Goal: Task Accomplishment & Management: Manage account settings

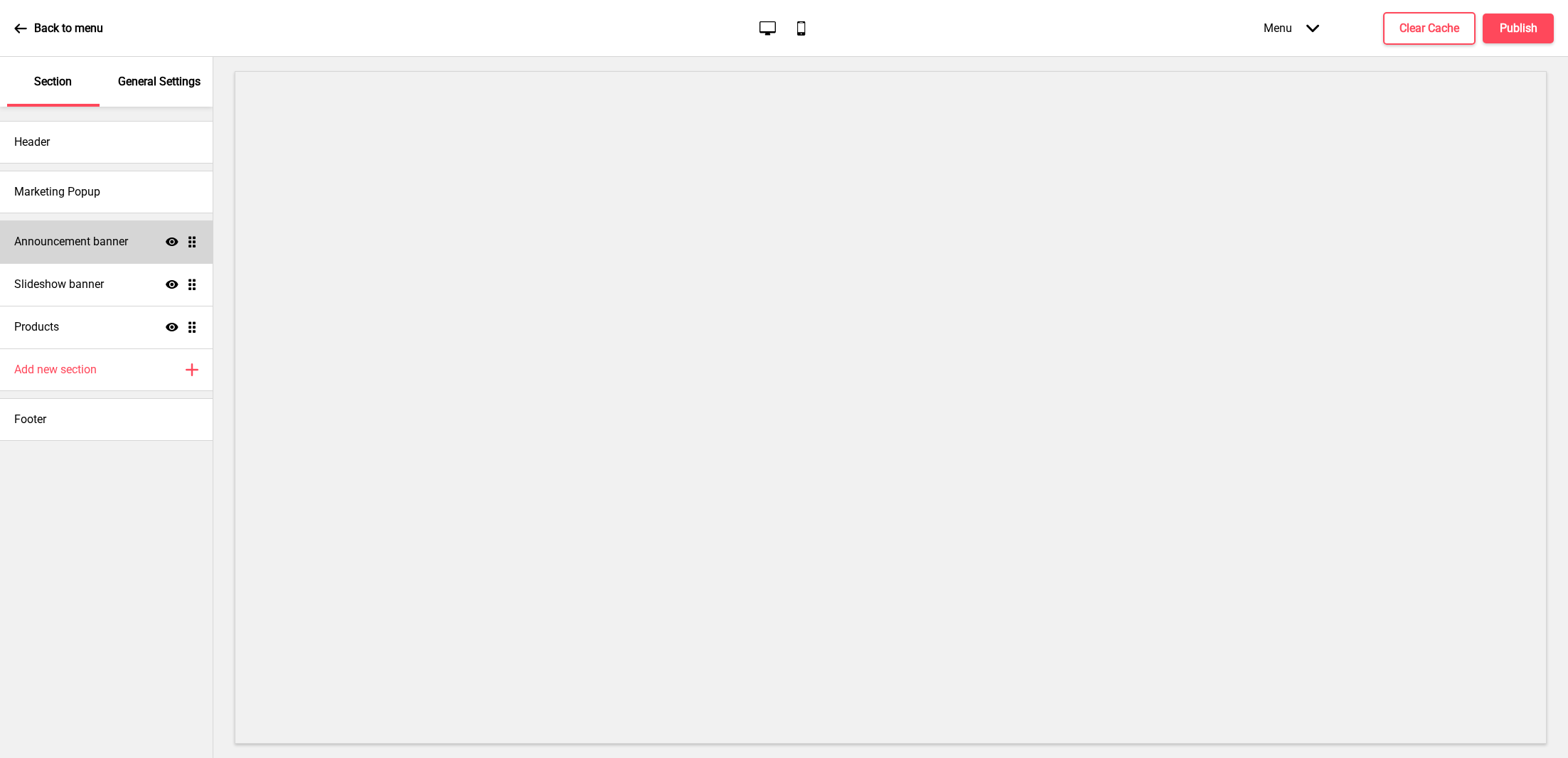
click at [68, 241] on h4 "Announcement banner" at bounding box center [71, 242] width 113 height 16
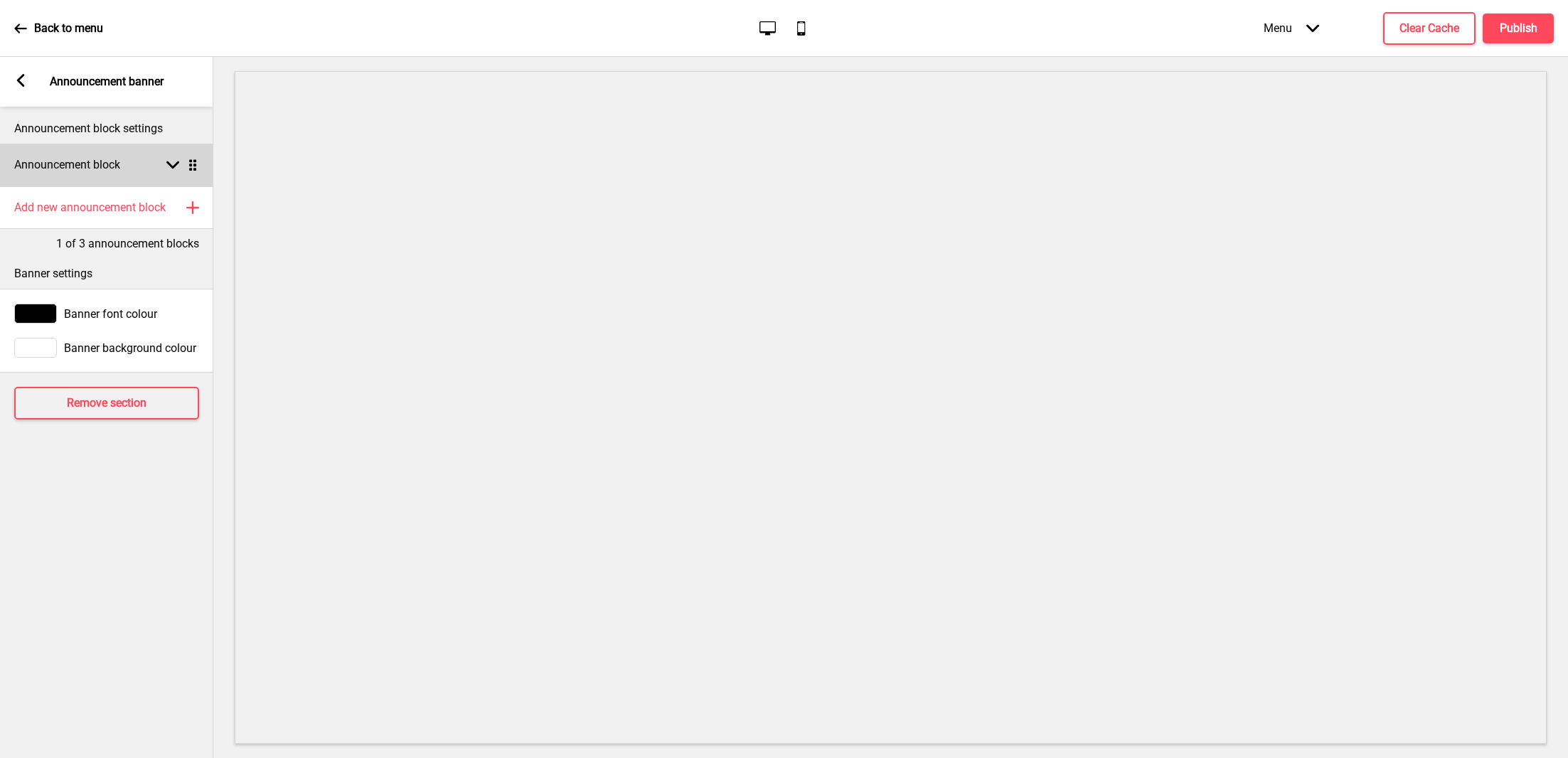
click at [125, 178] on div "Announcement block Arrow down Drag" at bounding box center [106, 165] width 213 height 42
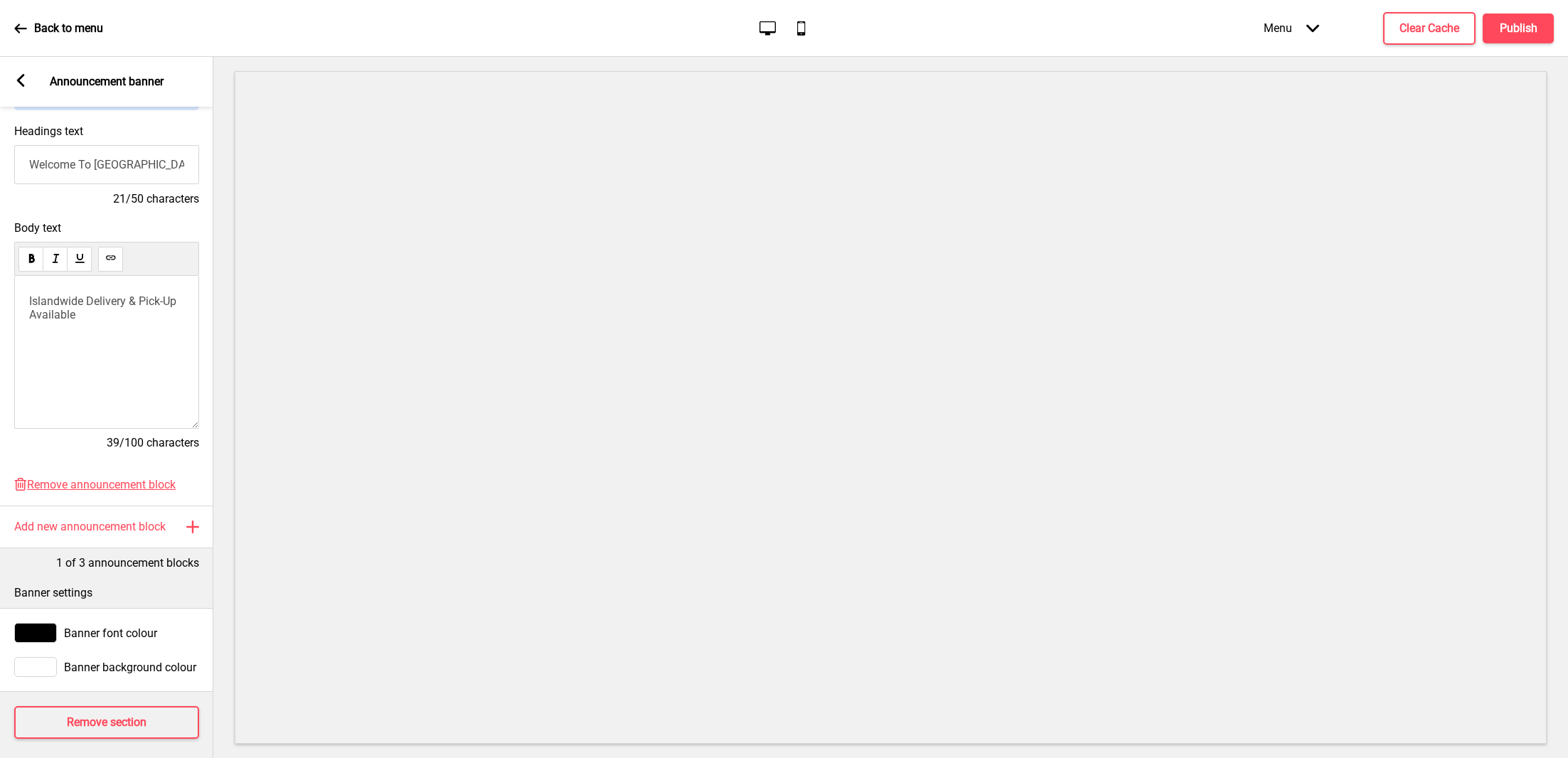
scroll to position [174, 0]
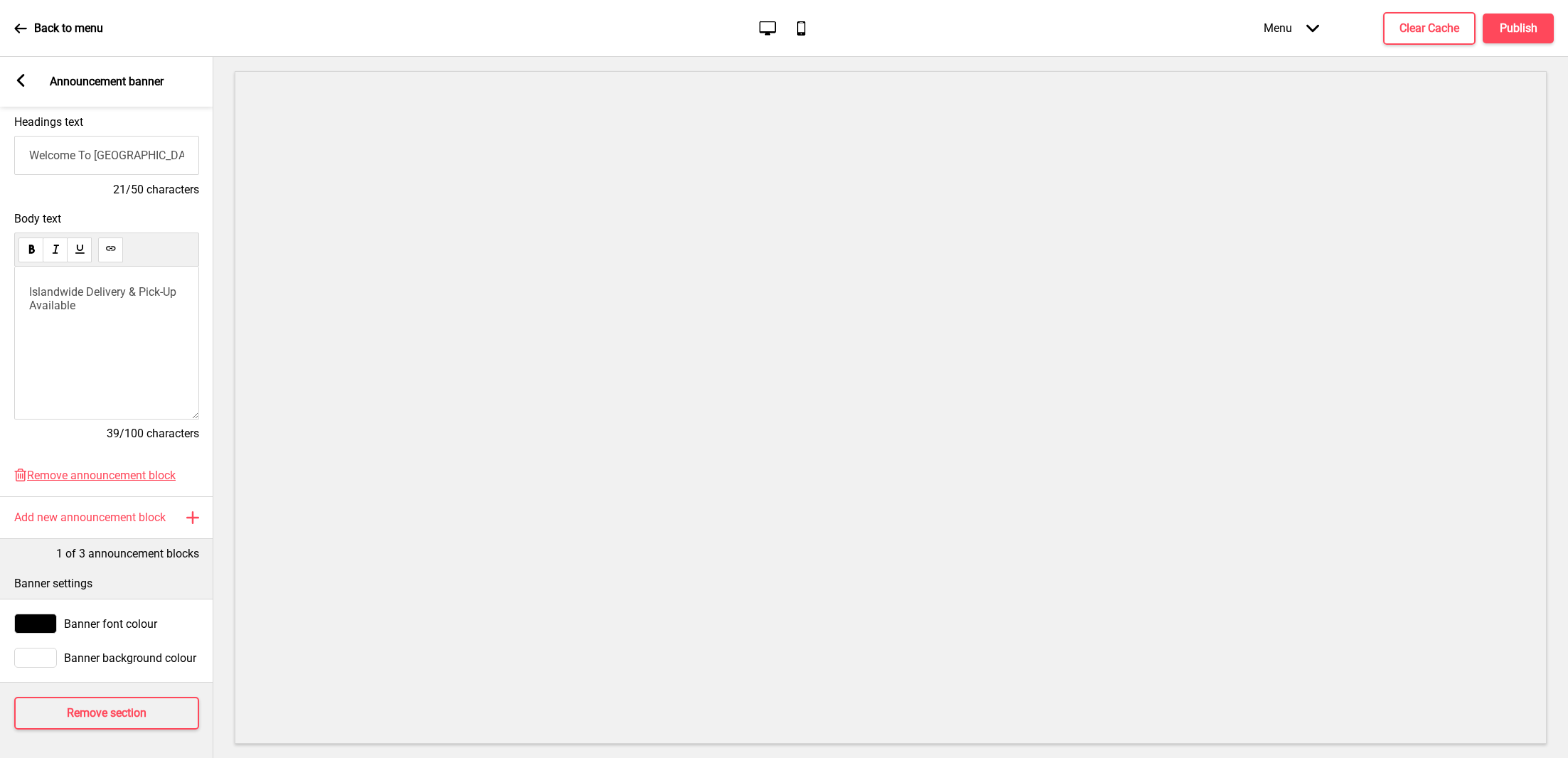
click at [26, 87] on div "Arrow left" at bounding box center [21, 82] width 13 height 16
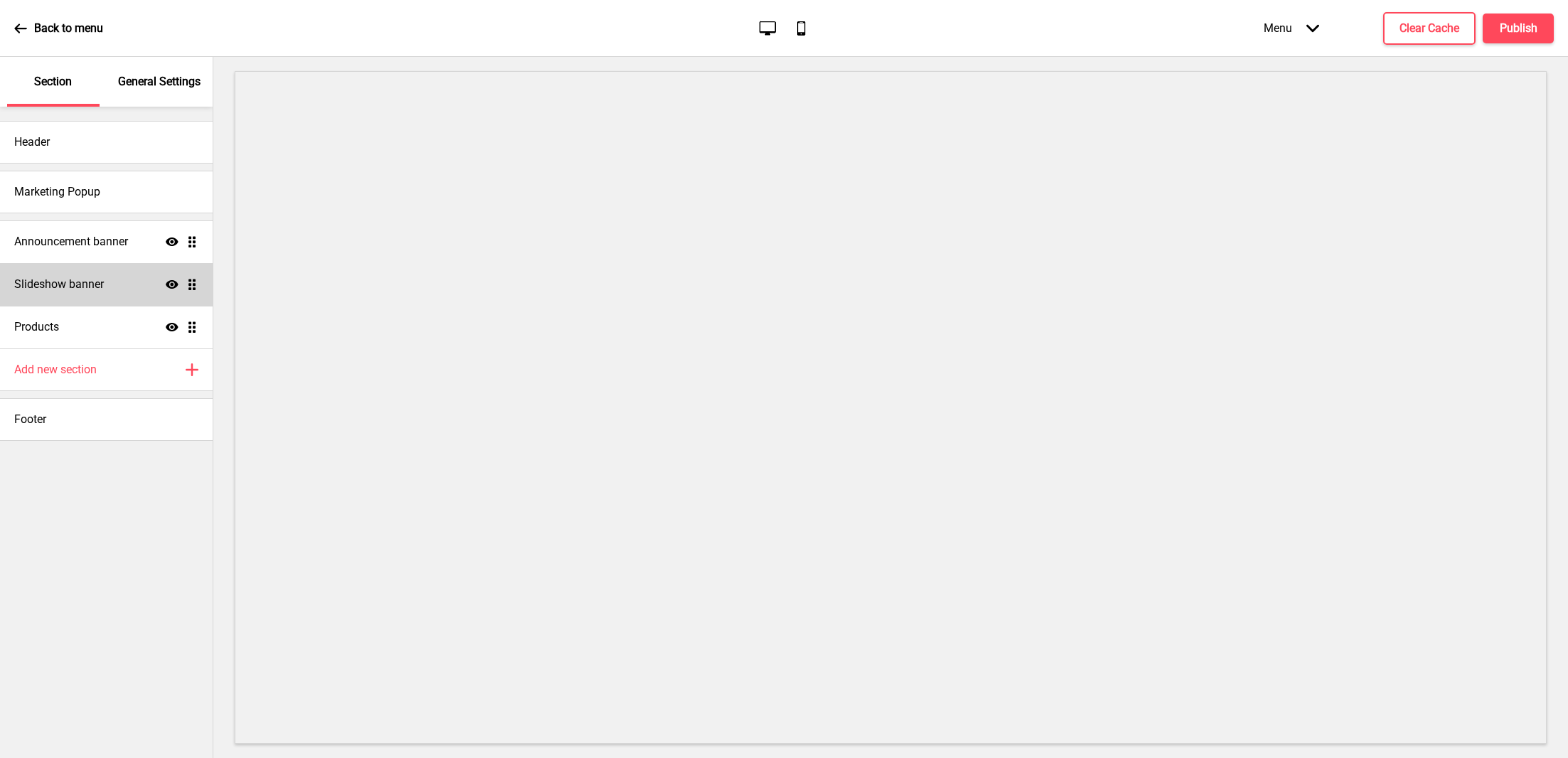
click at [93, 282] on h4 "Slideshow banner" at bounding box center [59, 284] width 89 height 16
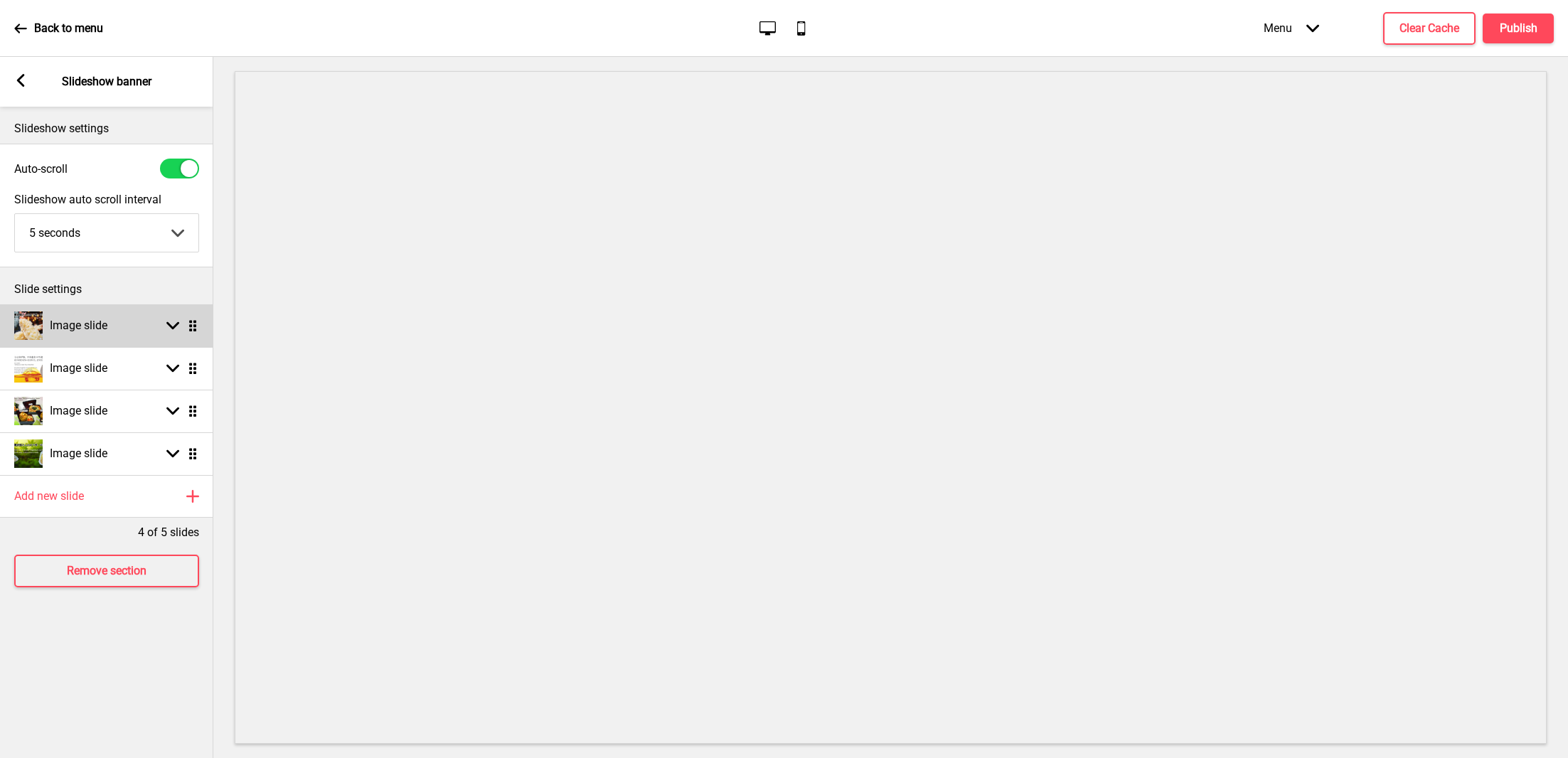
click at [168, 327] on rect at bounding box center [173, 326] width 13 height 13
select select "right"
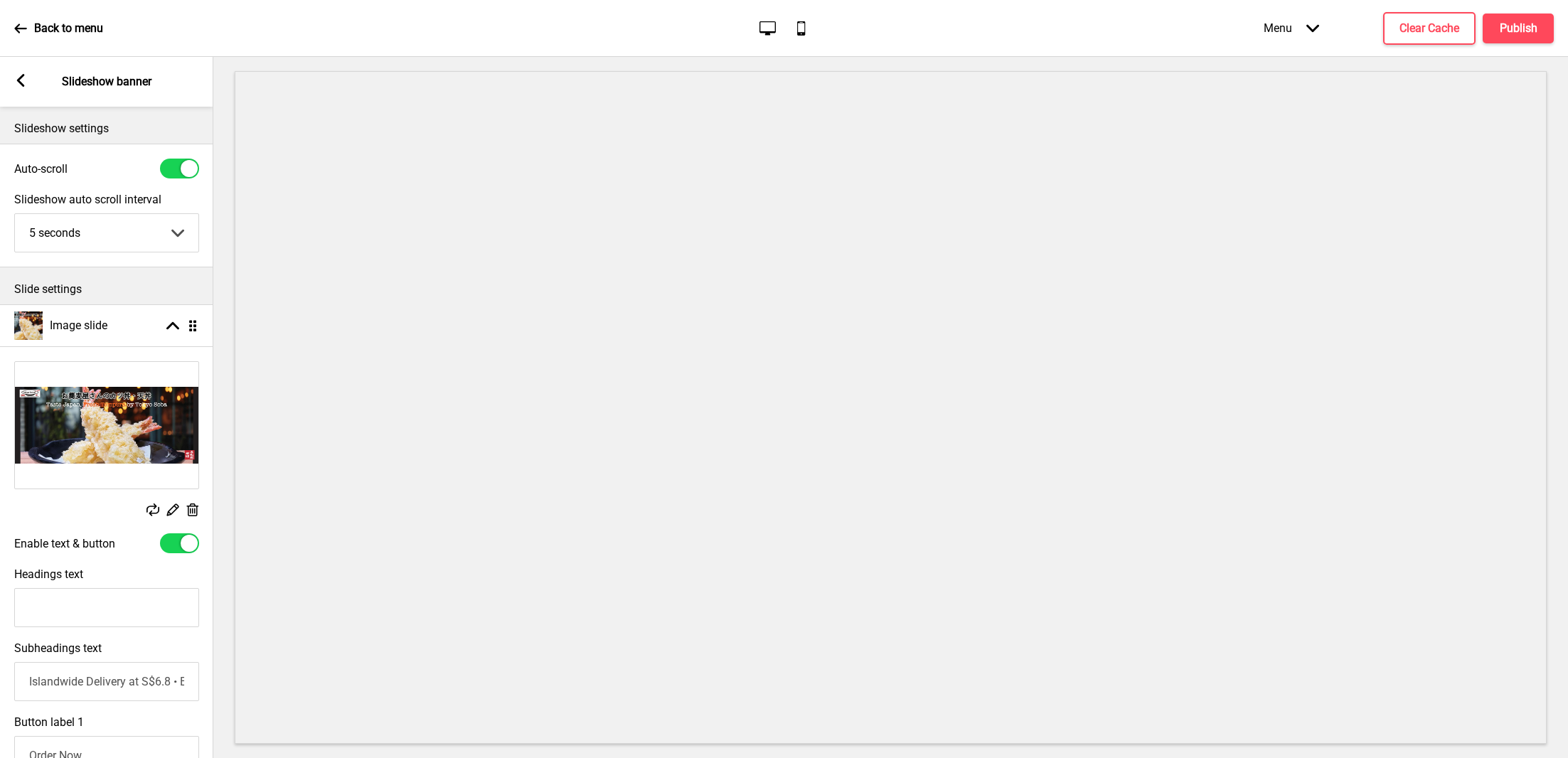
click at [176, 510] on rect at bounding box center [173, 509] width 15 height 15
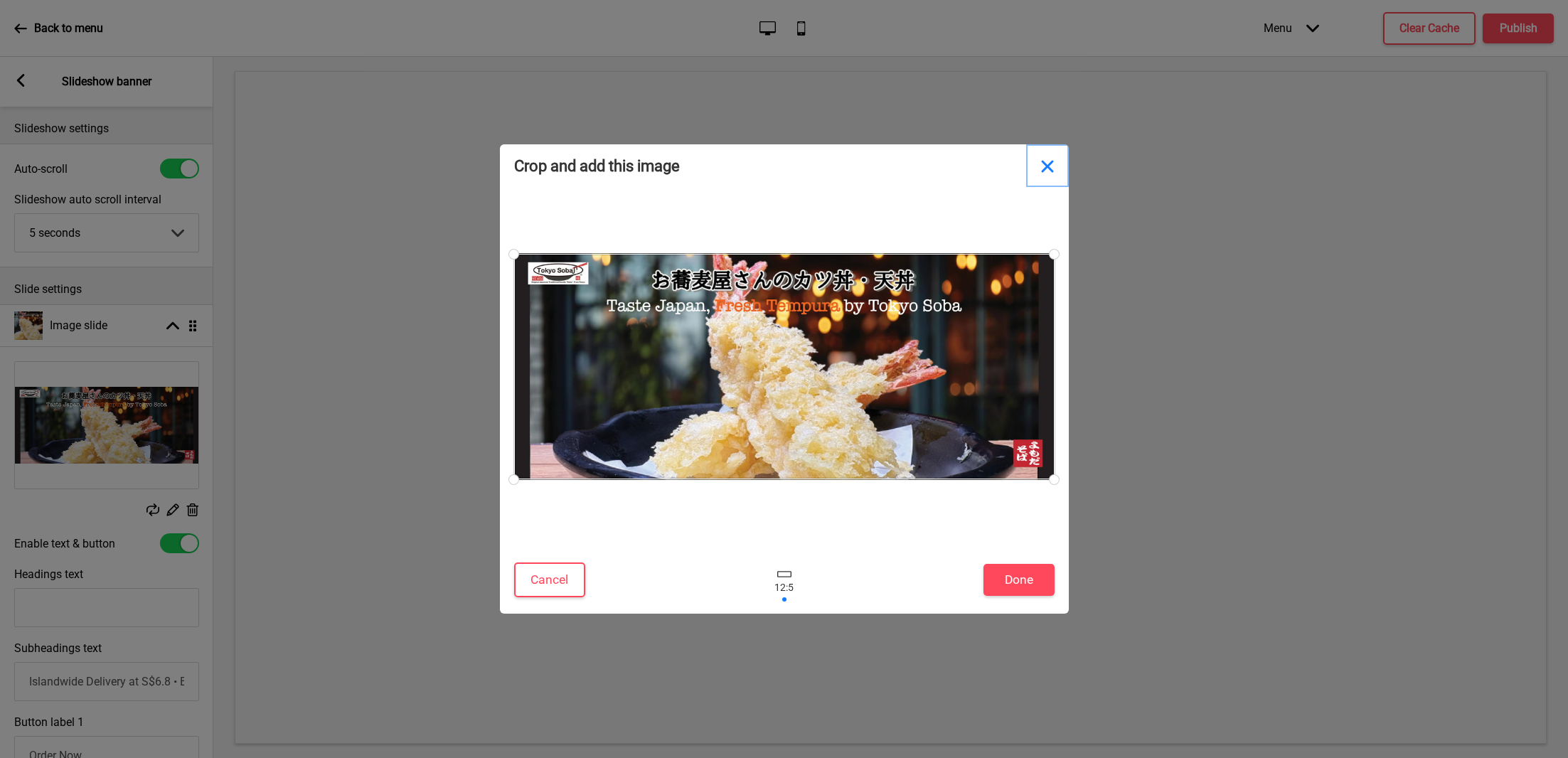
click at [1049, 165] on button "Close" at bounding box center [1046, 165] width 42 height 42
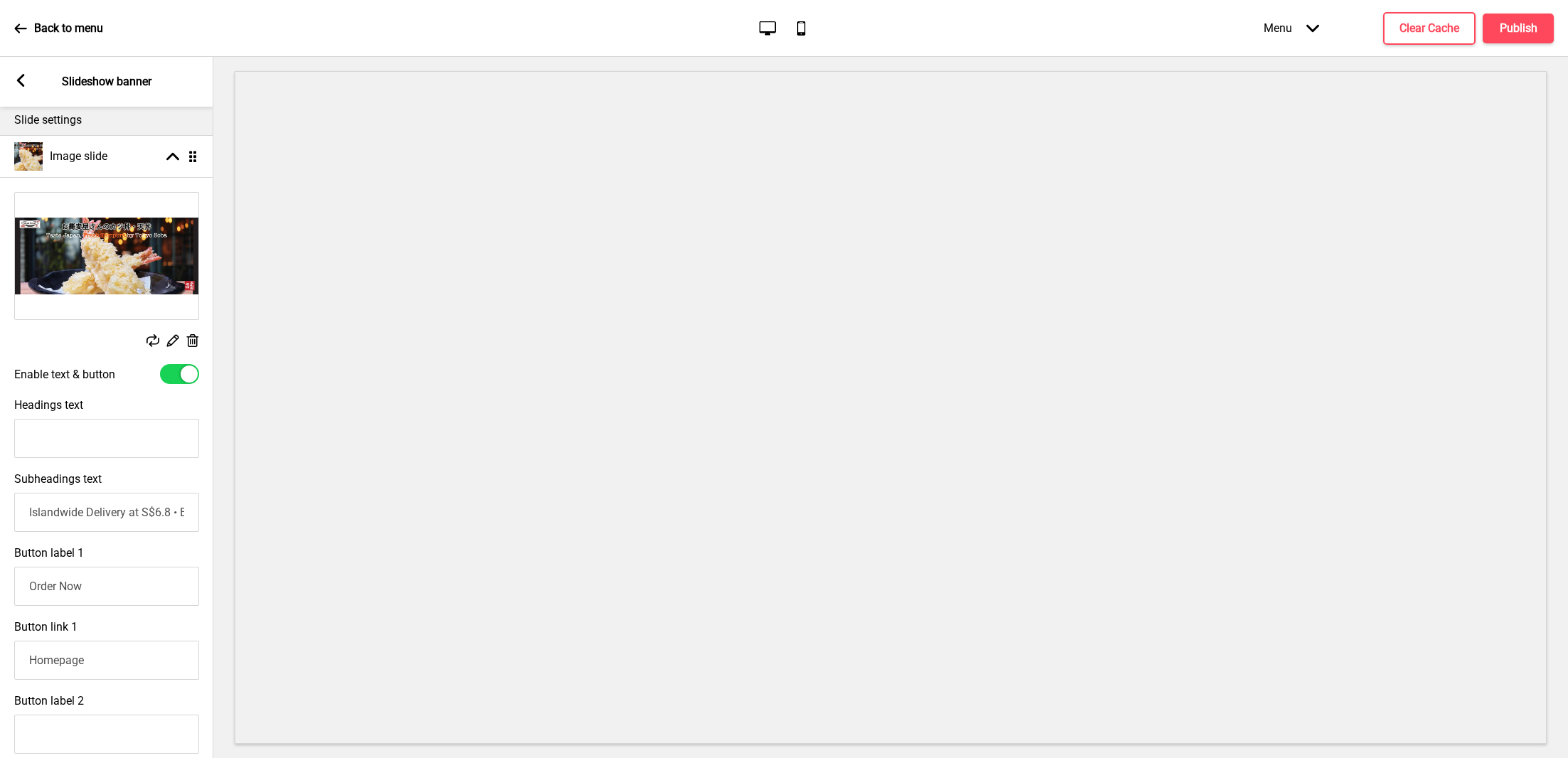
scroll to position [222, 0]
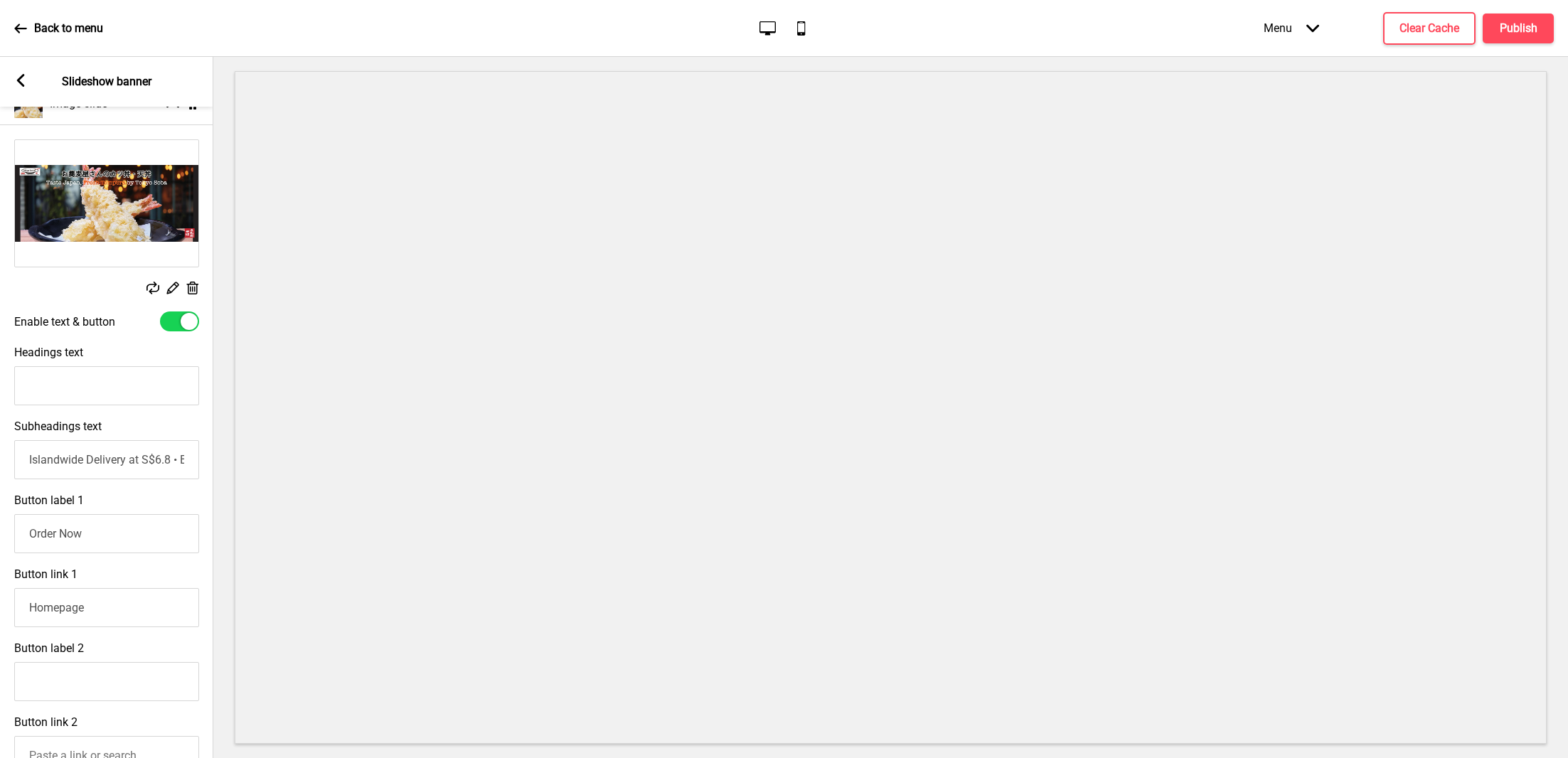
click at [159, 467] on input "Islandwide Delivery at S$6.8 • Exclusive Tempura Rice Bowl with min order of S$…" at bounding box center [106, 459] width 185 height 39
click at [180, 460] on input "Islandwide Delivery at S$6.8 • Exclusive Tempura Rice Bowl with min order of S$…" at bounding box center [106, 459] width 185 height 39
paste input "$8 off $80 first time promo"
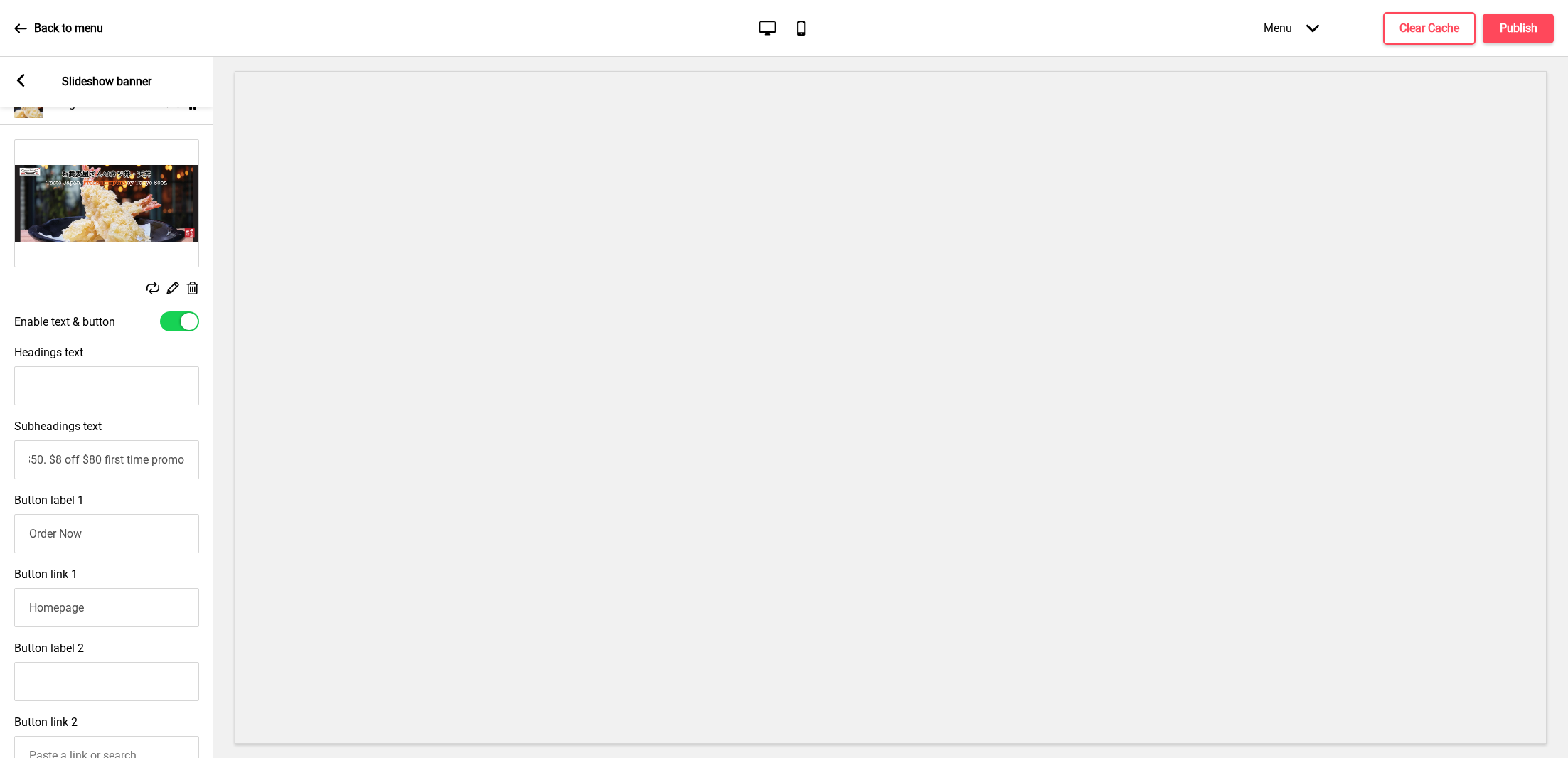
click at [49, 457] on input "Islandwide Delivery at S$6.8 • Exclusive Tempura Rice Bowl with min order of S$…" at bounding box center [106, 459] width 185 height 39
click at [129, 458] on input "Islandwide Delivery at S$6.8 • Exclusive Tempura Rice Bowl with min order of S$…" at bounding box center [106, 459] width 185 height 39
click at [185, 458] on input "Islandwide Delivery at S$6.8 • Exclusive Tempura Rice Bowl with min order of S$…" at bounding box center [106, 459] width 185 height 39
drag, startPoint x: 189, startPoint y: 458, endPoint x: 196, endPoint y: 458, distance: 7.0
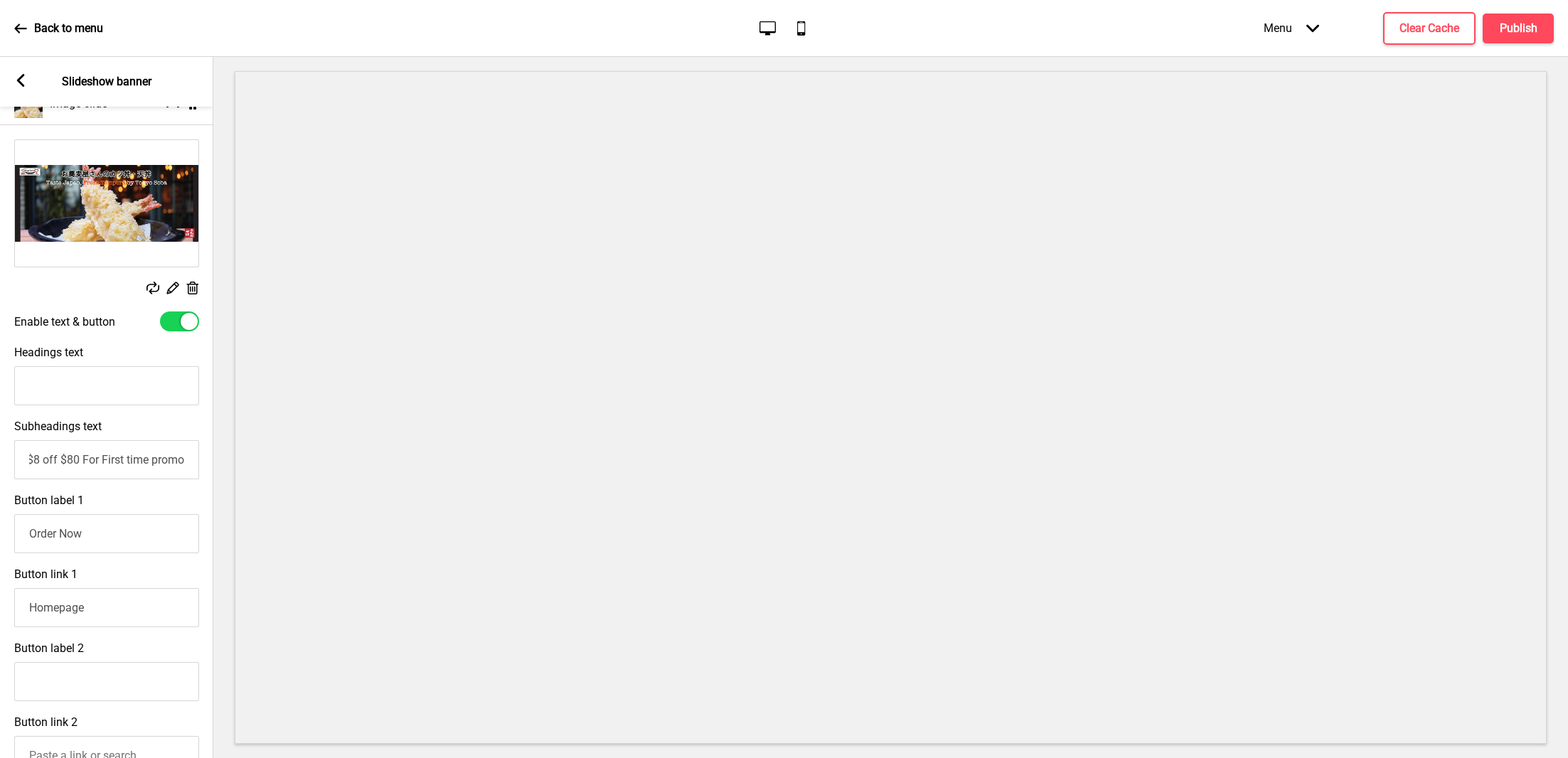
click at [196, 458] on input "Islandwide Delivery at S$6.8 • Exclusive Tempura Rice Bowl with min order of S$…" at bounding box center [106, 459] width 185 height 39
click at [171, 460] on input "Islandwide Delivery at S$6.8 • Exclusive Tempura Rice Bowl with min order of S$…" at bounding box center [106, 459] width 185 height 39
click at [175, 459] on input "Islandwide Delivery at S$6.8 • Exclusive Tempura Rice Bowl with min order of S$…" at bounding box center [106, 459] width 185 height 39
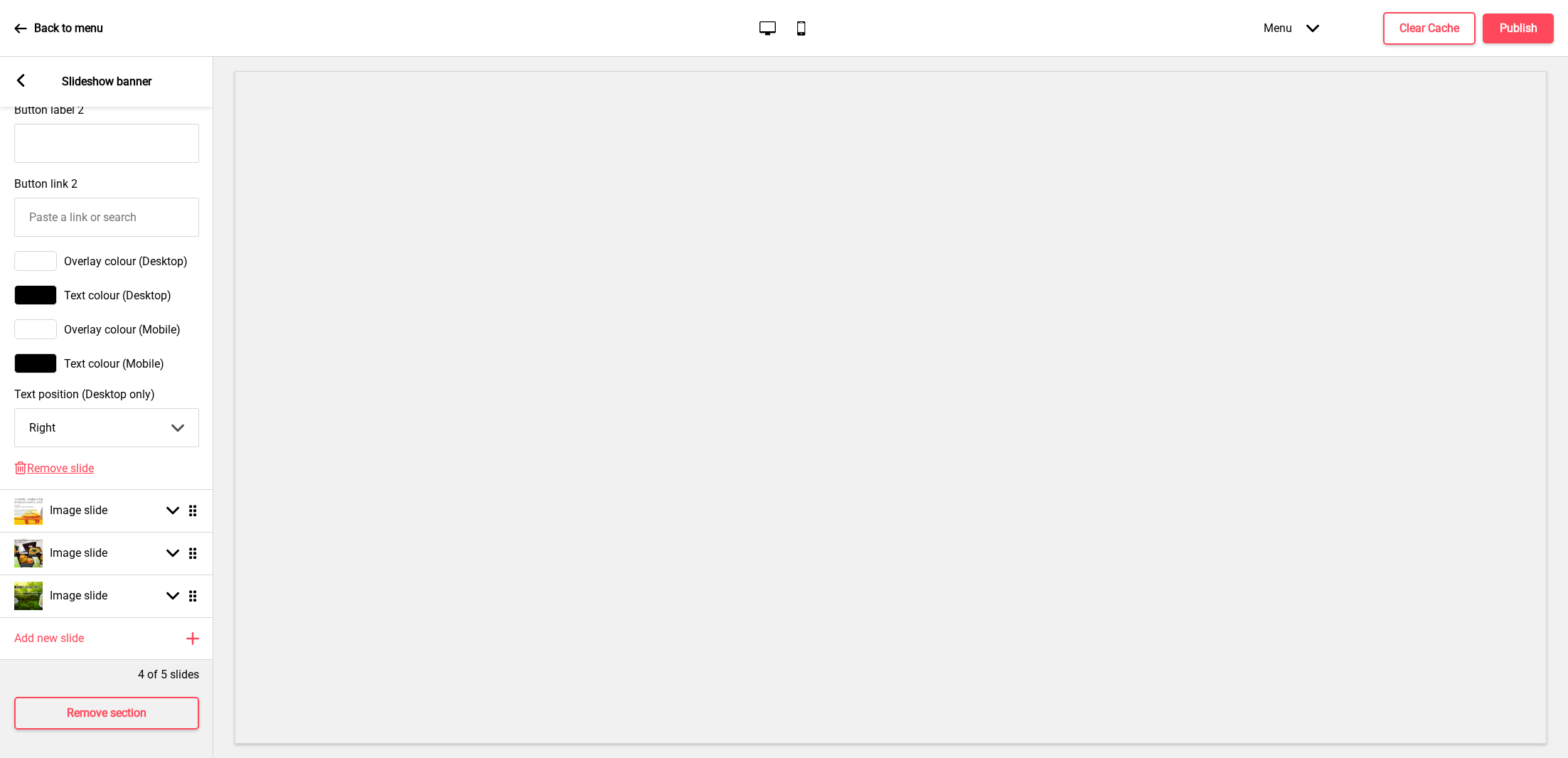
scroll to position [775, 0]
type input "Islandwide Delivery at S$6.8 • Exclusive Tempura Rice Bowl with min order of S$…"
click at [1517, 16] on button "Publish" at bounding box center [1518, 28] width 71 height 30
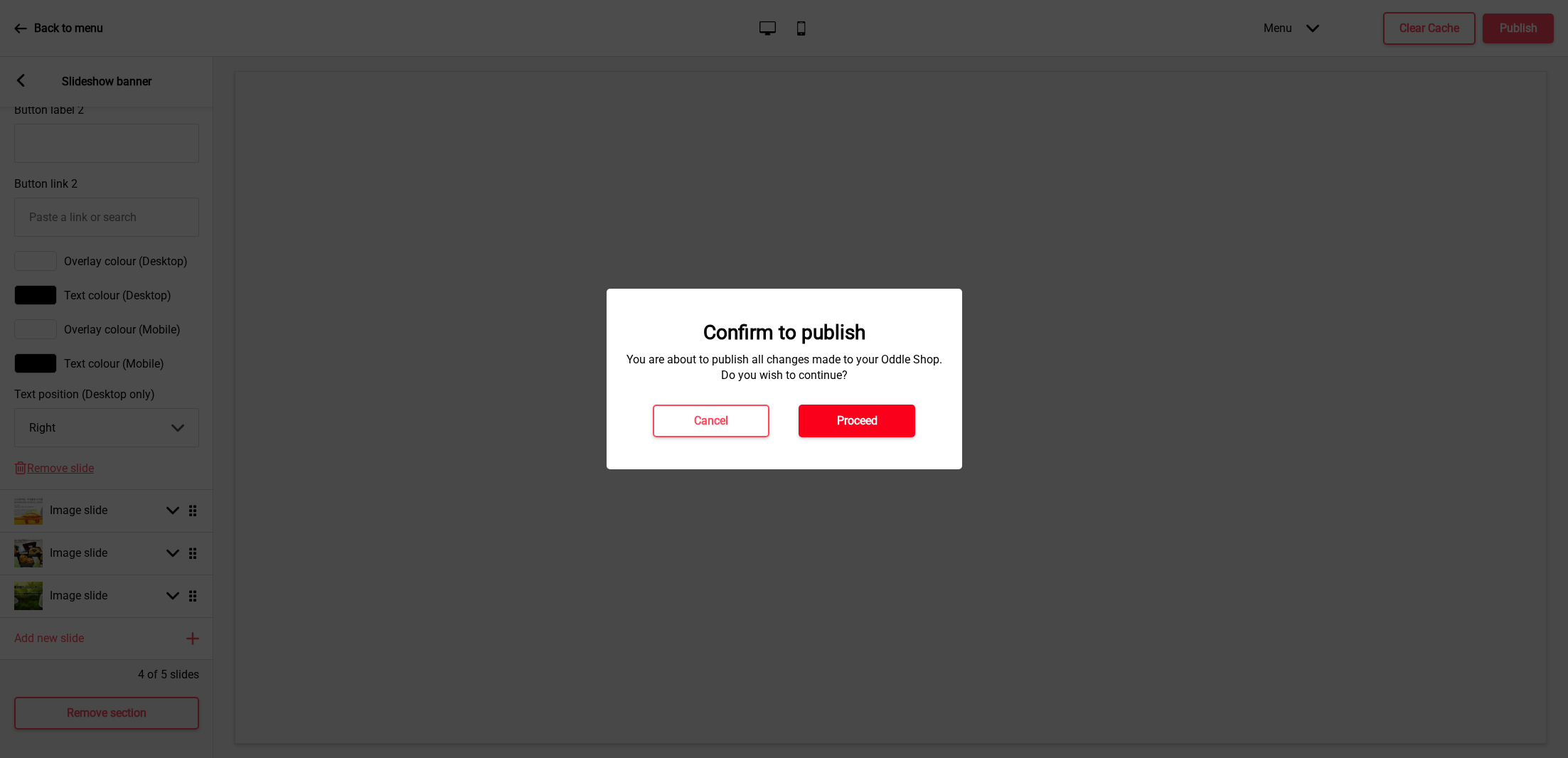
click at [872, 408] on button "Proceed" at bounding box center [857, 420] width 117 height 33
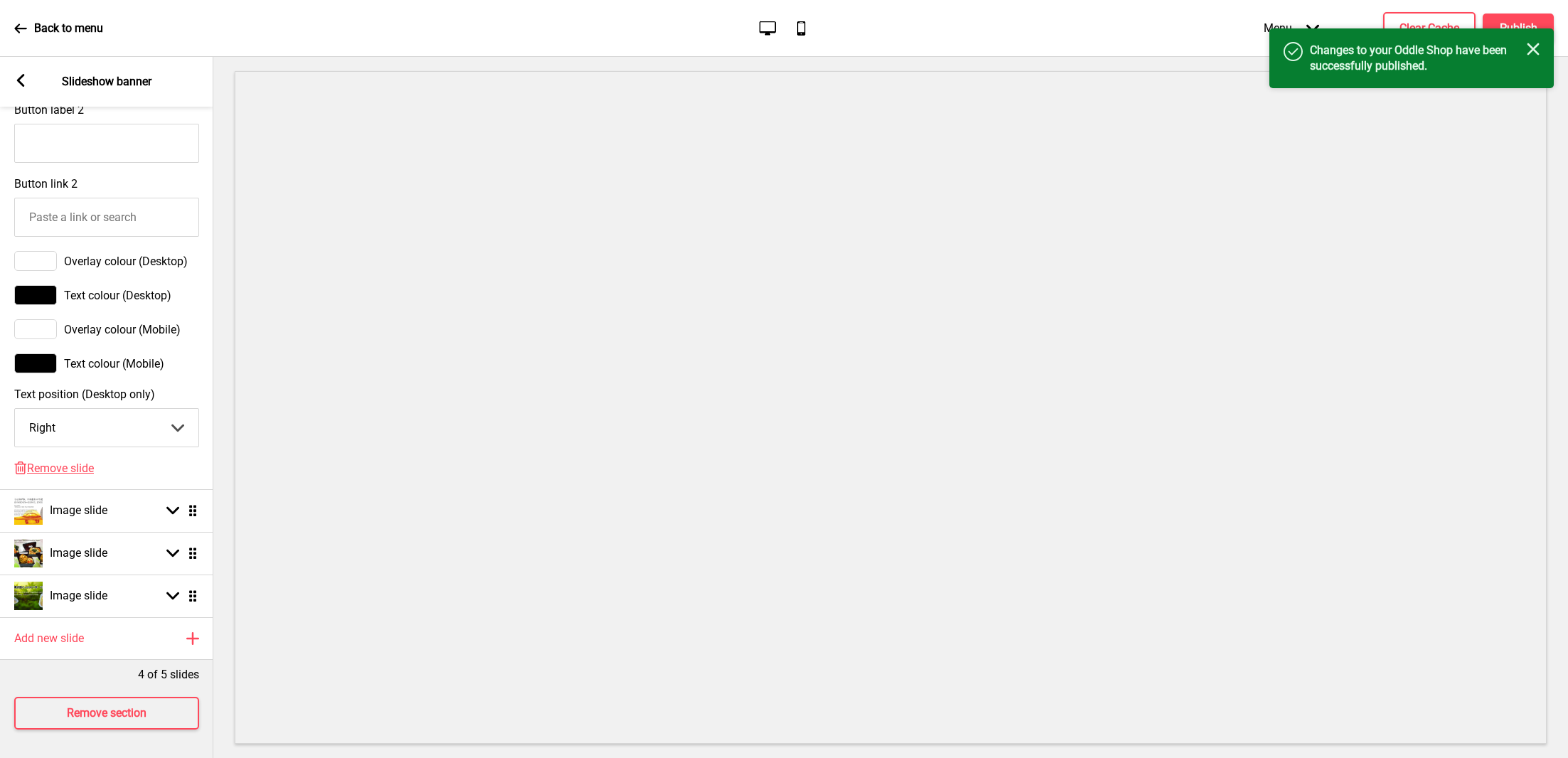
click at [1537, 50] on icon "Close" at bounding box center [1533, 49] width 13 height 13
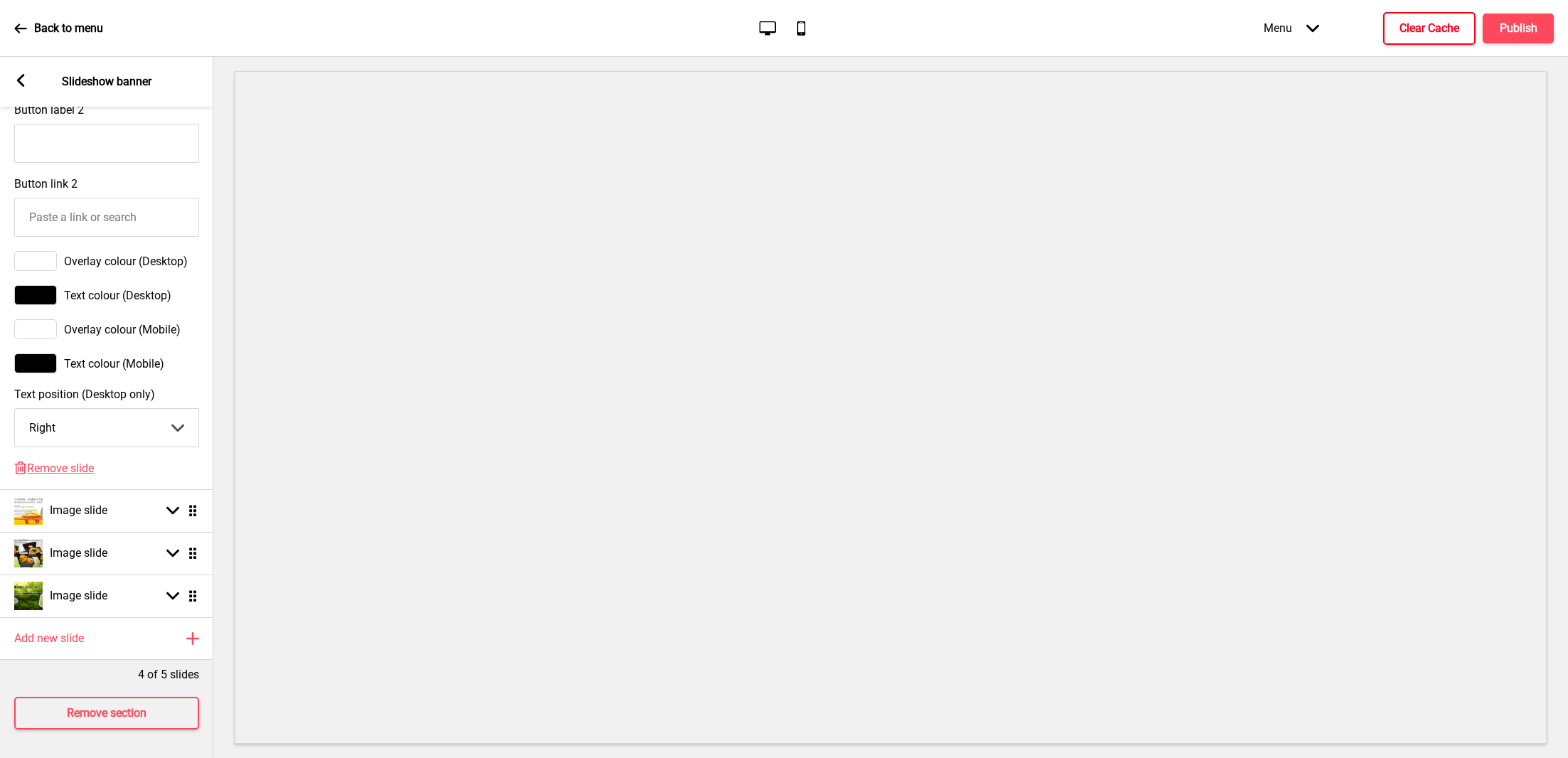
click at [1440, 28] on h4 "Clear Cache" at bounding box center [1429, 29] width 60 height 16
click at [1423, 26] on h4 "Clear Cache" at bounding box center [1429, 29] width 60 height 16
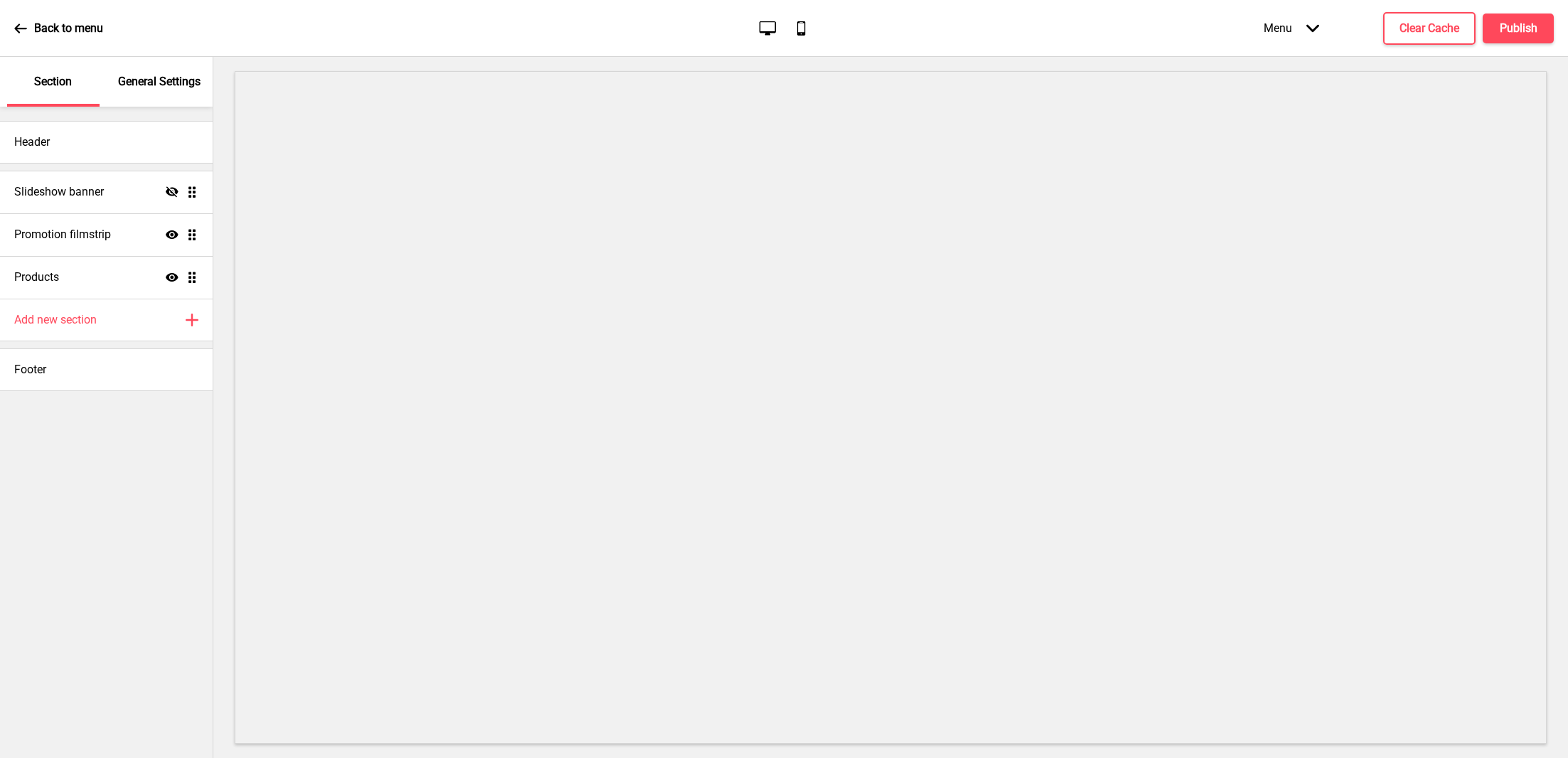
click at [133, 83] on p "General Settings" at bounding box center [159, 82] width 82 height 16
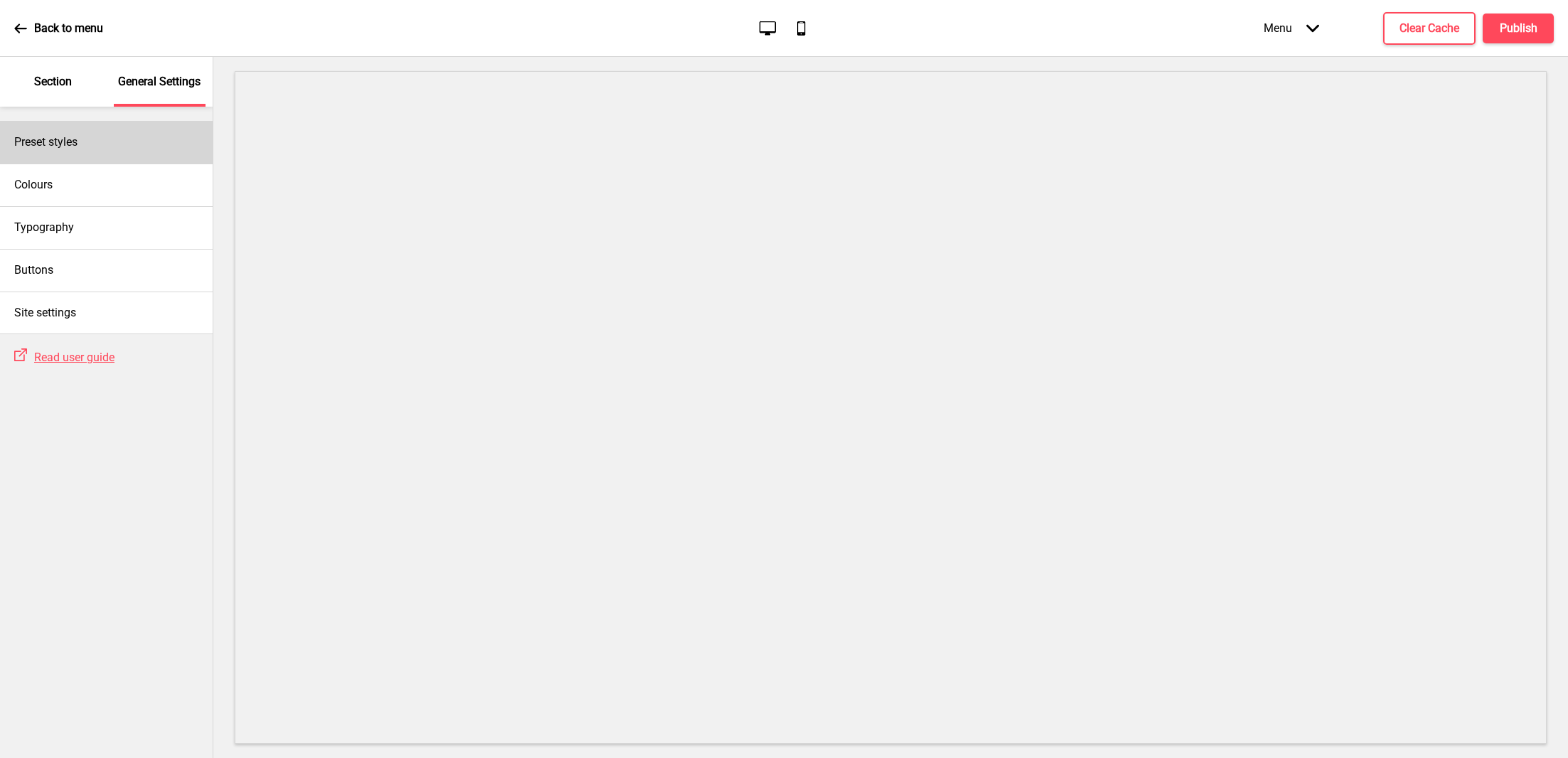
click at [77, 142] on h4 "Preset styles" at bounding box center [46, 142] width 63 height 16
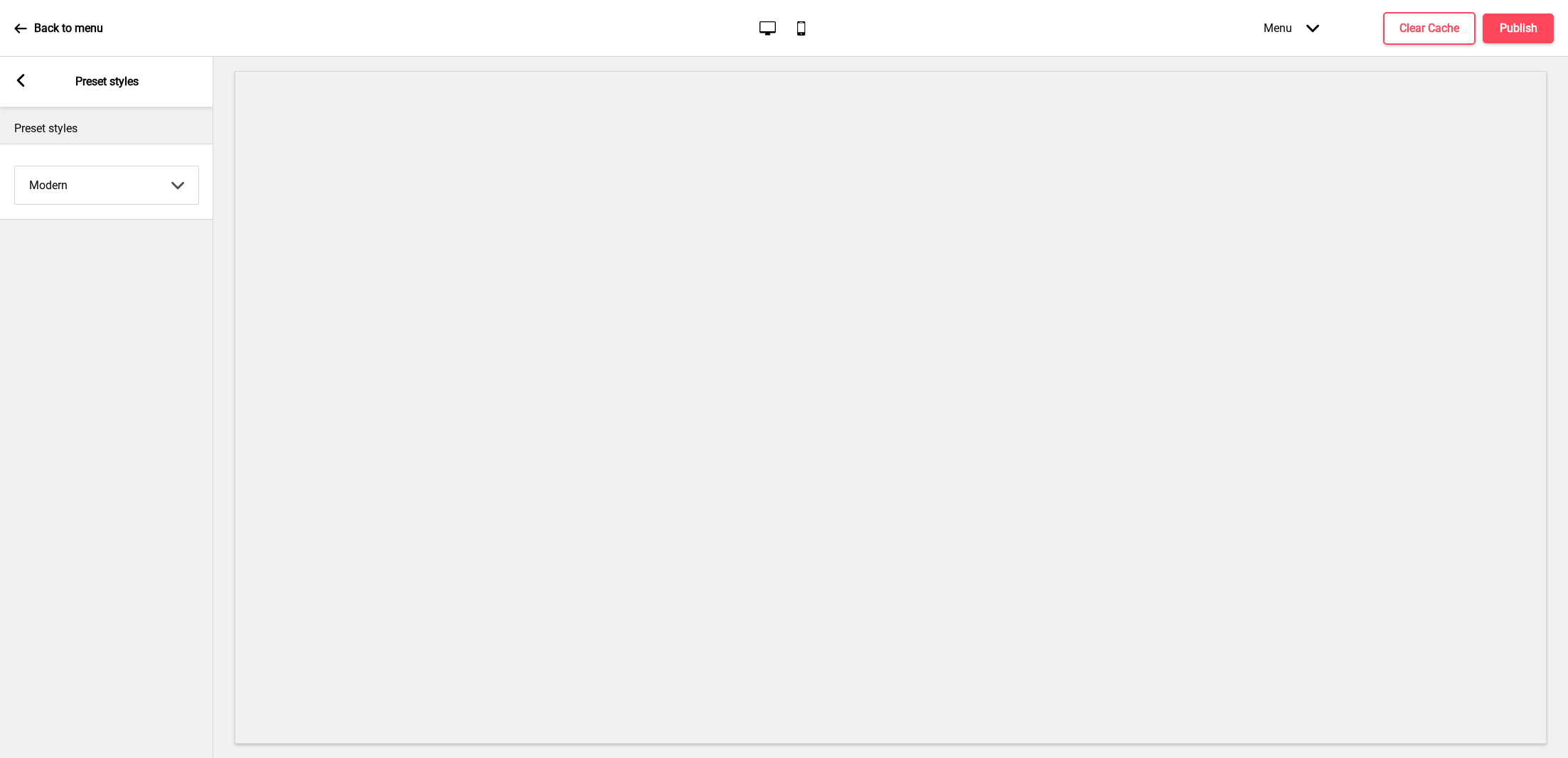
click at [94, 185] on select "Coffee Contrast Dark Earth Marine Minimalist Modern Oddle Pastel Yellow Fruits …" at bounding box center [107, 185] width 184 height 38
click at [15, 166] on select "Coffee Contrast Dark Earth Marine Minimalist Modern Oddle Pastel Yellow Fruits …" at bounding box center [107, 185] width 184 height 38
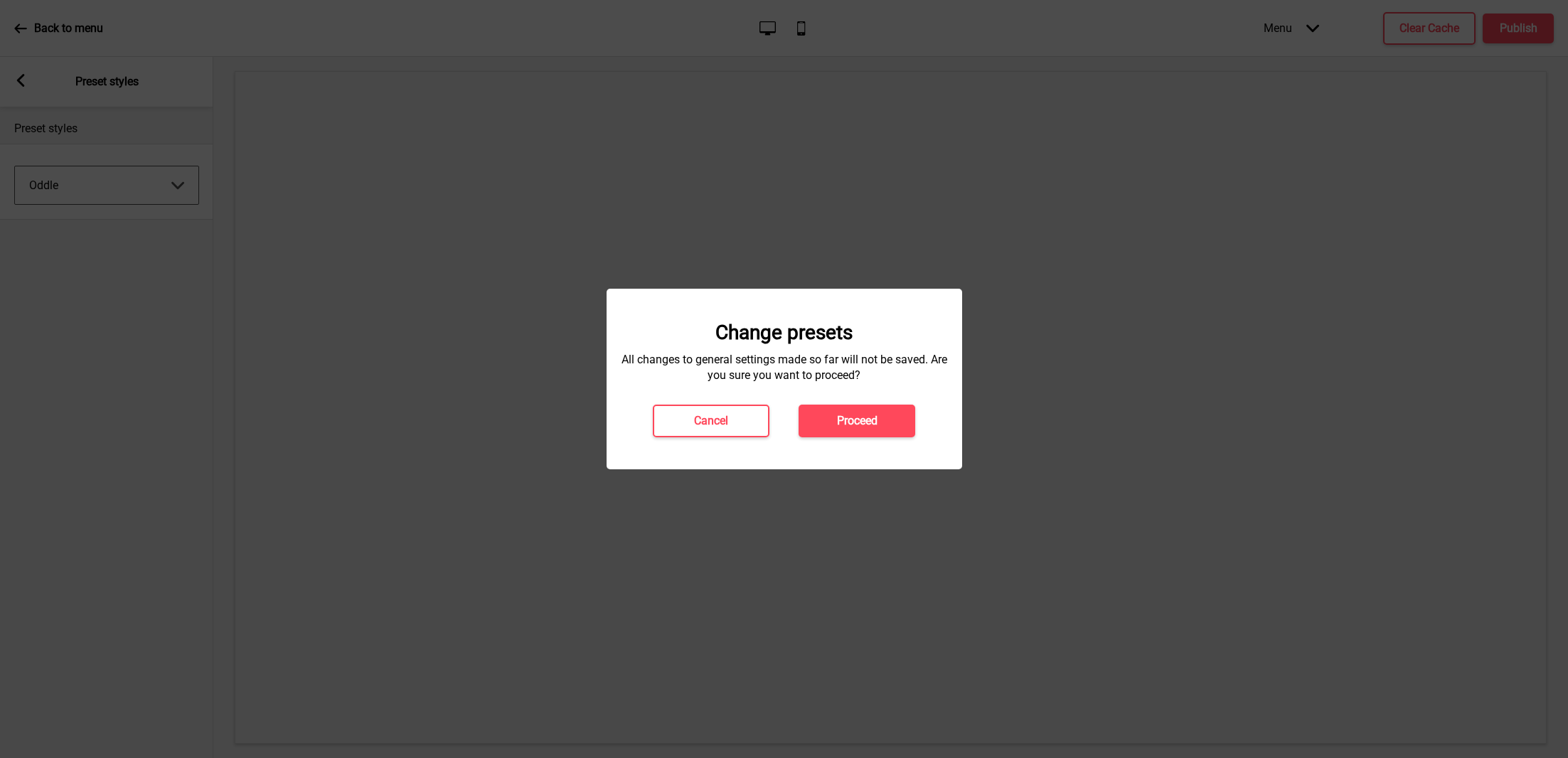
click at [99, 181] on div at bounding box center [784, 379] width 1568 height 758
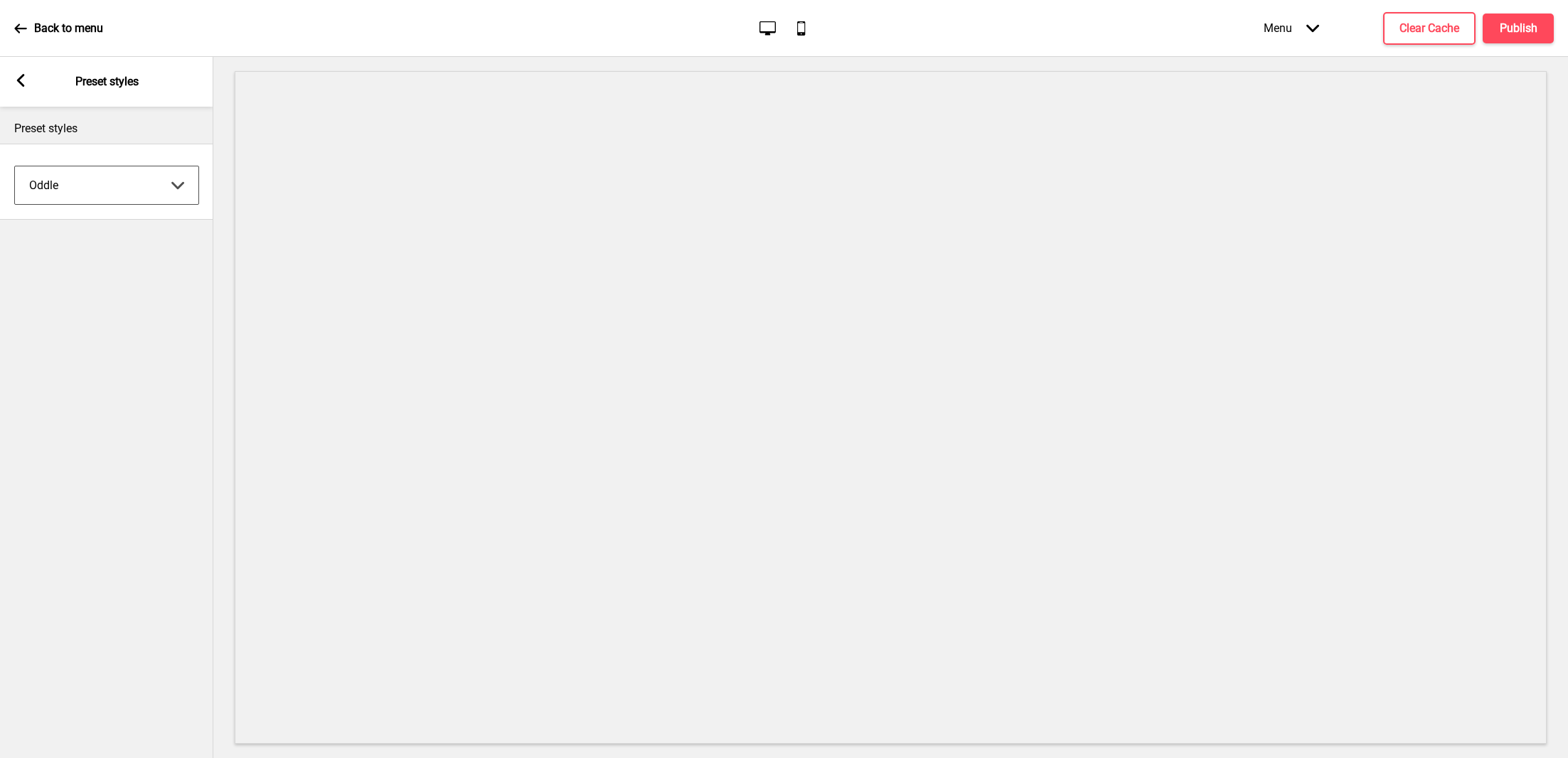
click at [109, 189] on select "Coffee Contrast Dark Earth Marine Minimalist Modern Oddle Pastel Yellow Fruits …" at bounding box center [107, 185] width 184 height 38
click at [15, 166] on select "Coffee Contrast Dark Earth Marine Minimalist Modern Oddle Pastel Yellow Fruits …" at bounding box center [107, 185] width 184 height 38
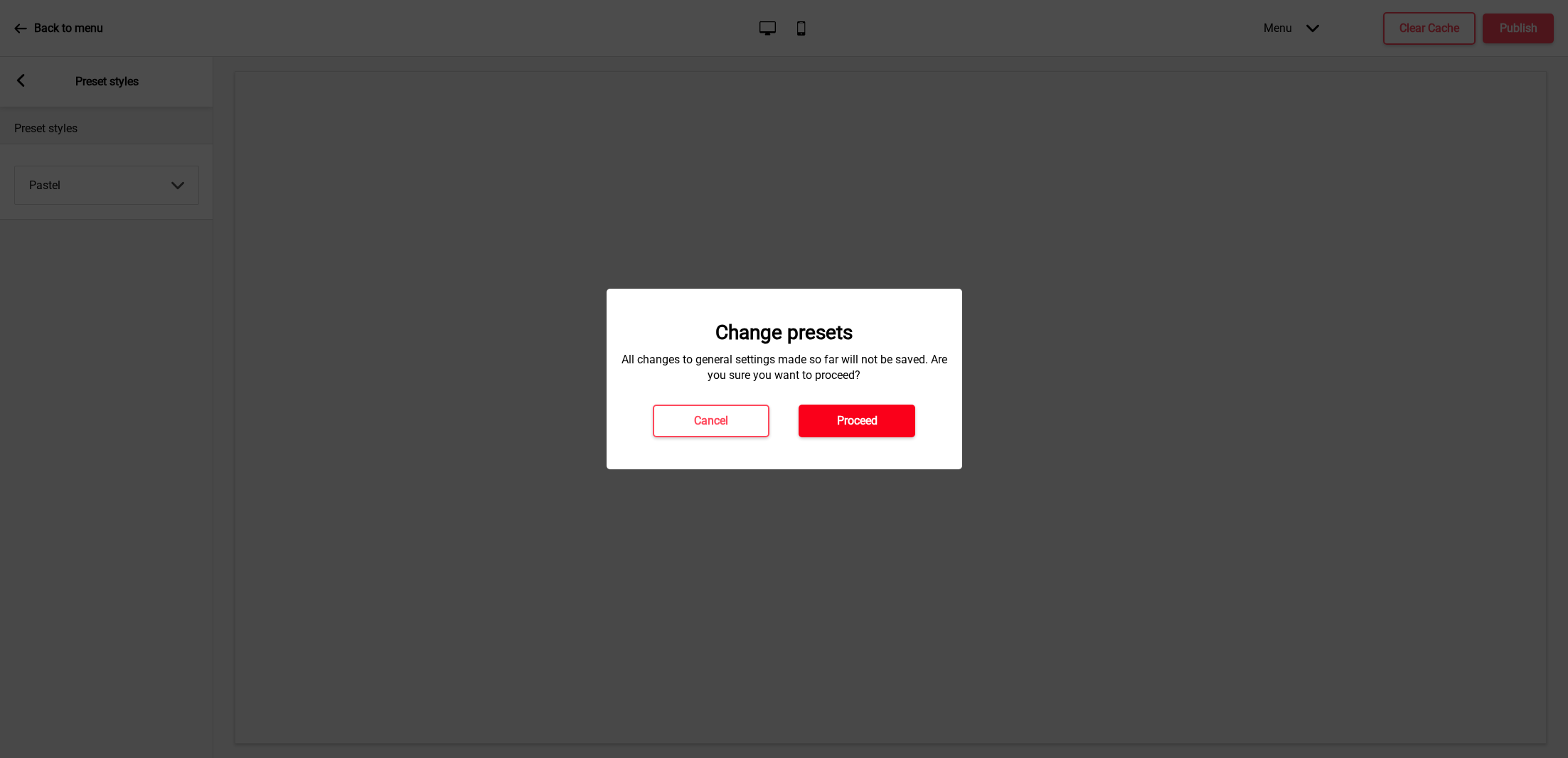
click at [875, 414] on h4 "Proceed" at bounding box center [857, 421] width 41 height 16
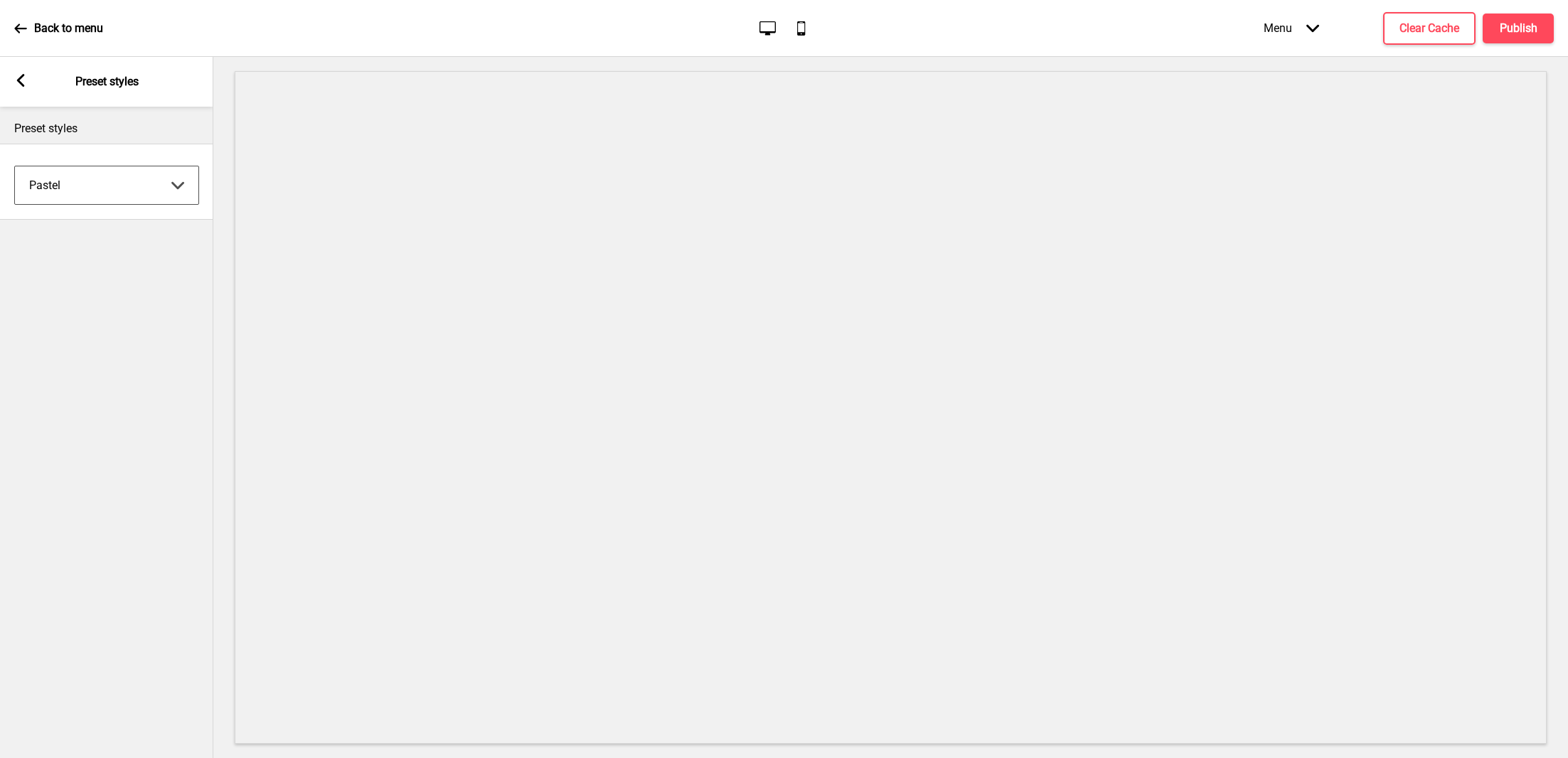
click at [173, 182] on select "Coffee Contrast Dark Earth Marine Minimalist Modern Oddle Pastel Yellow Fruits …" at bounding box center [107, 185] width 184 height 38
select select "yellow_fruits"
click at [15, 166] on select "Coffee Contrast Dark Earth Marine Minimalist Modern Oddle Pastel Yellow Fruits …" at bounding box center [107, 185] width 184 height 38
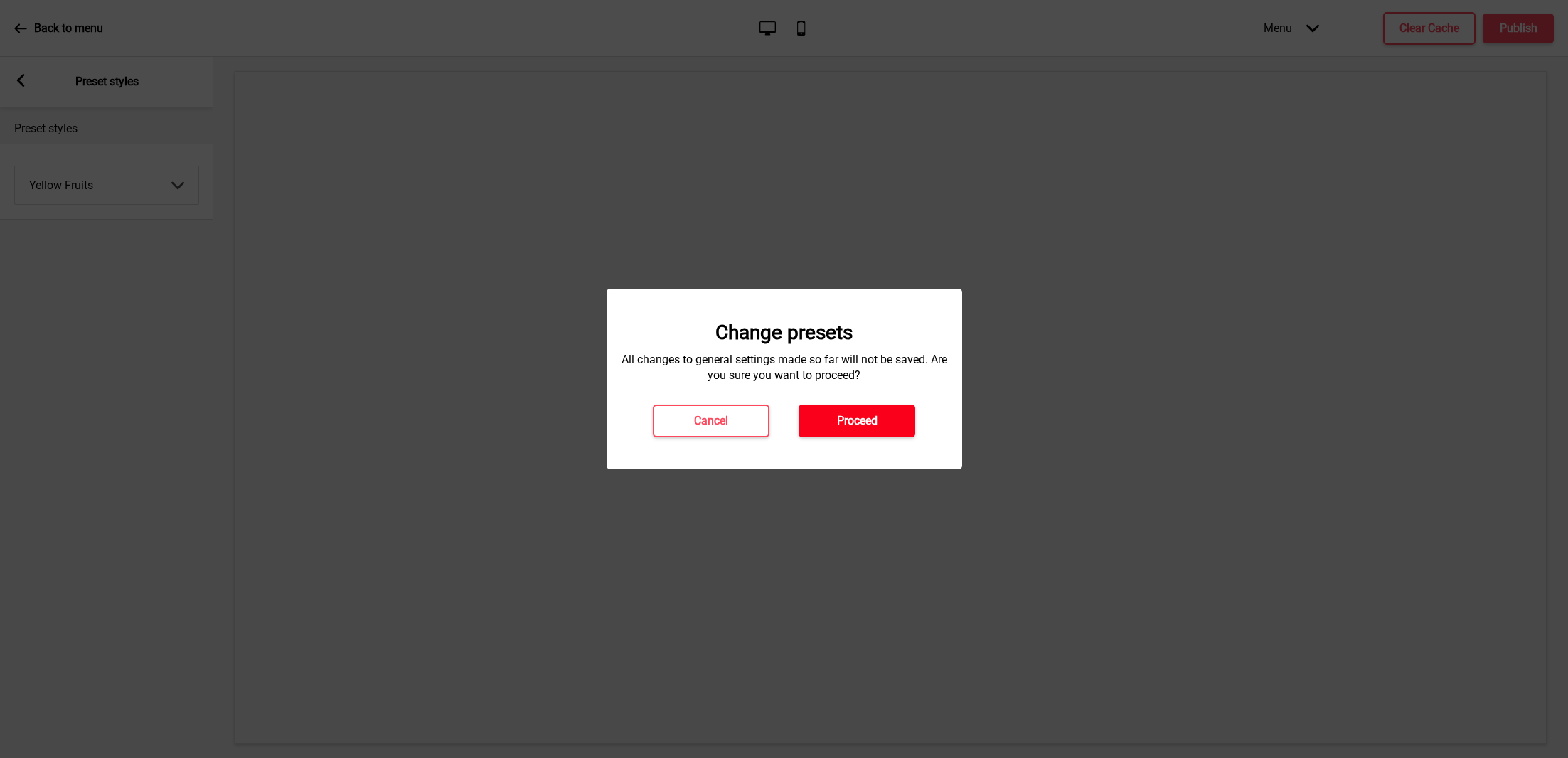
click at [888, 426] on button "Proceed" at bounding box center [857, 420] width 117 height 33
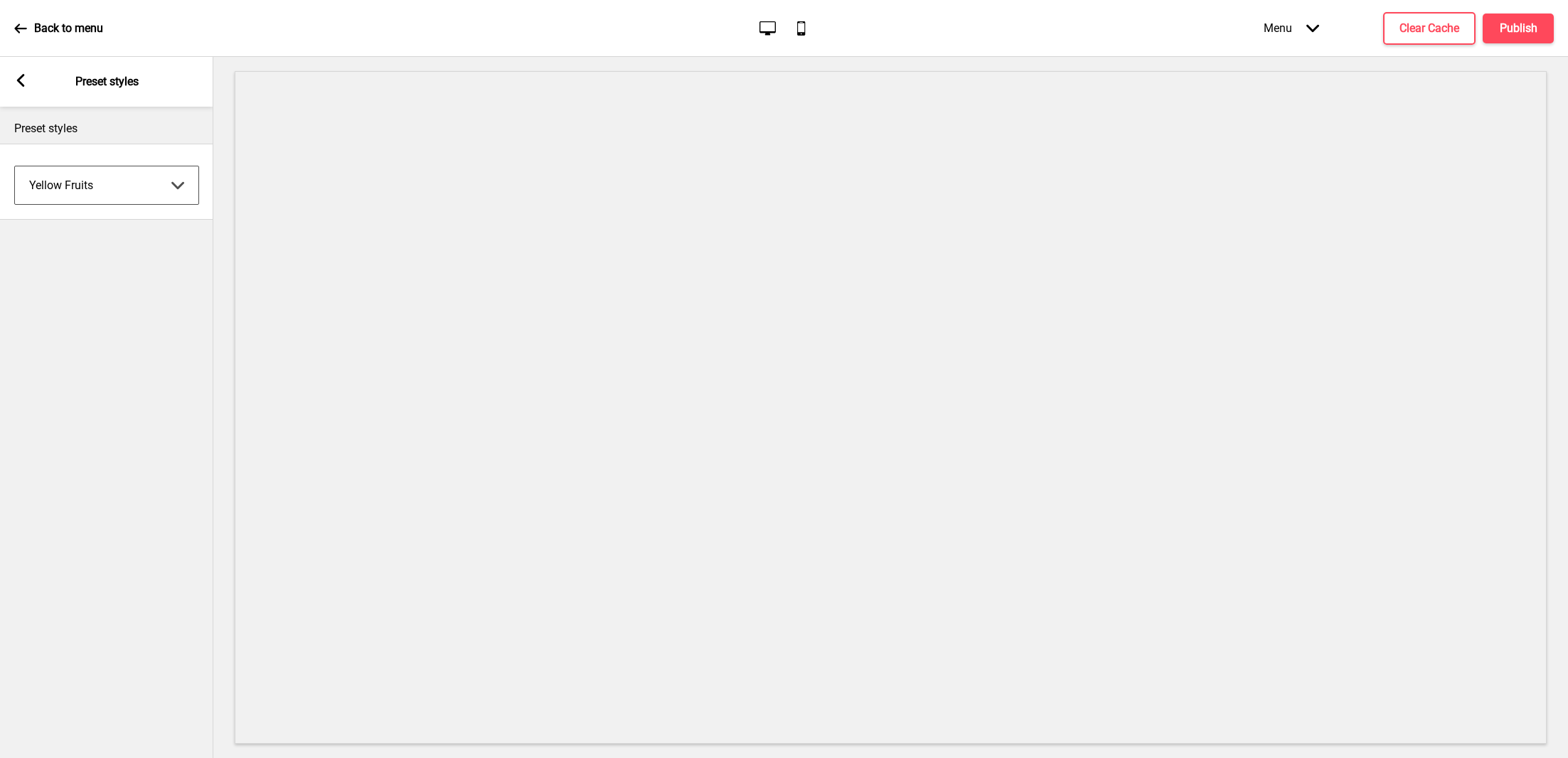
click at [27, 85] on div "Arrow left Preset styles" at bounding box center [106, 81] width 213 height 50
click at [20, 80] on rect at bounding box center [21, 81] width 13 height 13
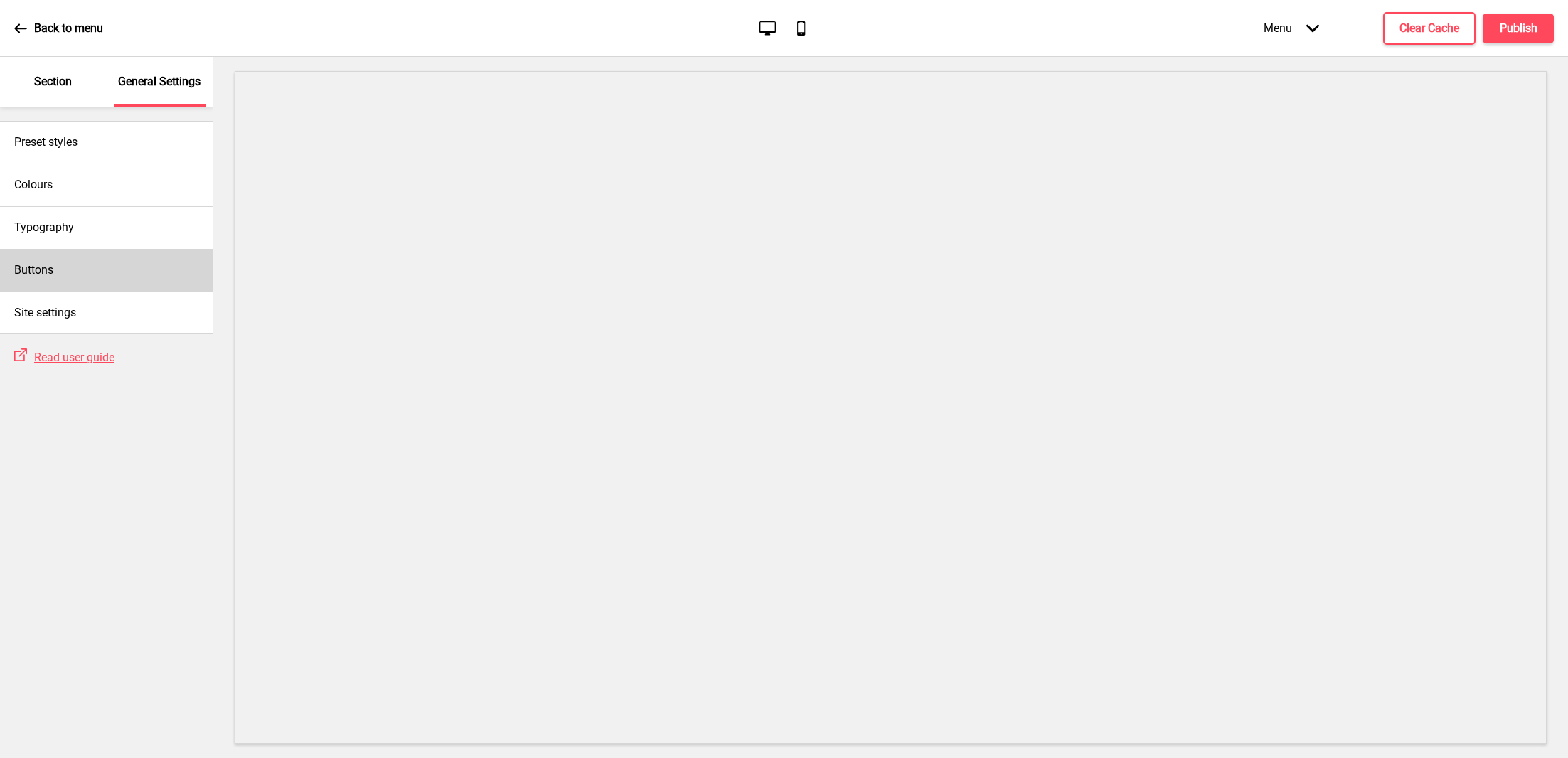
click at [93, 268] on div "Buttons" at bounding box center [106, 270] width 212 height 42
select select "outline"
select select "pill"
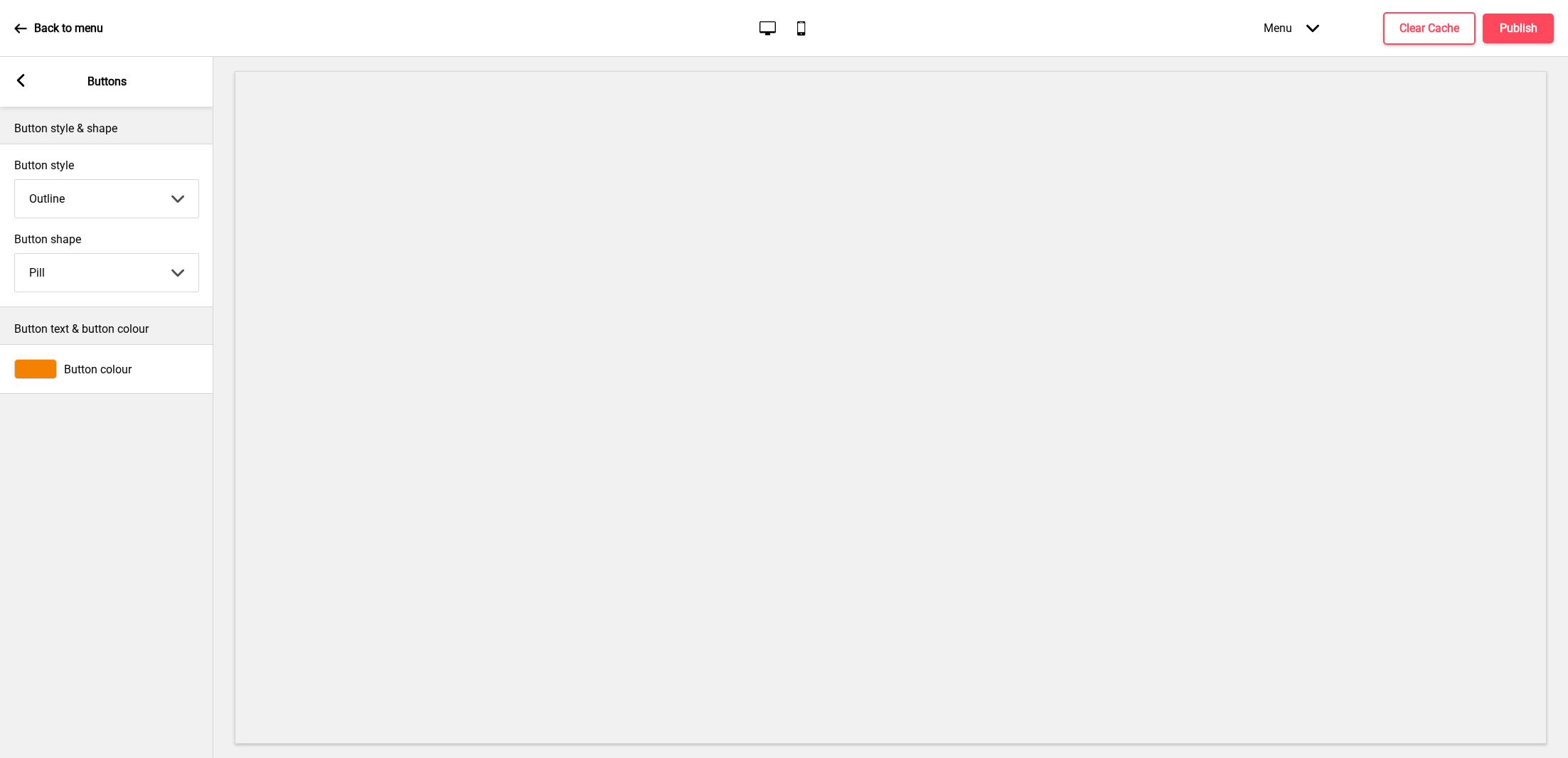
click at [24, 79] on rect at bounding box center [21, 81] width 13 height 13
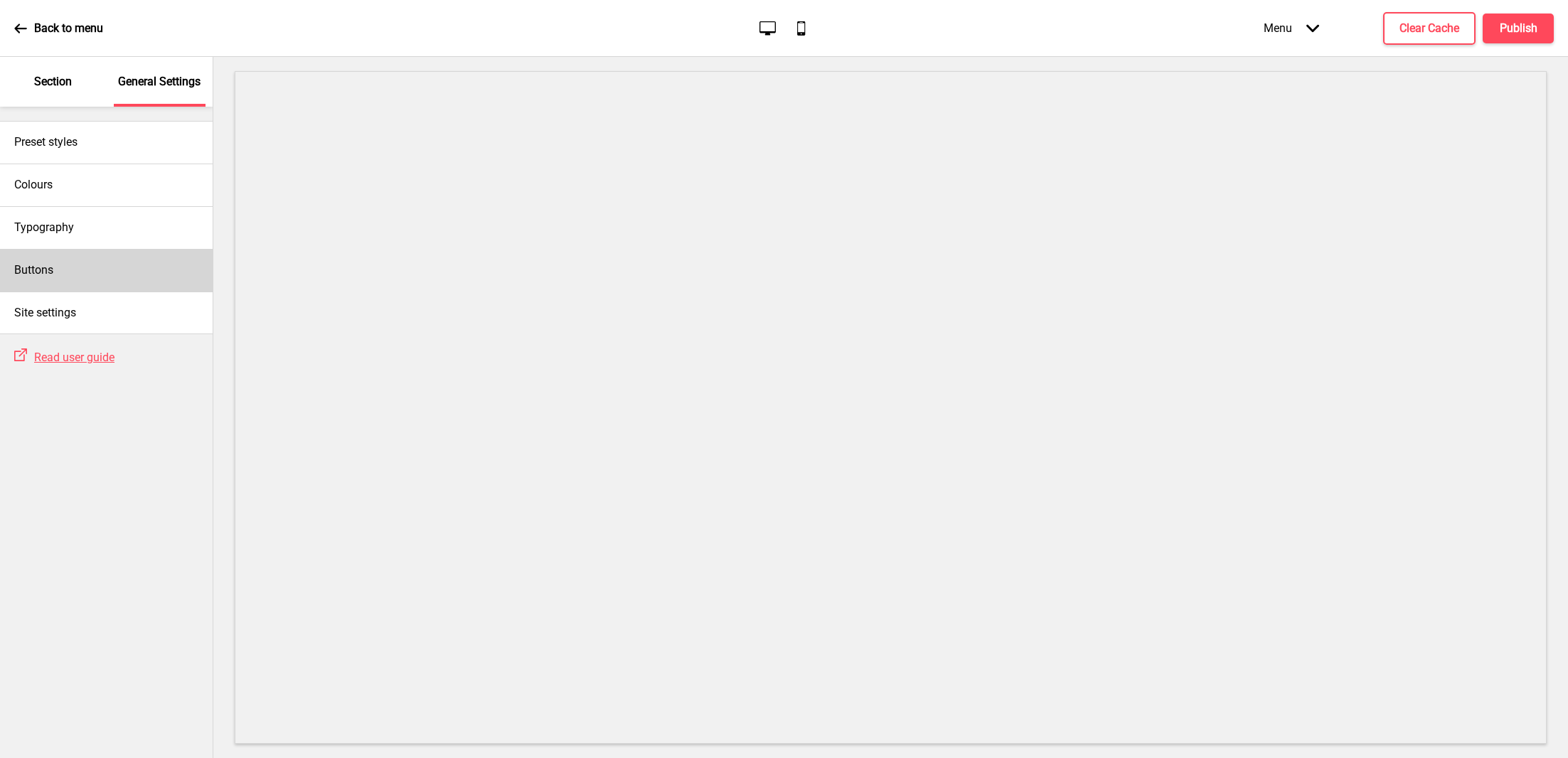
click at [65, 269] on div "Buttons" at bounding box center [106, 270] width 212 height 42
select select "outline"
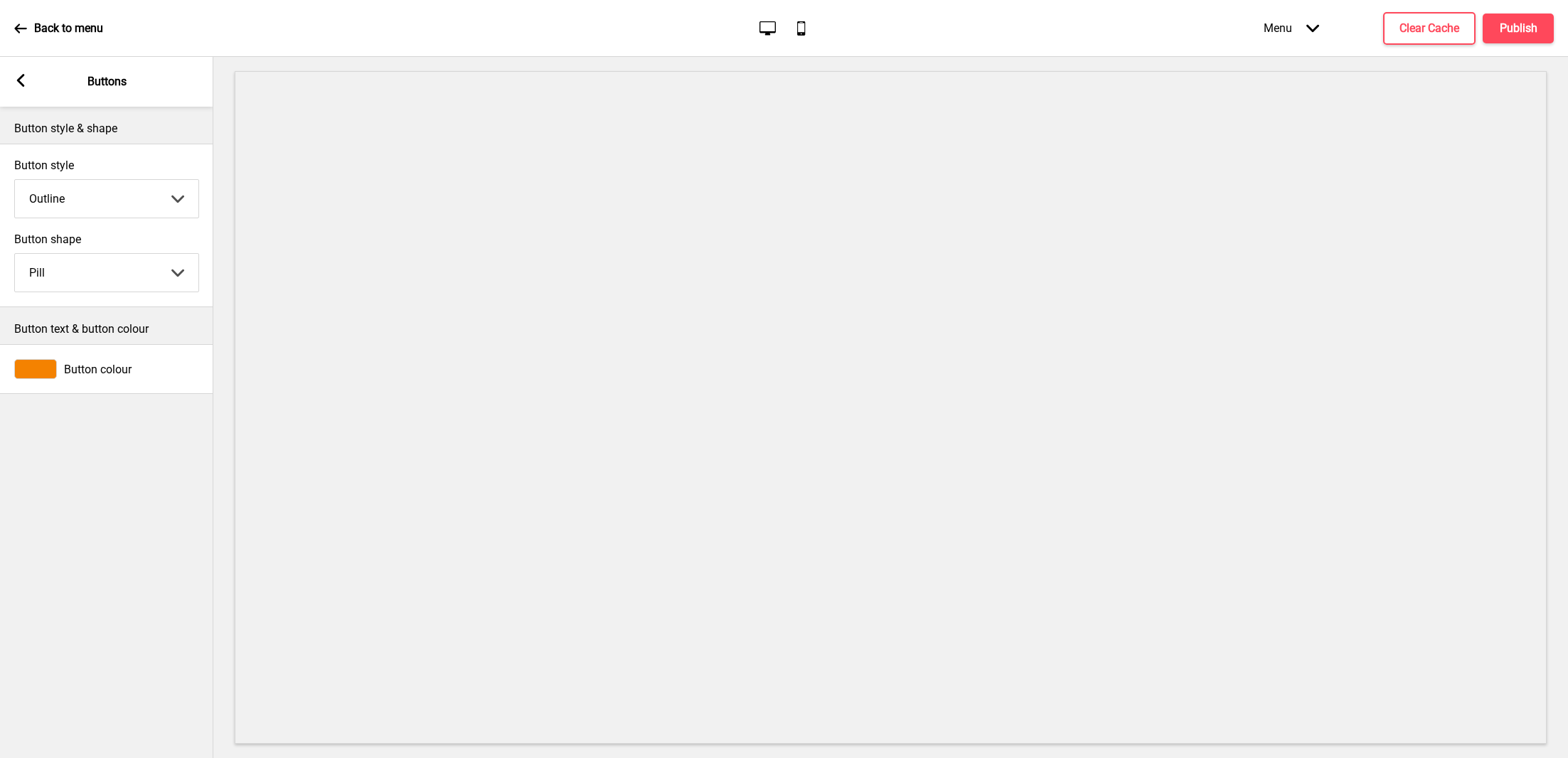
click at [68, 268] on select "Round Square Pill" at bounding box center [107, 272] width 184 height 38
select select "square"
click at [15, 254] on select "Round Square Pill" at bounding box center [107, 272] width 184 height 38
click at [100, 200] on select "Solid Outline Raised" at bounding box center [107, 198] width 184 height 38
select select "raised"
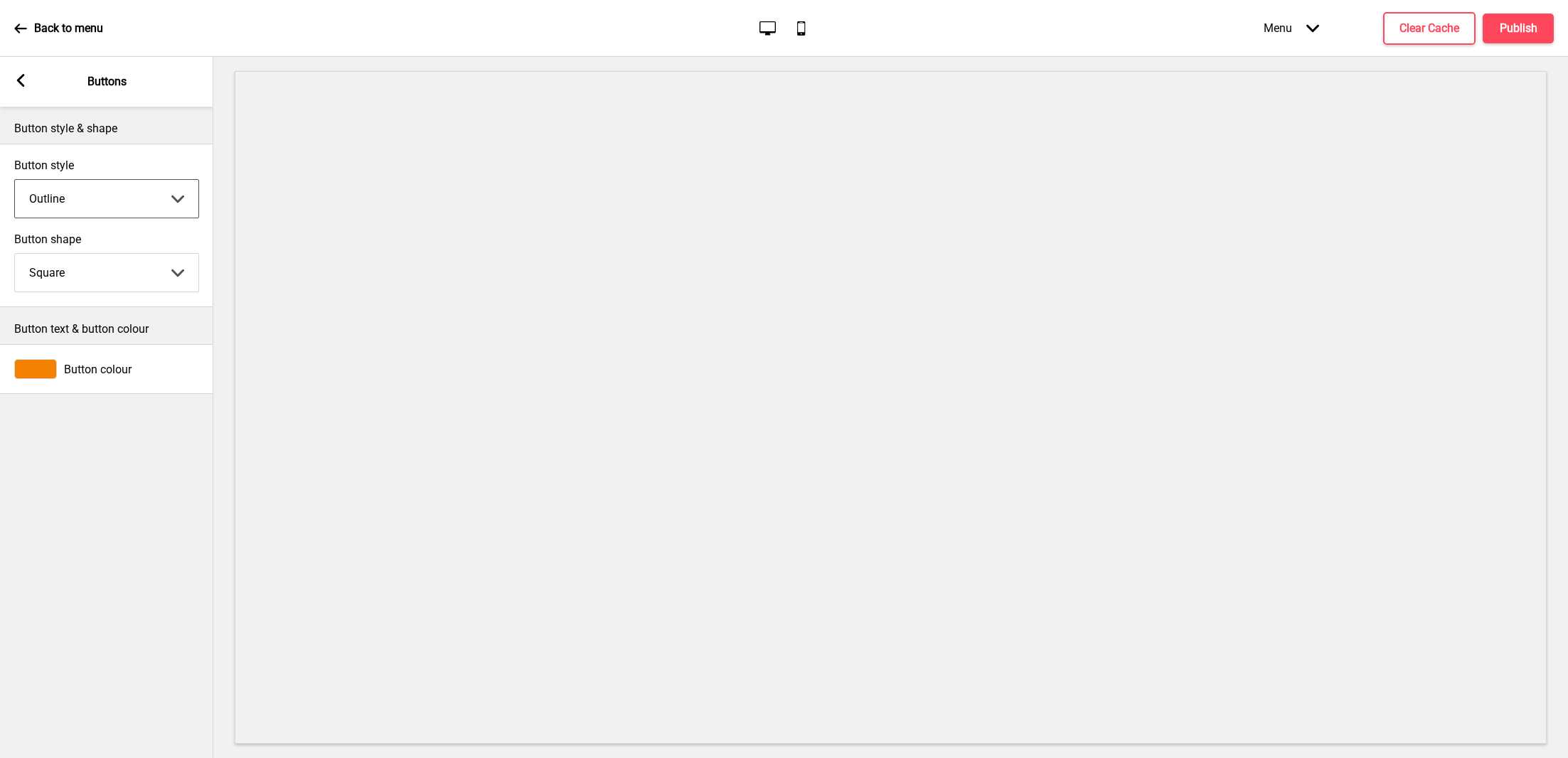
click at [15, 180] on select "Solid Outline Raised" at bounding box center [107, 198] width 184 height 38
click at [97, 276] on select "Round Square Pill" at bounding box center [107, 272] width 184 height 38
select select "pill"
click at [15, 254] on select "Round Square Pill" at bounding box center [107, 272] width 184 height 38
click at [20, 80] on g at bounding box center [21, 81] width 13 height 13
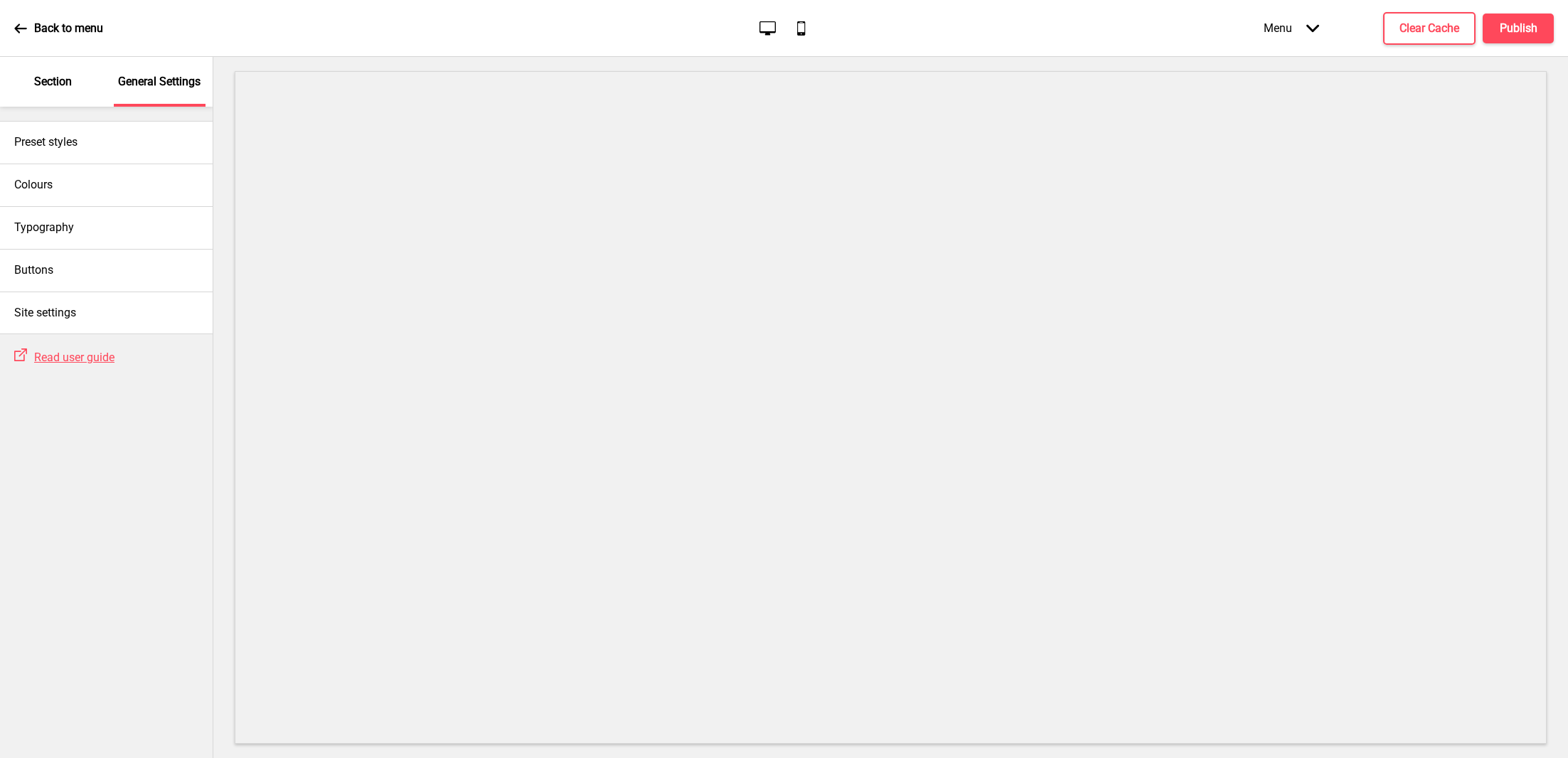
click at [61, 85] on p "Section" at bounding box center [53, 82] width 38 height 16
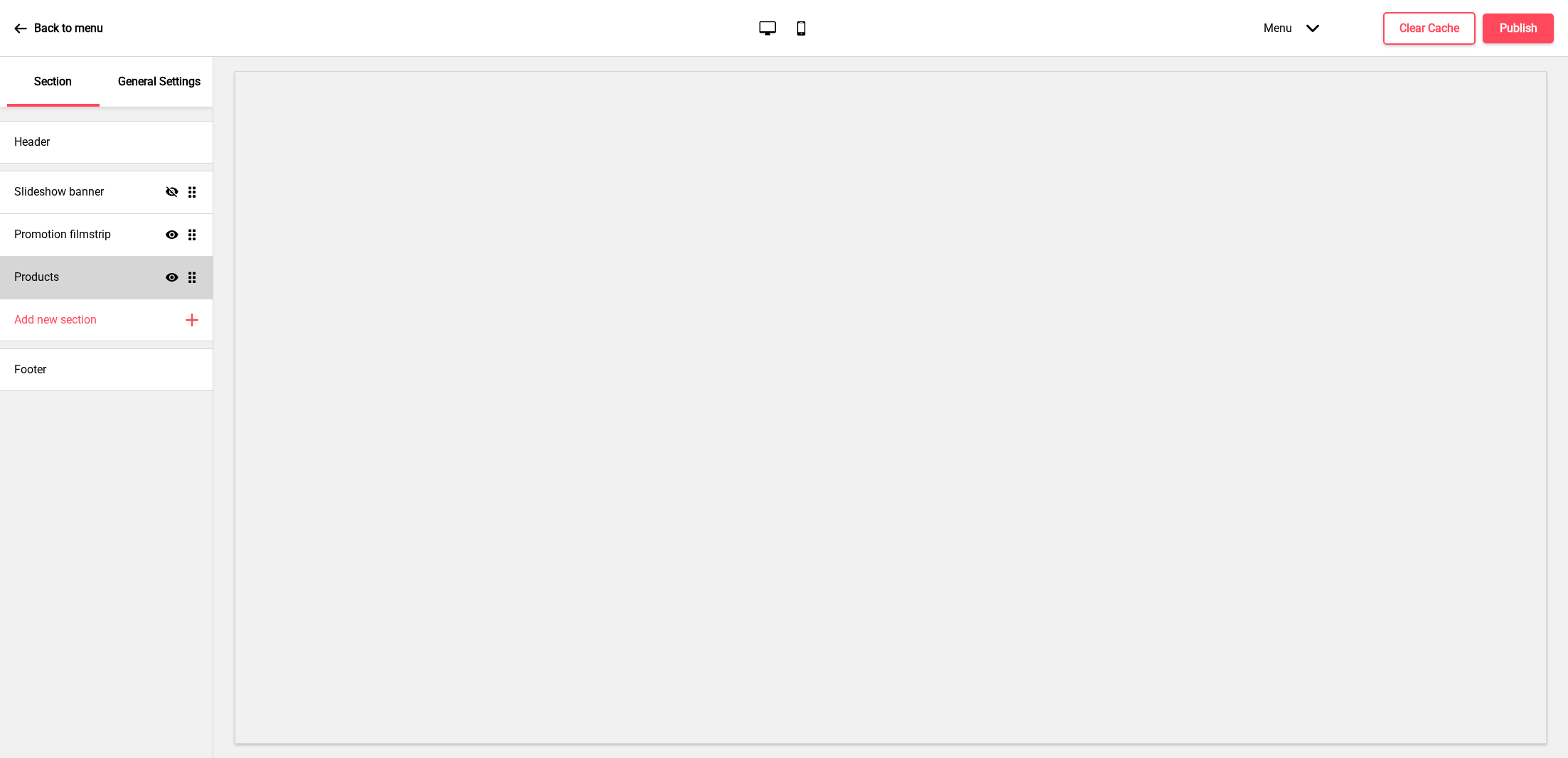
click at [76, 278] on div "Products Show Drag" at bounding box center [106, 276] width 212 height 42
select select "side"
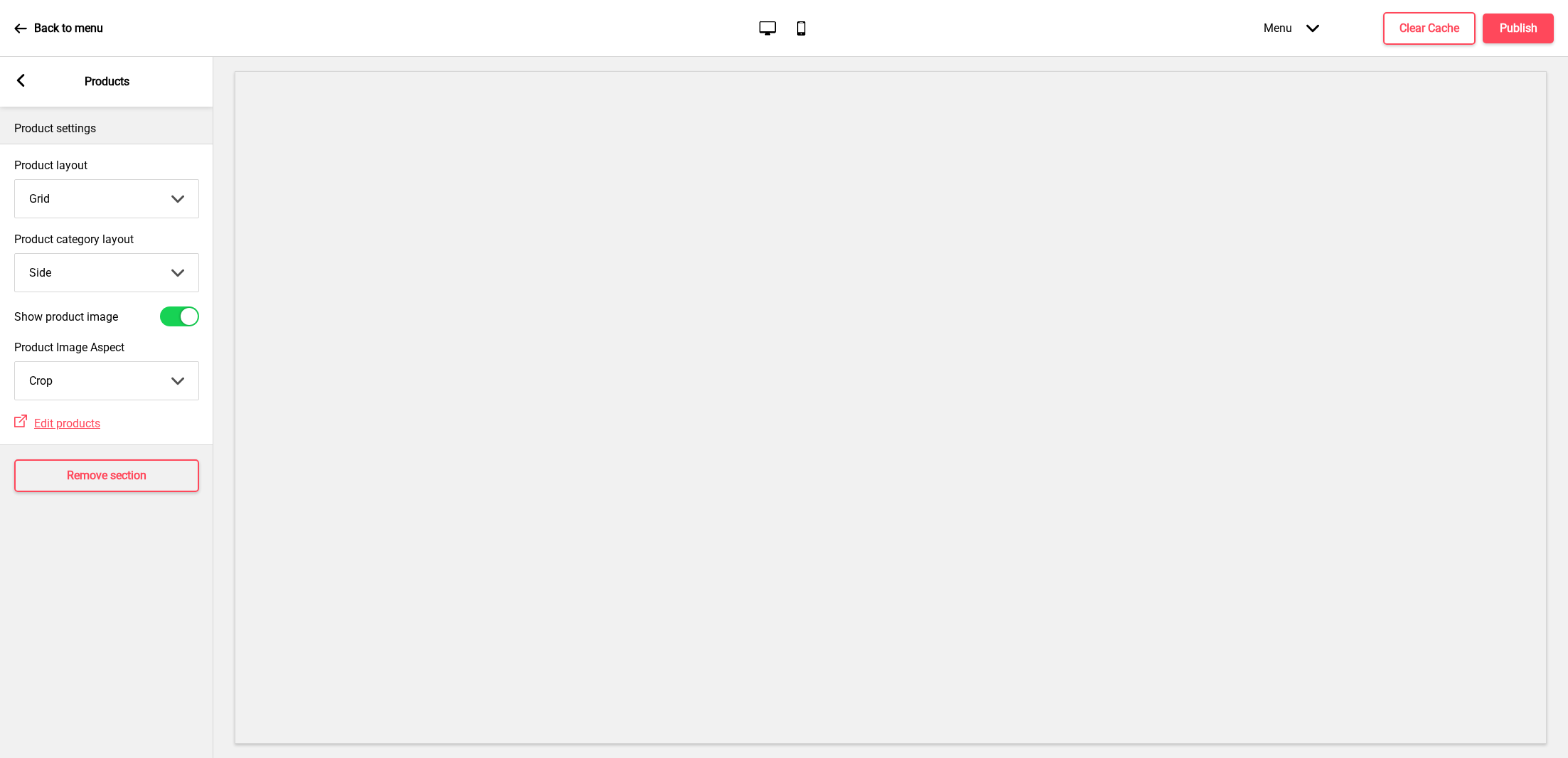
click at [97, 383] on select "Crop Natural" at bounding box center [107, 380] width 184 height 38
select select "contain"
click at [15, 362] on select "Crop Natural" at bounding box center [107, 380] width 184 height 38
click at [101, 281] on select "Top Side" at bounding box center [107, 272] width 184 height 38
select select "top"
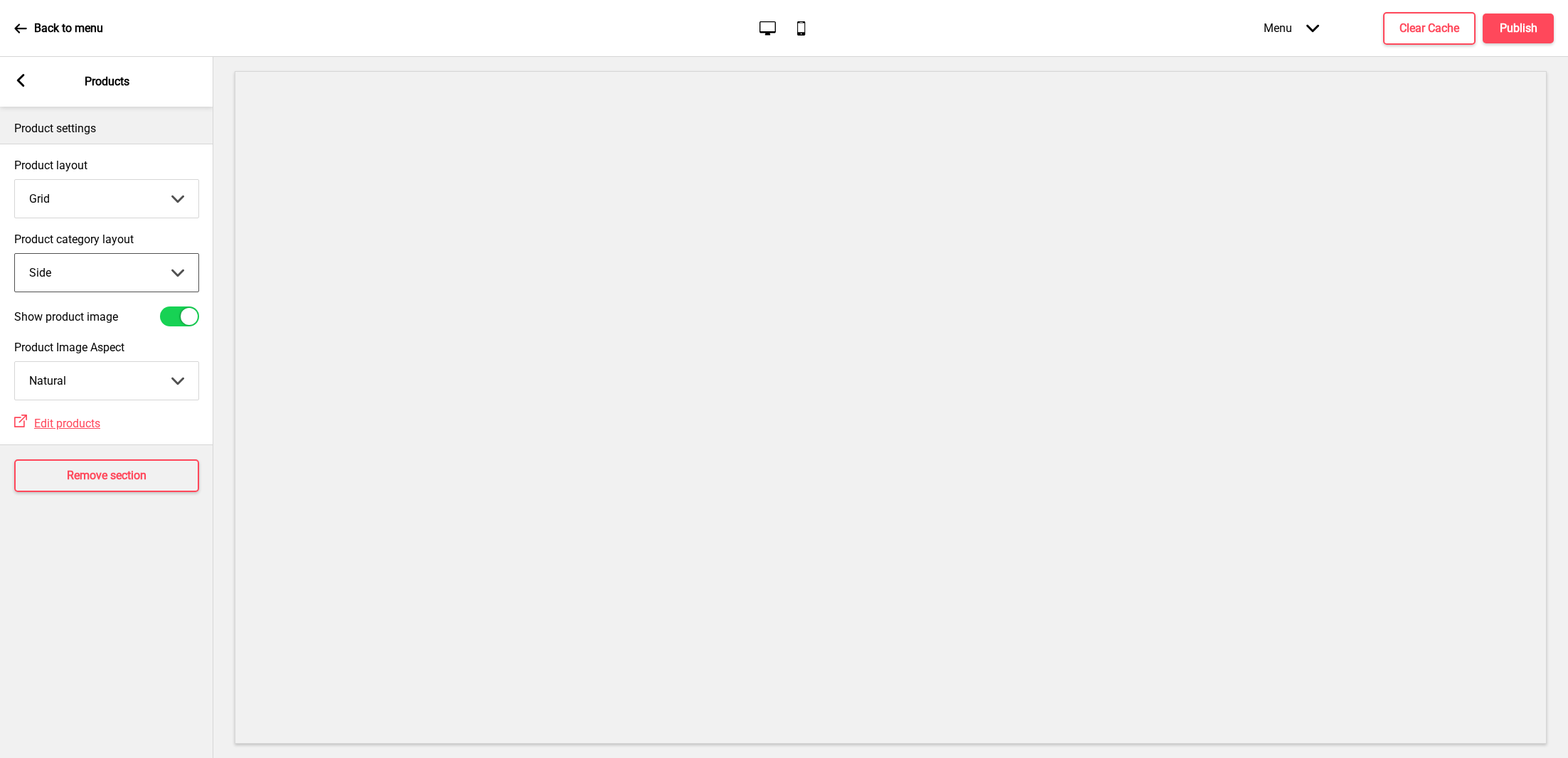
click at [15, 254] on select "Top Side" at bounding box center [107, 272] width 184 height 38
click at [98, 201] on select "Grid List" at bounding box center [107, 198] width 184 height 38
click at [15, 180] on select "Grid List" at bounding box center [107, 198] width 184 height 38
click at [1515, 35] on h4 "Publish" at bounding box center [1518, 29] width 38 height 16
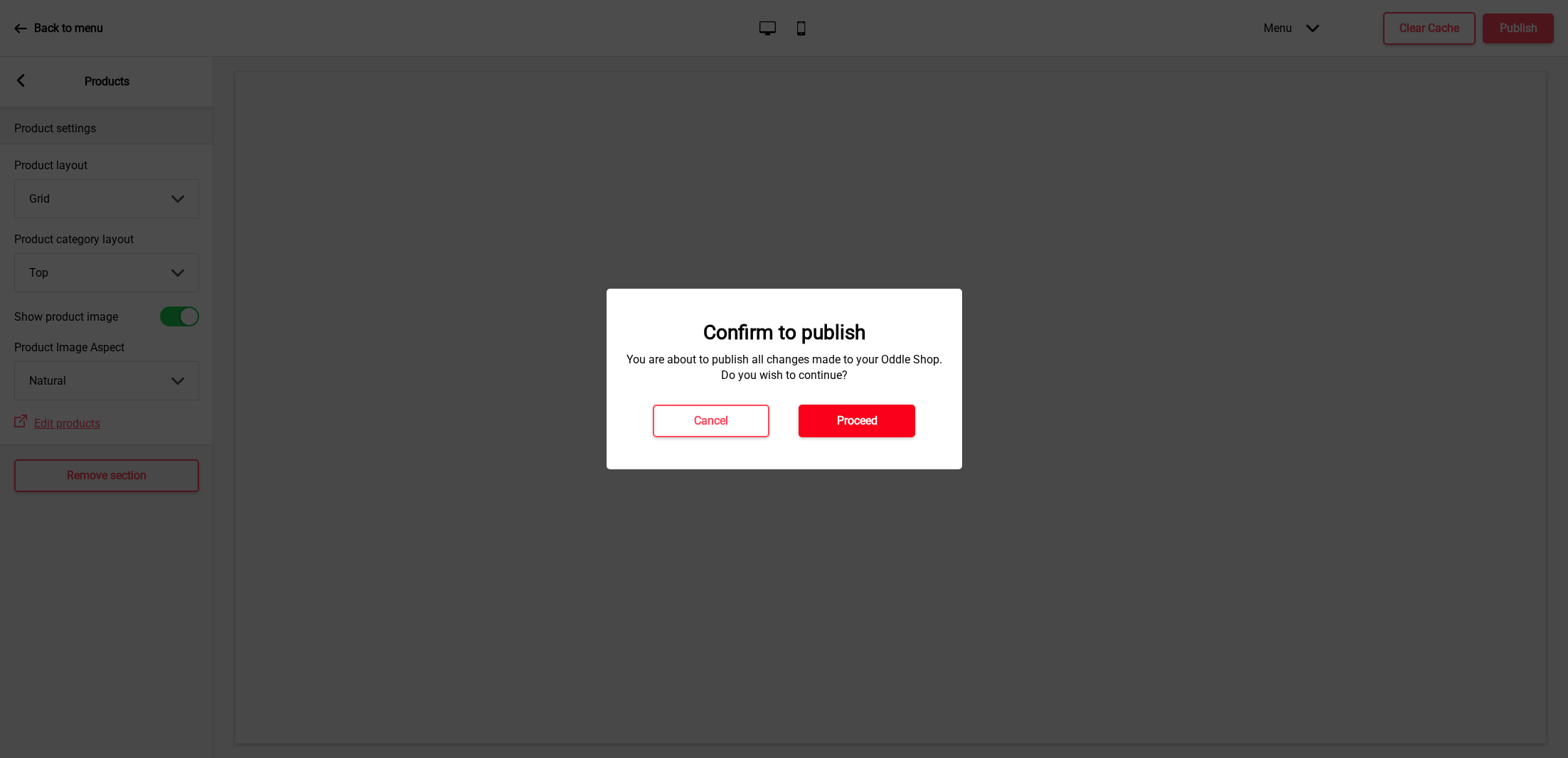
click at [872, 420] on h4 "Proceed" at bounding box center [857, 421] width 41 height 16
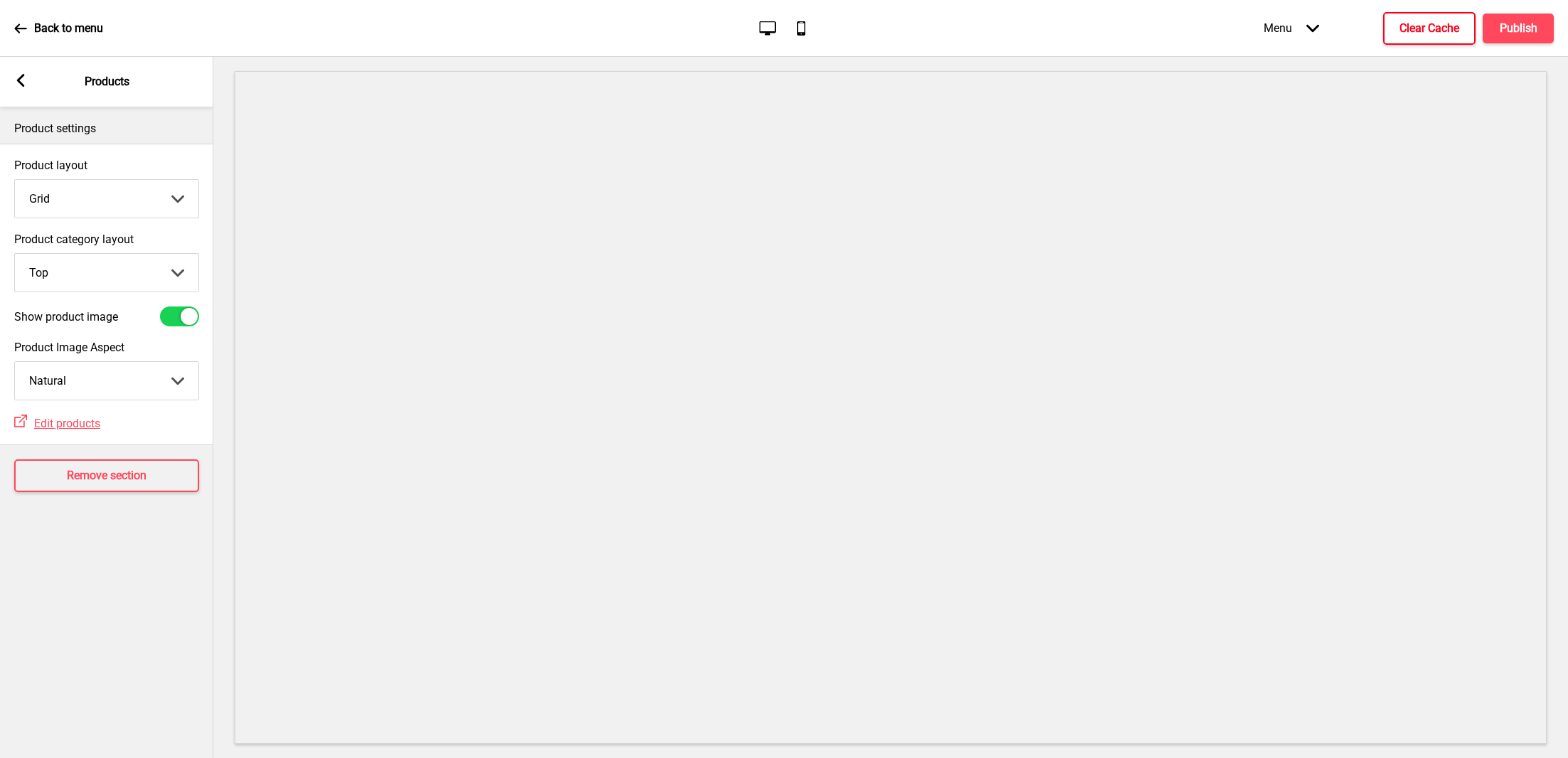
click at [1434, 18] on button "Clear Cache" at bounding box center [1429, 28] width 93 height 33
click at [29, 80] on div "Arrow left Products" at bounding box center [106, 81] width 213 height 50
click at [10, 80] on div "Arrow left Products" at bounding box center [106, 81] width 213 height 50
click at [22, 81] on rect at bounding box center [21, 81] width 13 height 13
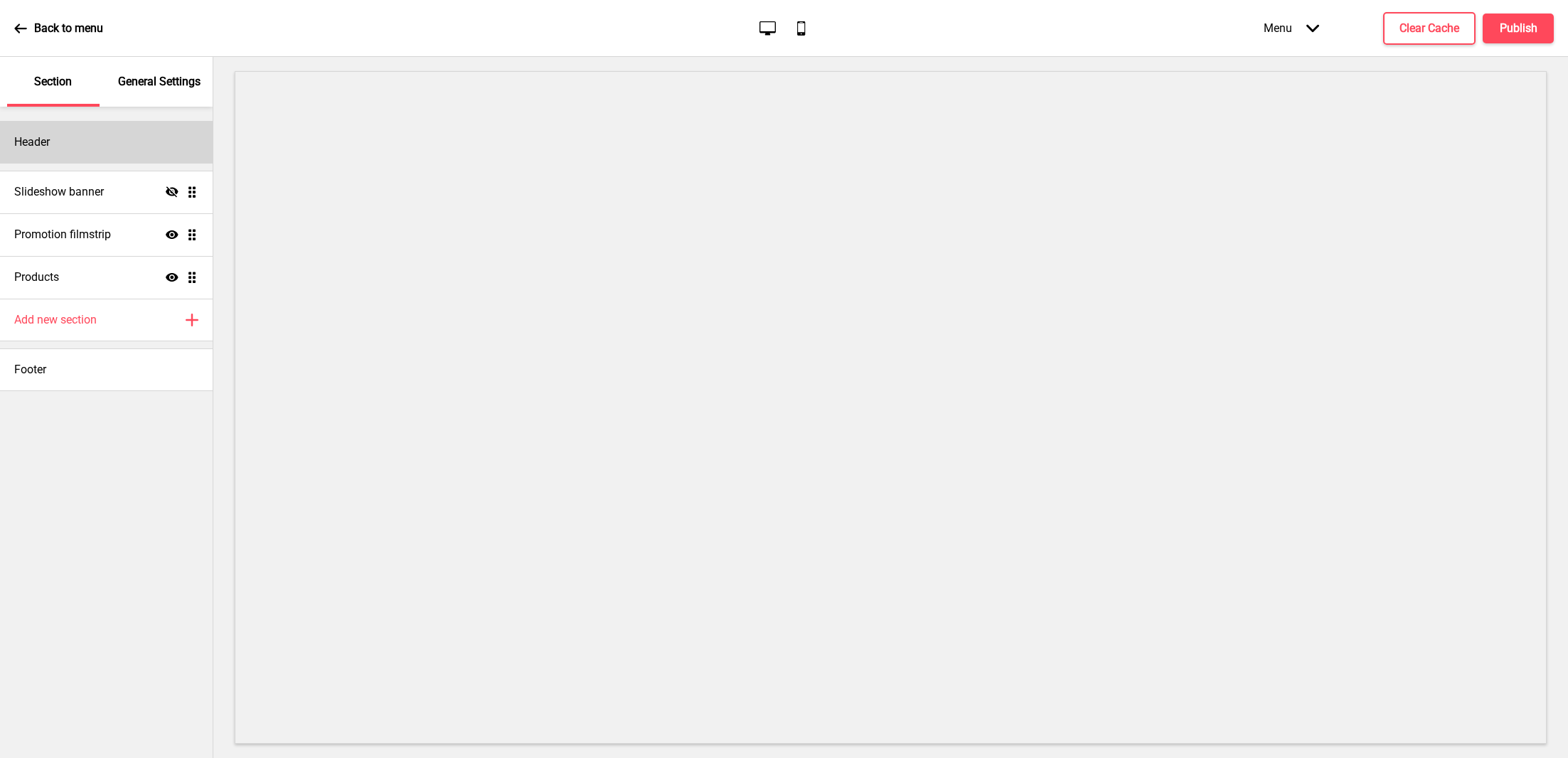
click at [118, 145] on div "Header" at bounding box center [106, 141] width 212 height 42
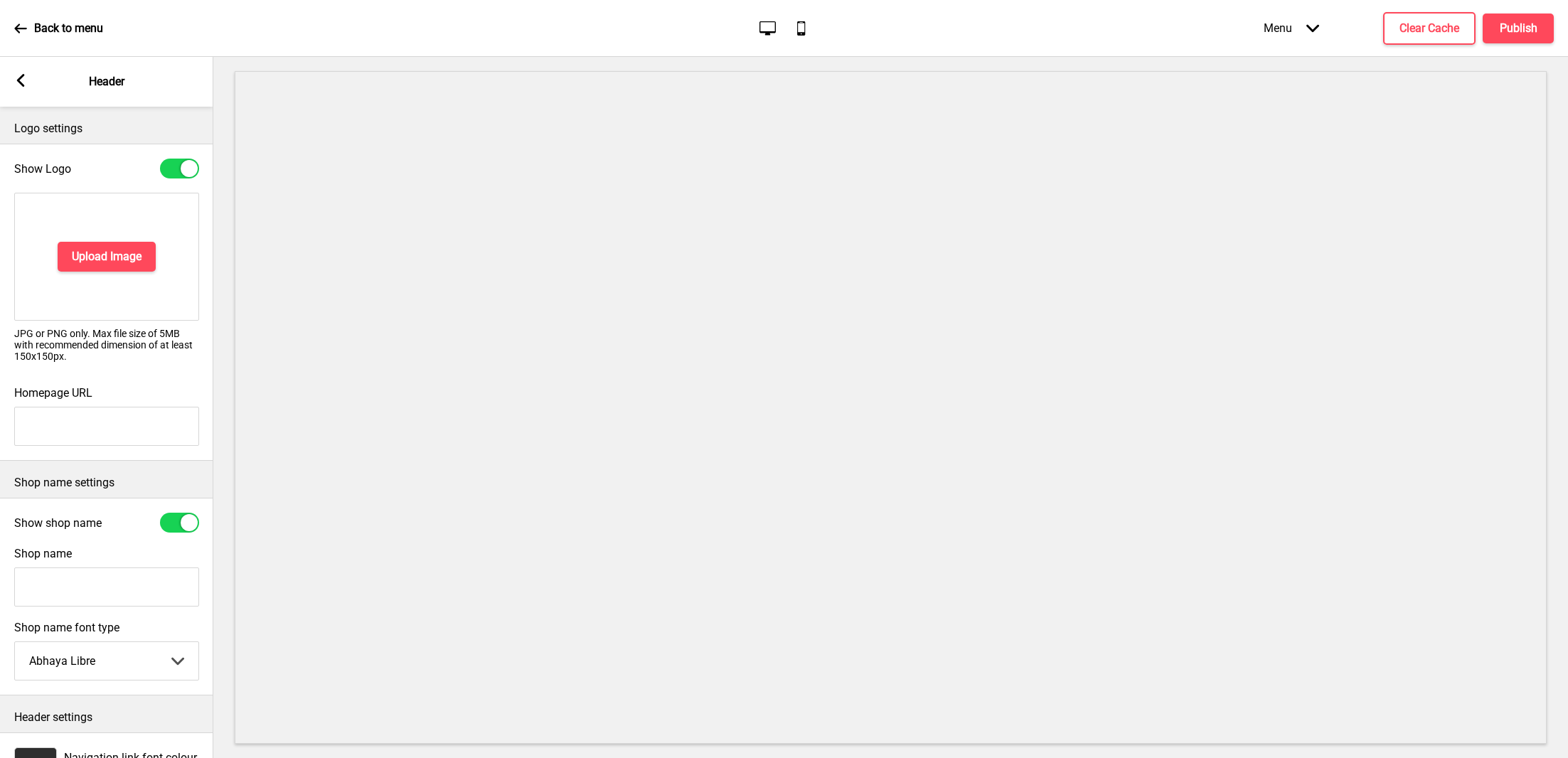
click at [25, 78] on rect at bounding box center [21, 81] width 13 height 13
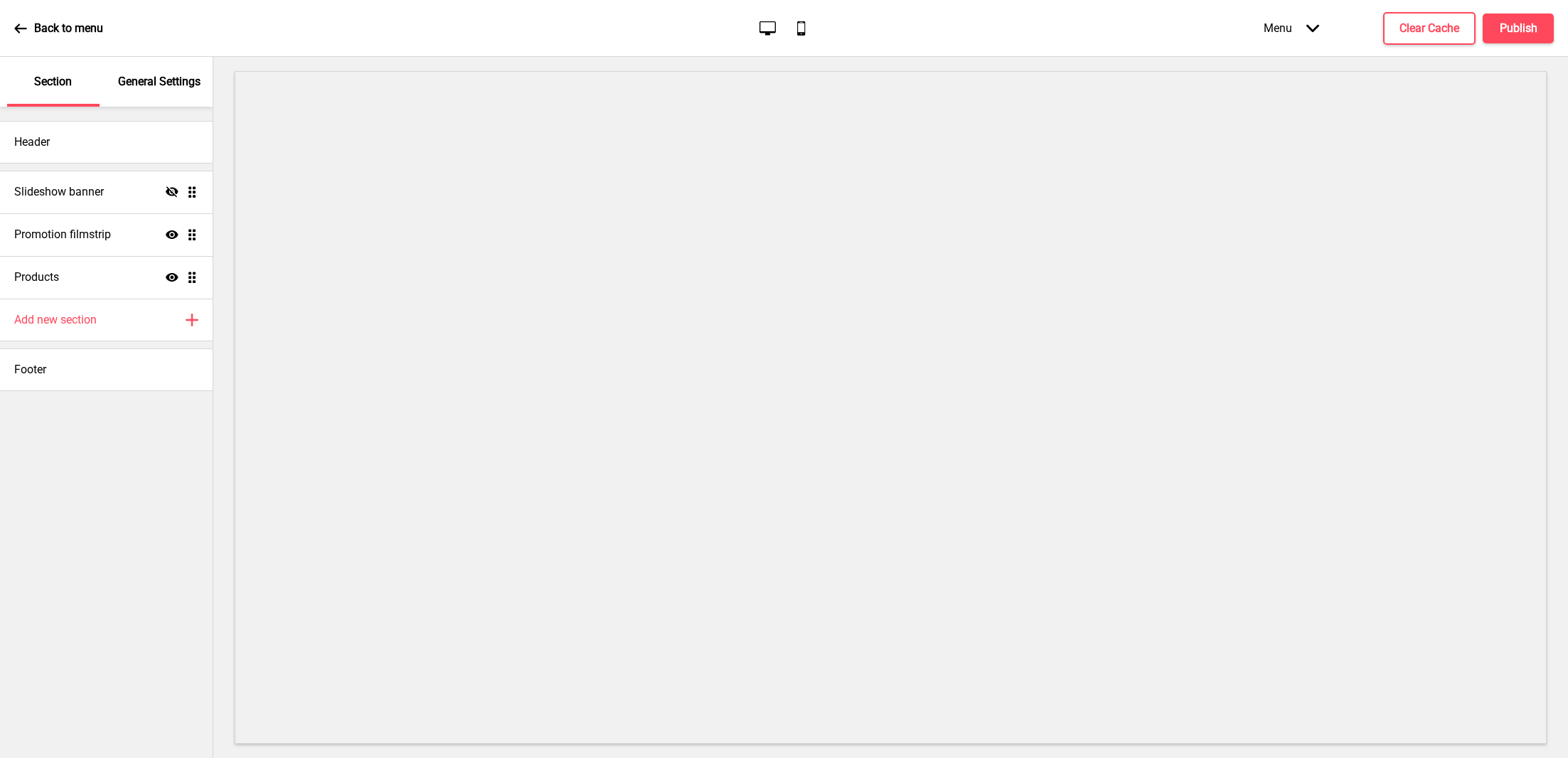
click at [129, 92] on div "General Settings" at bounding box center [160, 81] width 93 height 50
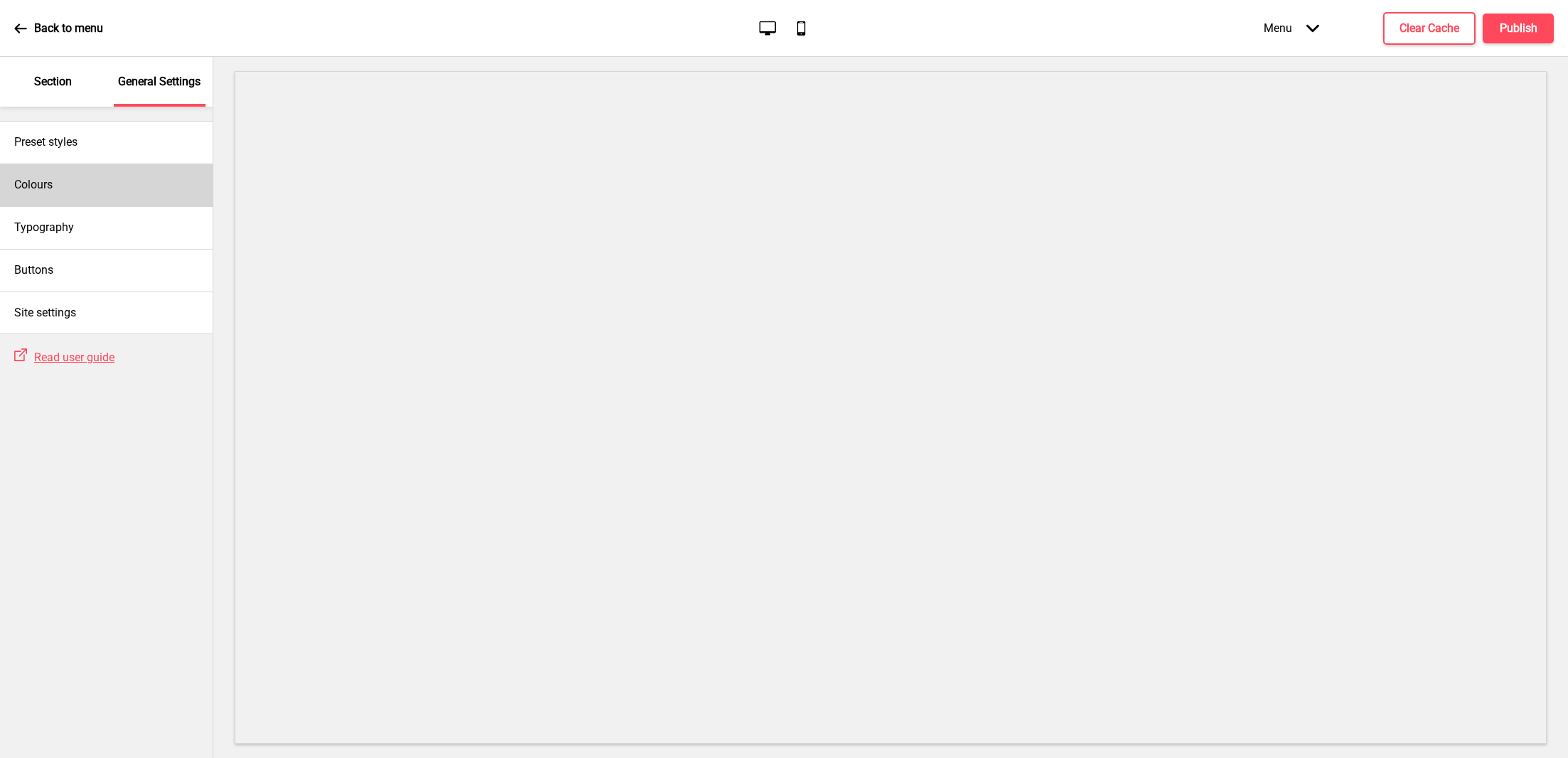
click at [108, 185] on div "Colours" at bounding box center [106, 185] width 212 height 42
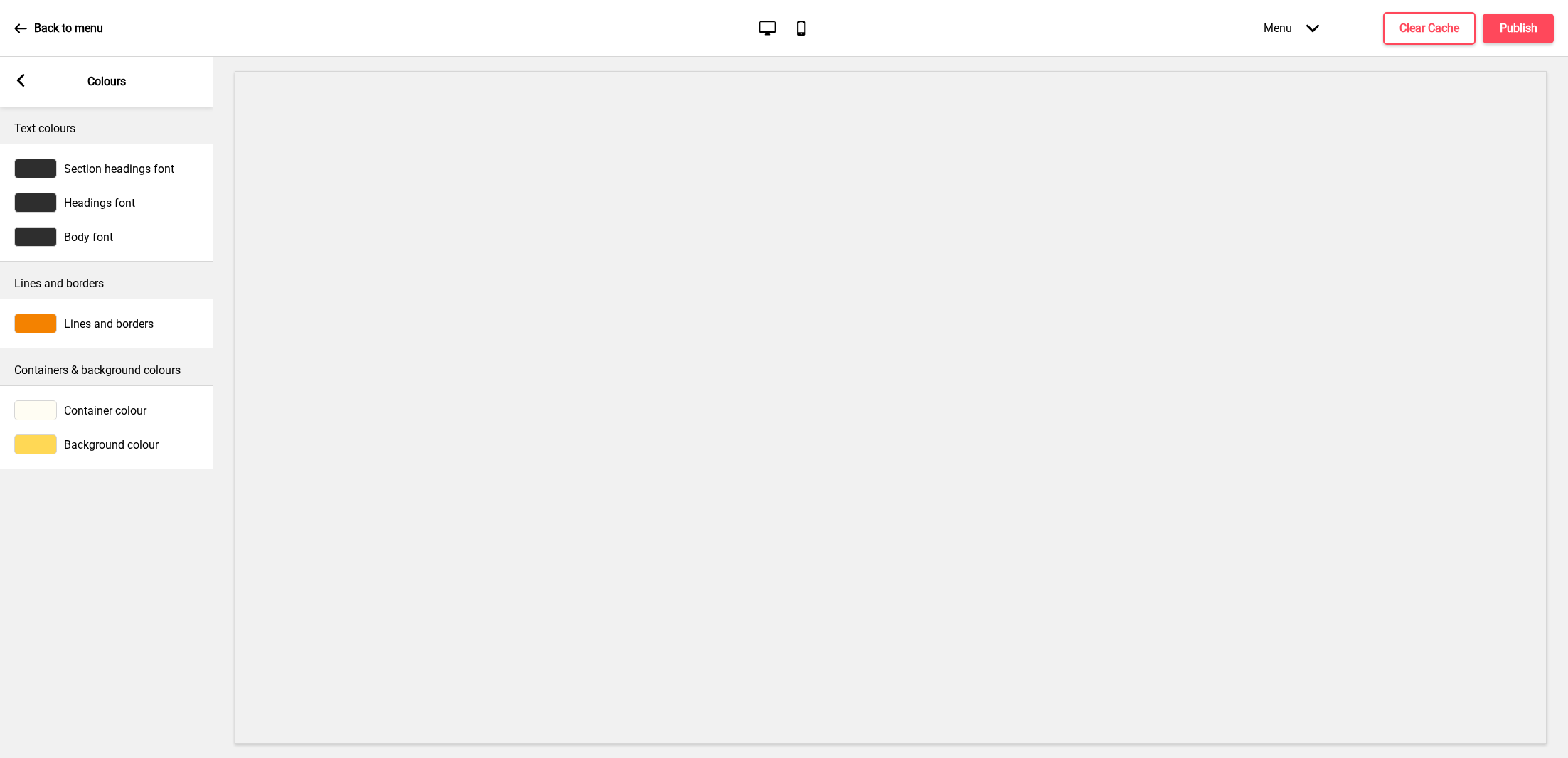
click at [55, 446] on div at bounding box center [35, 444] width 42 height 20
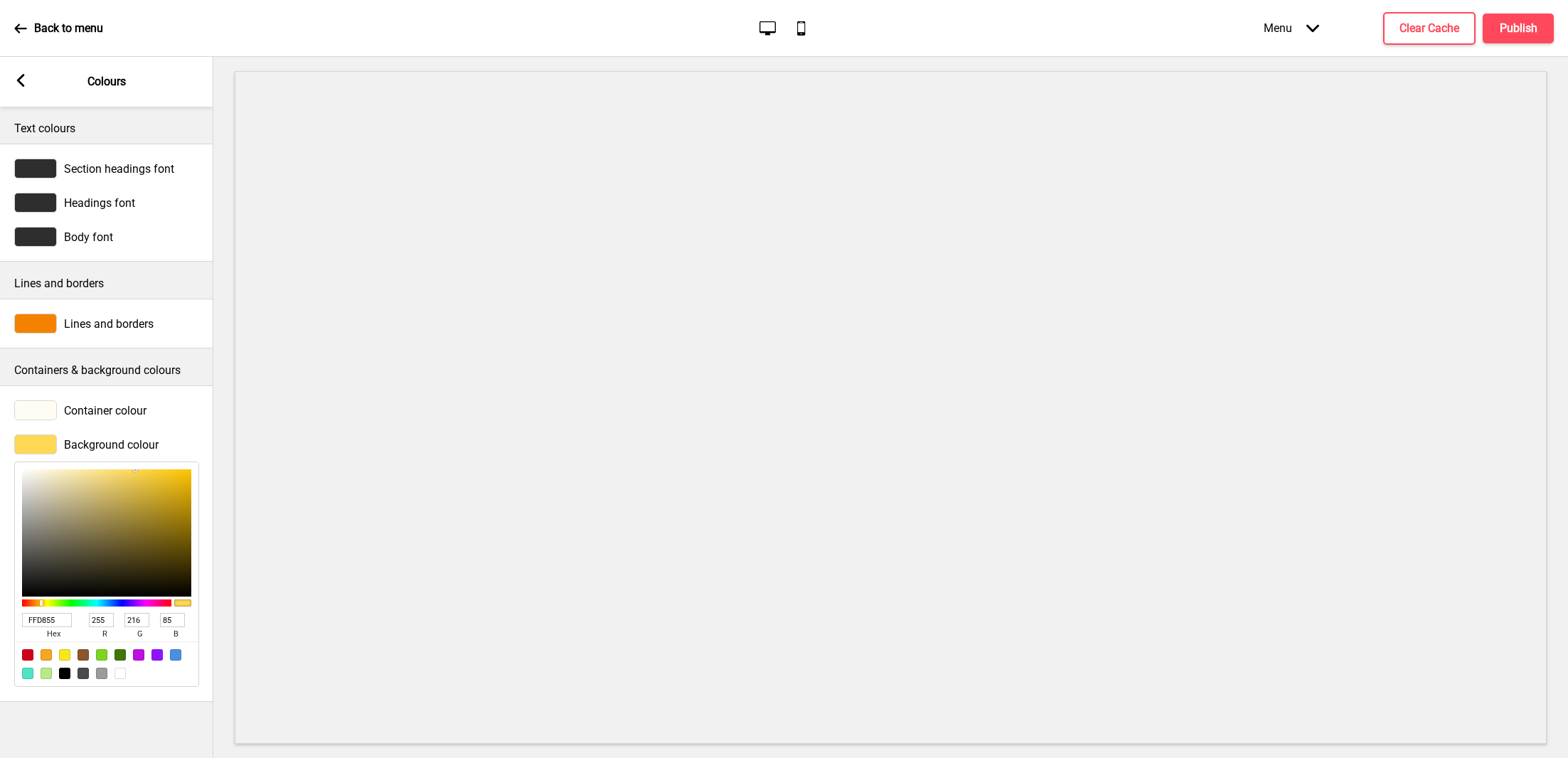
click at [60, 617] on input "FFD855" at bounding box center [47, 620] width 50 height 14
paste input "#FFFE73"
type input "#FFFE73"
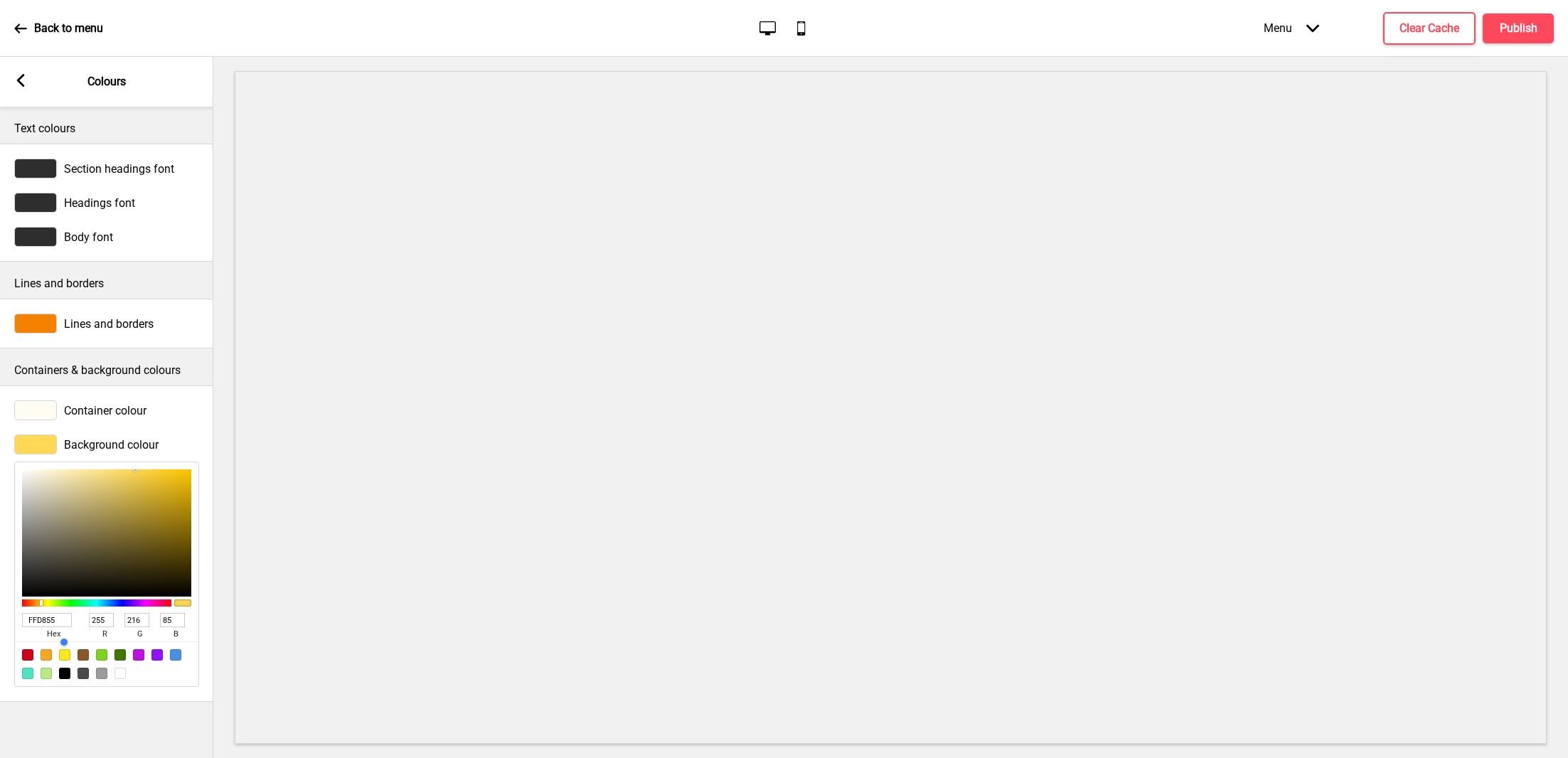
type input "254"
type input "115"
type input "FFFE73"
click at [54, 321] on div at bounding box center [35, 323] width 42 height 20
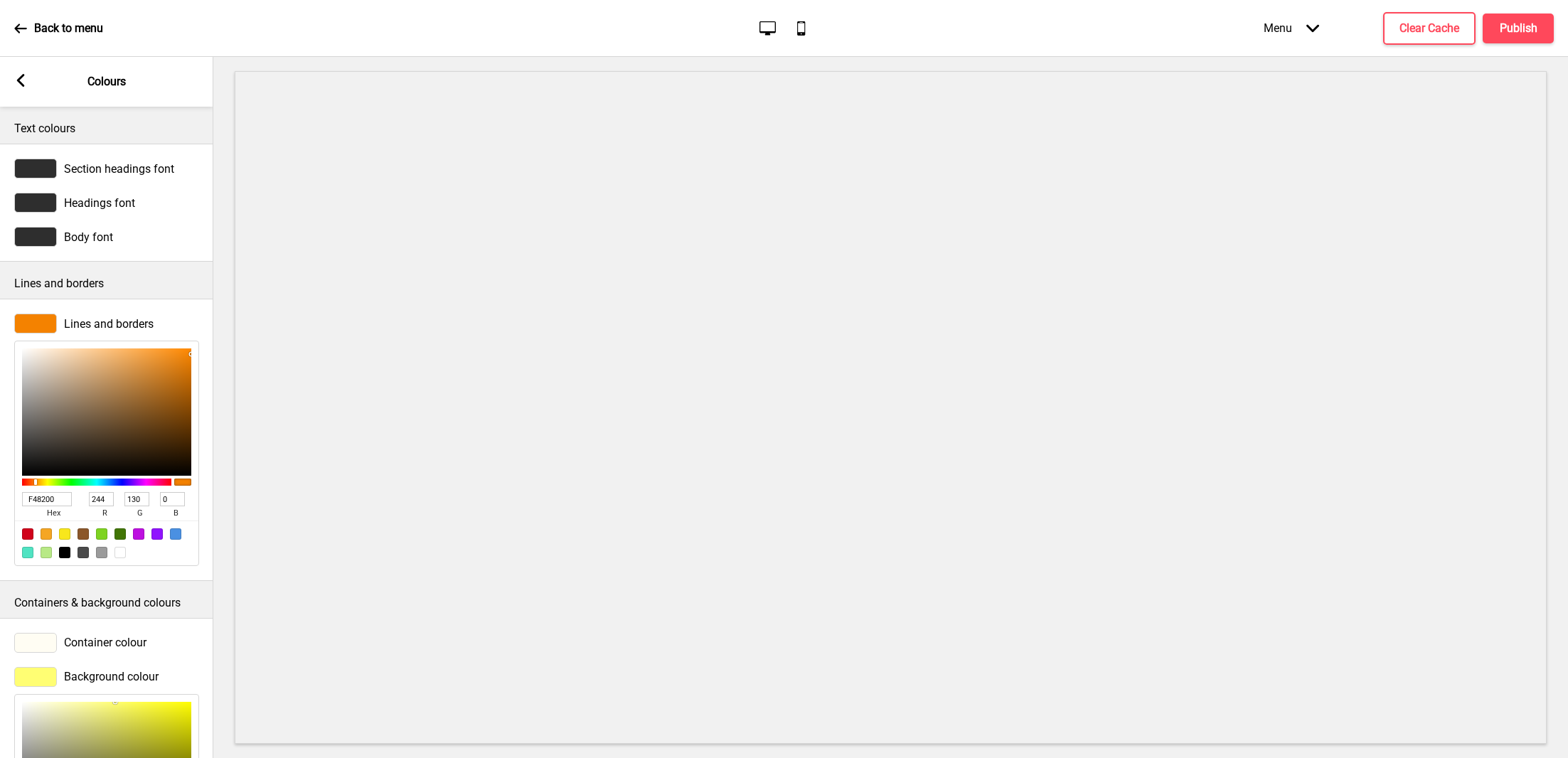
click at [93, 310] on div "Lines and borders F48200 hex 244 r 130 g 0 b 100 a" at bounding box center [106, 440] width 213 height 267
click at [62, 499] on input "F48200" at bounding box center [47, 499] width 50 height 14
paste input "#FFFE73"
type input "#FFFE73"
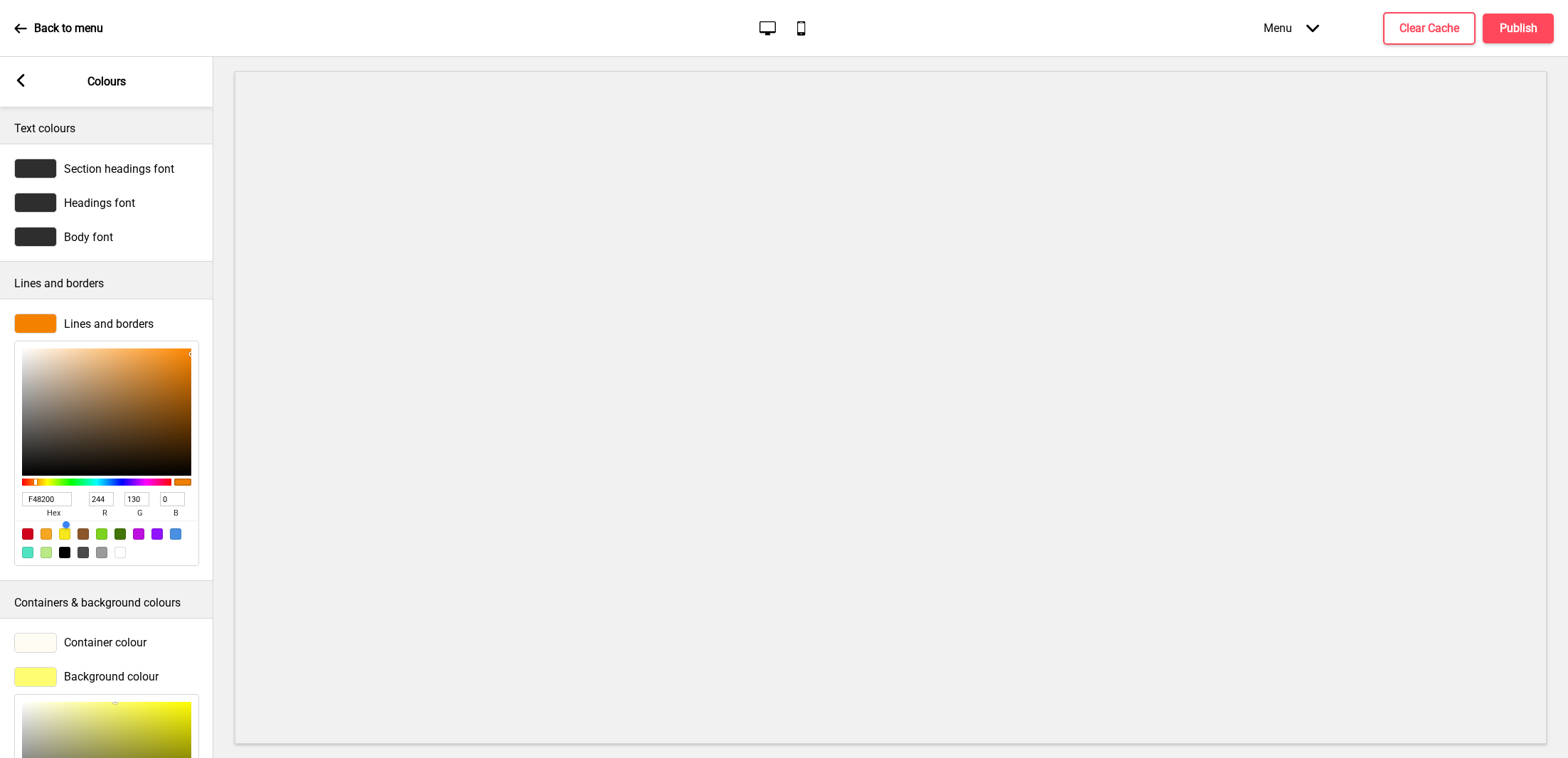
type input "255"
type input "254"
type input "115"
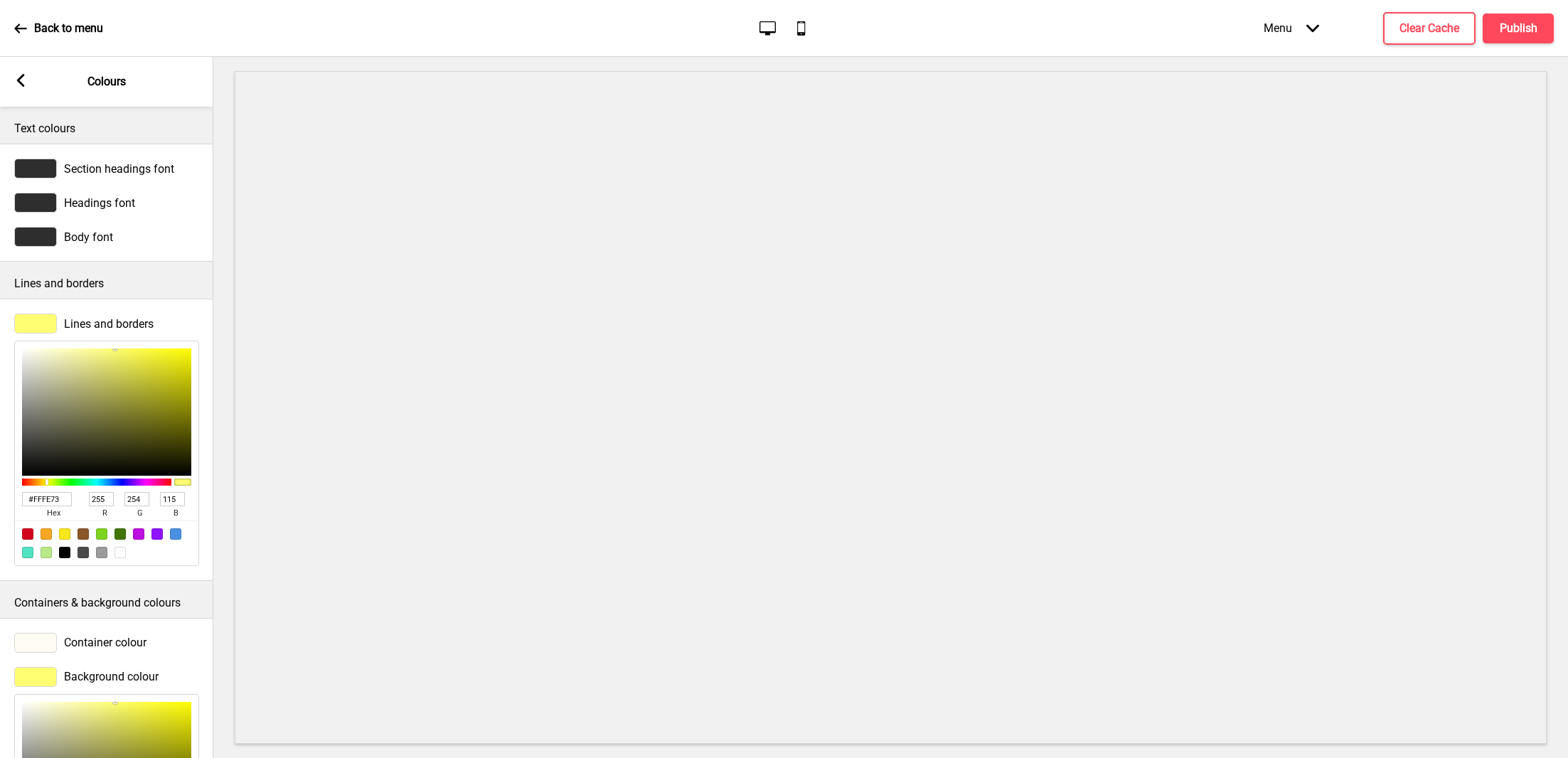
type input "FBFA74"
type input "251"
type input "250"
type input "116"
type input "FBFA71"
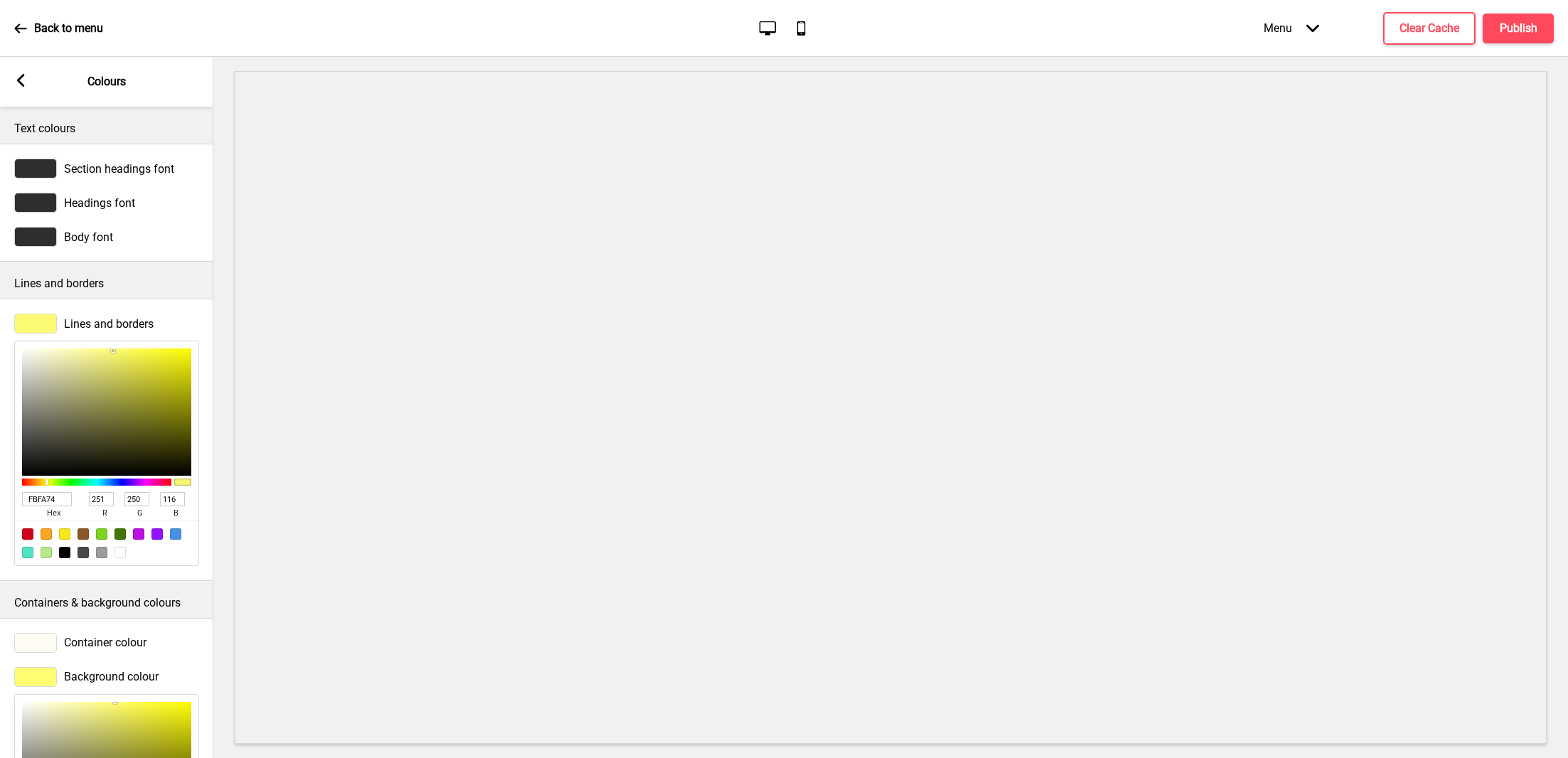
type input "113"
type input "FBFA6C"
type input "108"
type input "FBFA67"
type input "103"
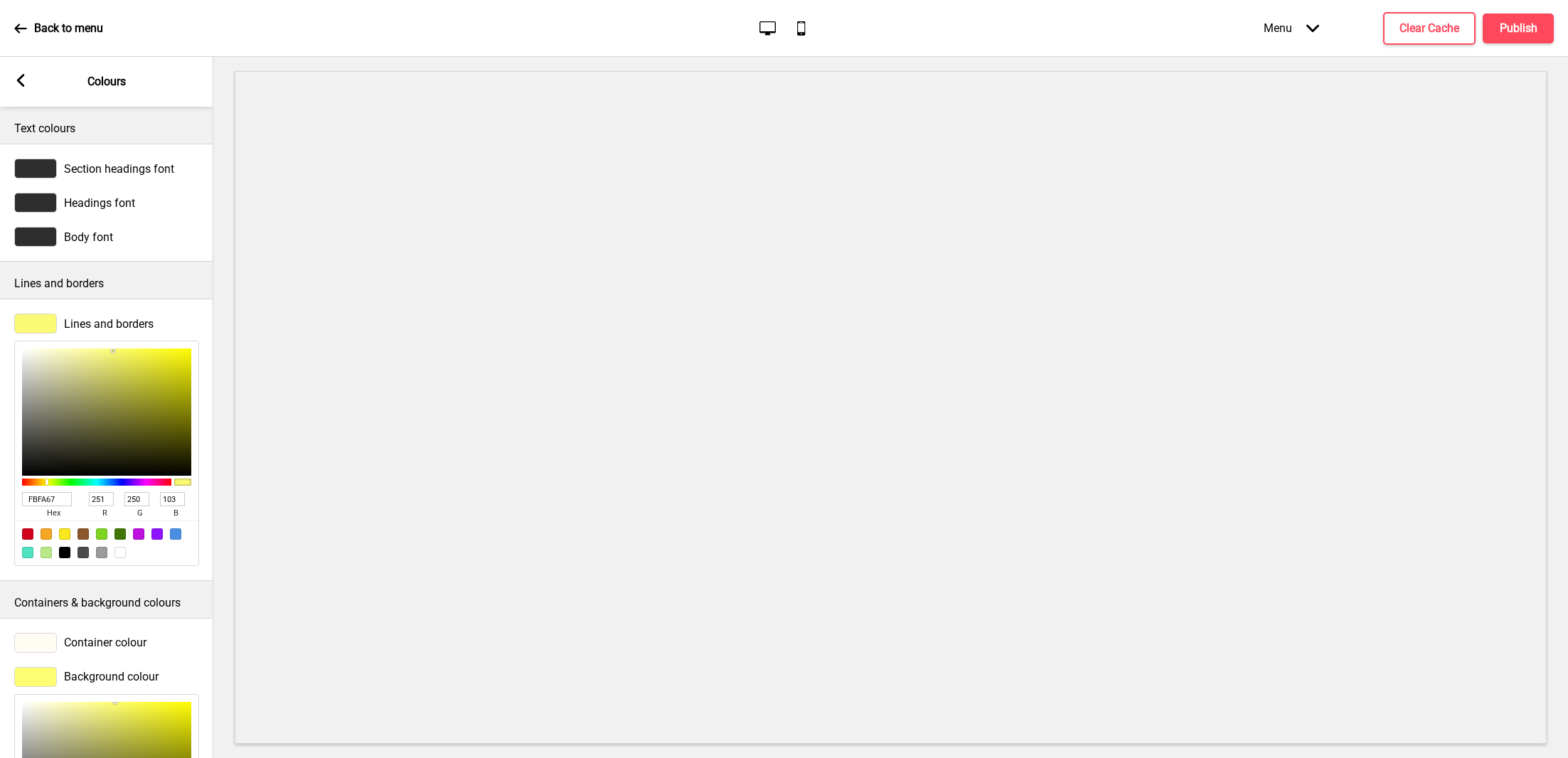
type input "F9F861"
type input "249"
type input "248"
type input "97"
type input "F8F75B"
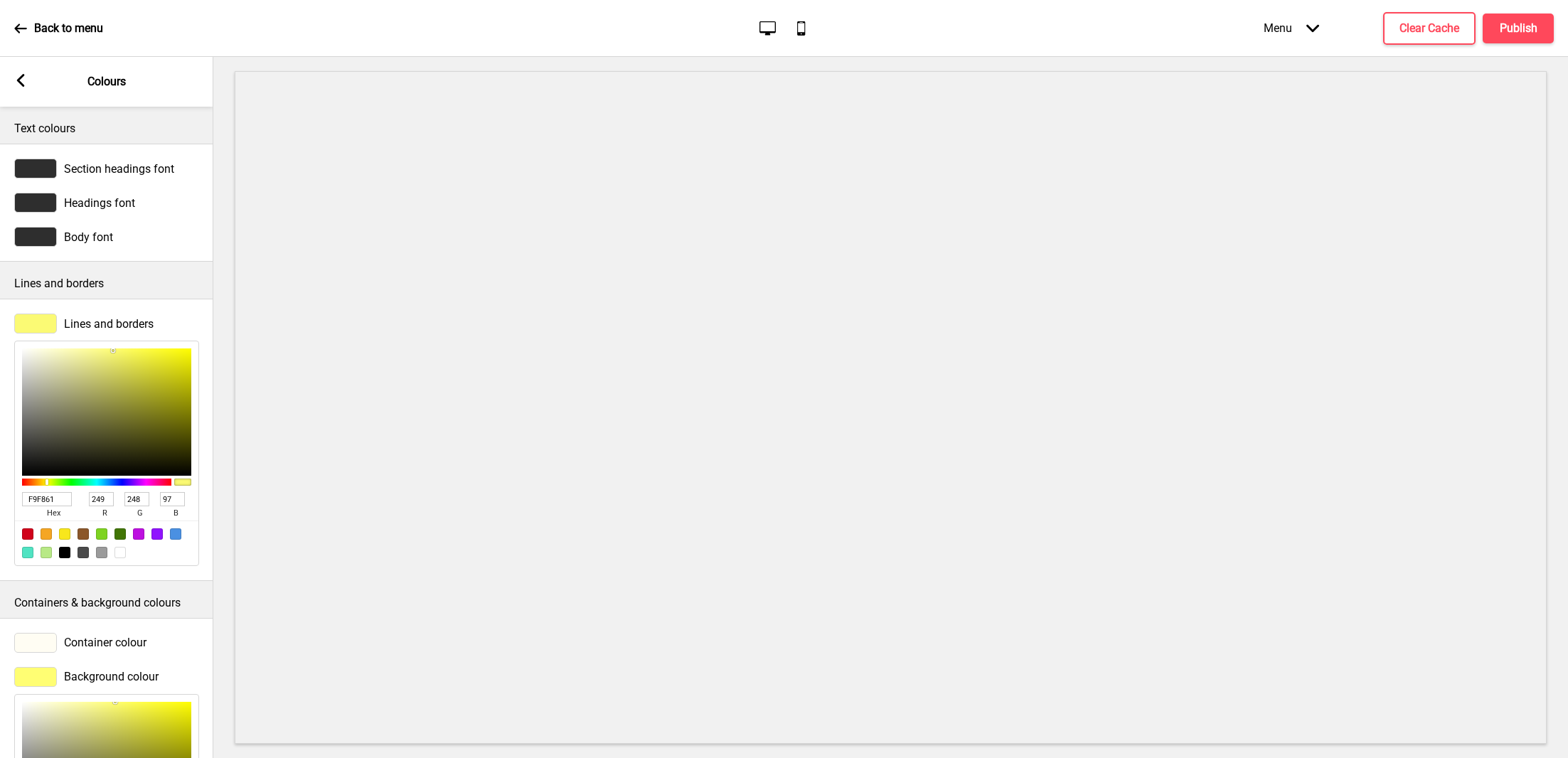
type input "248"
type input "247"
type input "91"
type input "F6F555"
type input "246"
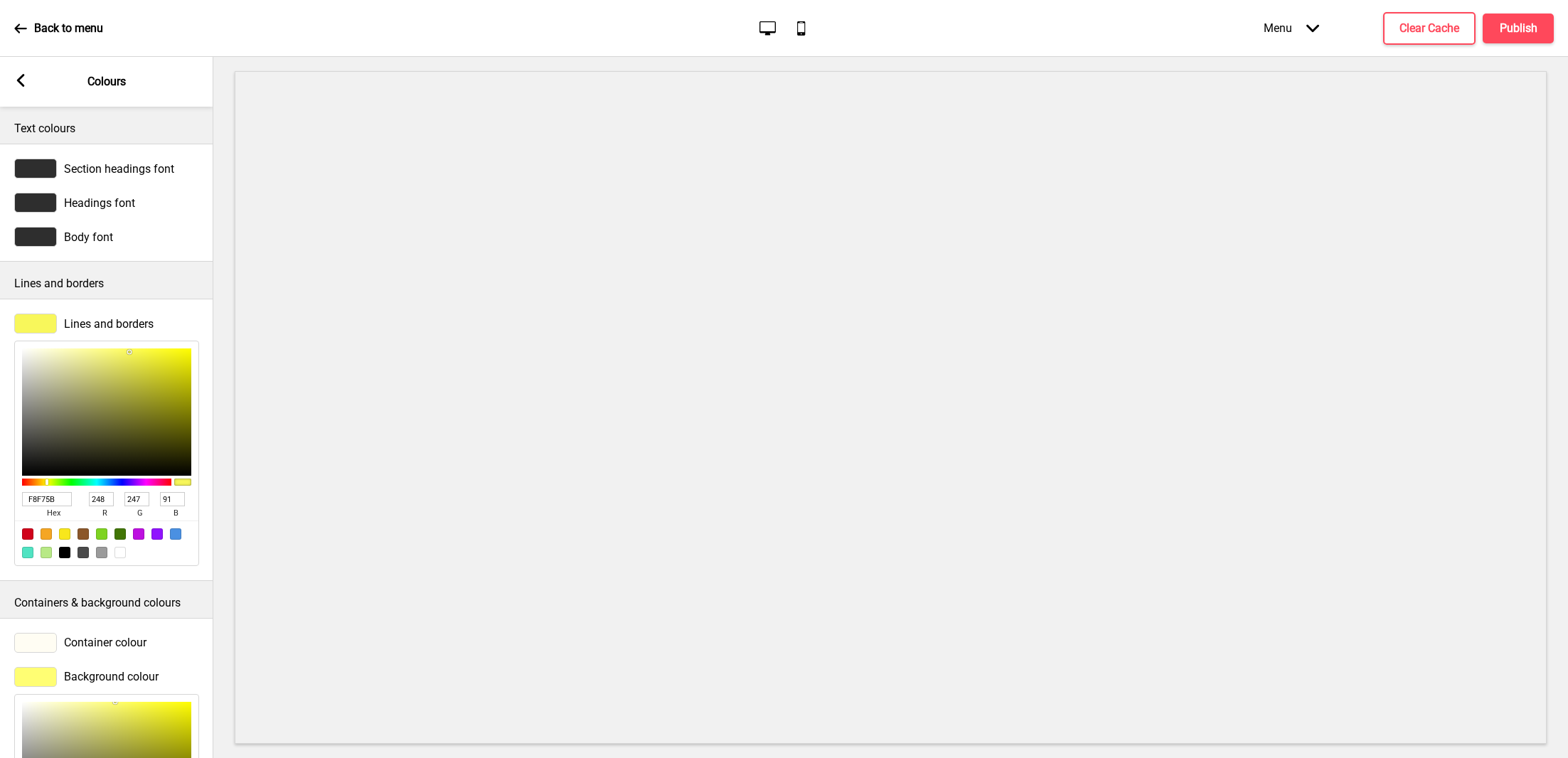
type input "245"
type input "85"
type input "F5F451"
type input "245"
type input "244"
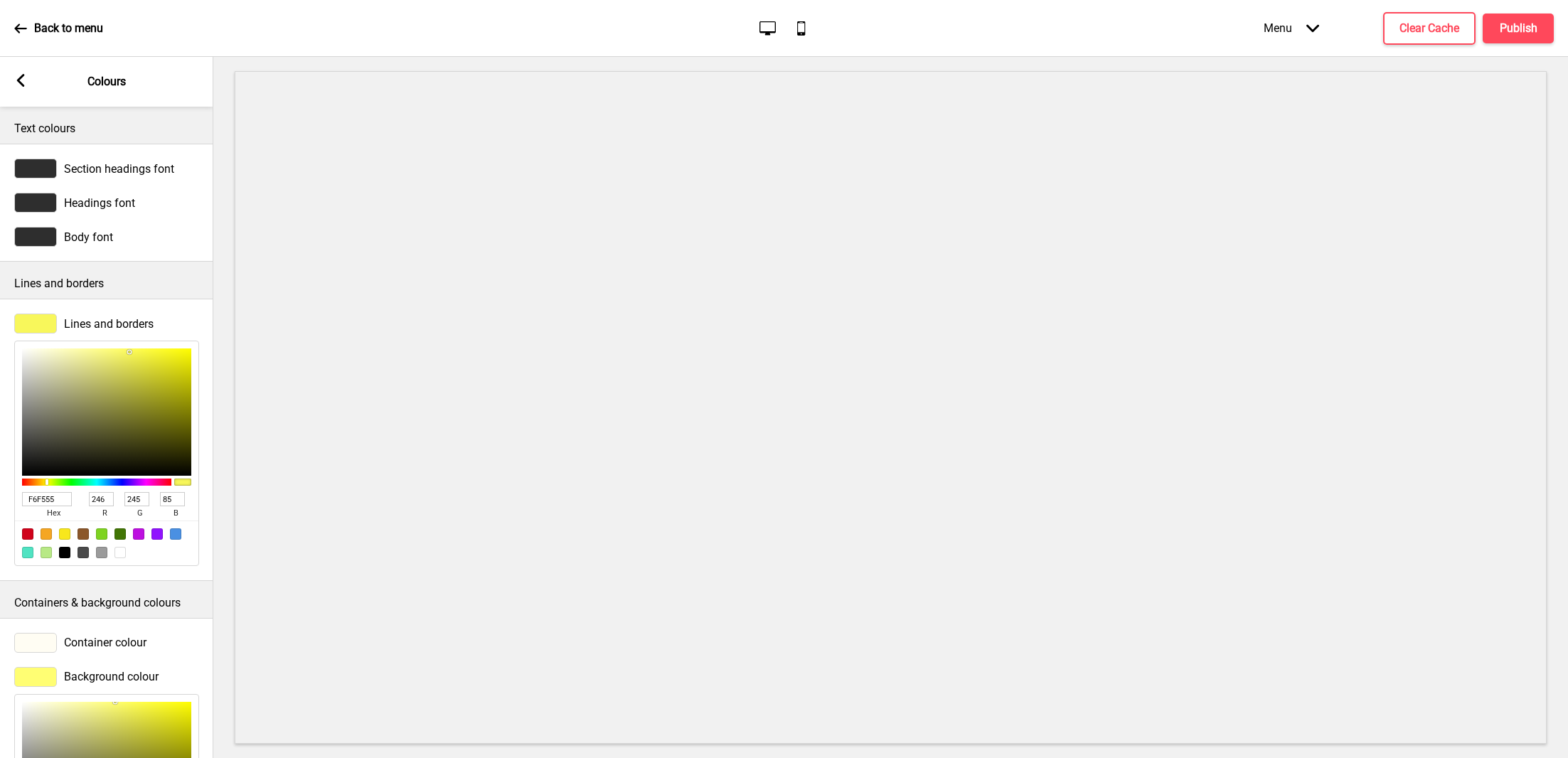
type input "81"
type input "F5F44F"
type input "79"
type input "F5F44E"
type input "78"
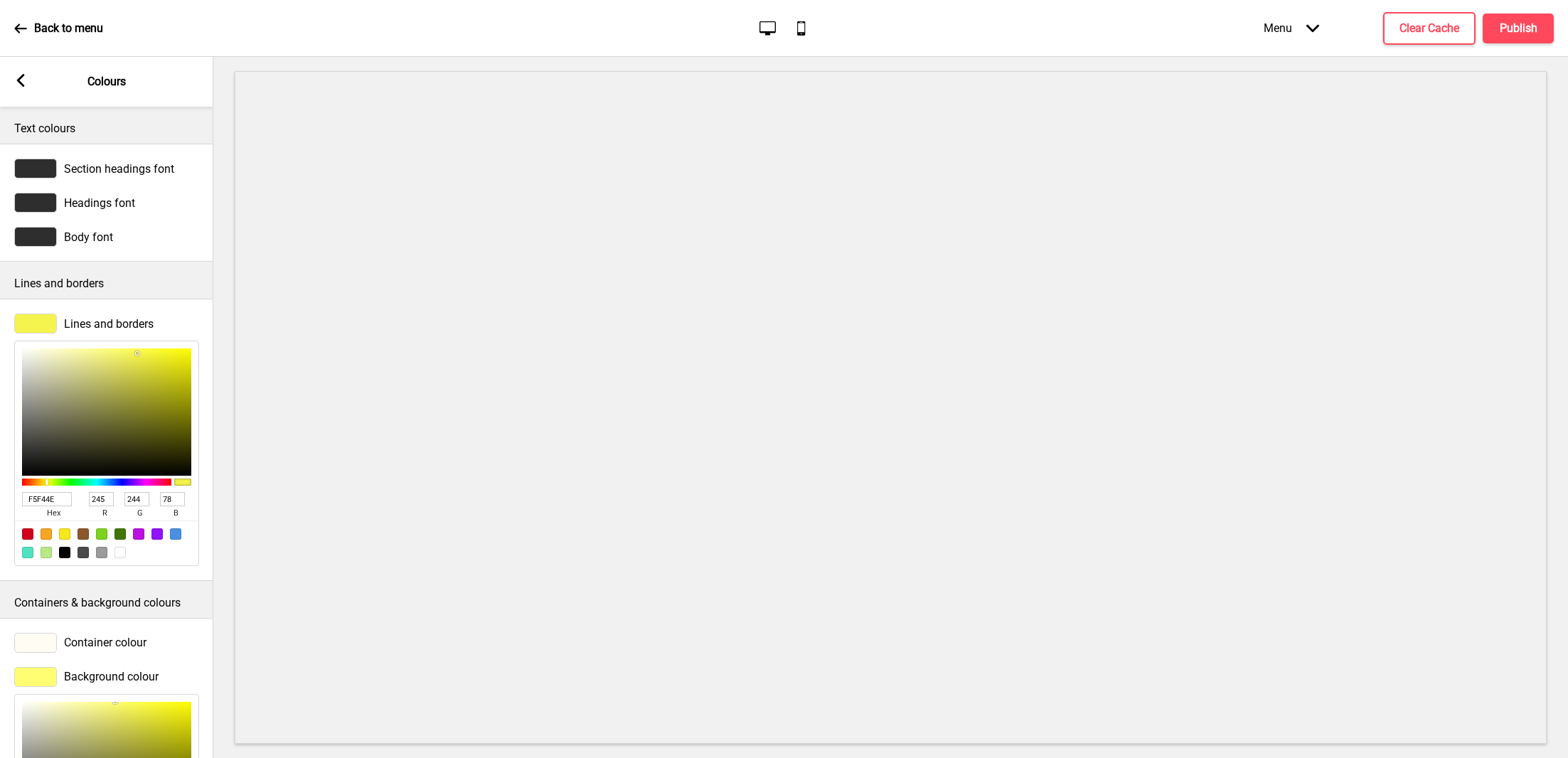
drag, startPoint x: 113, startPoint y: 350, endPoint x: 137, endPoint y: 352, distance: 24.1
click at [137, 352] on div at bounding box center [107, 411] width 169 height 127
type input "F5F44D"
type input "77"
type input "F5F44C"
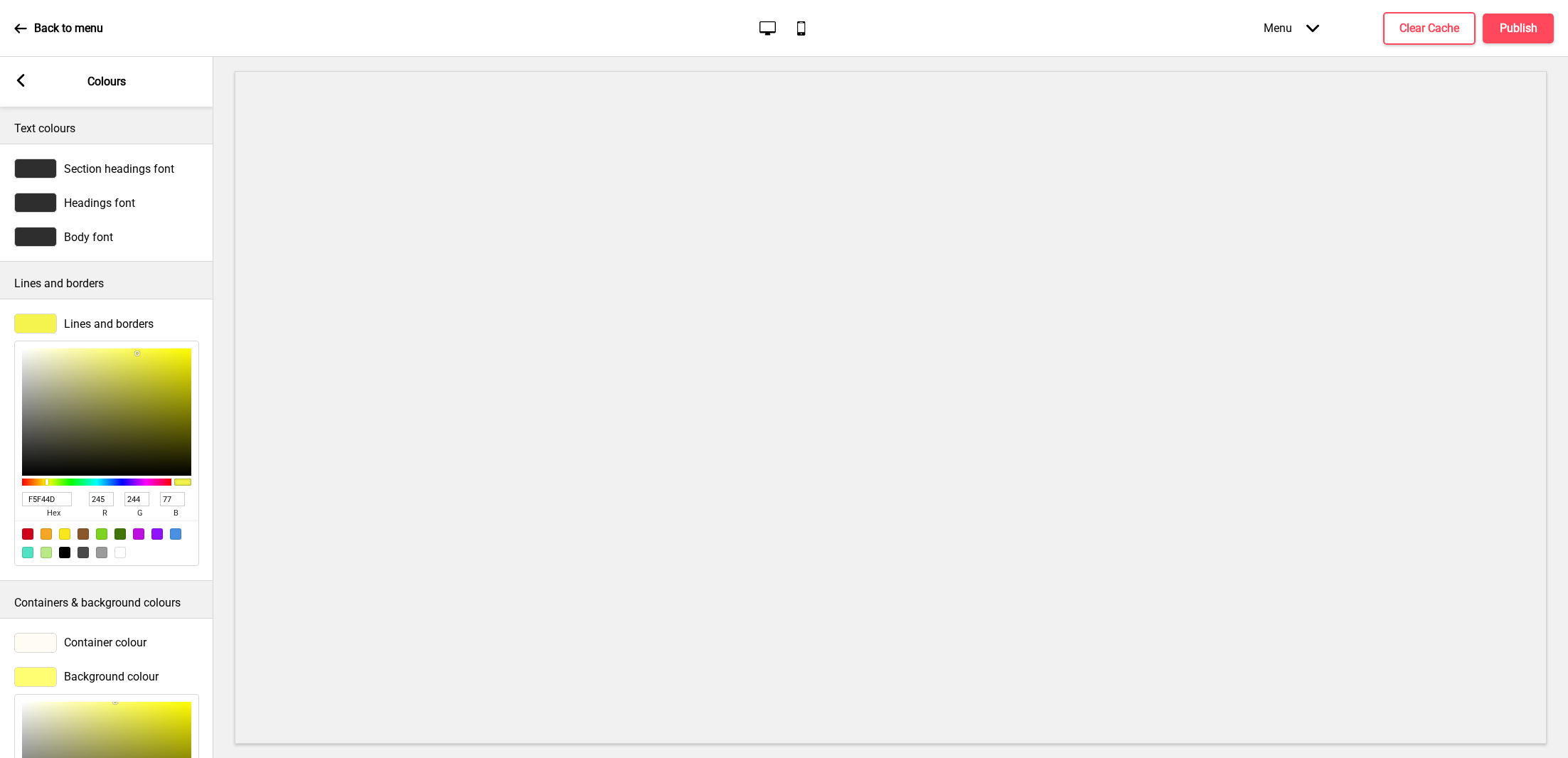
type input "76"
drag, startPoint x: 137, startPoint y: 352, endPoint x: 93, endPoint y: 329, distance: 49.6
type input "CECD20"
type input "206"
type input "205"
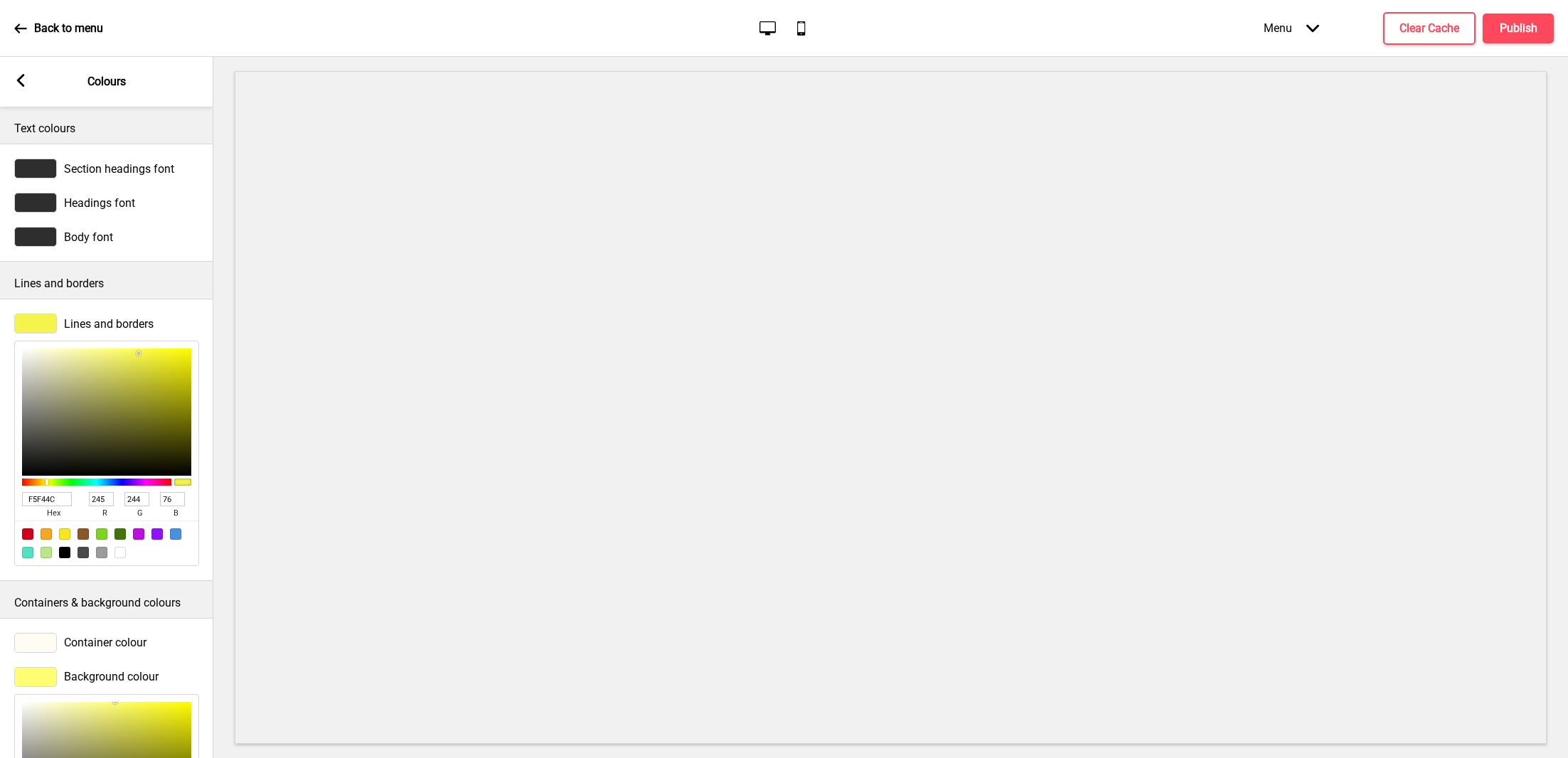
type input "32"
type input "CDCC29"
type input "205"
type input "204"
type input "41"
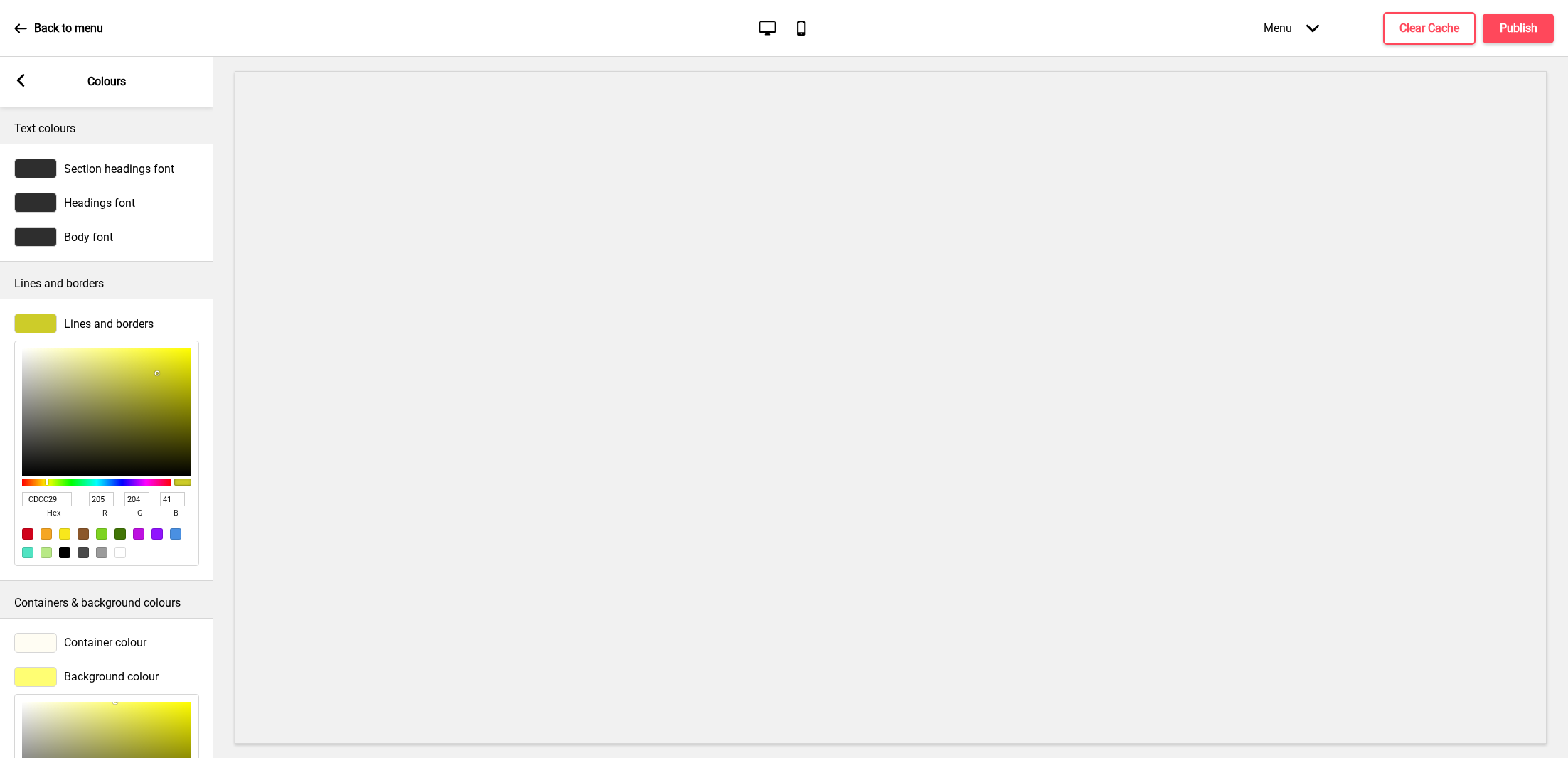
type input "CDCC2F"
type input "47"
type input "CDCC3B"
type input "59"
type input "CAC93F"
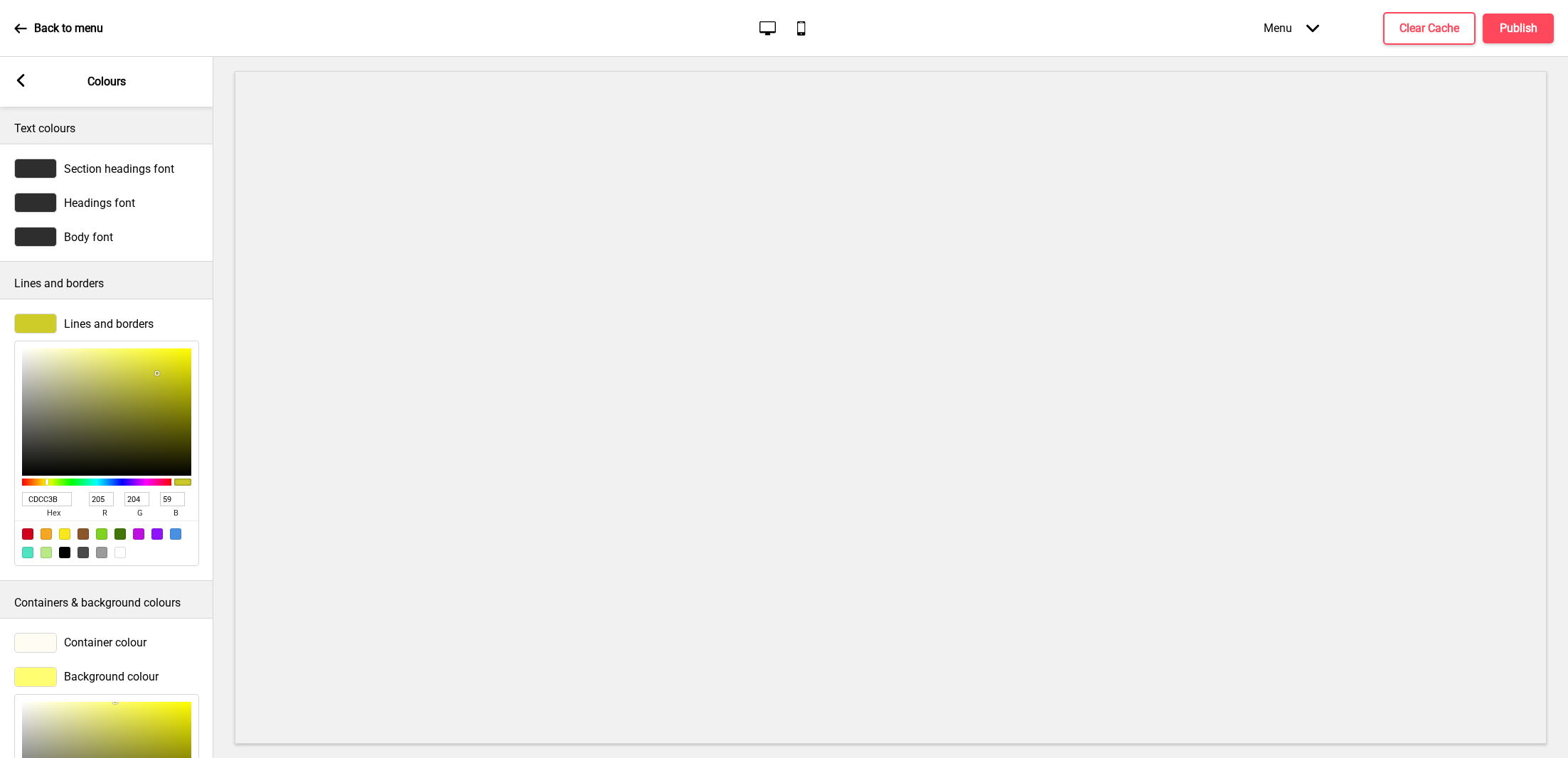
type input "202"
type input "201"
type input "63"
type input "C9C846"
type input "201"
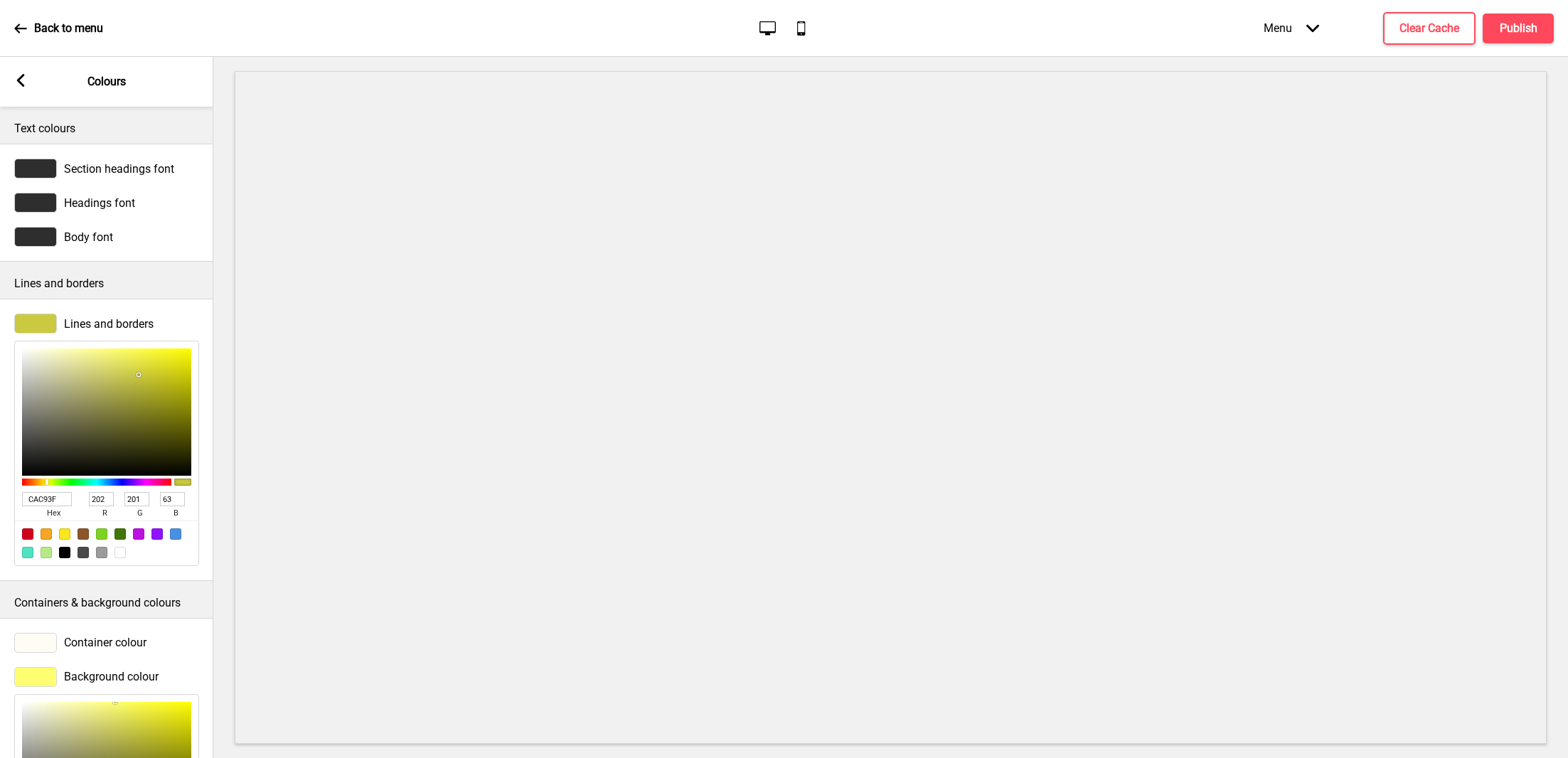
type input "200"
type input "70"
type input "C7C64B"
type input "199"
type input "198"
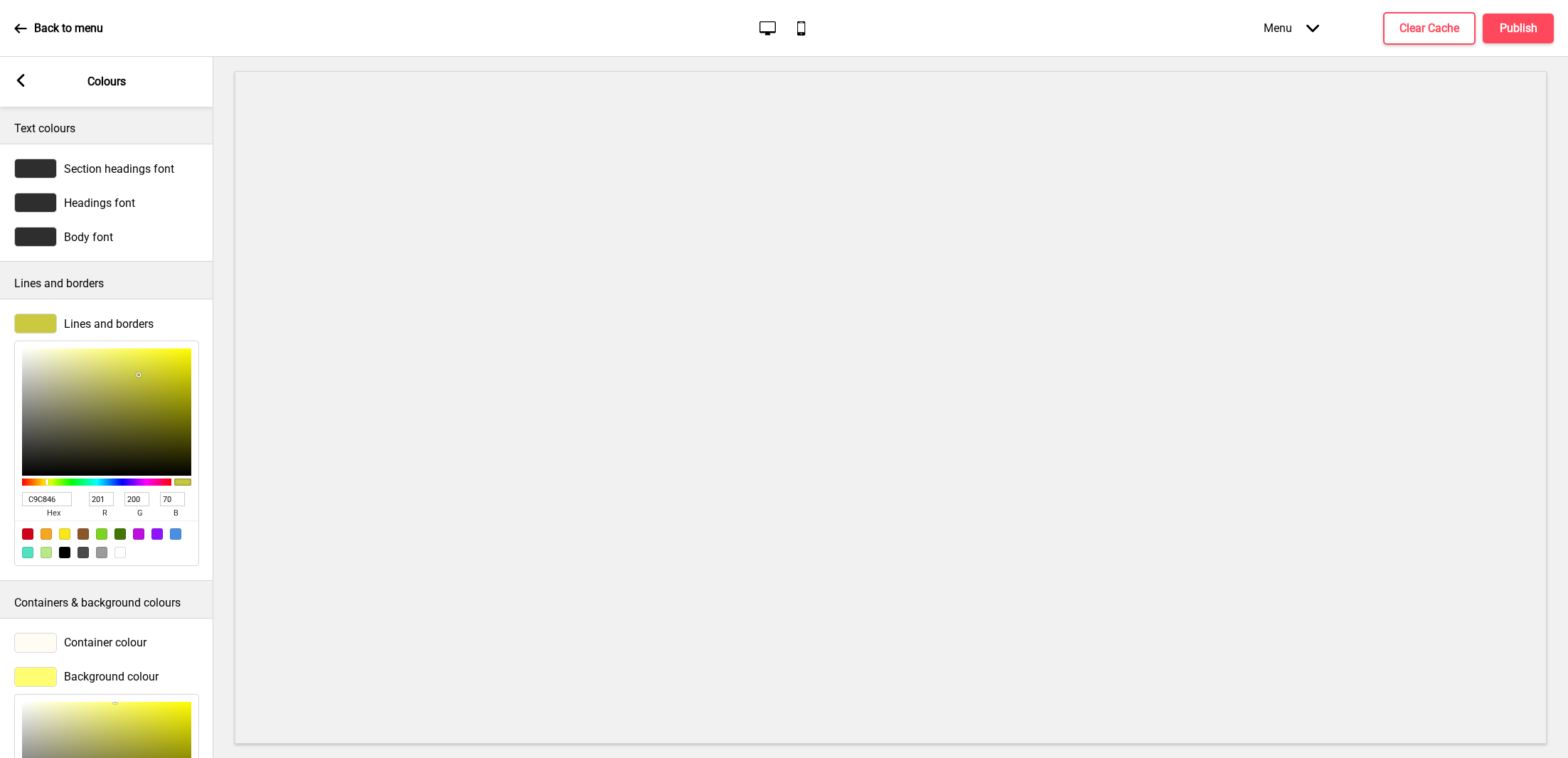
type input "75"
type input "C6C554"
type input "198"
type input "197"
type input "84"
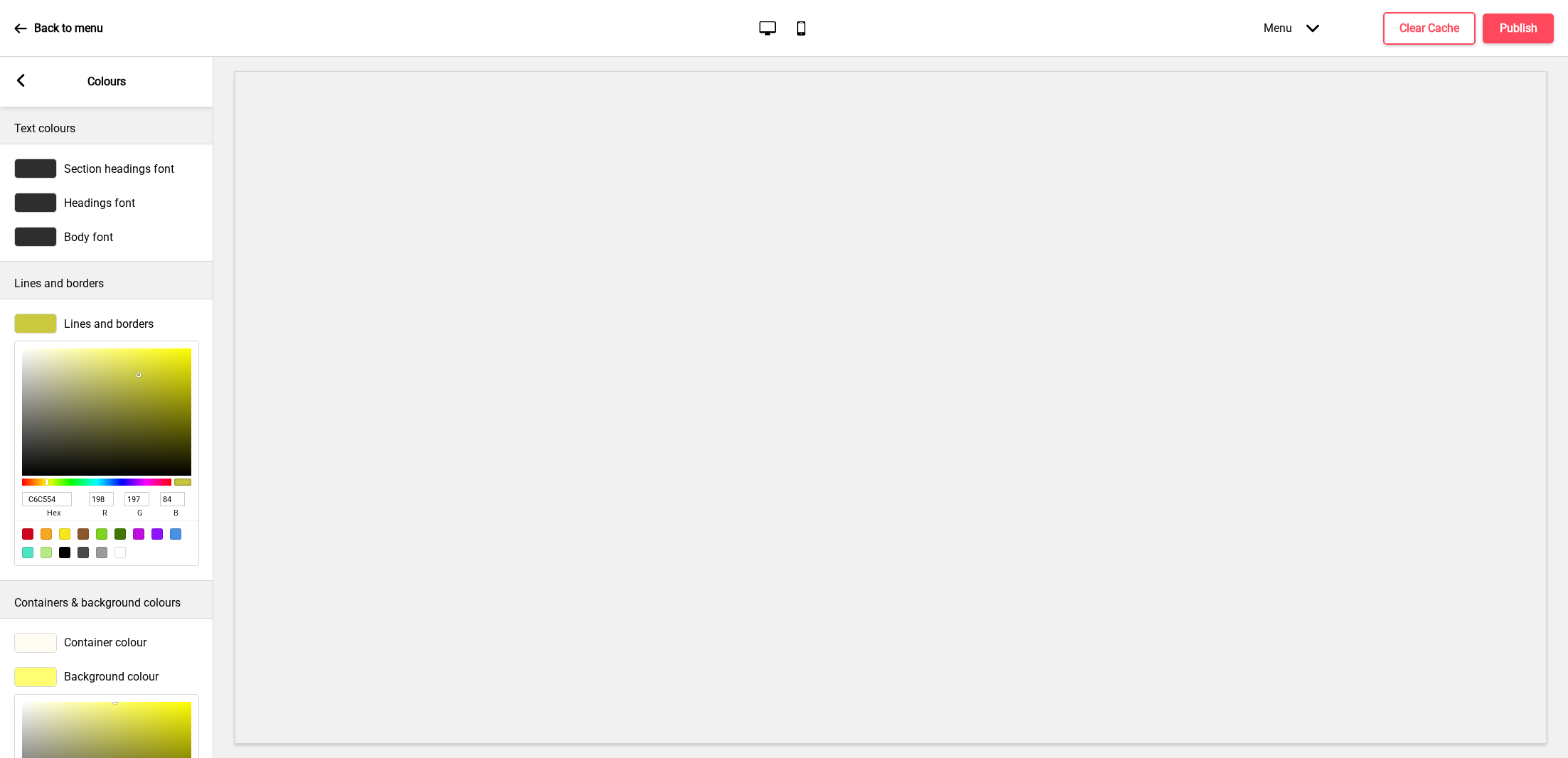
type input "C6C55E"
type input "94"
type input "C6C567"
type input "103"
type input "C9C870"
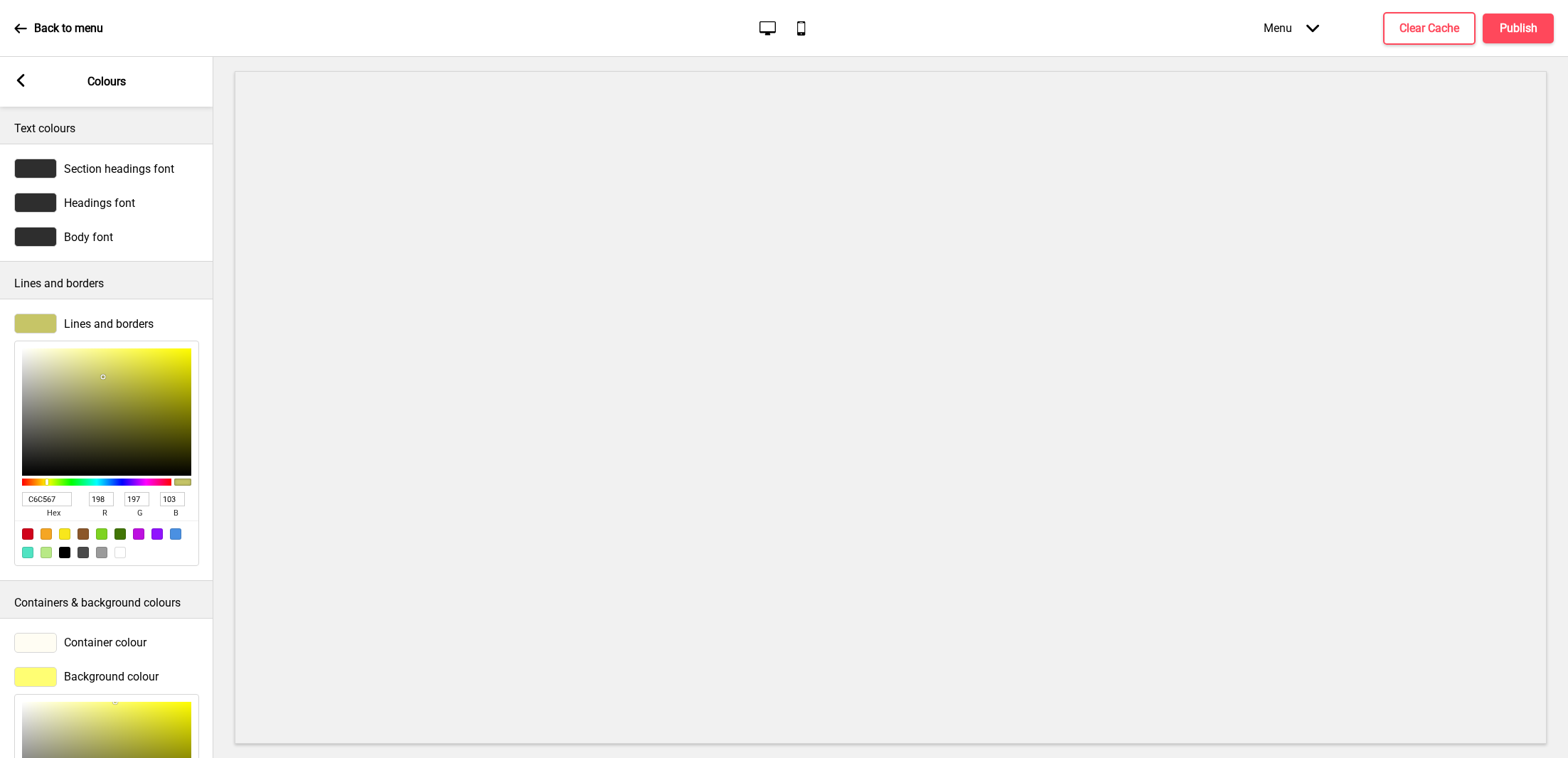
type input "201"
type input "200"
type input "112"
type input "CDCC79"
type input "205"
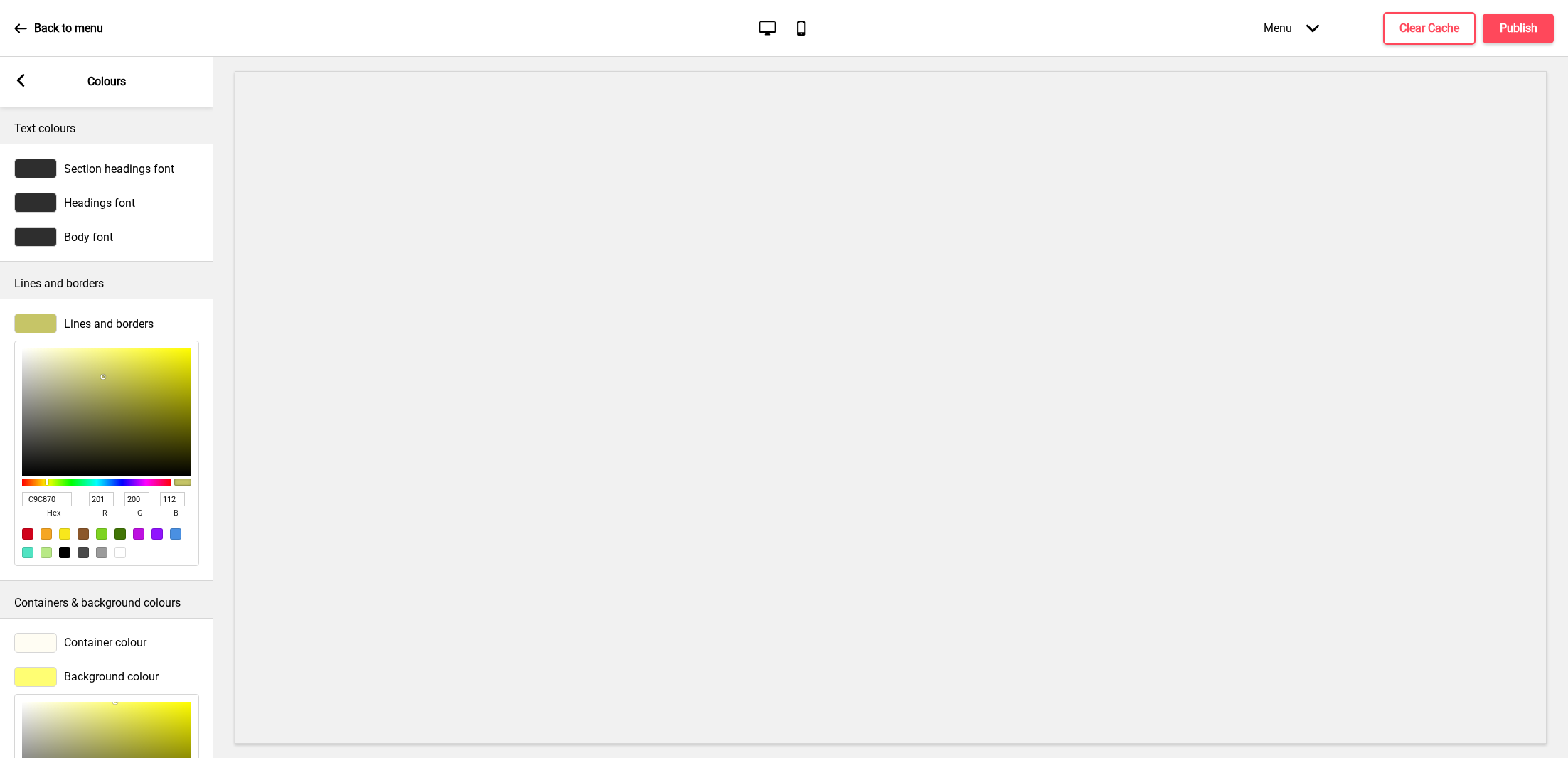
type input "204"
type input "121"
type input "D0CF7E"
type input "208"
type input "207"
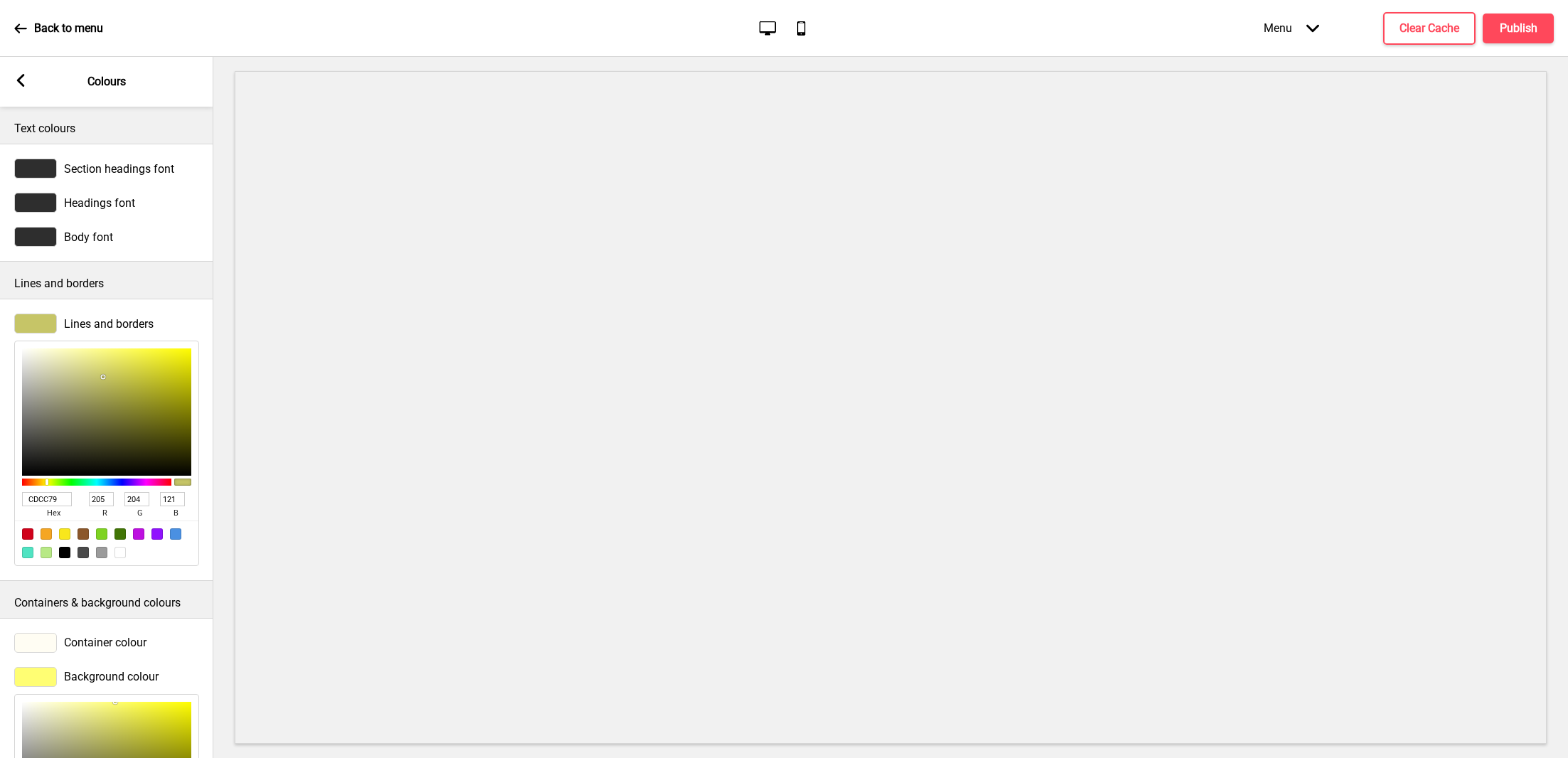
type input "126"
type input "D7D687"
type input "215"
type input "214"
type input "135"
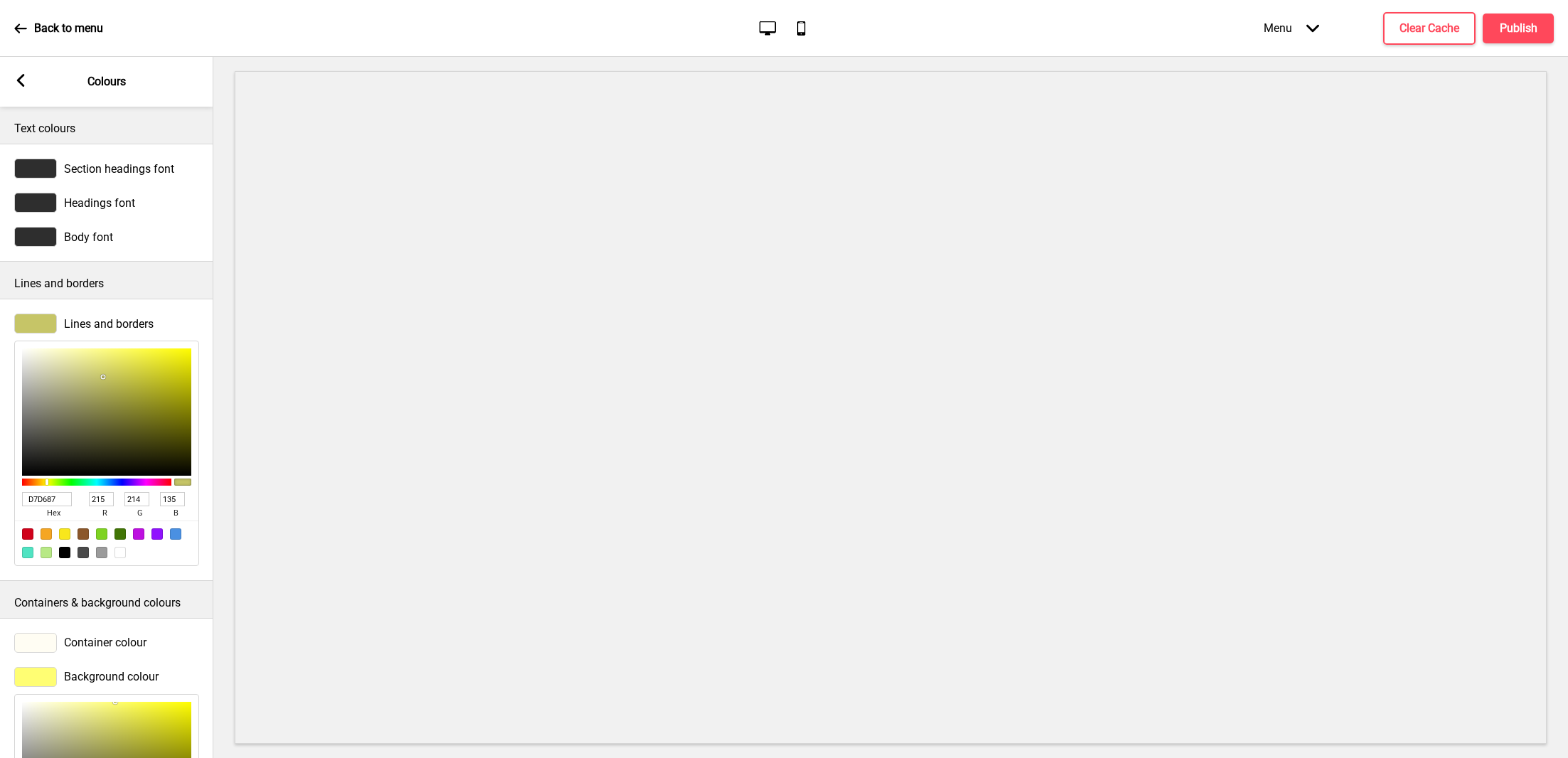
type input "DDDC8E"
type input "221"
type input "220"
type input "142"
type input "E5E497"
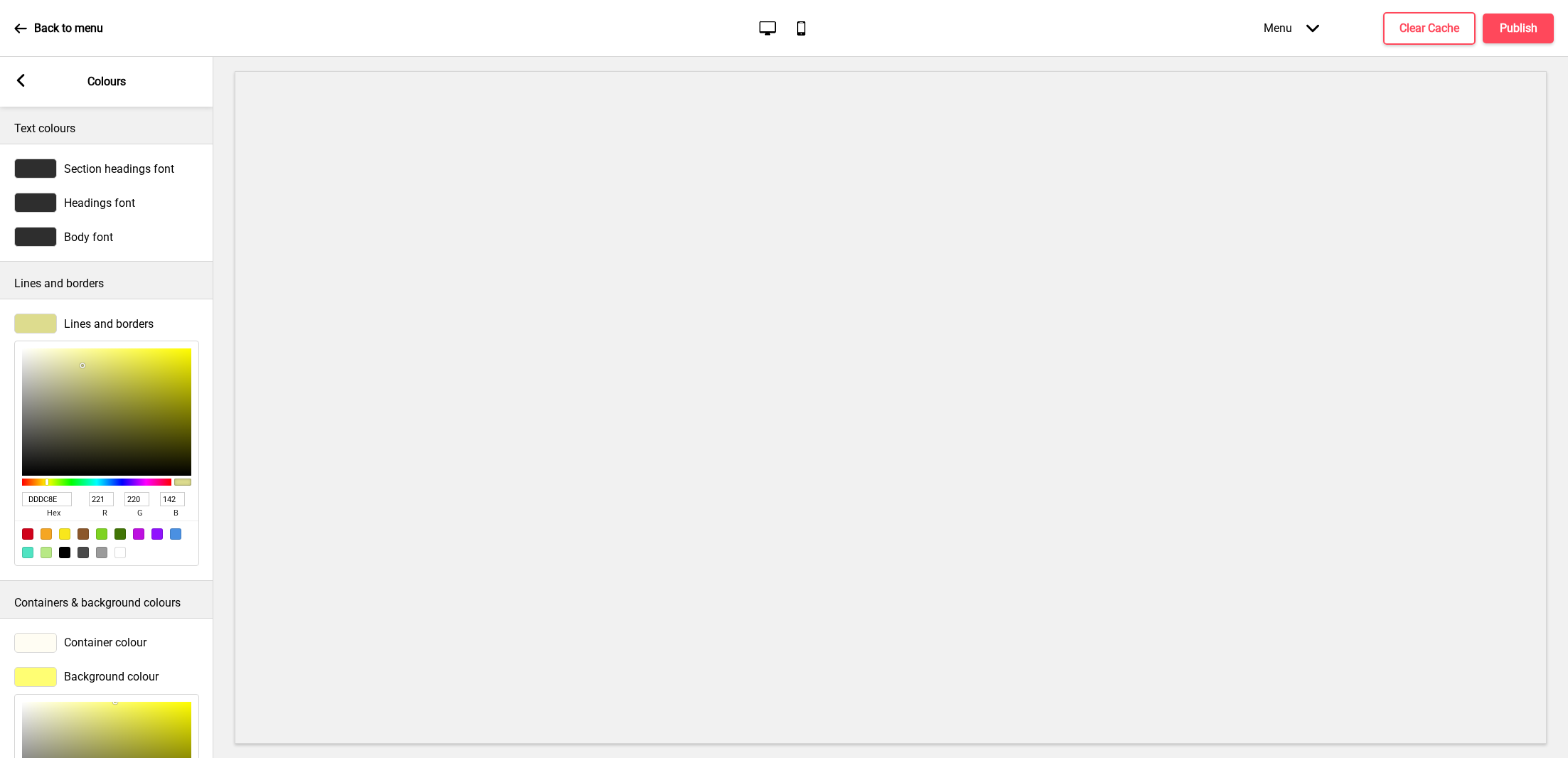
type input "229"
type input "228"
type input "151"
type input "ECEB9F"
type input "236"
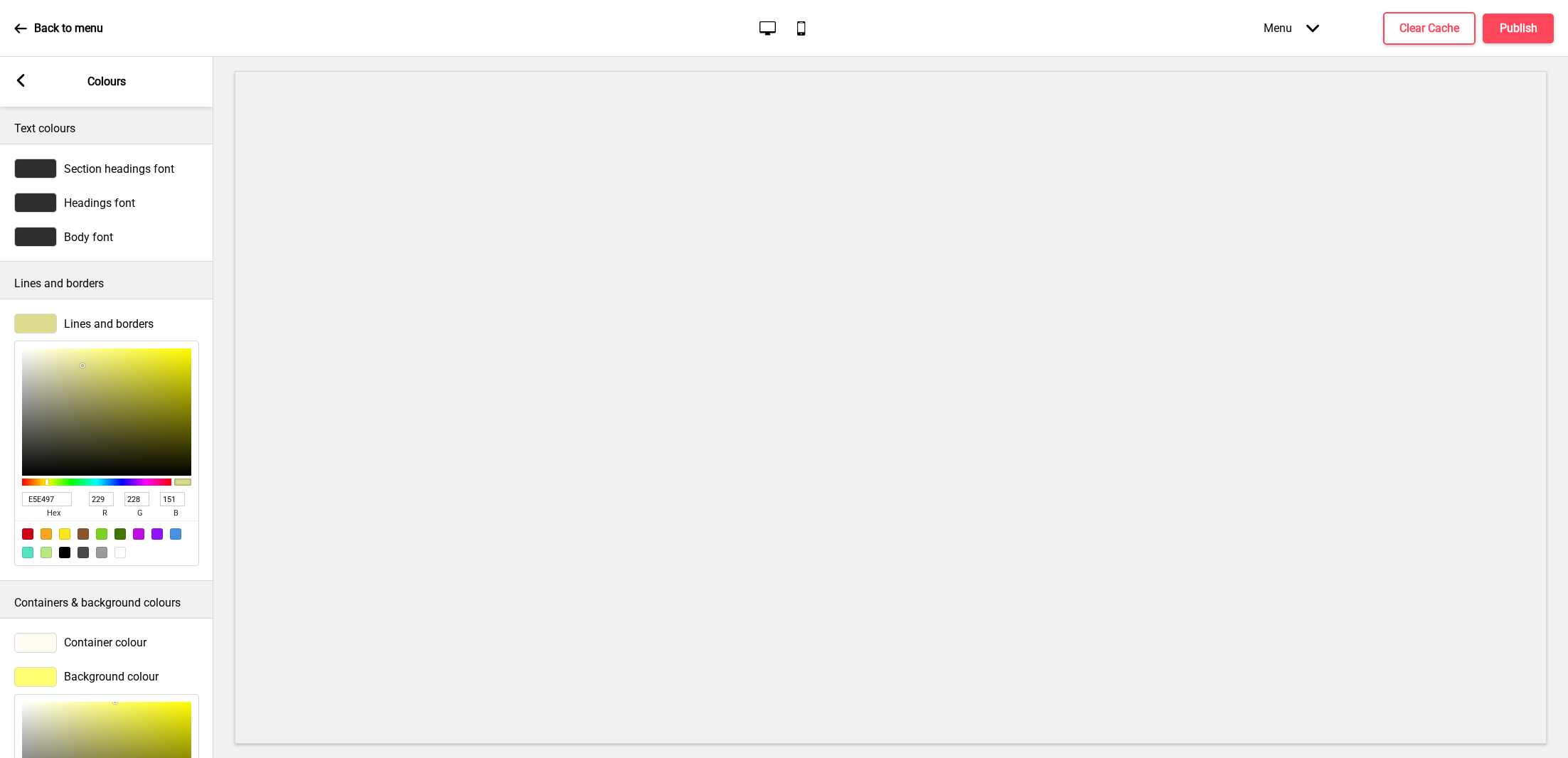
type input "235"
type input "159"
type input "F1F0A4"
type input "241"
type input "240"
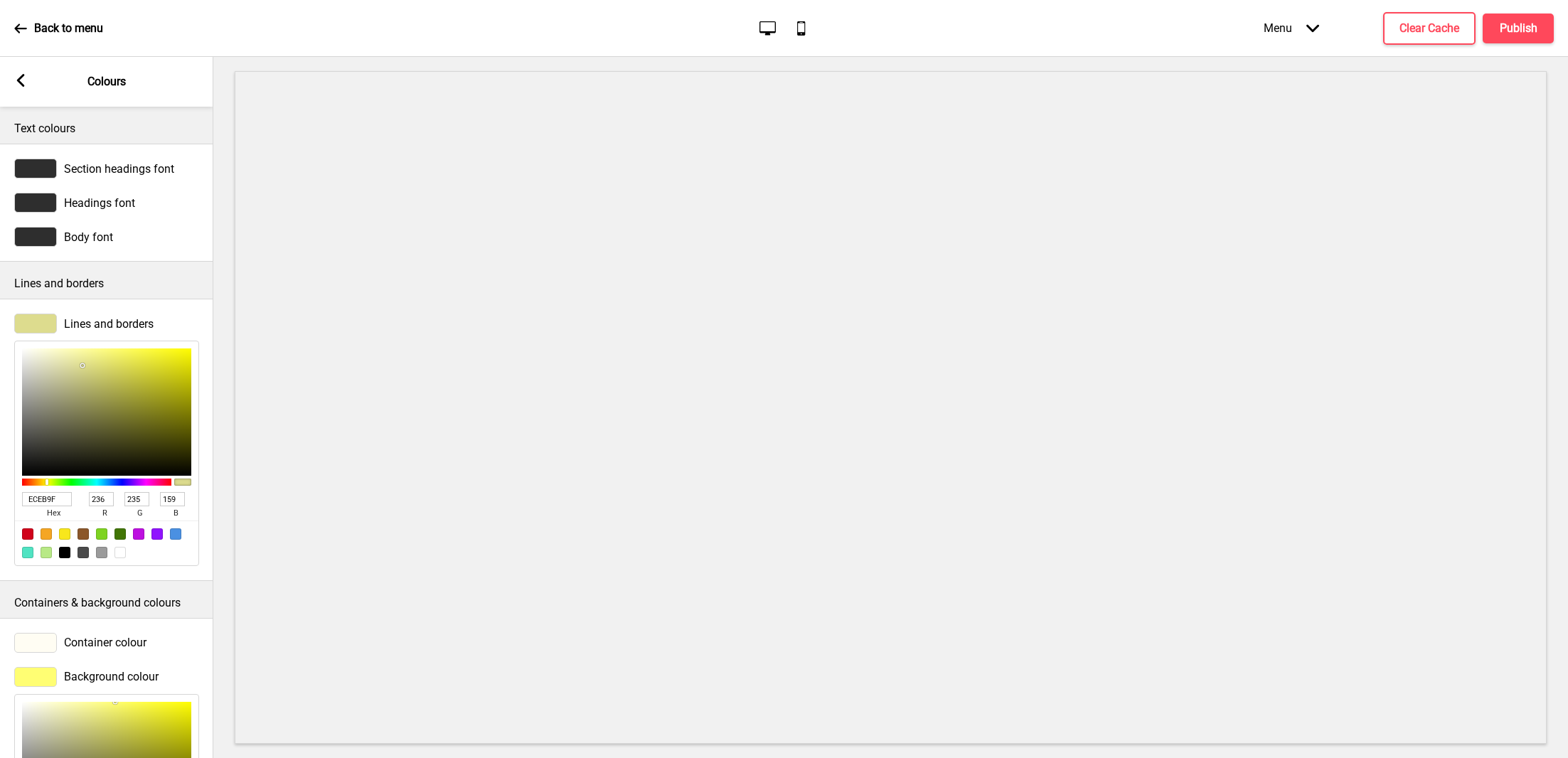
type input "164"
type input "F3F2A7"
type input "243"
type input "242"
type input "167"
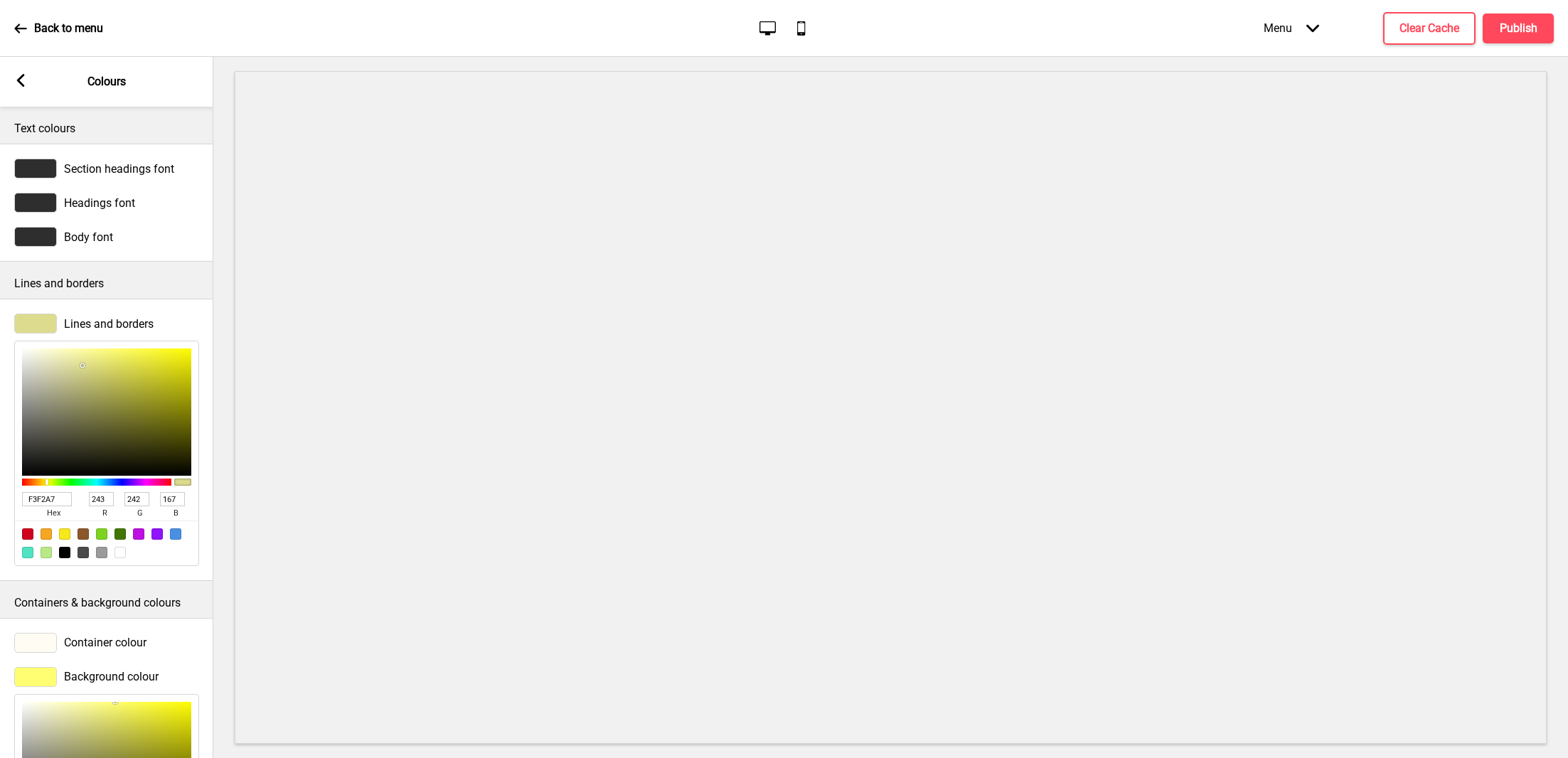
type input "F6F5AA"
type input "246"
type input "245"
type input "170"
type input "F8F7AB"
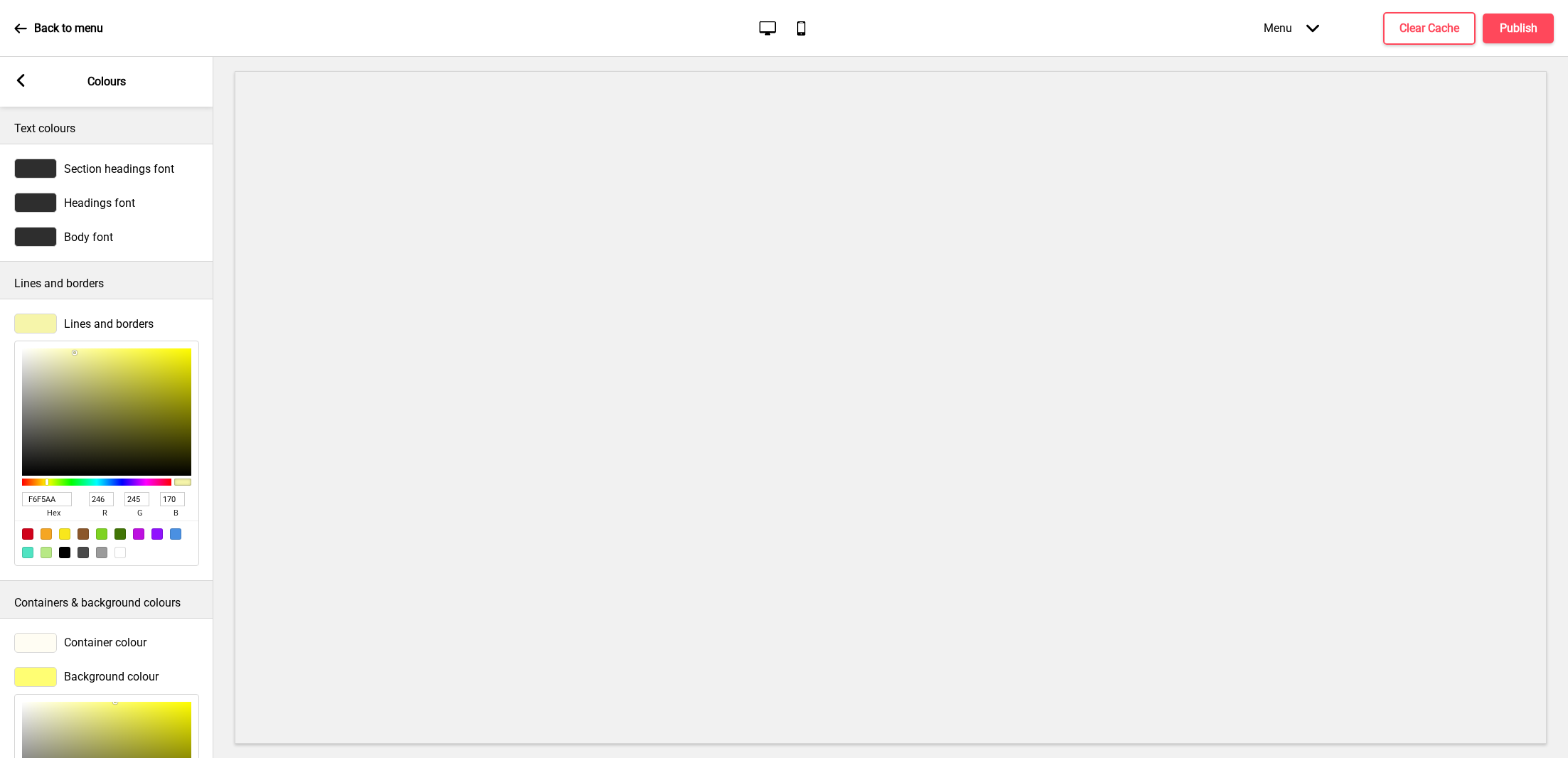
type input "248"
type input "247"
type input "171"
type input "F9F8AD"
type input "249"
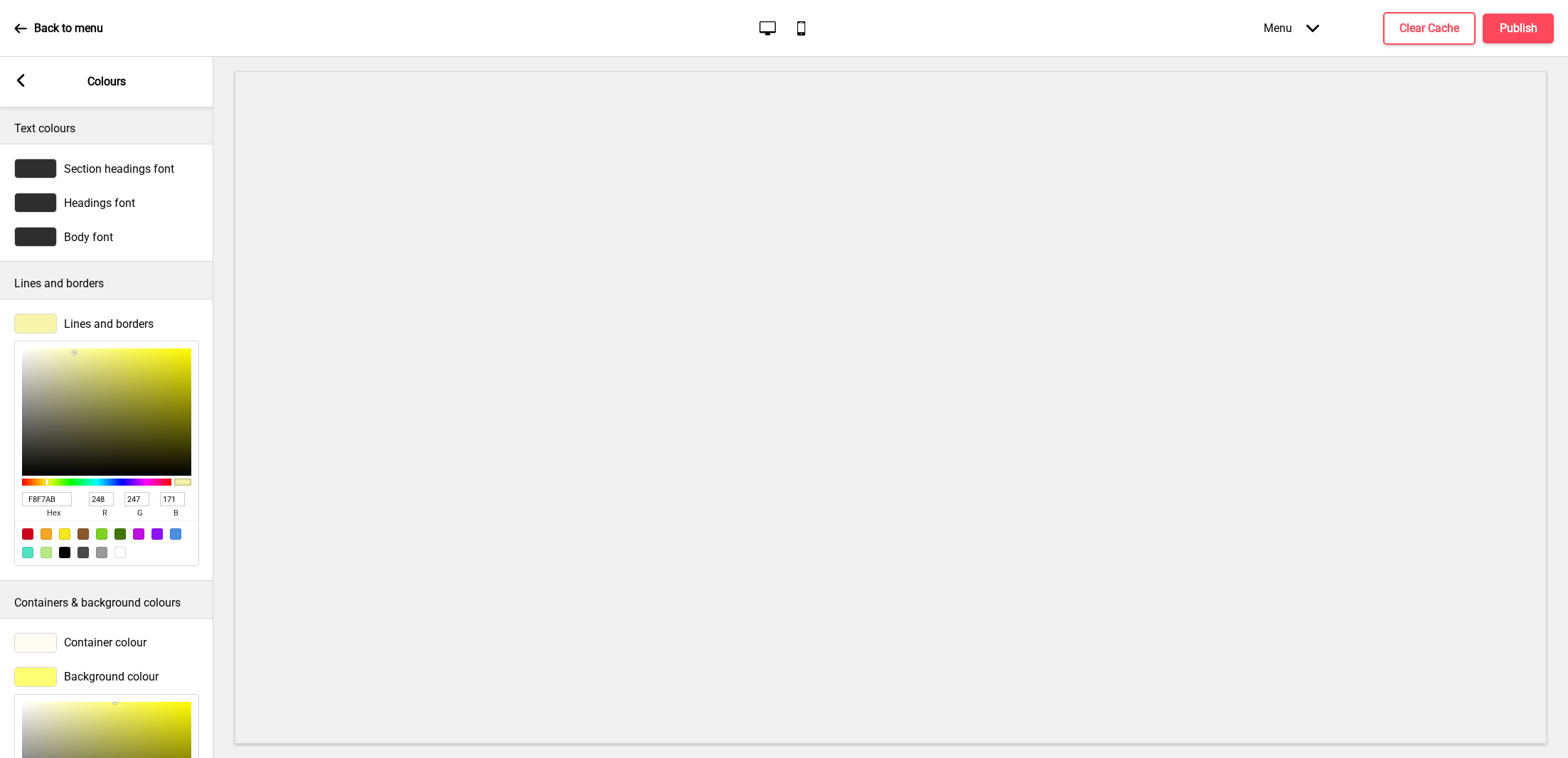
type input "248"
type input "173"
type input "FBFAAF"
type input "251"
type input "250"
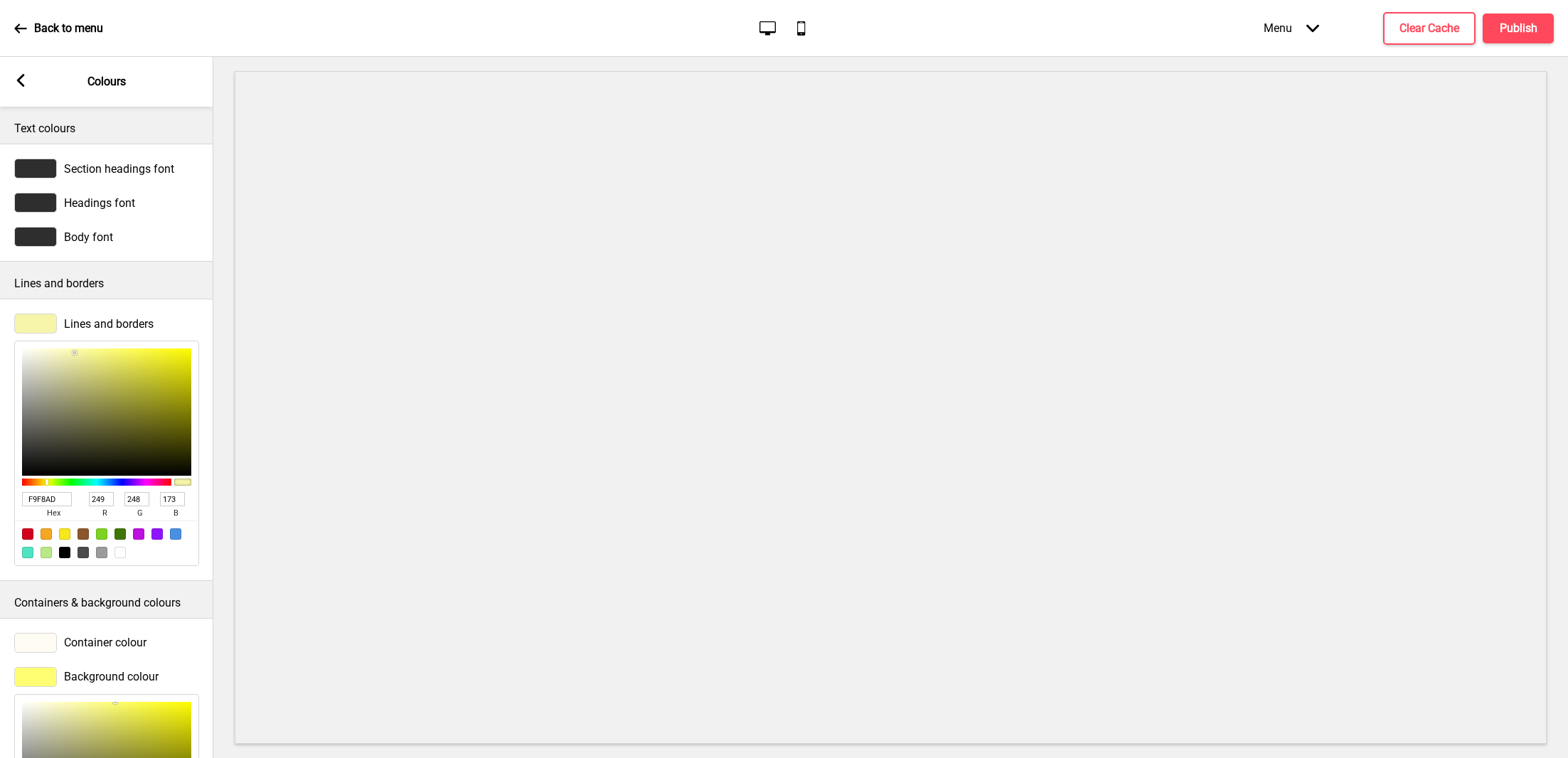
type input "175"
type input "FCFBB0"
type input "252"
type input "251"
type input "176"
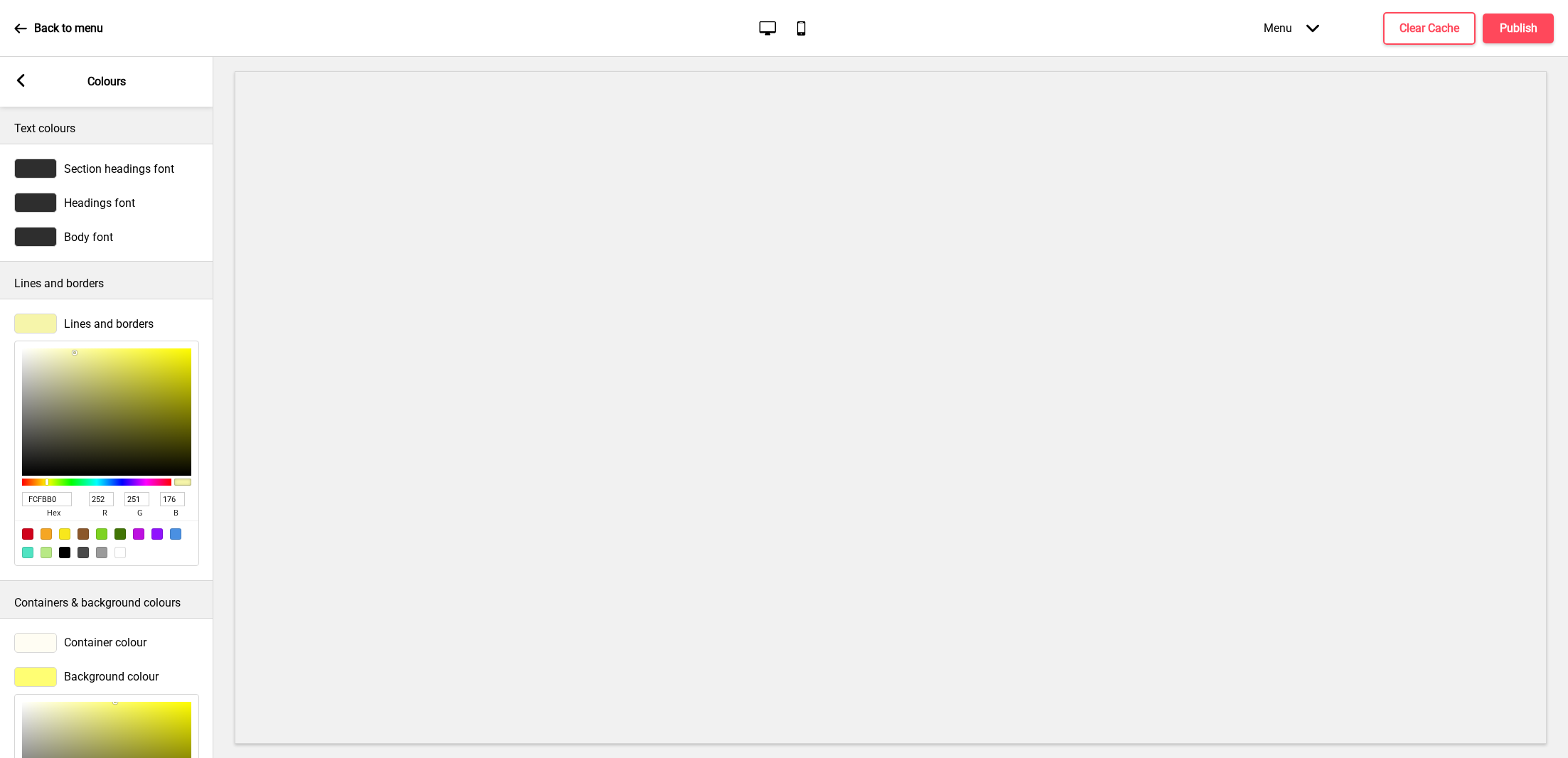
type input "FDFCB1"
type input "253"
type input "252"
type input "177"
type input "FFFEB3"
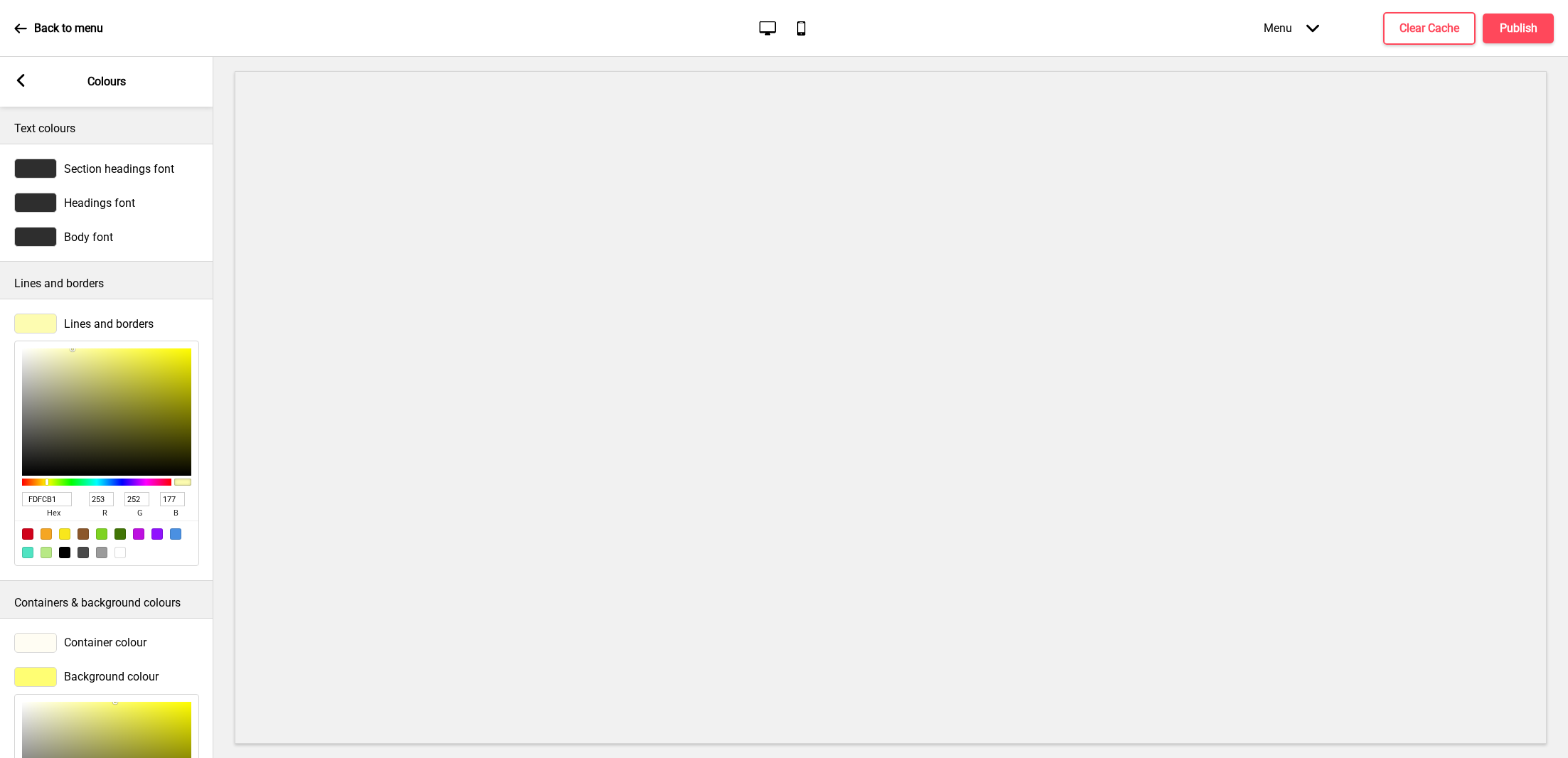
type input "255"
type input "254"
type input "179"
type input "FFFEB4"
type input "180"
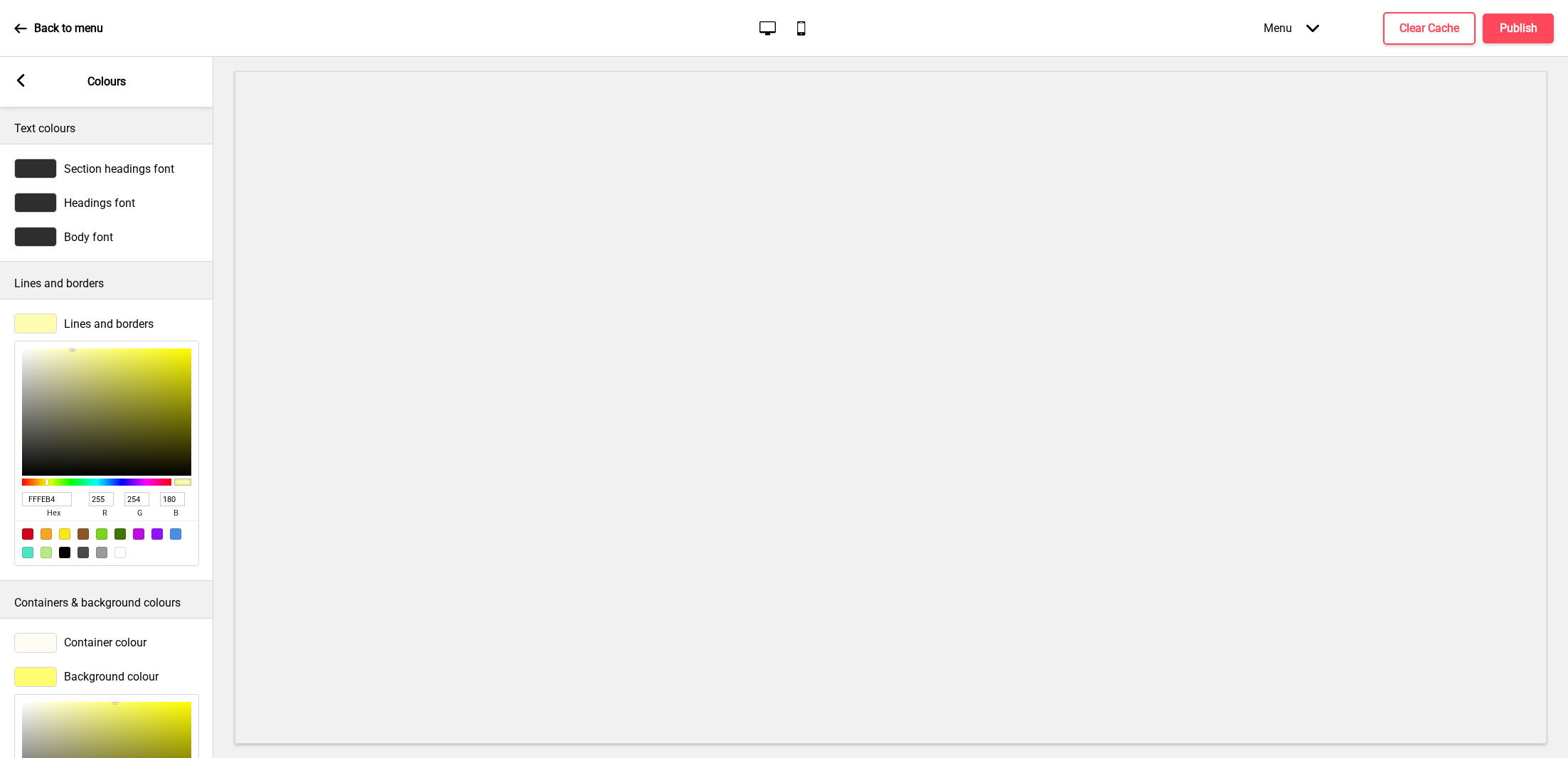
type input "FFFEB6"
type input "182"
type input "FFFEB7"
type input "183"
type input "FFFEB8"
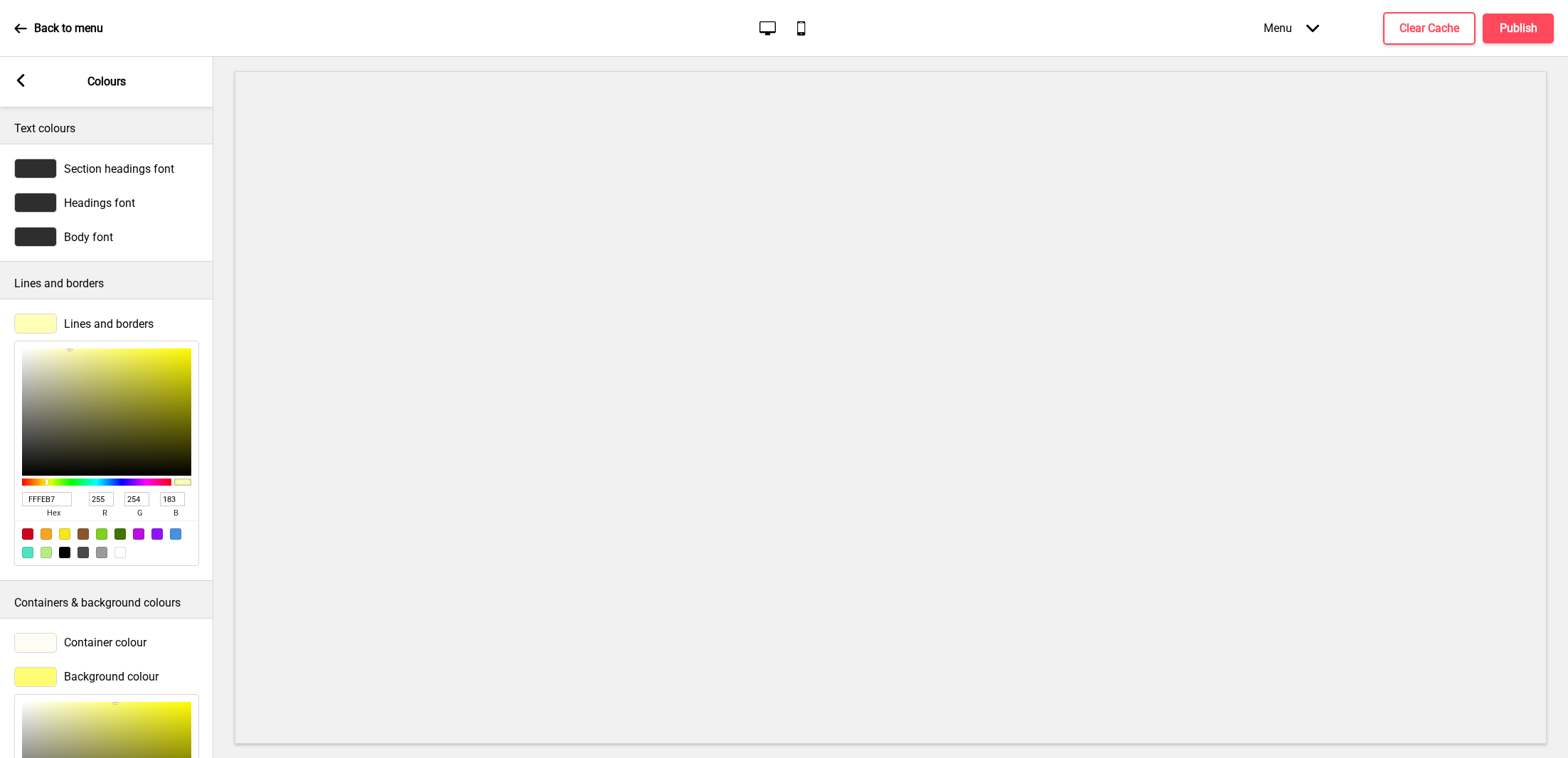
type input "184"
type input "FFFEB9"
type input "185"
type input "FFFEBA"
type input "186"
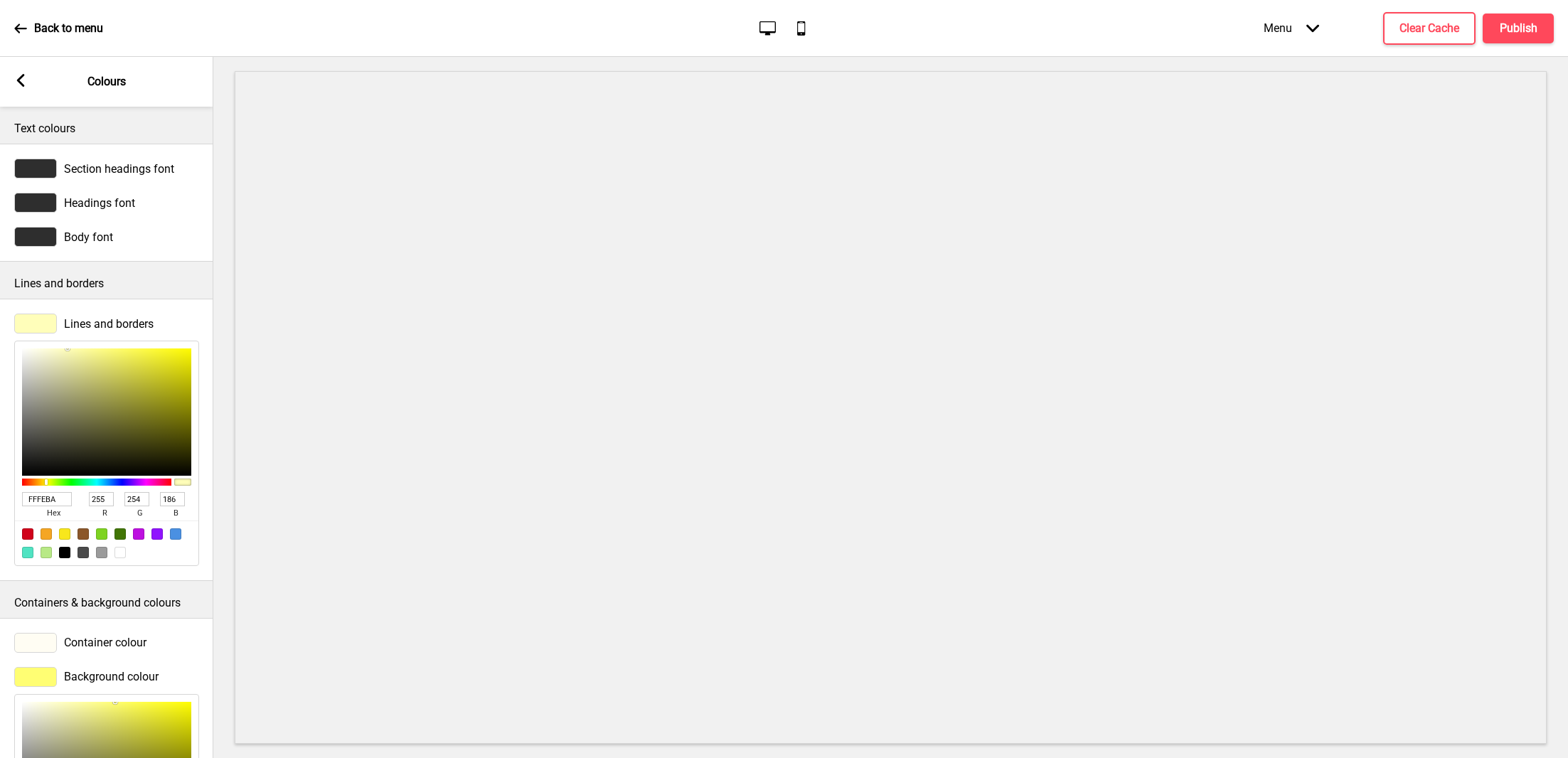
type input "FFFEA9"
type input "169"
type input "FFFE89"
type input "137"
type input "FFFE6C"
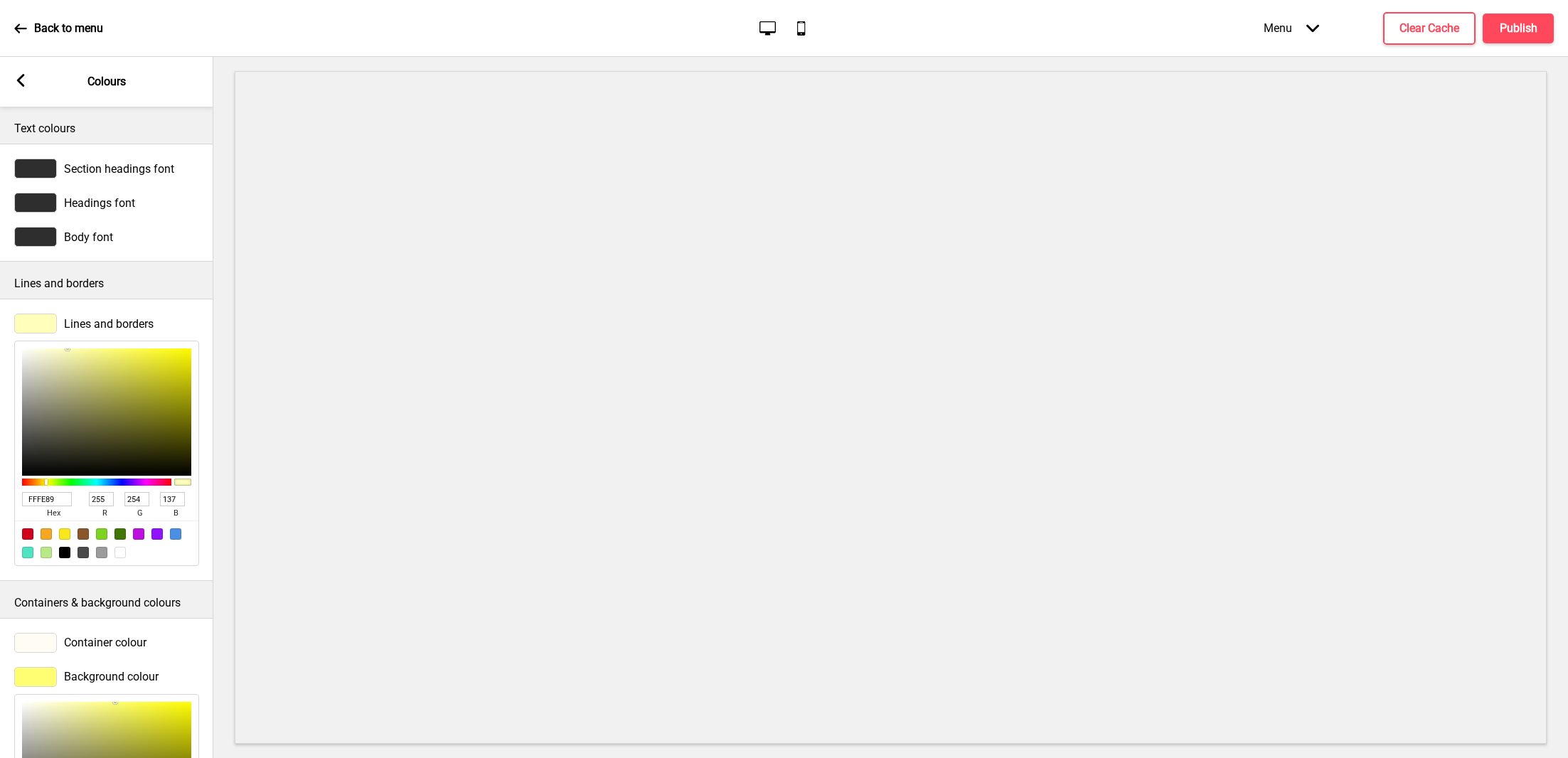
type input "108"
type input "FFFE54"
type input "84"
type input "FFFE45"
type input "69"
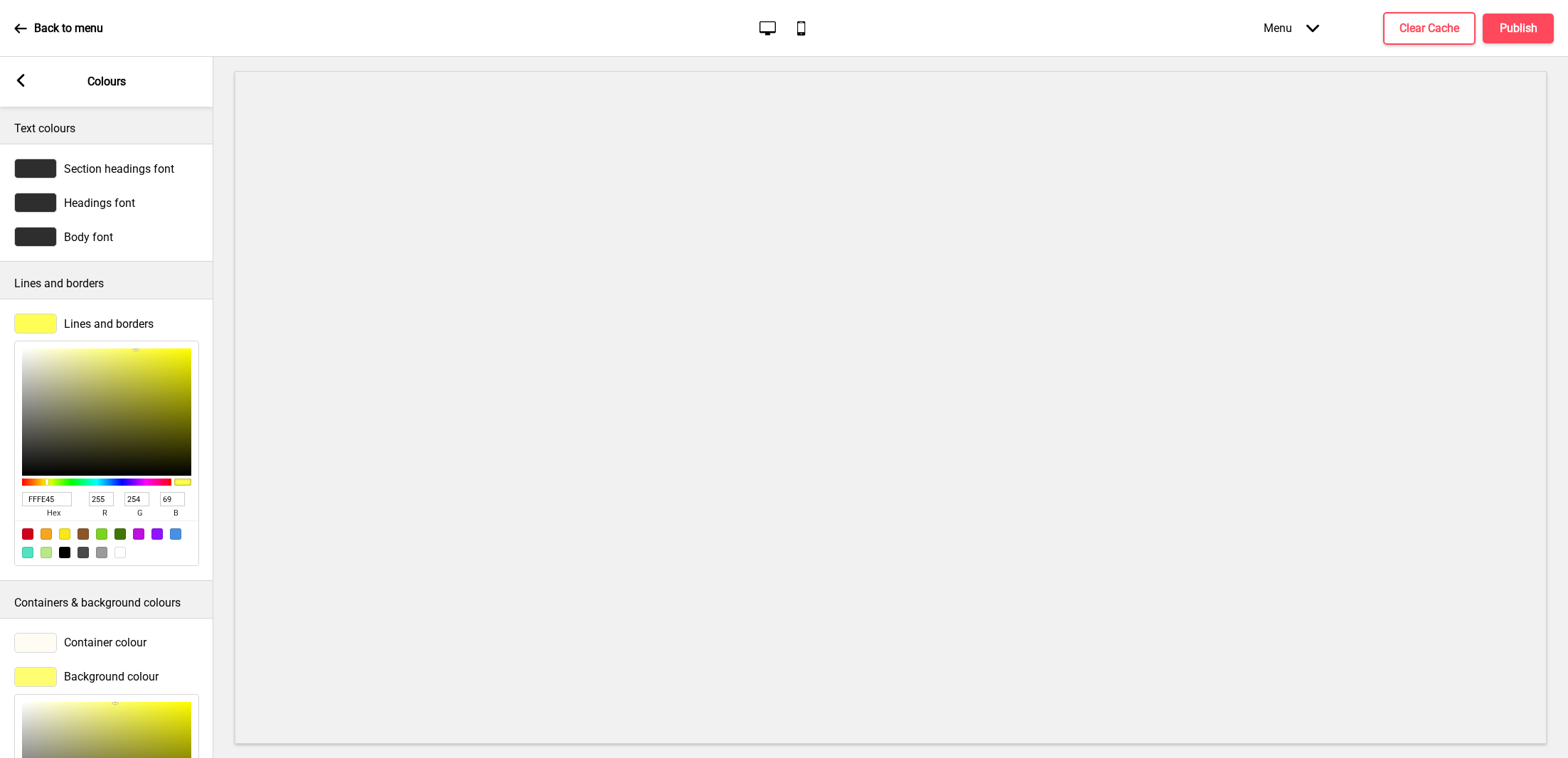
type input "FFFE3B"
type input "59"
type input "FFFE35"
type input "53"
type input "FFFE31"
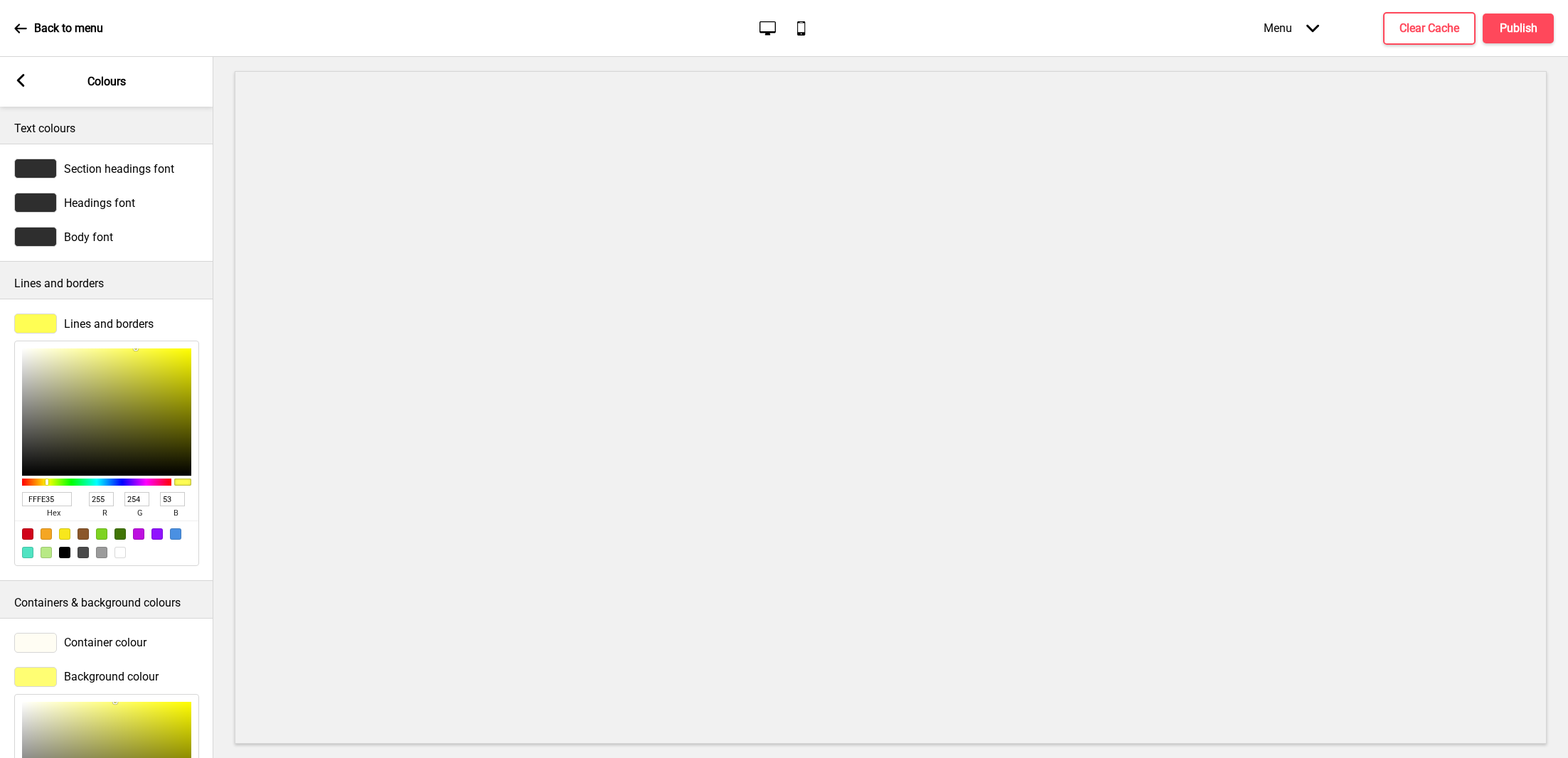
type input "49"
type input "FFFE27"
type input "39"
type input "FFFE19"
type input "25"
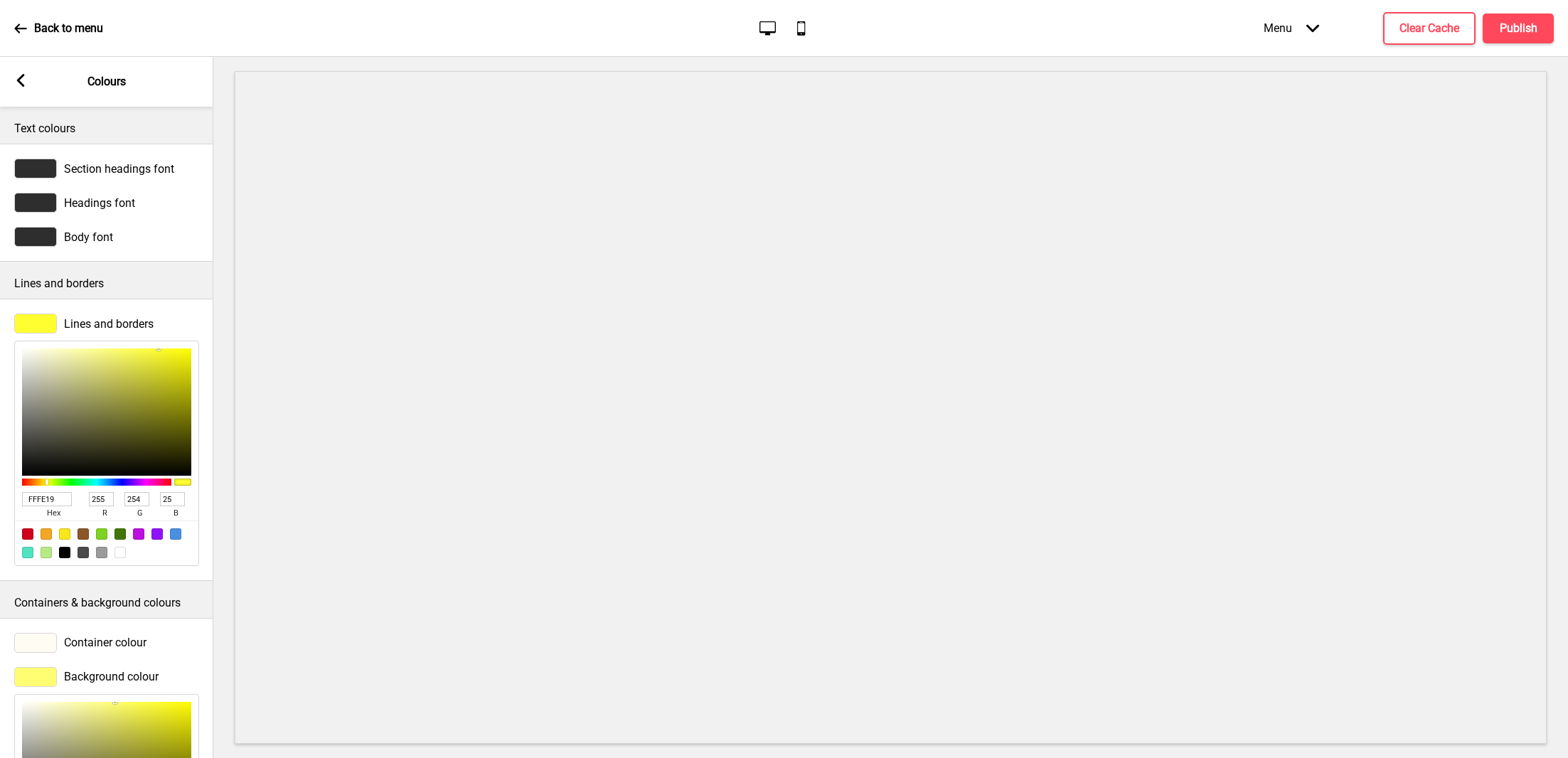
type input "FFFE11"
type input "17"
type input "FFFE0F"
type input "15"
type input "FFFE0A"
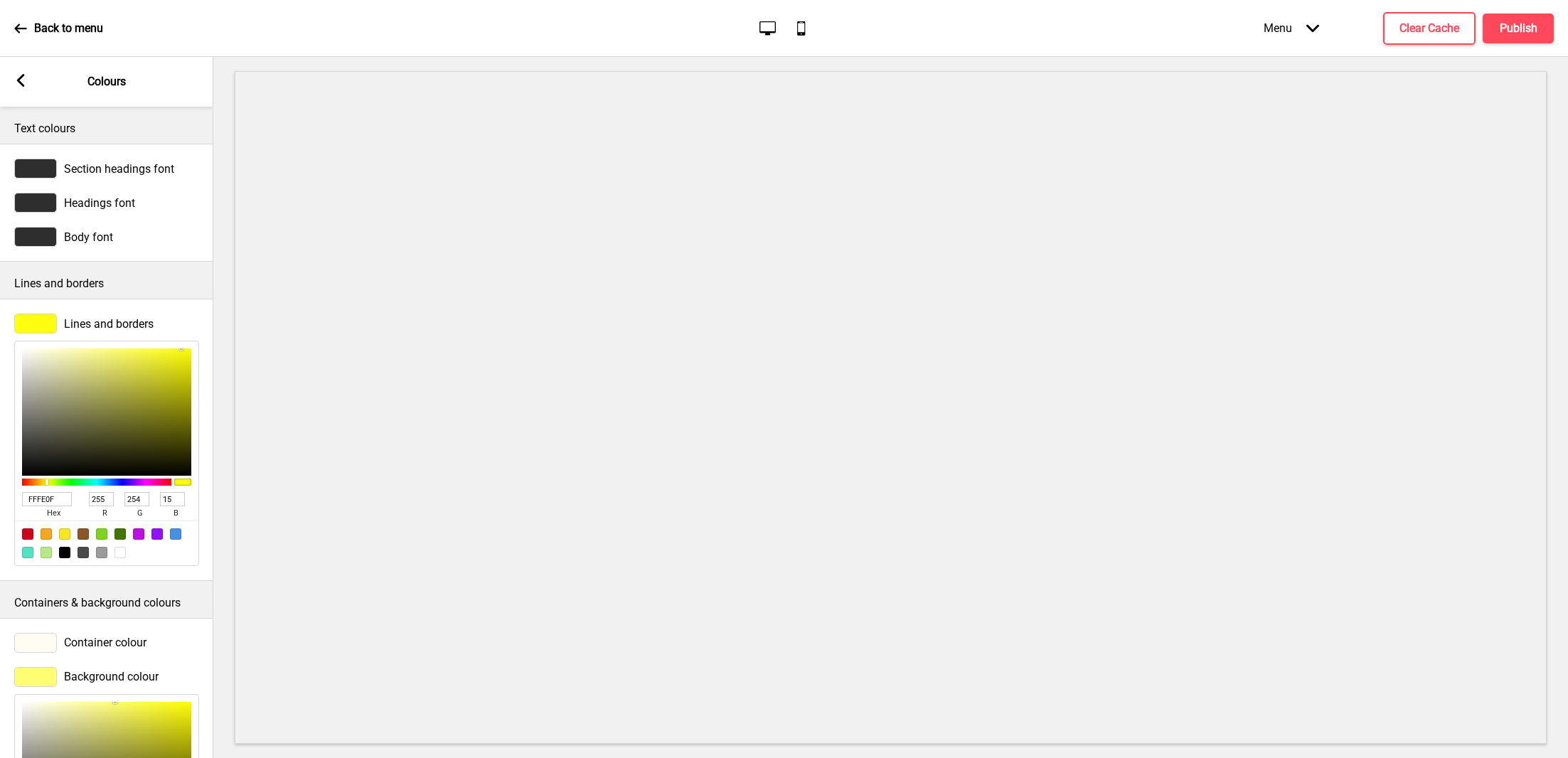
type input "10"
type input "FFFE05"
type input "5"
type input "FFFE01"
type input "1"
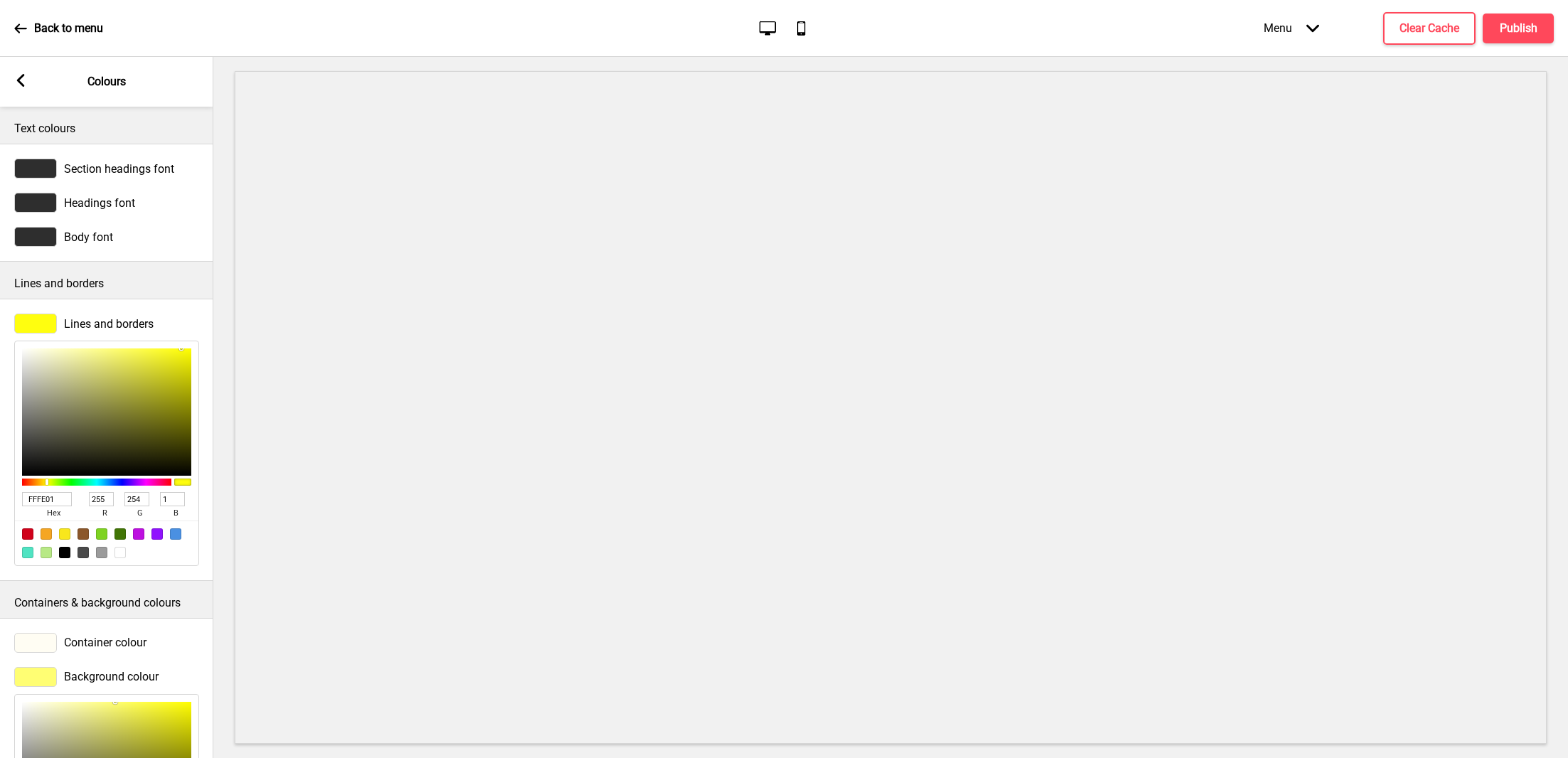
type input "FFFE00"
type input "0"
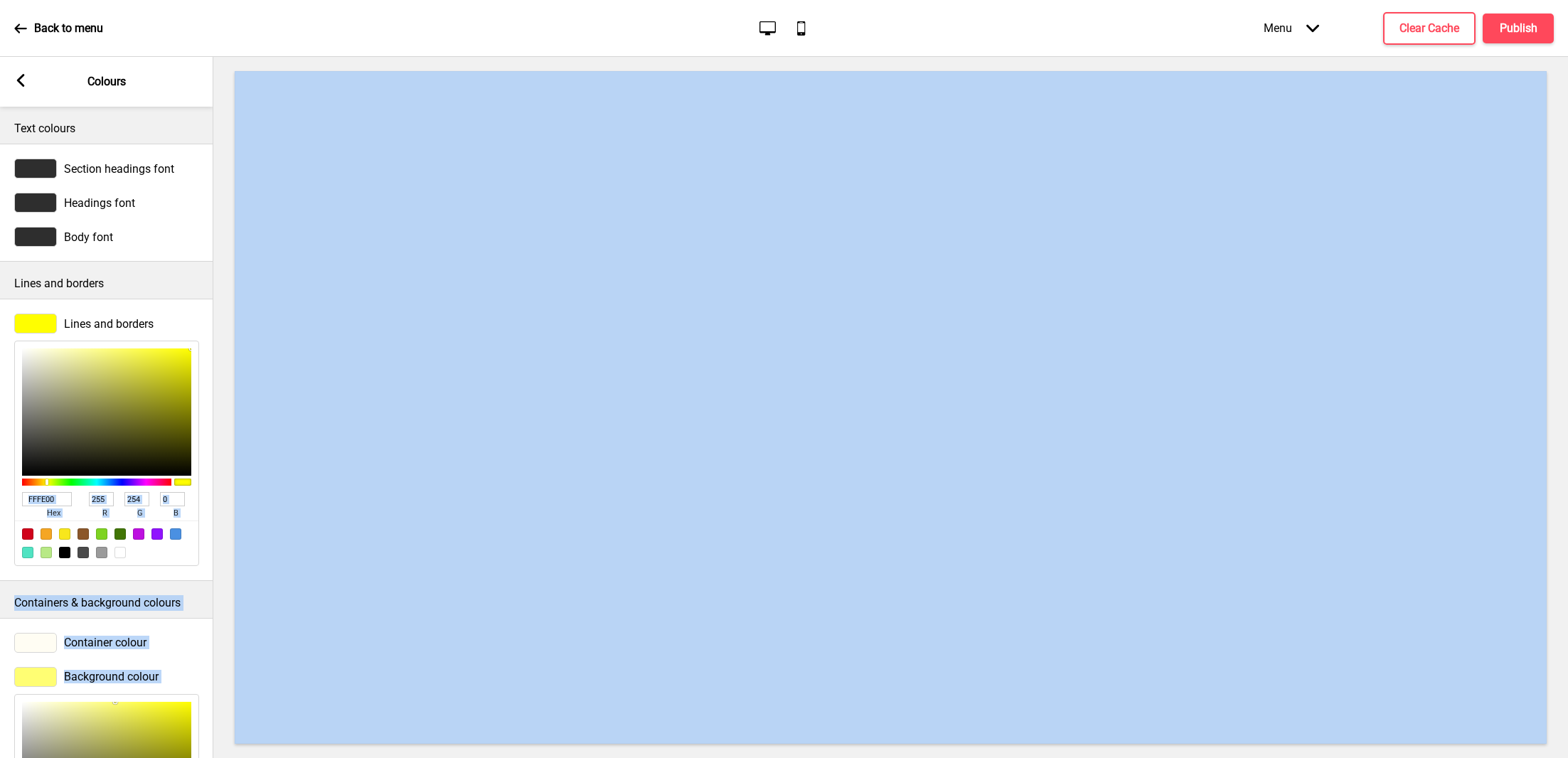
drag, startPoint x: 158, startPoint y: 372, endPoint x: 227, endPoint y: 334, distance: 78.8
click at [227, 334] on div "Section General Settings Preset styles Colours Typography Buttons Site settings…" at bounding box center [784, 407] width 1568 height 701
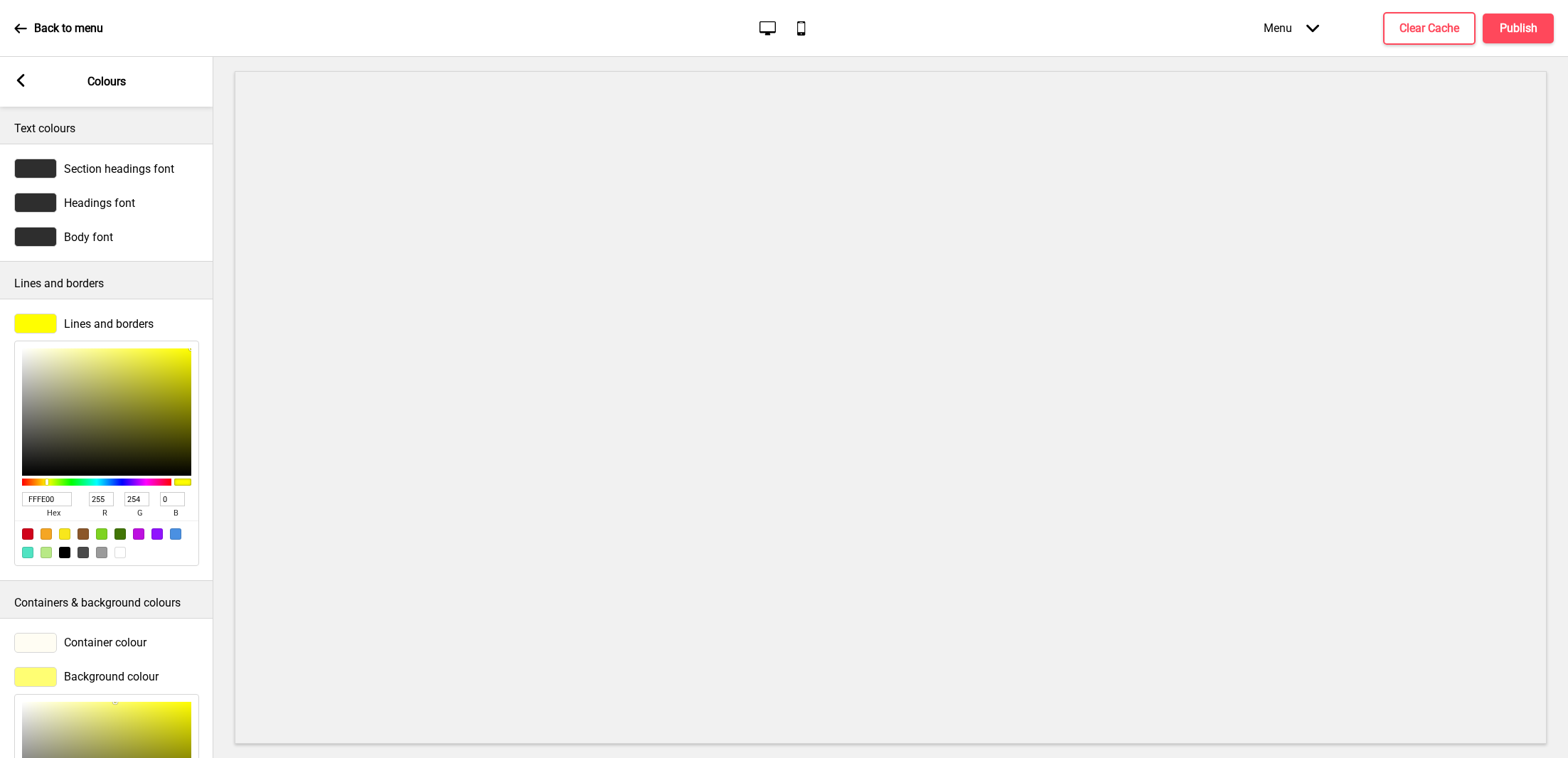
click at [205, 335] on div "Lines and borders FFFE00 hex 255 r 254 g 0 b 100 a" at bounding box center [106, 440] width 213 height 267
click at [26, 80] on rect at bounding box center [21, 81] width 13 height 13
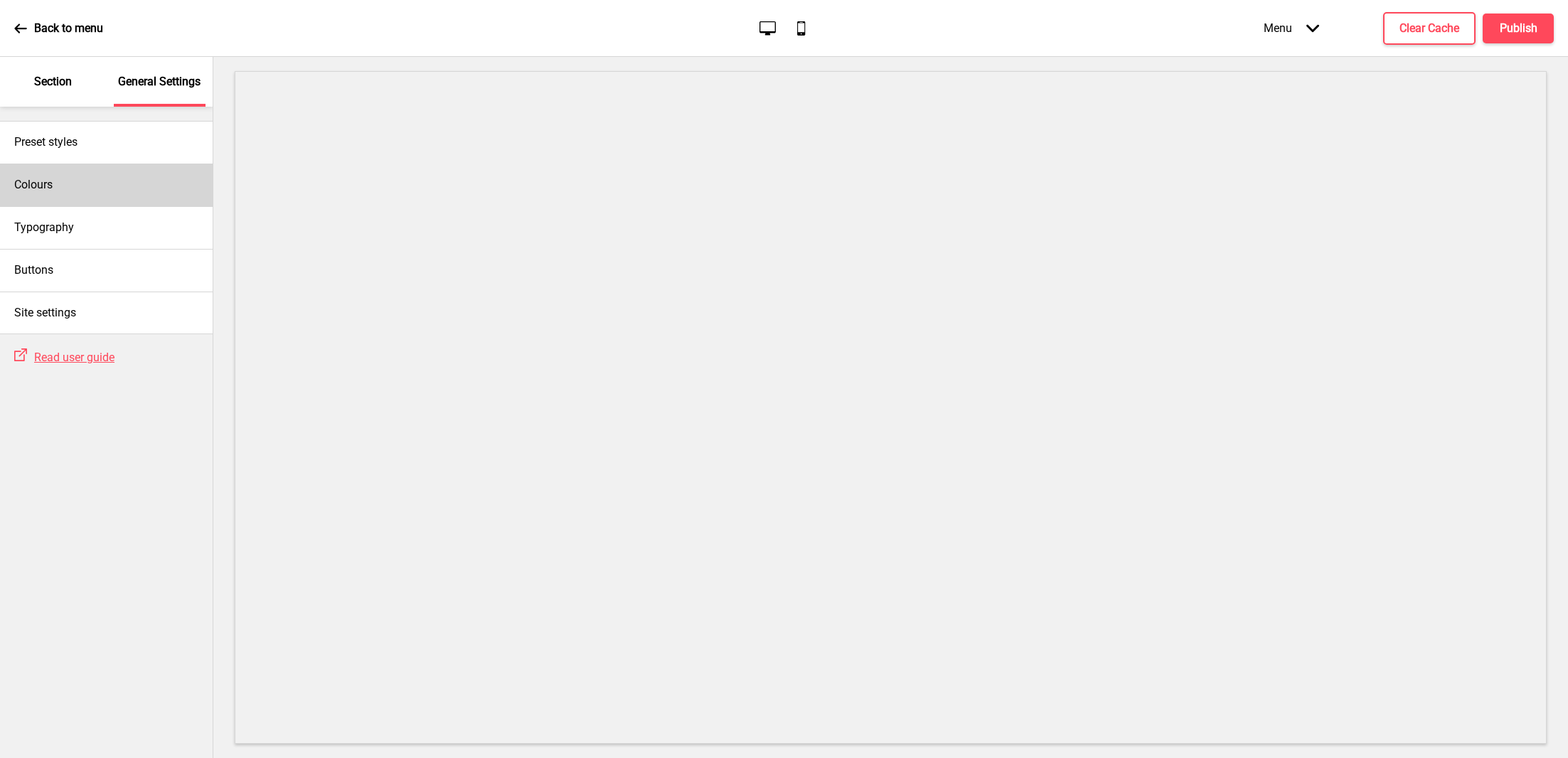
click at [110, 172] on div "Colours" at bounding box center [106, 185] width 212 height 42
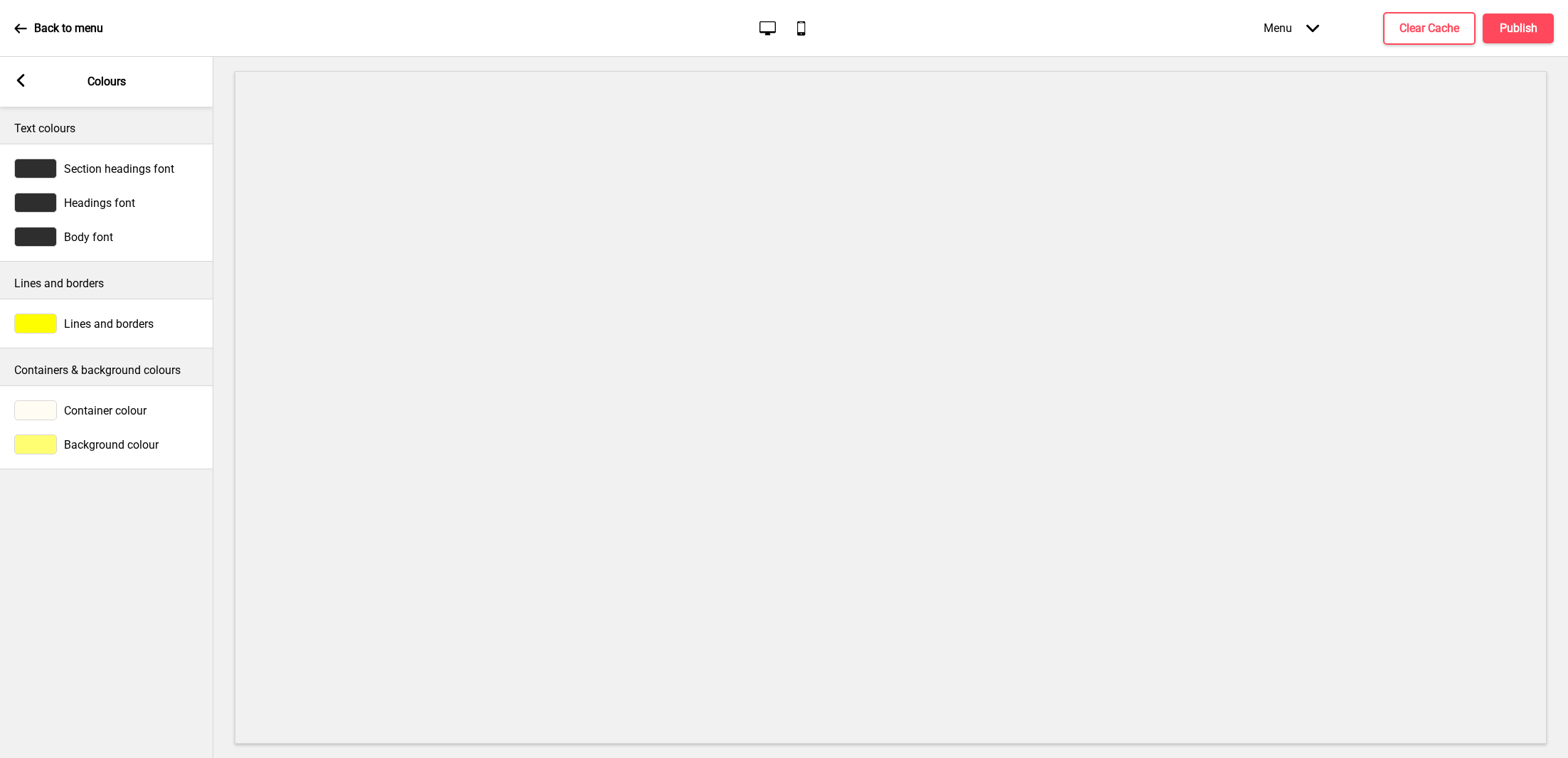
click at [93, 320] on span "Lines and borders" at bounding box center [109, 323] width 89 height 14
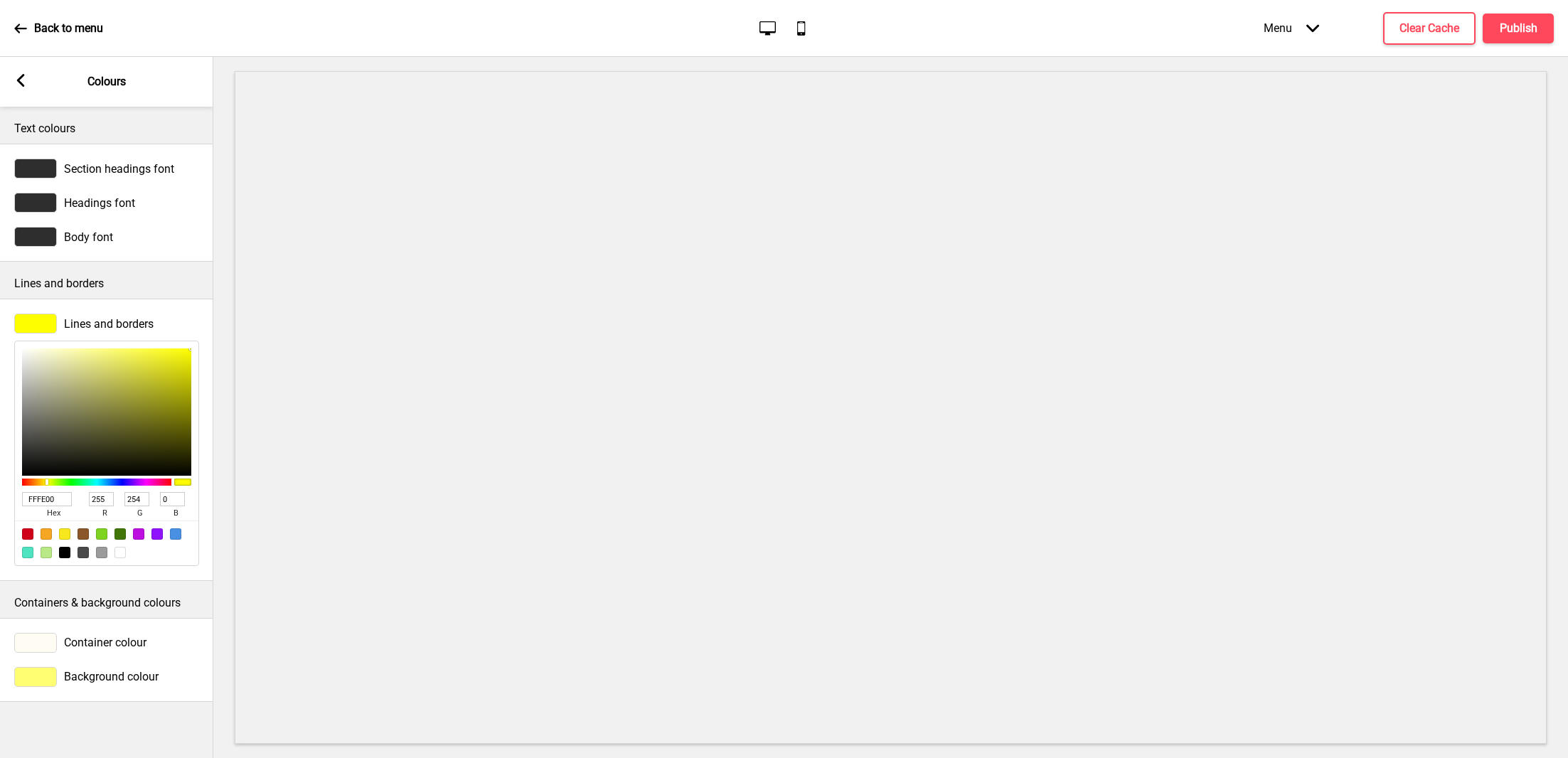
type input "878740"
type input "135"
type input "64"
type input "898942"
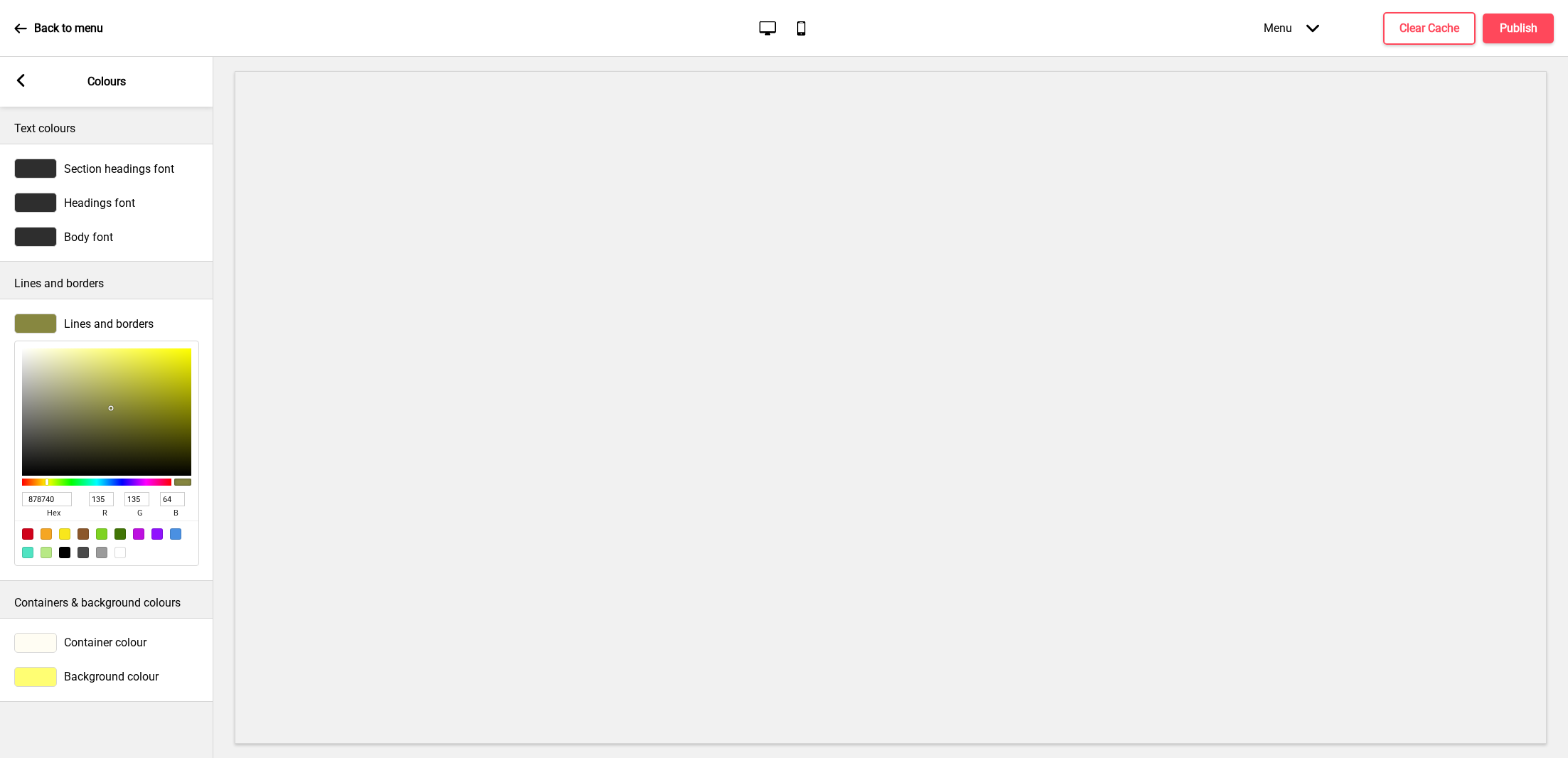
type input "137"
type input "66"
drag, startPoint x: 112, startPoint y: 407, endPoint x: 121, endPoint y: 323, distance: 84.5
click at [121, 323] on div "Lines and borders FFFF69 hex 255 r 255 g 105 b 100 a" at bounding box center [106, 440] width 213 height 267
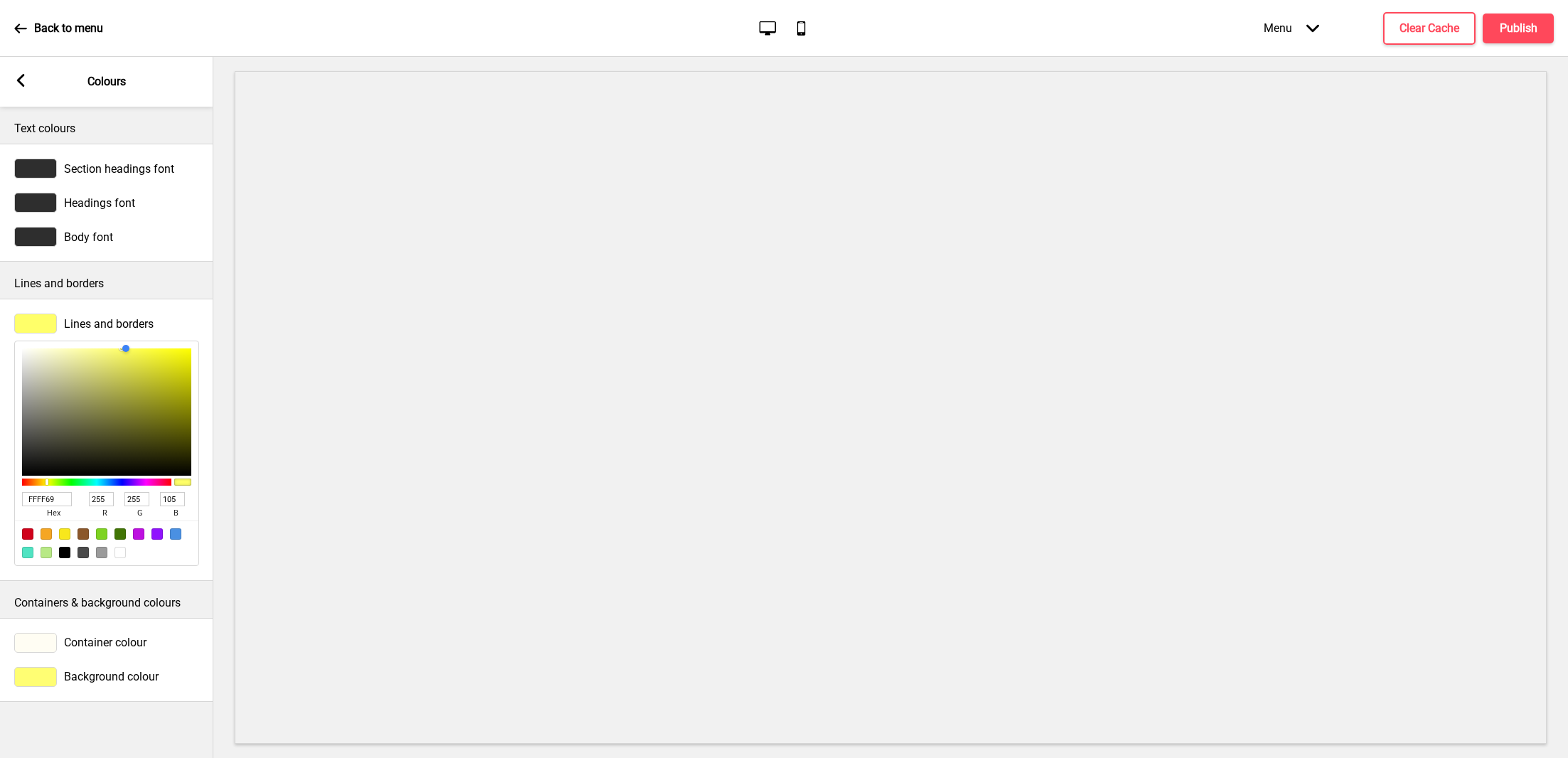
click at [25, 85] on rect at bounding box center [21, 81] width 13 height 13
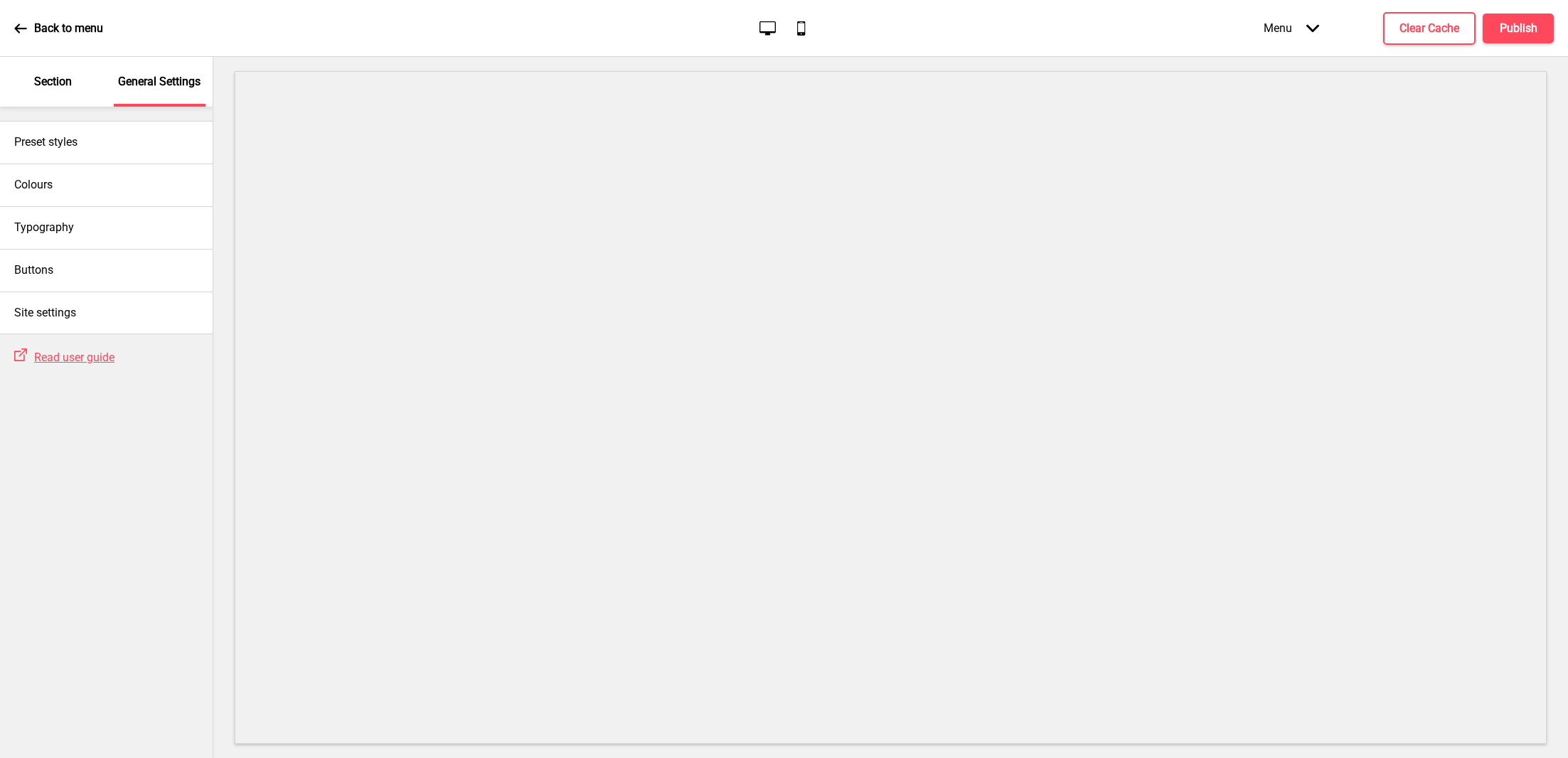
click at [50, 85] on p "Section" at bounding box center [53, 82] width 38 height 16
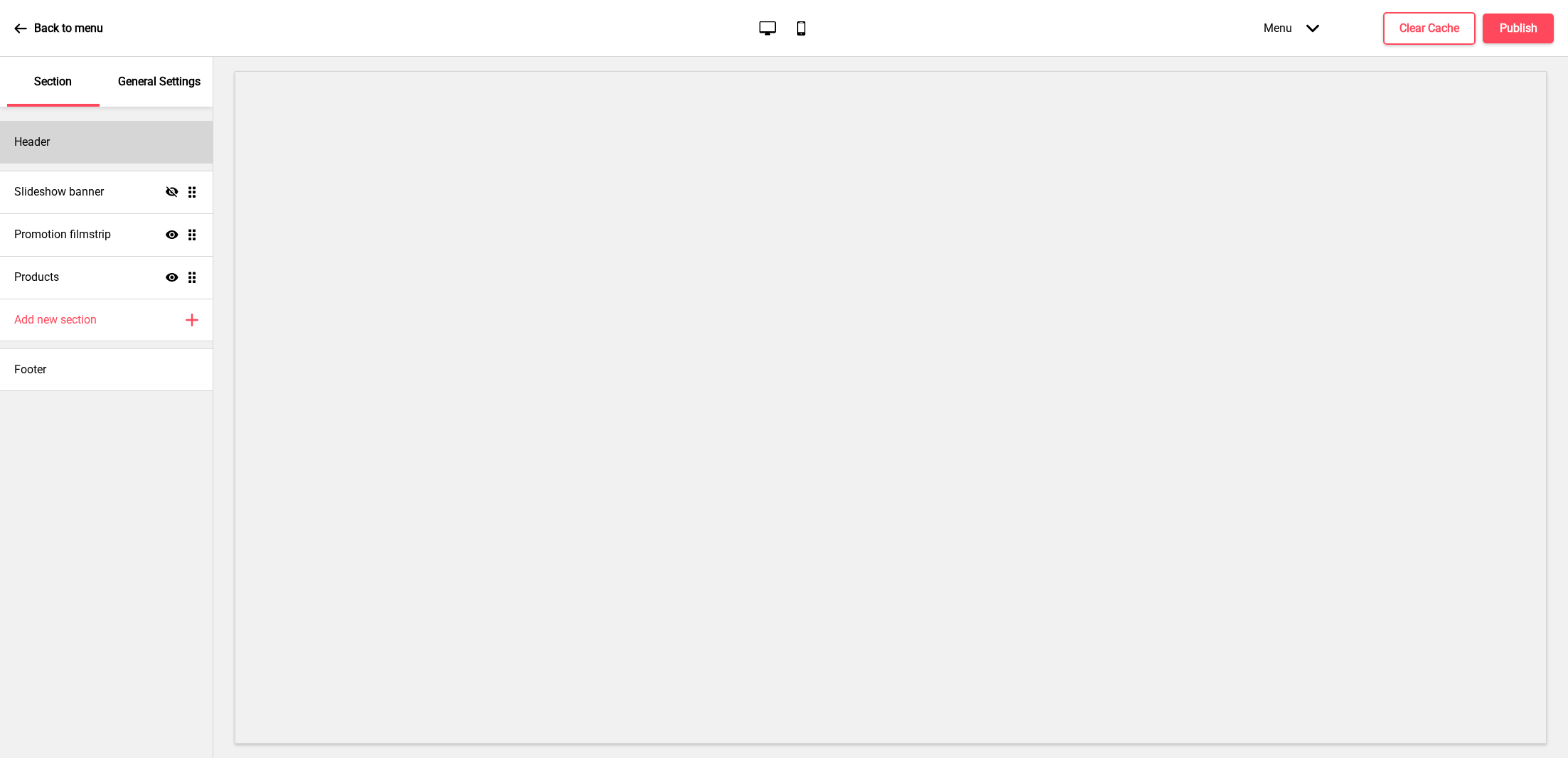
click at [65, 148] on div "Header" at bounding box center [106, 141] width 212 height 42
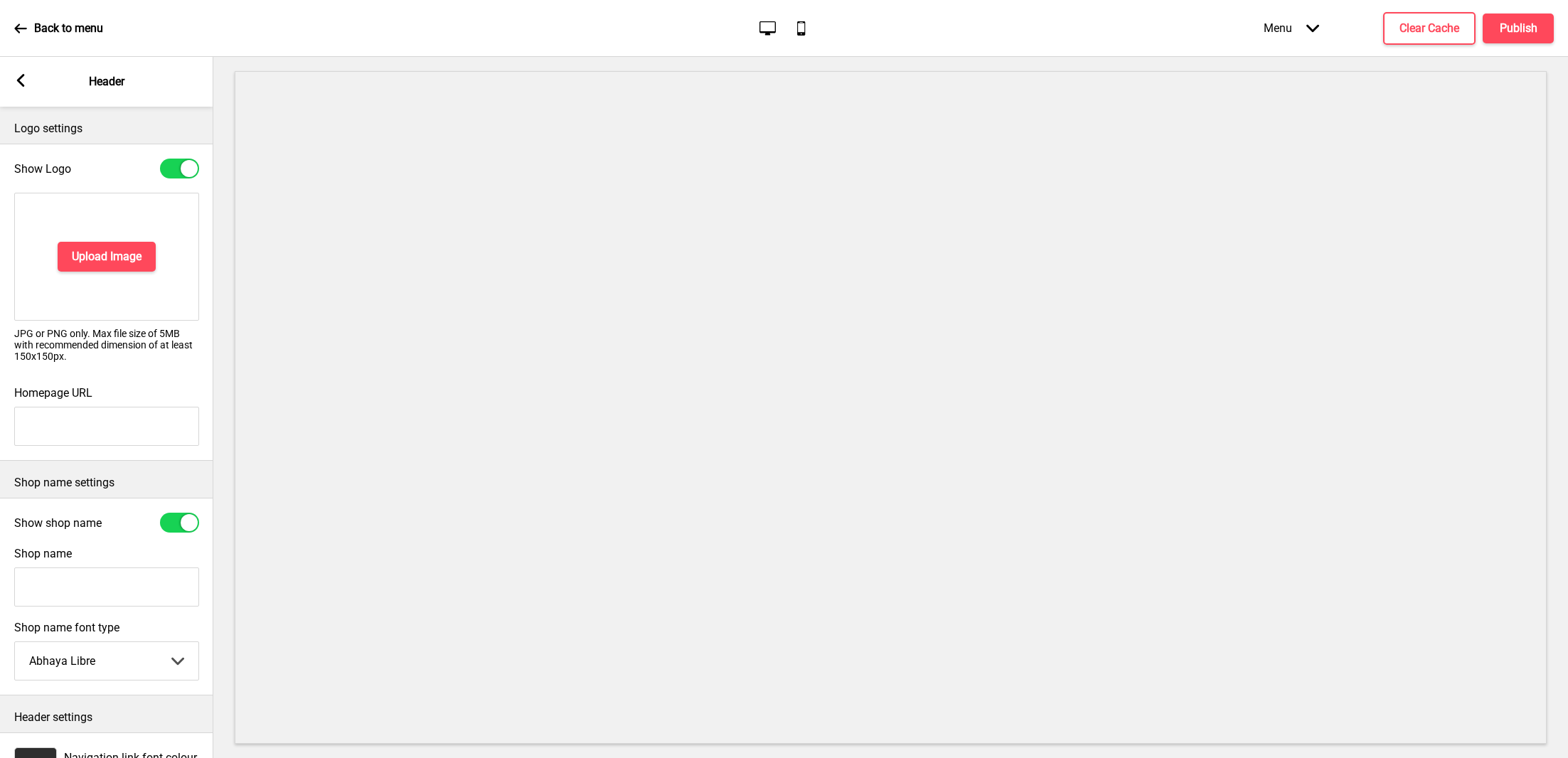
scroll to position [87, 0]
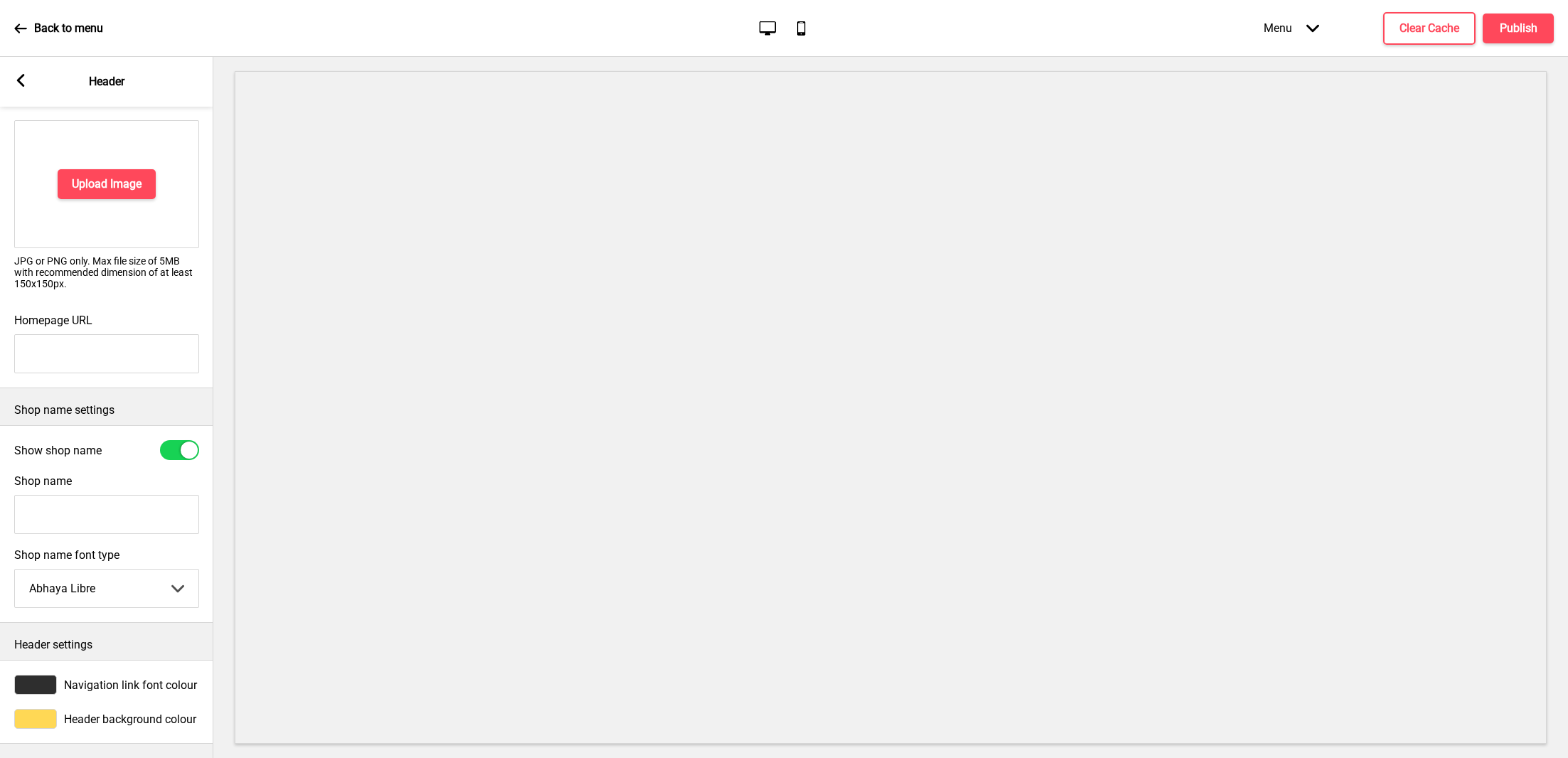
click at [100, 710] on div "Header background colour" at bounding box center [106, 718] width 185 height 20
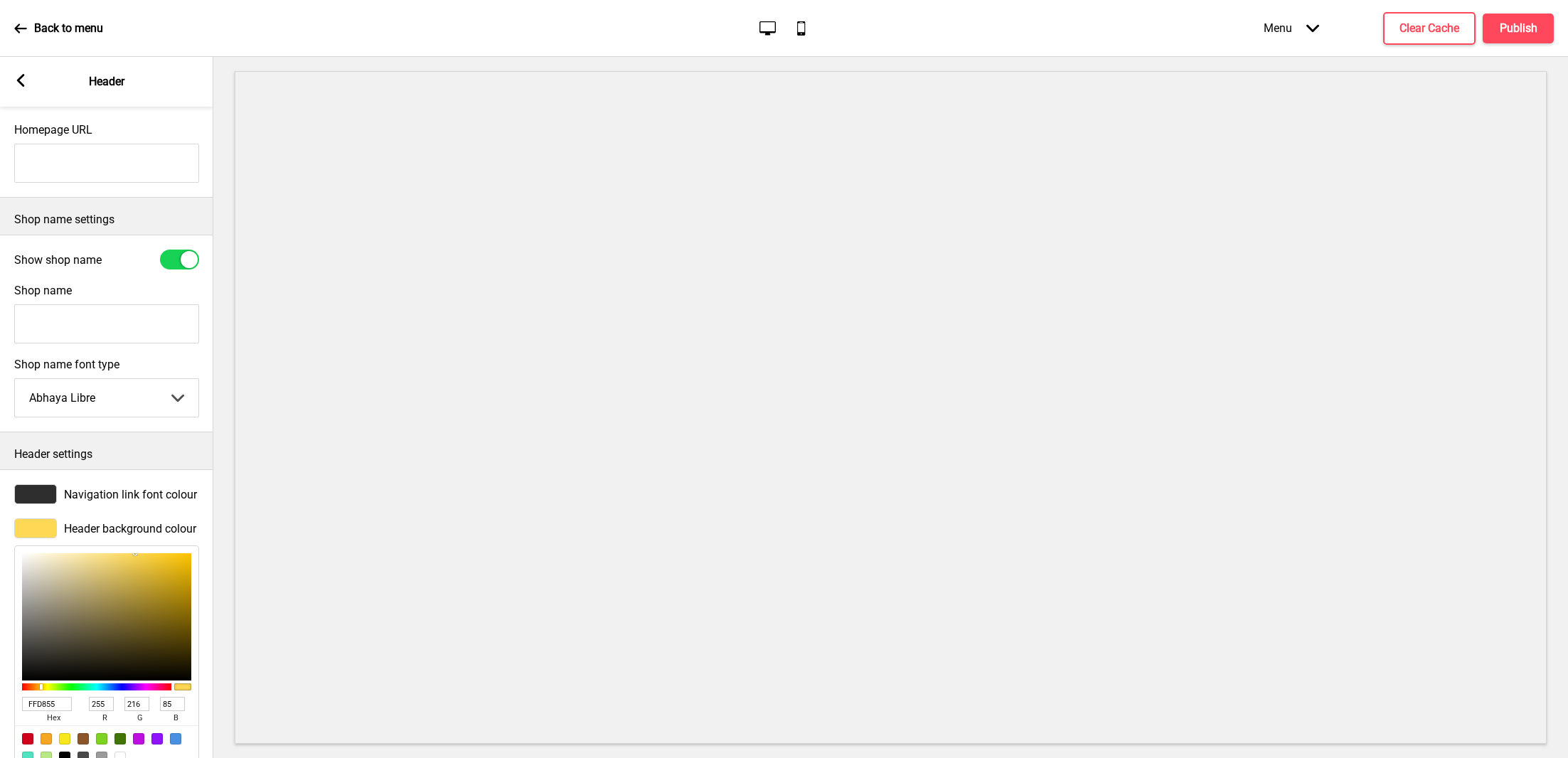
scroll to position [319, 0]
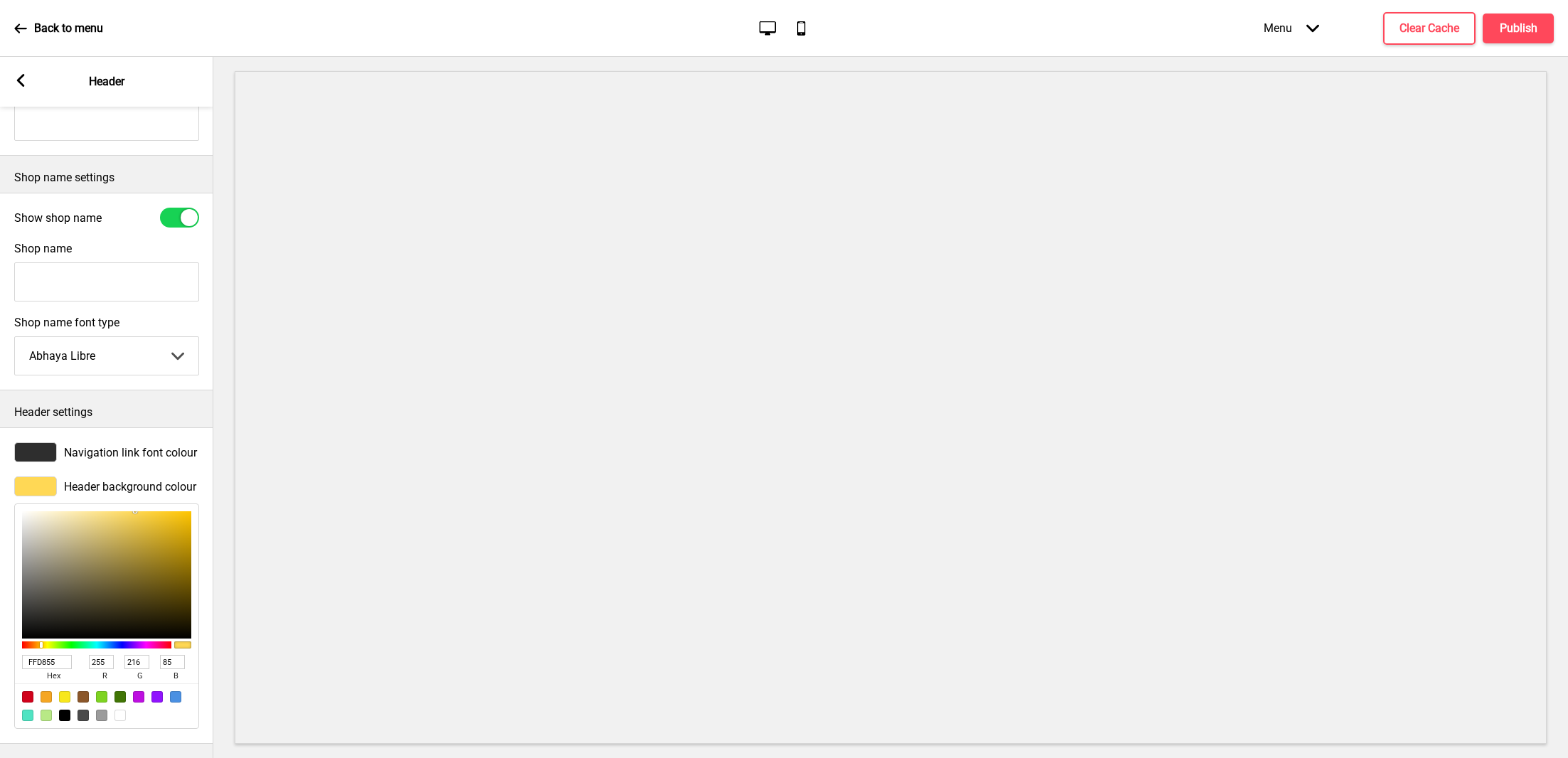
click at [58, 655] on input "FFD855" at bounding box center [47, 662] width 50 height 14
paste input "#FFFE73"
click at [1503, 33] on h4 "Publish" at bounding box center [1518, 29] width 38 height 16
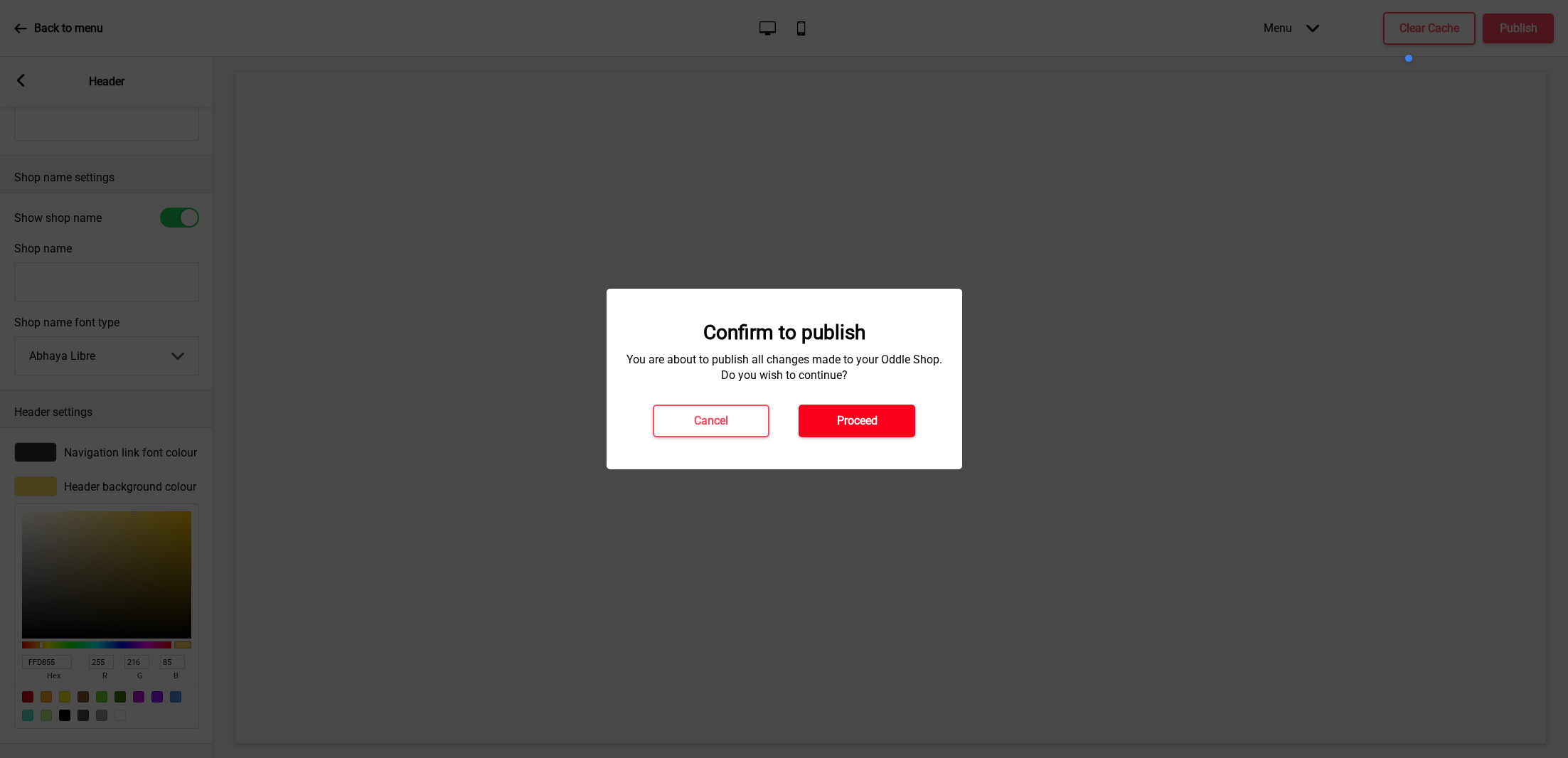
click at [906, 409] on button "Proceed" at bounding box center [857, 420] width 117 height 33
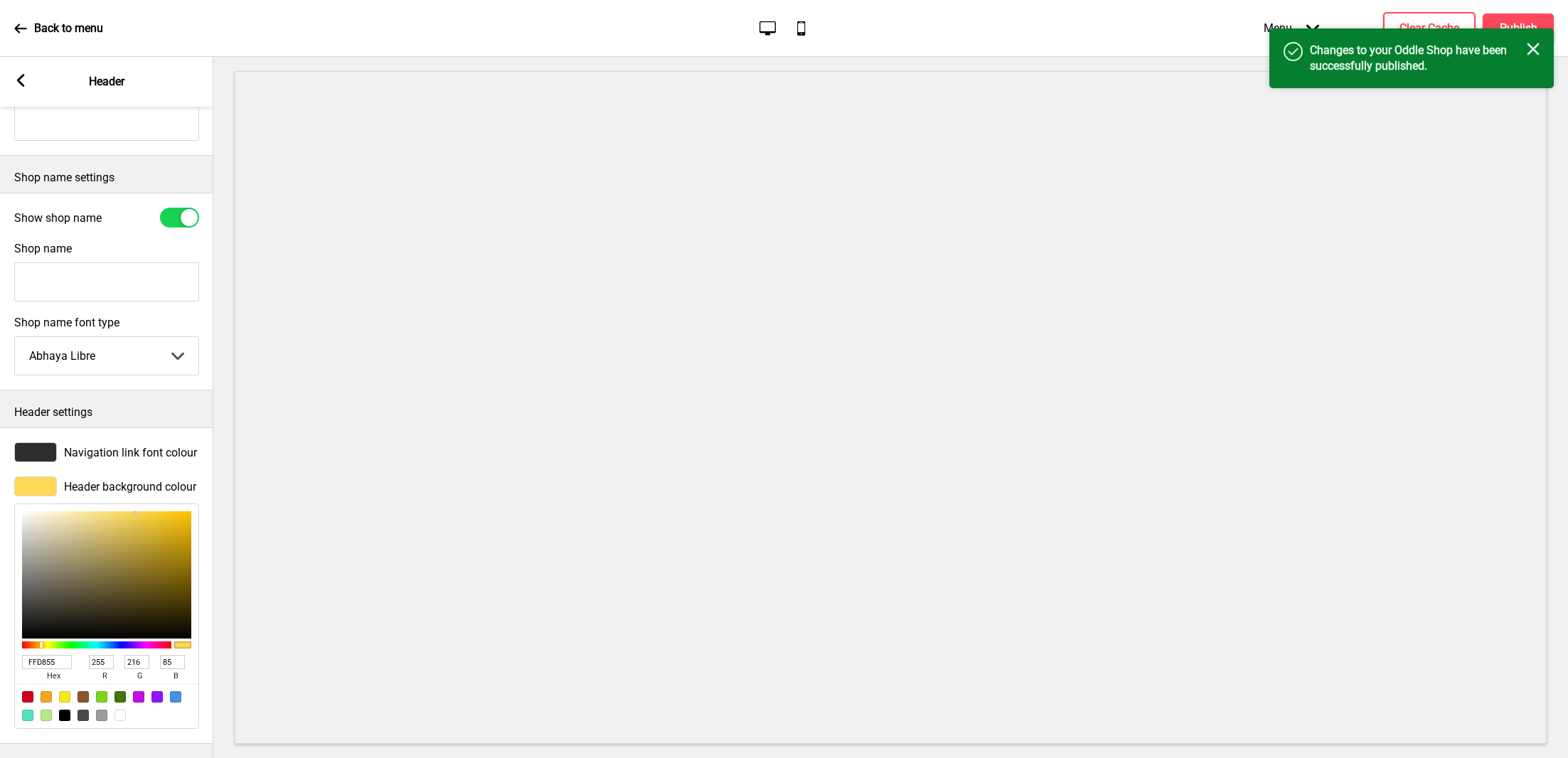
click at [1542, 49] on div "Success Changes to your Oddle Shop have been successfully published. Close" at bounding box center [1411, 58] width 284 height 60
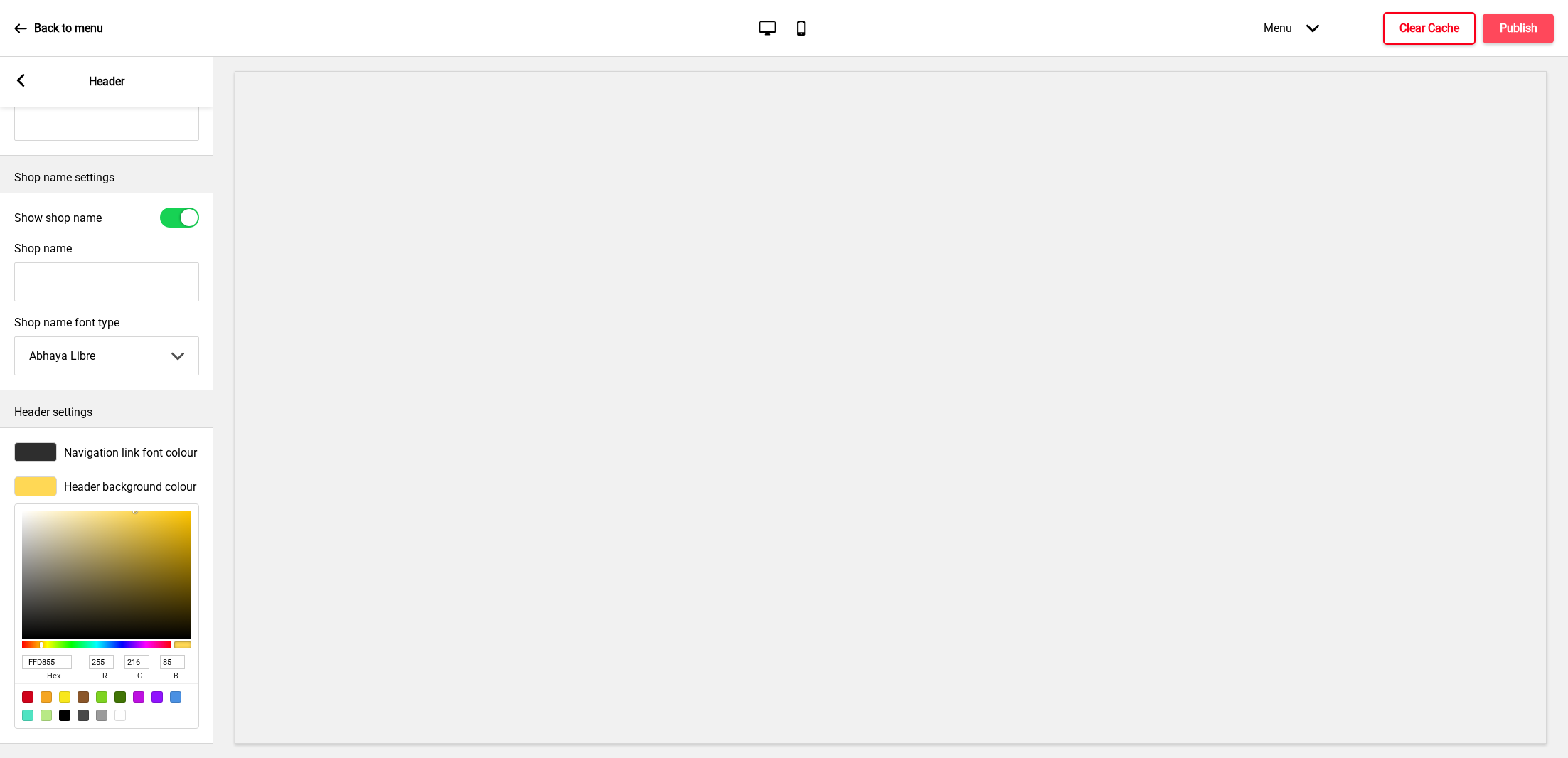
click at [1435, 35] on h4 "Clear Cache" at bounding box center [1429, 29] width 60 height 16
click at [23, 85] on icon at bounding box center [21, 81] width 8 height 13
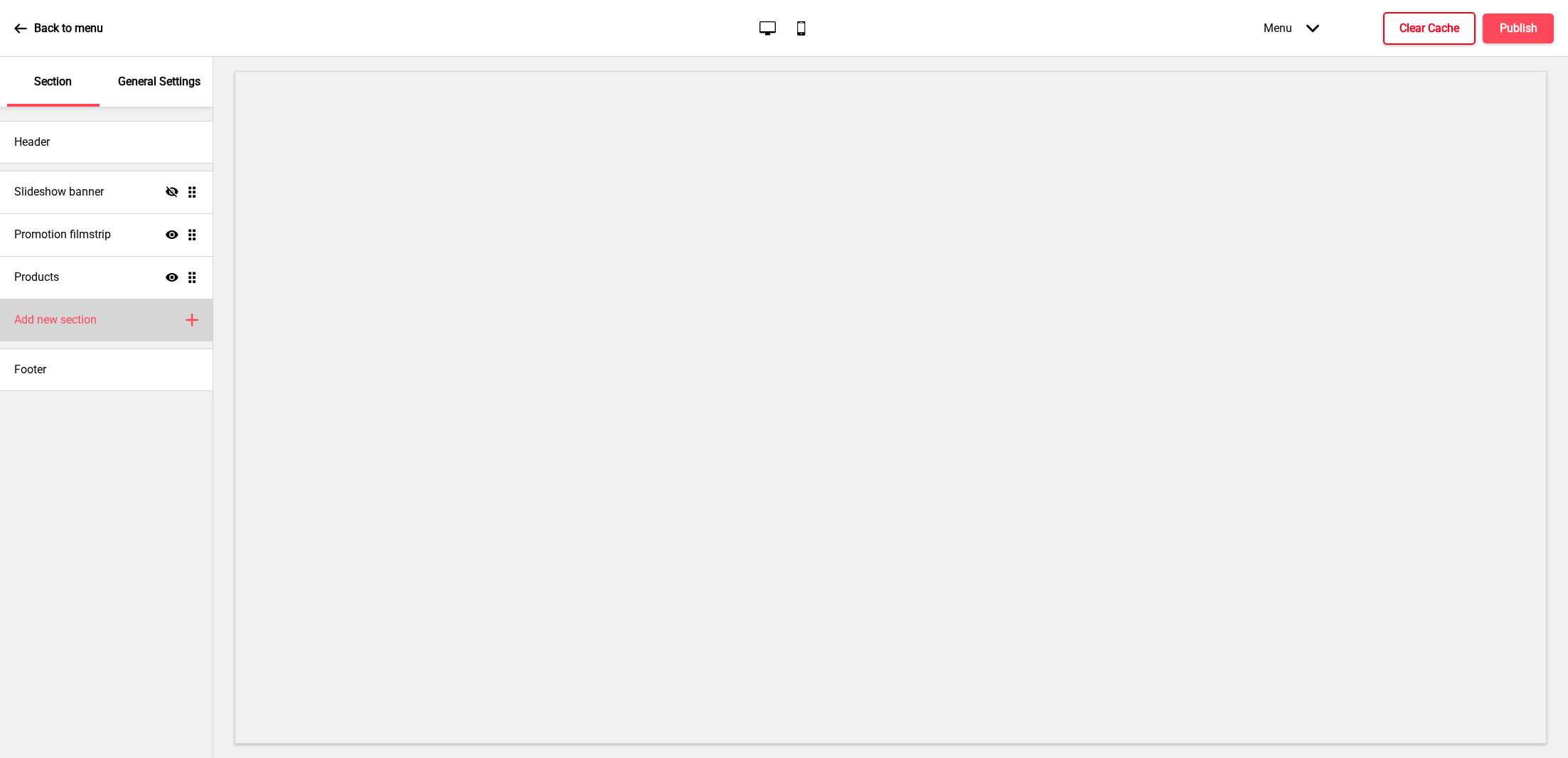
click at [119, 314] on div "Add new section Plus" at bounding box center [106, 319] width 212 height 42
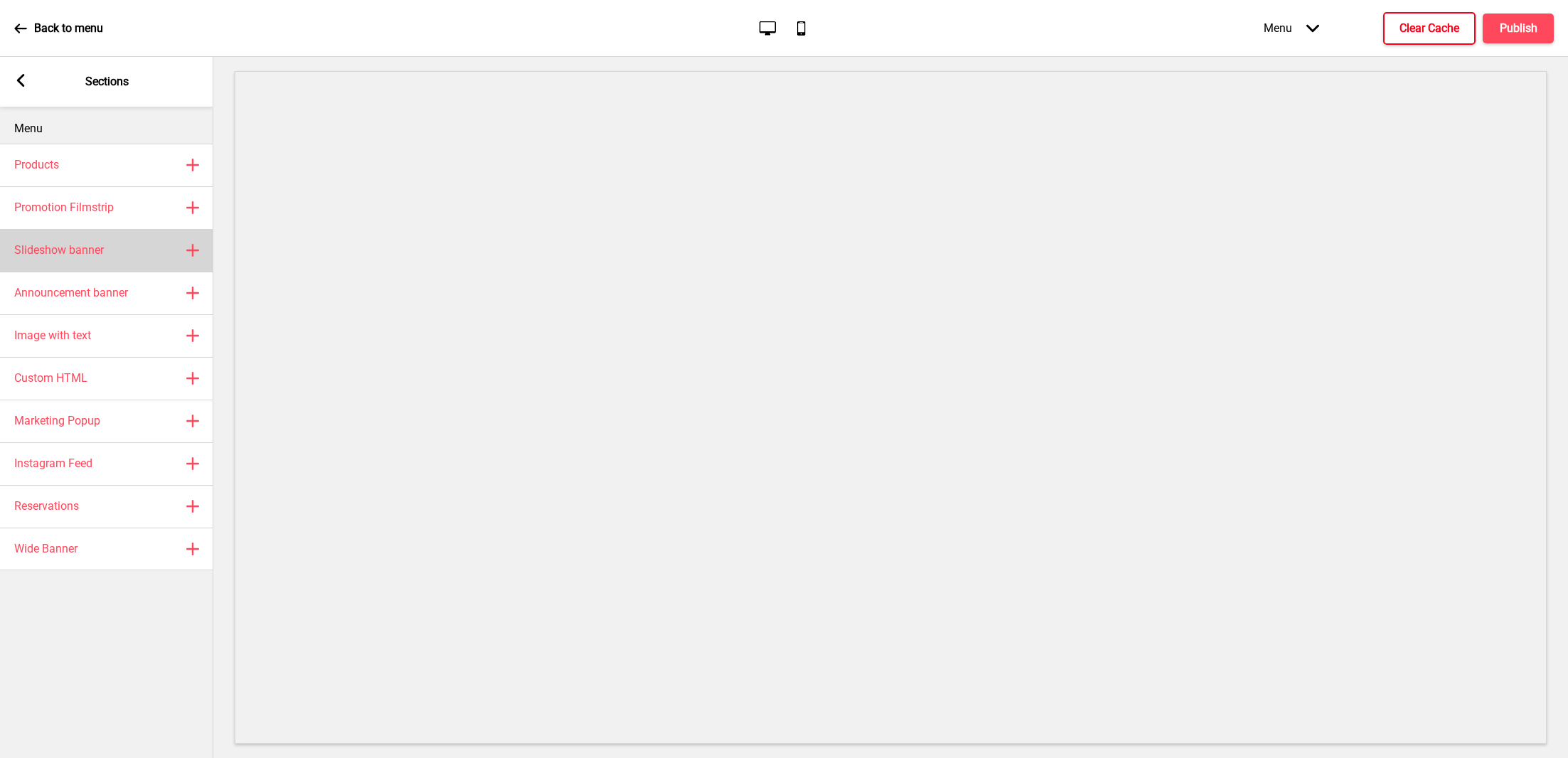
click at [94, 243] on h4 "Slideshow banner" at bounding box center [59, 251] width 89 height 16
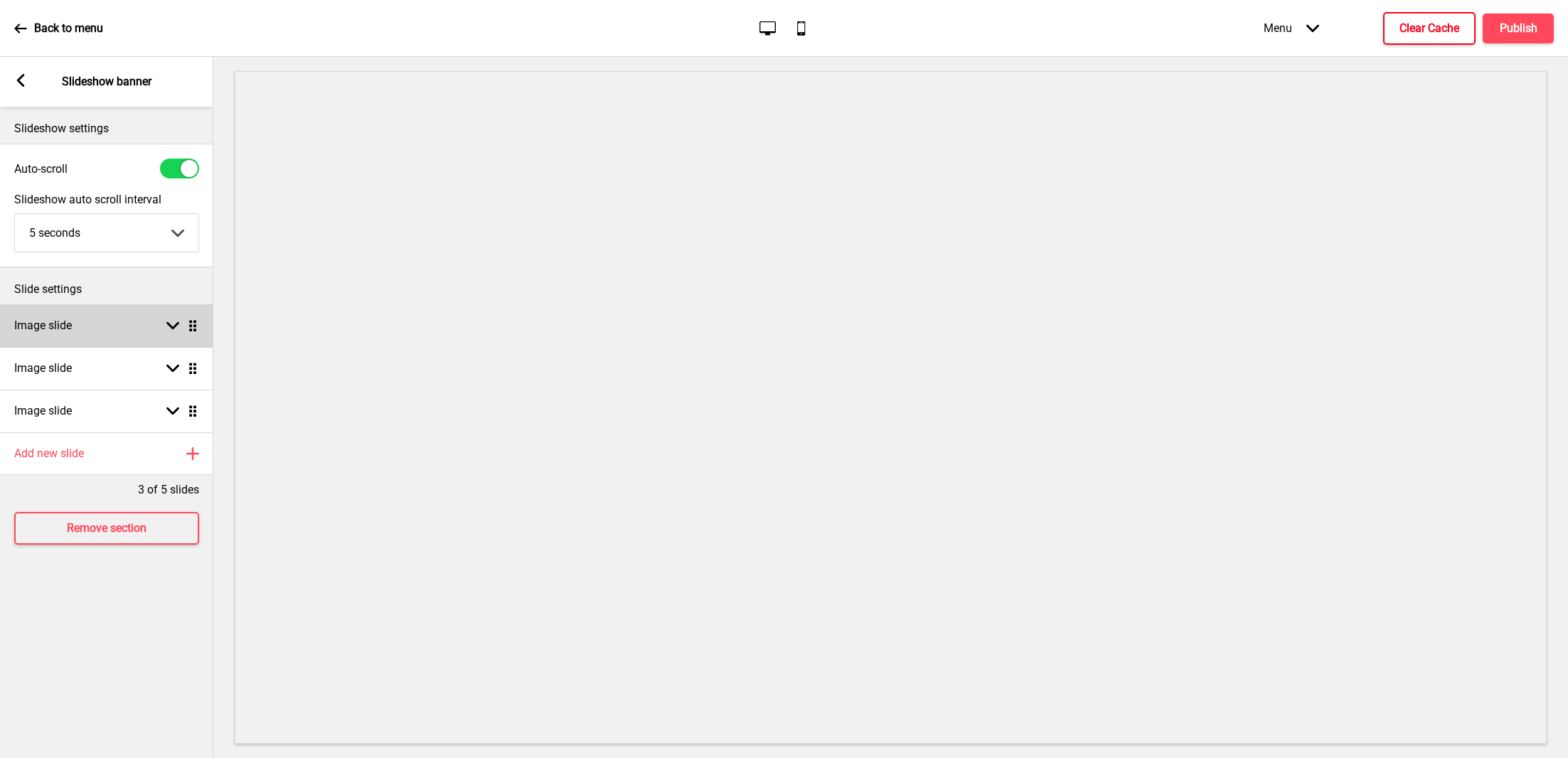
click at [89, 319] on div "Image slide Arrow down Drag" at bounding box center [106, 325] width 213 height 42
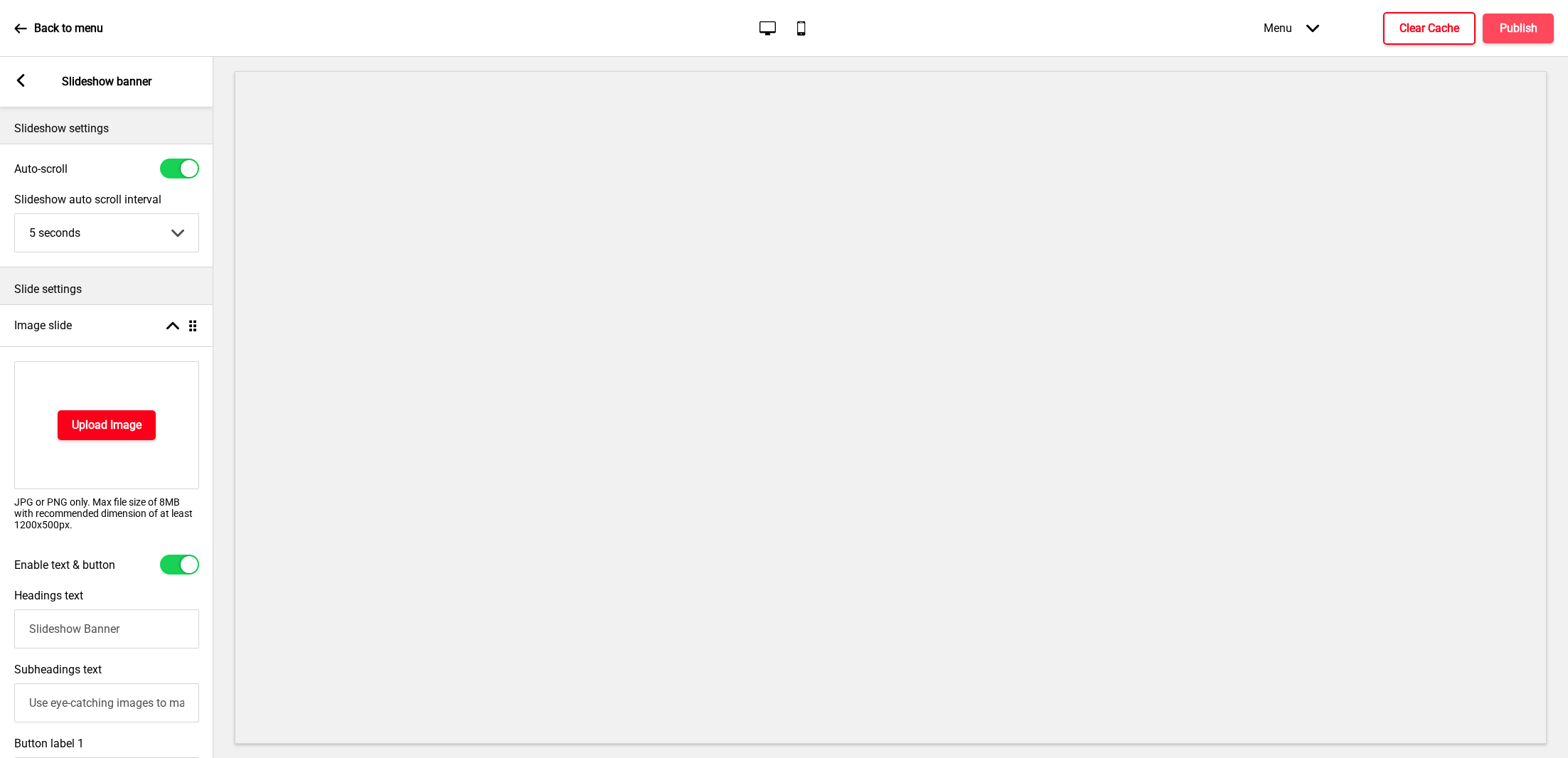
click at [124, 426] on h4 "Upload Image" at bounding box center [106, 425] width 69 height 16
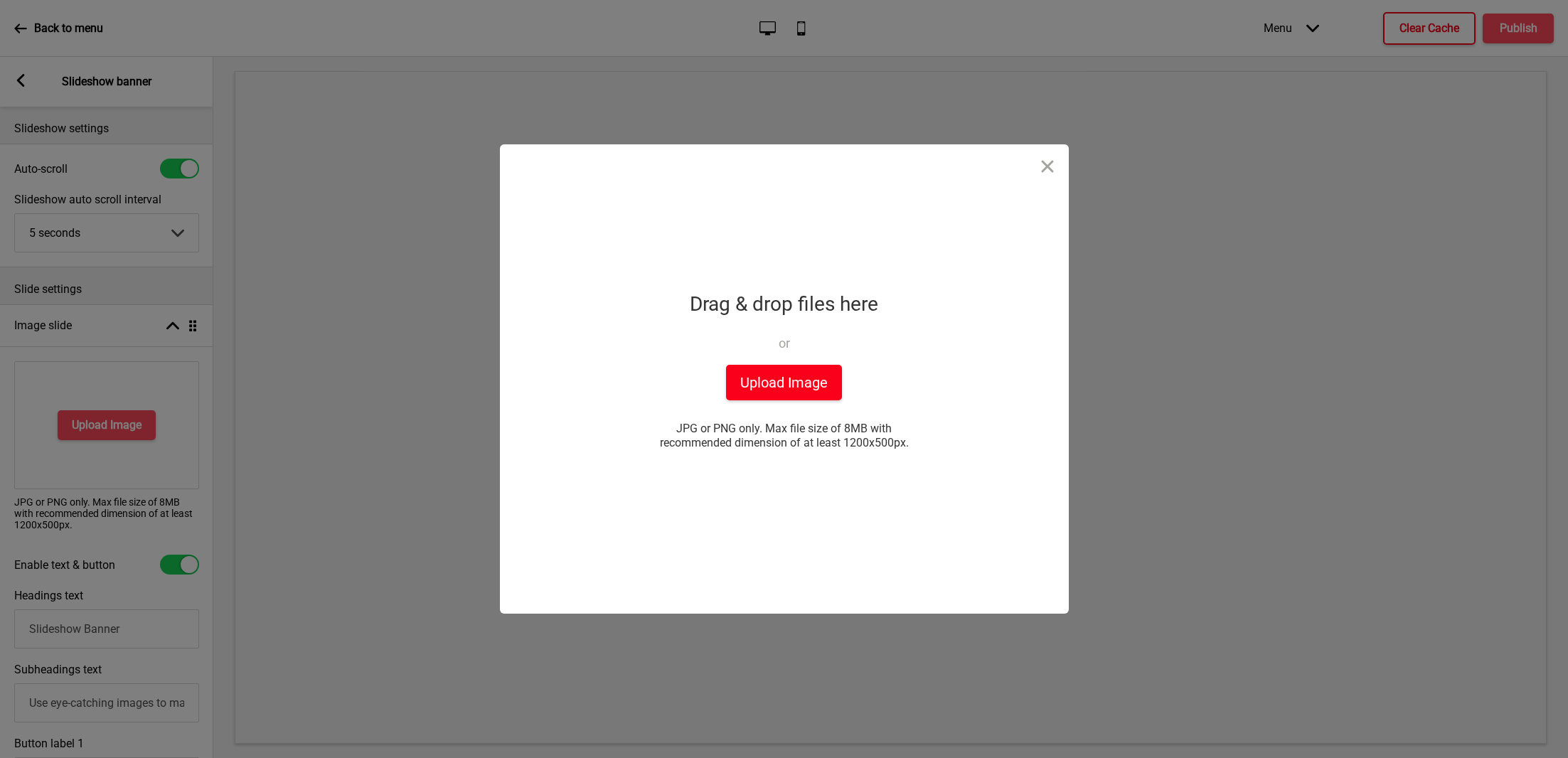
click at [770, 377] on button "Upload Image" at bounding box center [784, 383] width 116 height 36
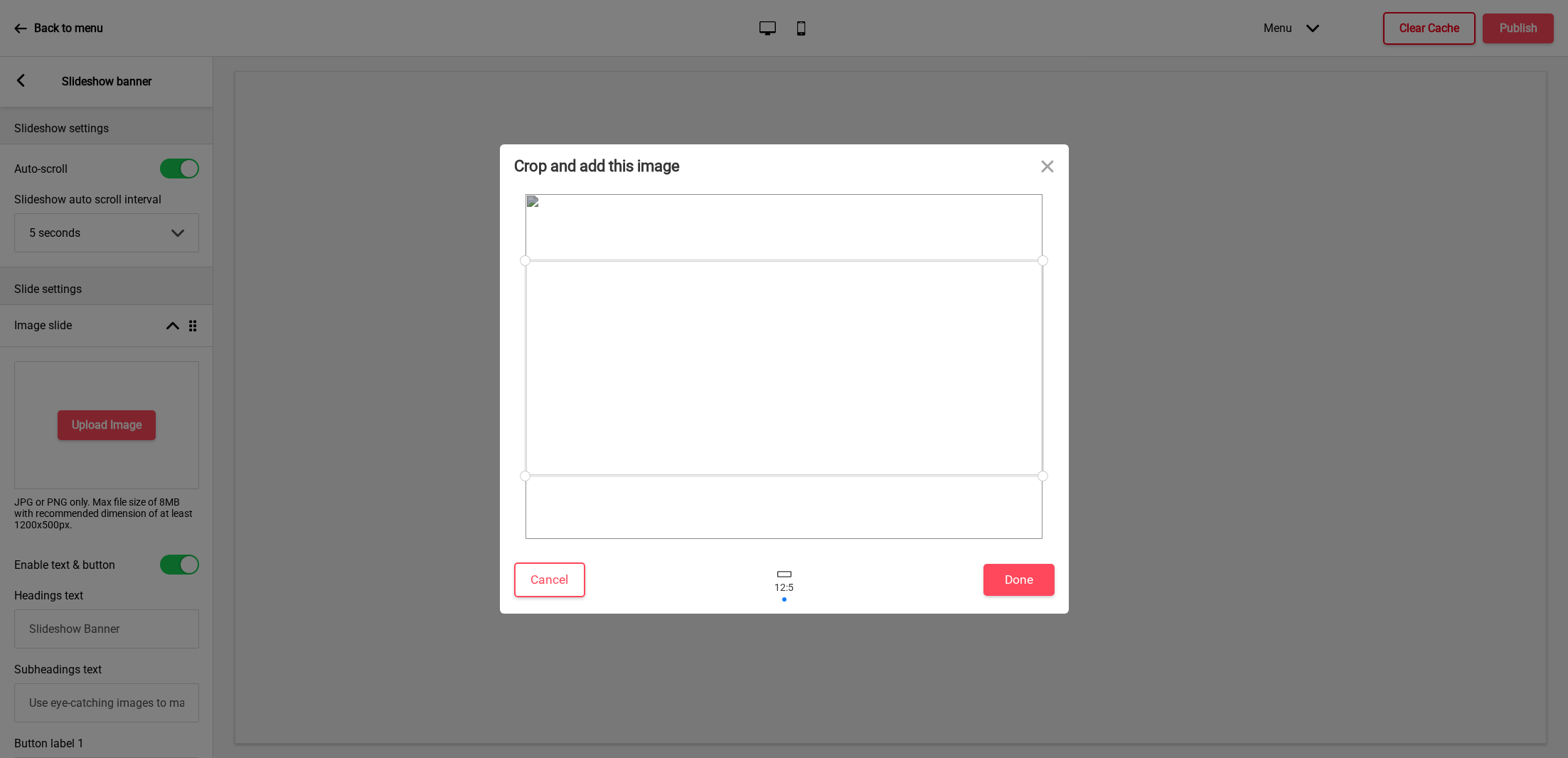
click at [944, 458] on div at bounding box center [784, 368] width 518 height 216
click at [1006, 569] on button "Done" at bounding box center [1018, 580] width 71 height 32
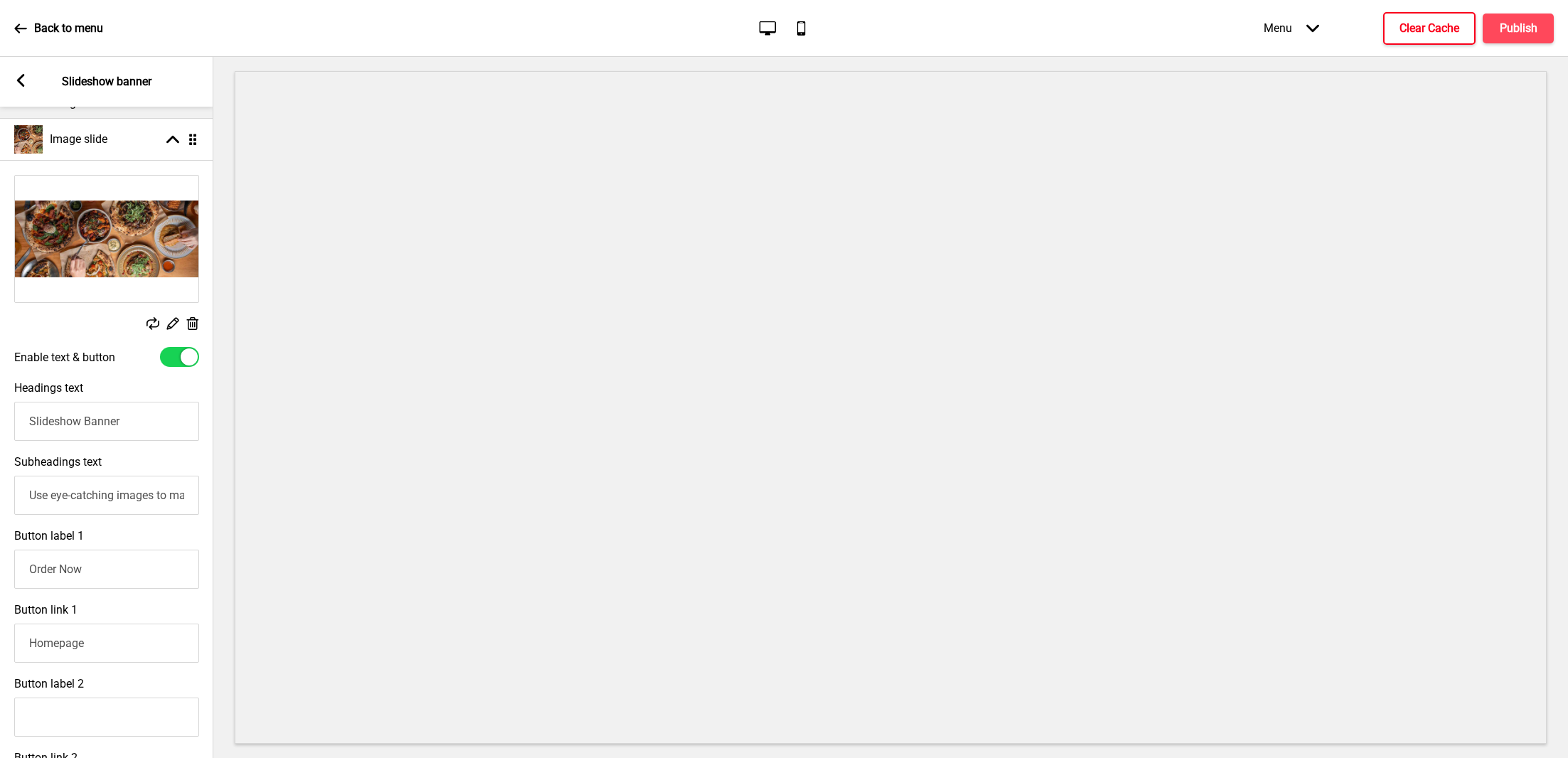
scroll to position [176, 0]
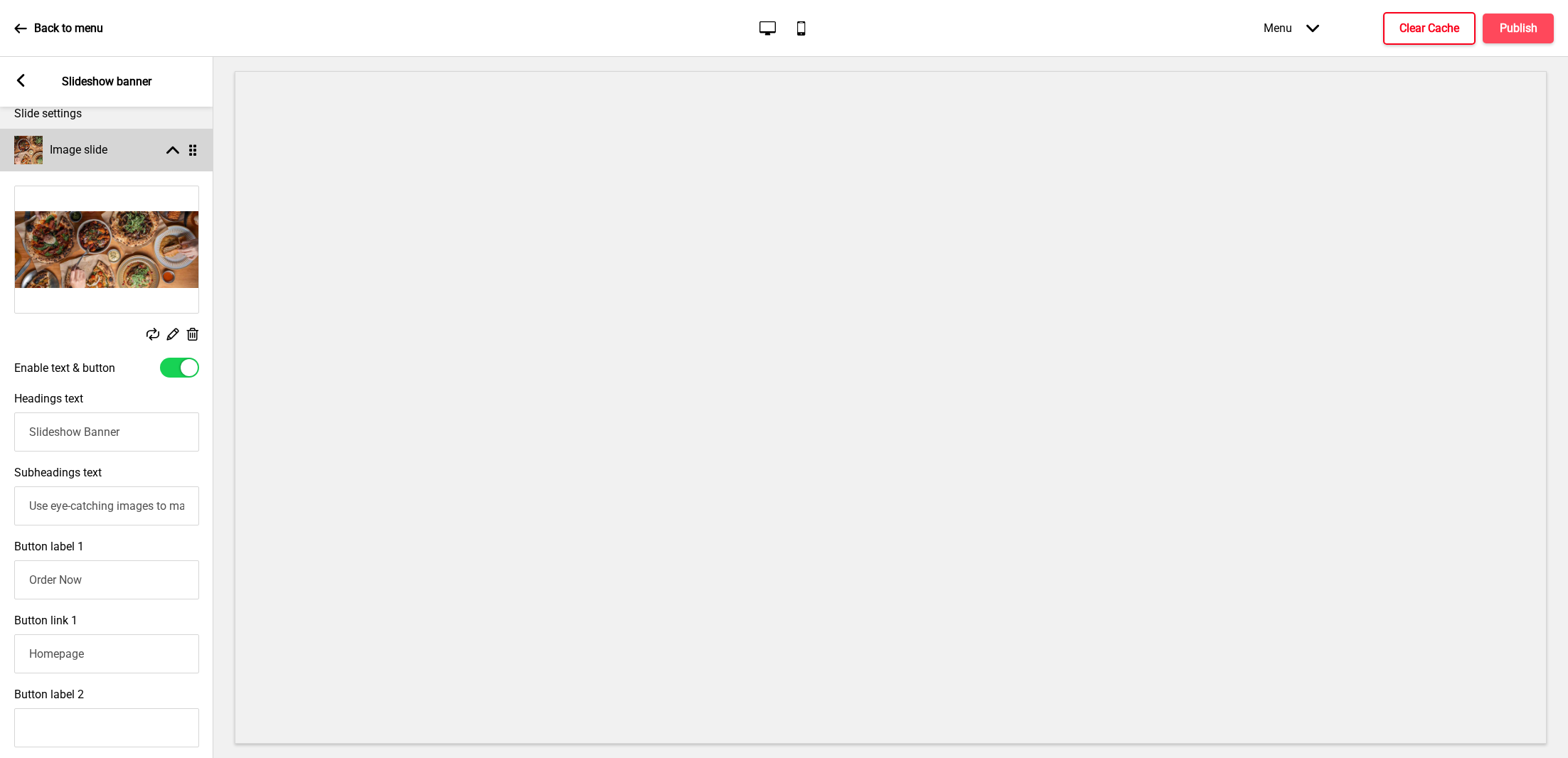
click at [105, 157] on div "Image slide" at bounding box center [61, 150] width 93 height 29
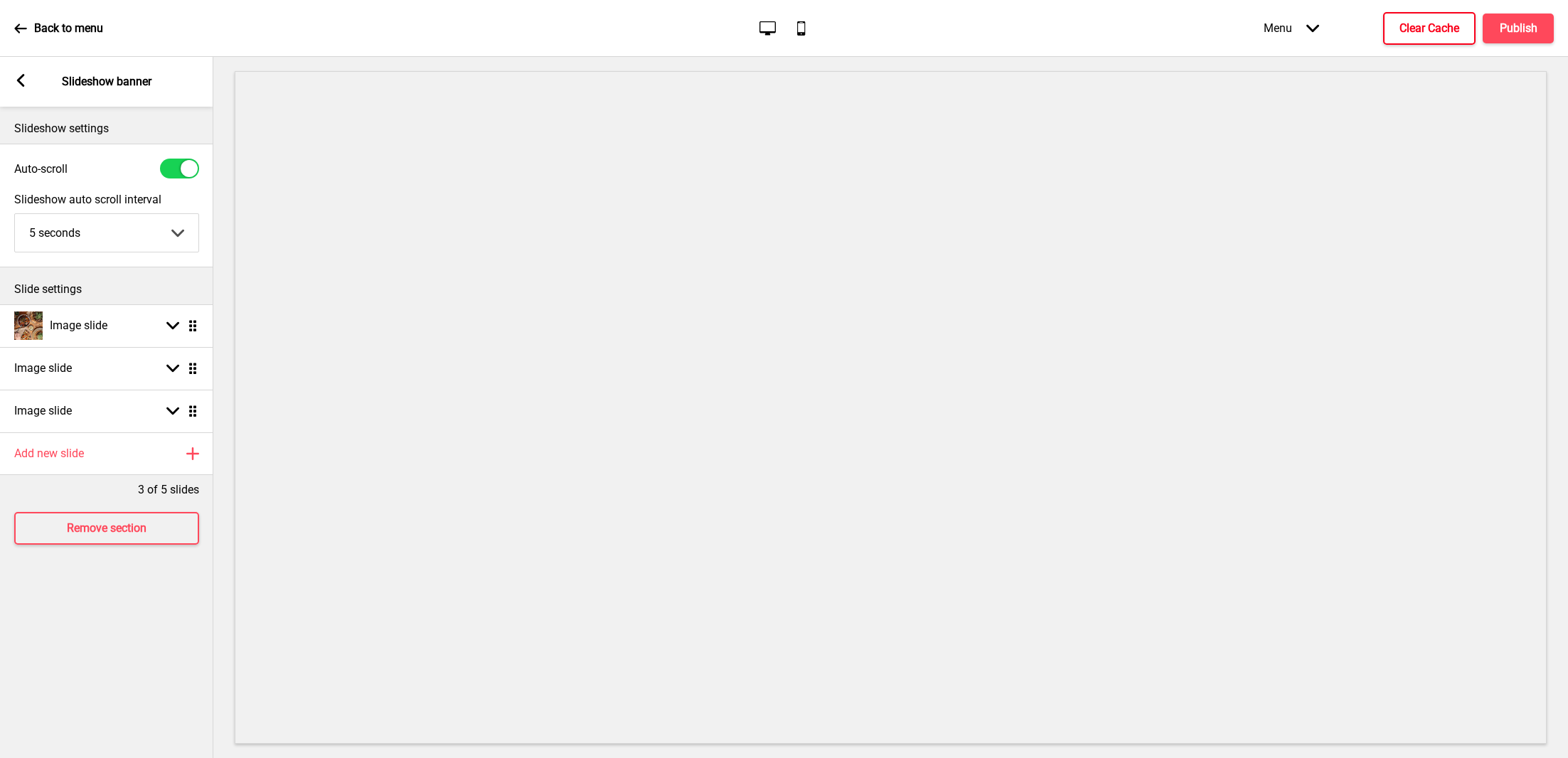
scroll to position [0, 0]
click at [171, 374] on div "Image slide Arrow down Drag" at bounding box center [106, 367] width 213 height 42
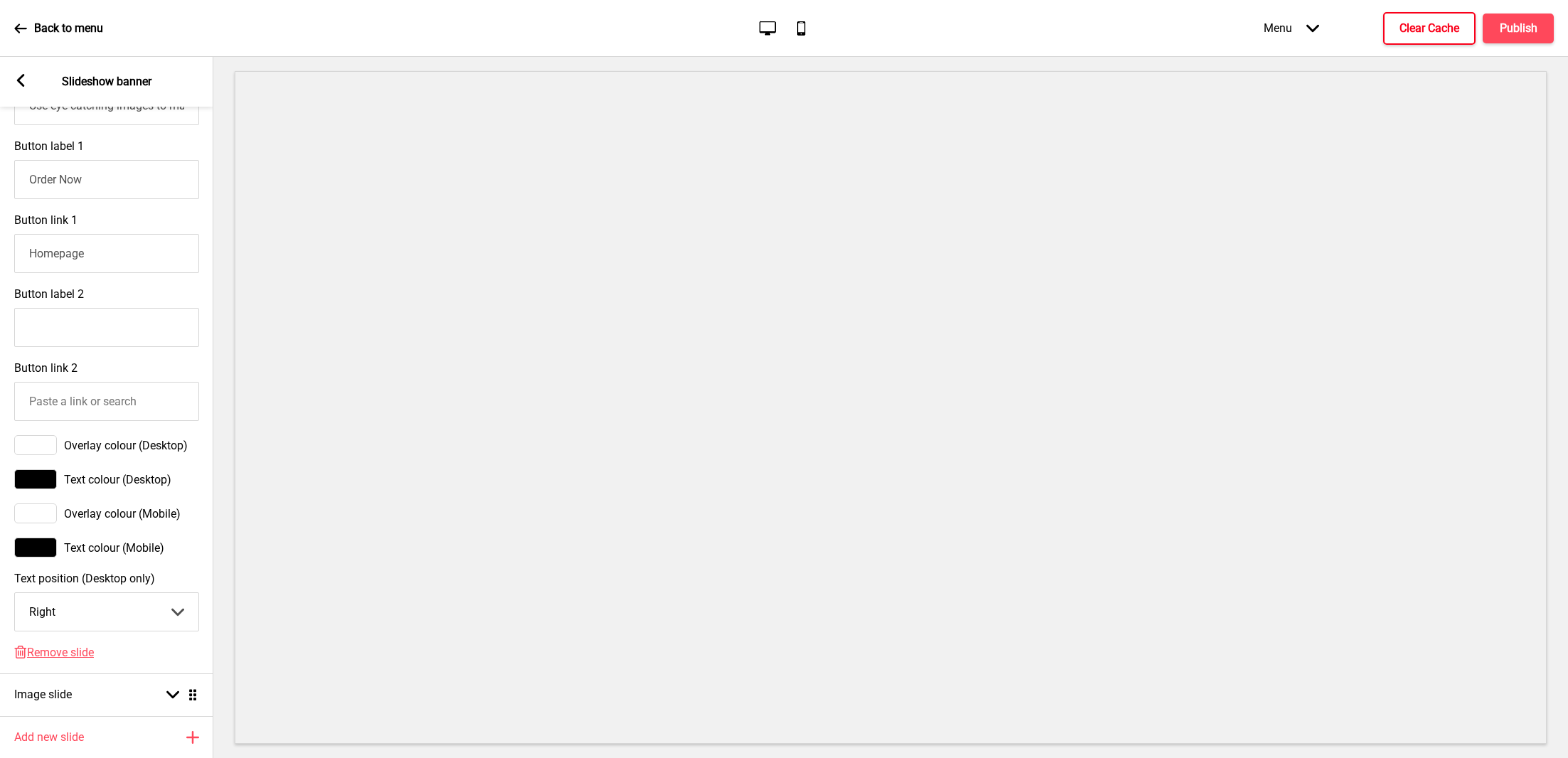
scroll to position [754, 0]
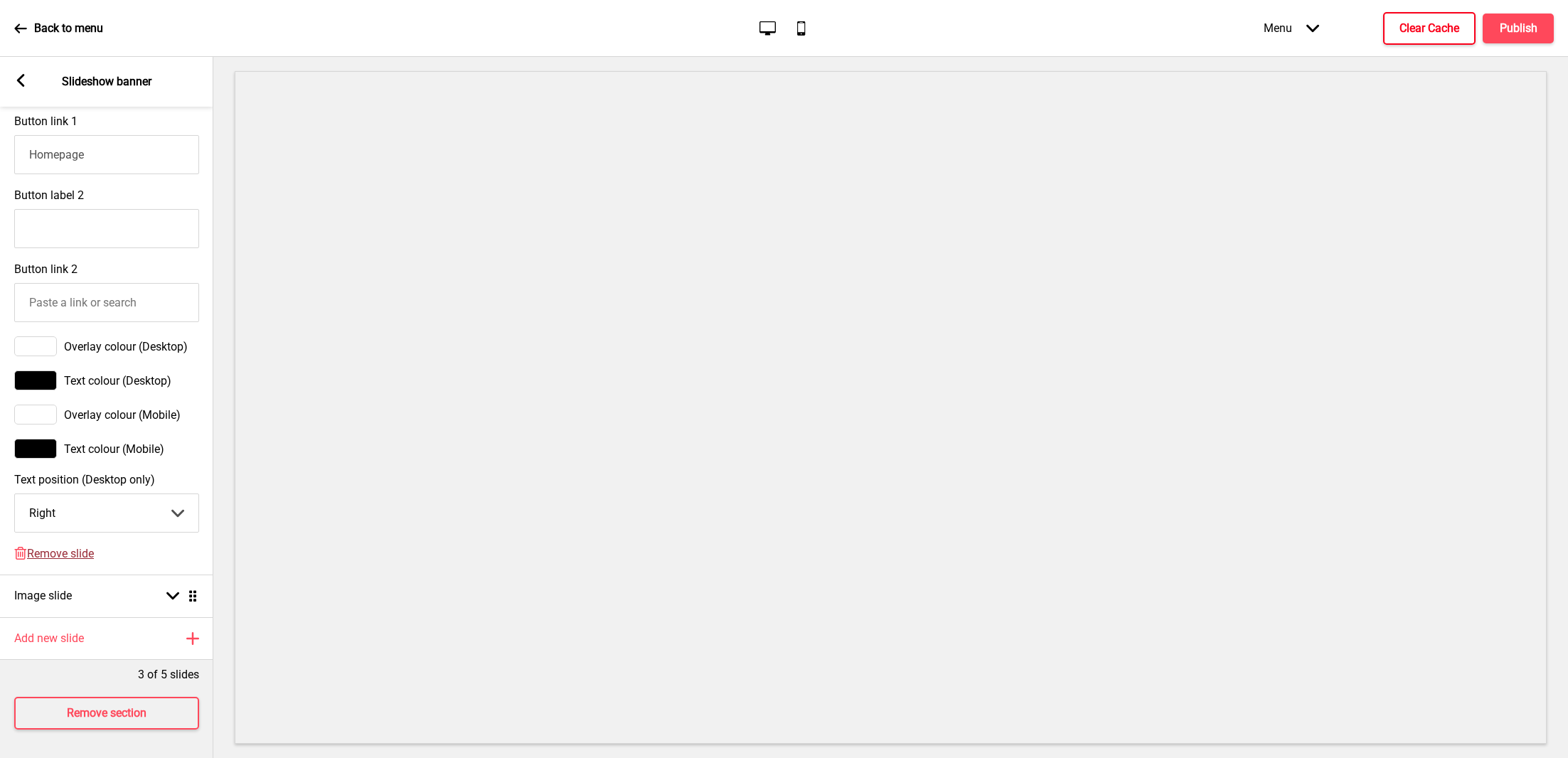
click at [39, 546] on span "Remove slide" at bounding box center [61, 553] width 67 height 14
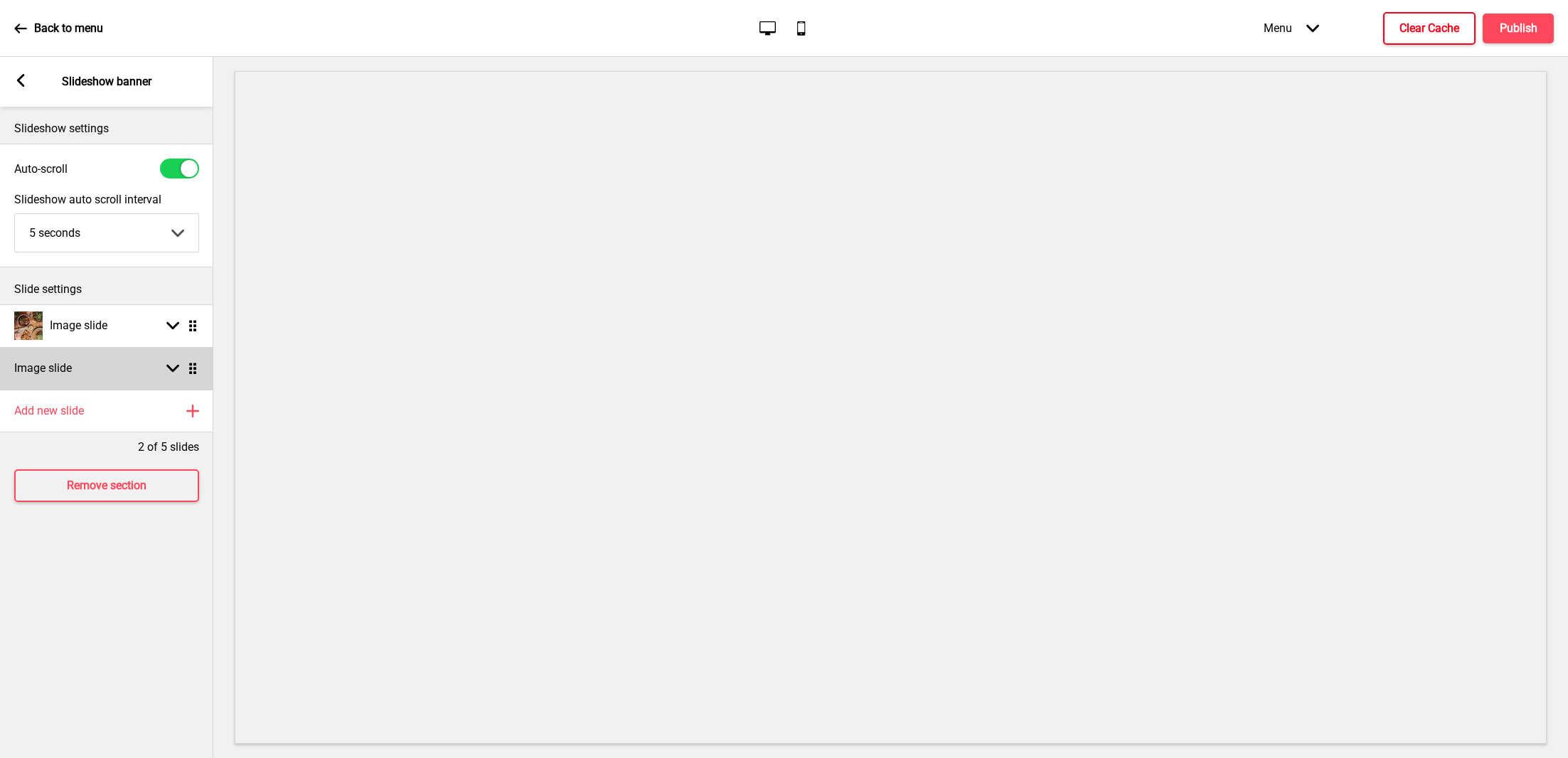
click at [103, 373] on div "Image slide Arrow down Drag" at bounding box center [106, 367] width 213 height 42
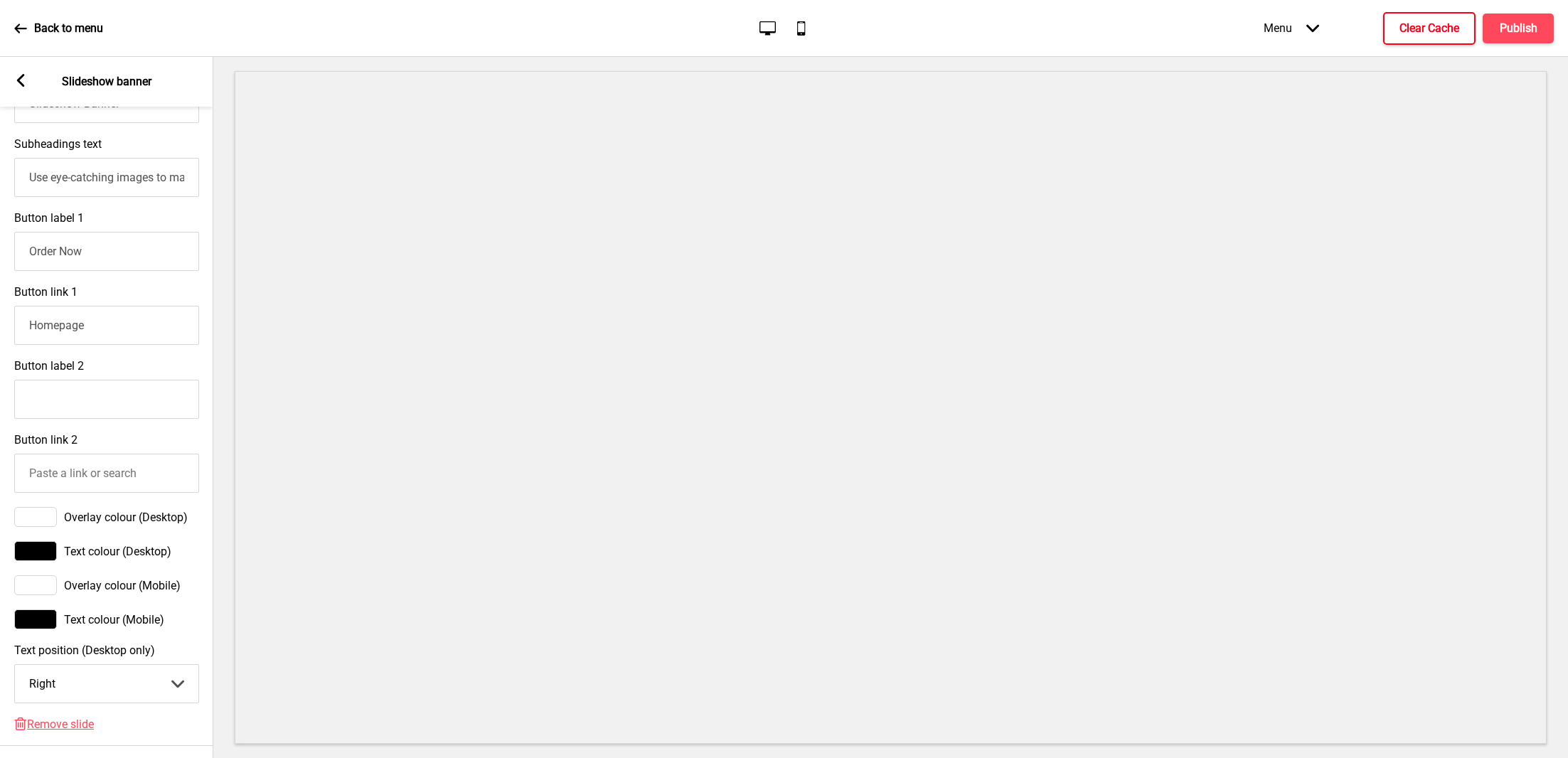
scroll to position [712, 0]
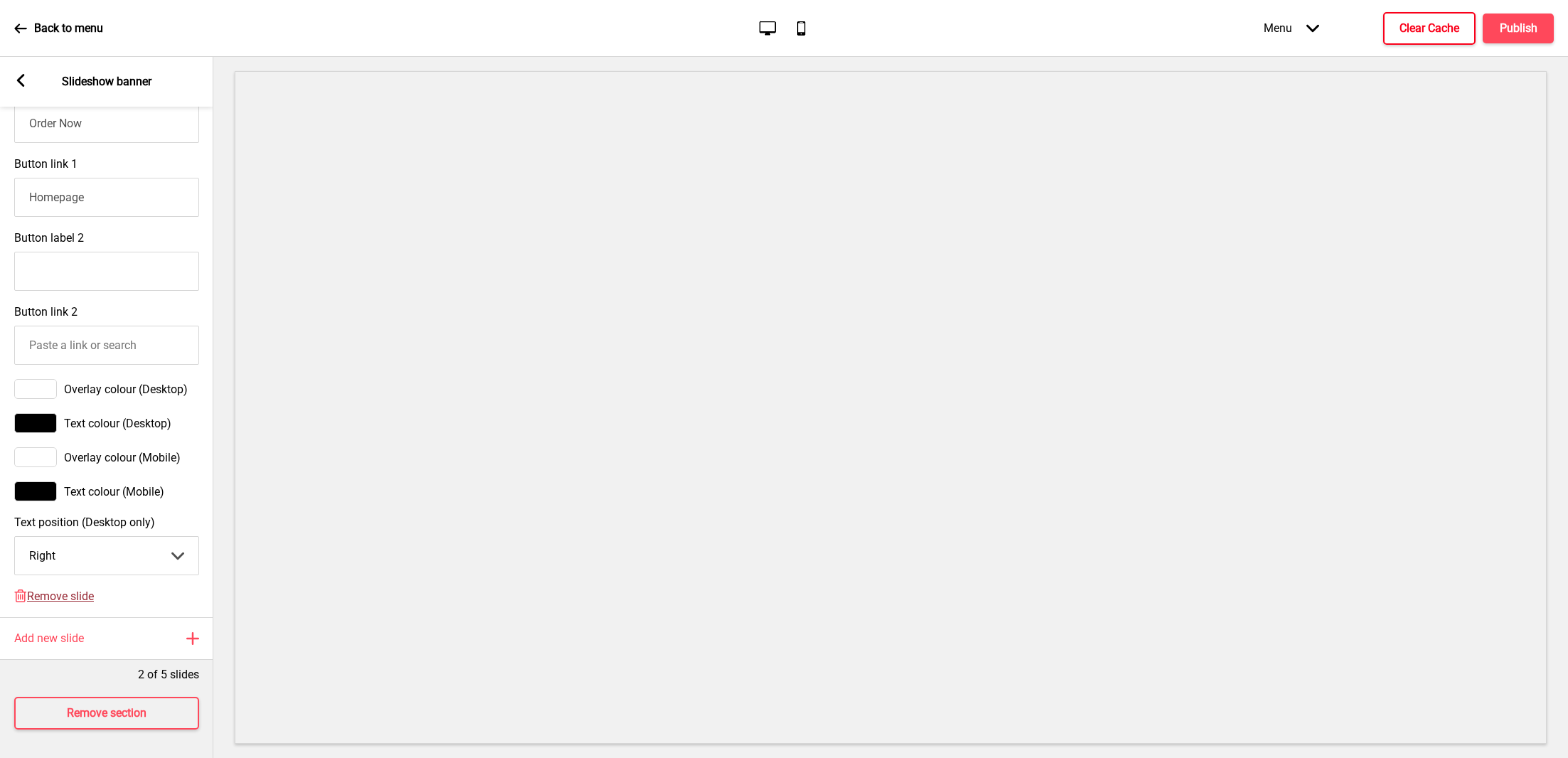
click at [49, 589] on span "Remove slide" at bounding box center [61, 596] width 67 height 14
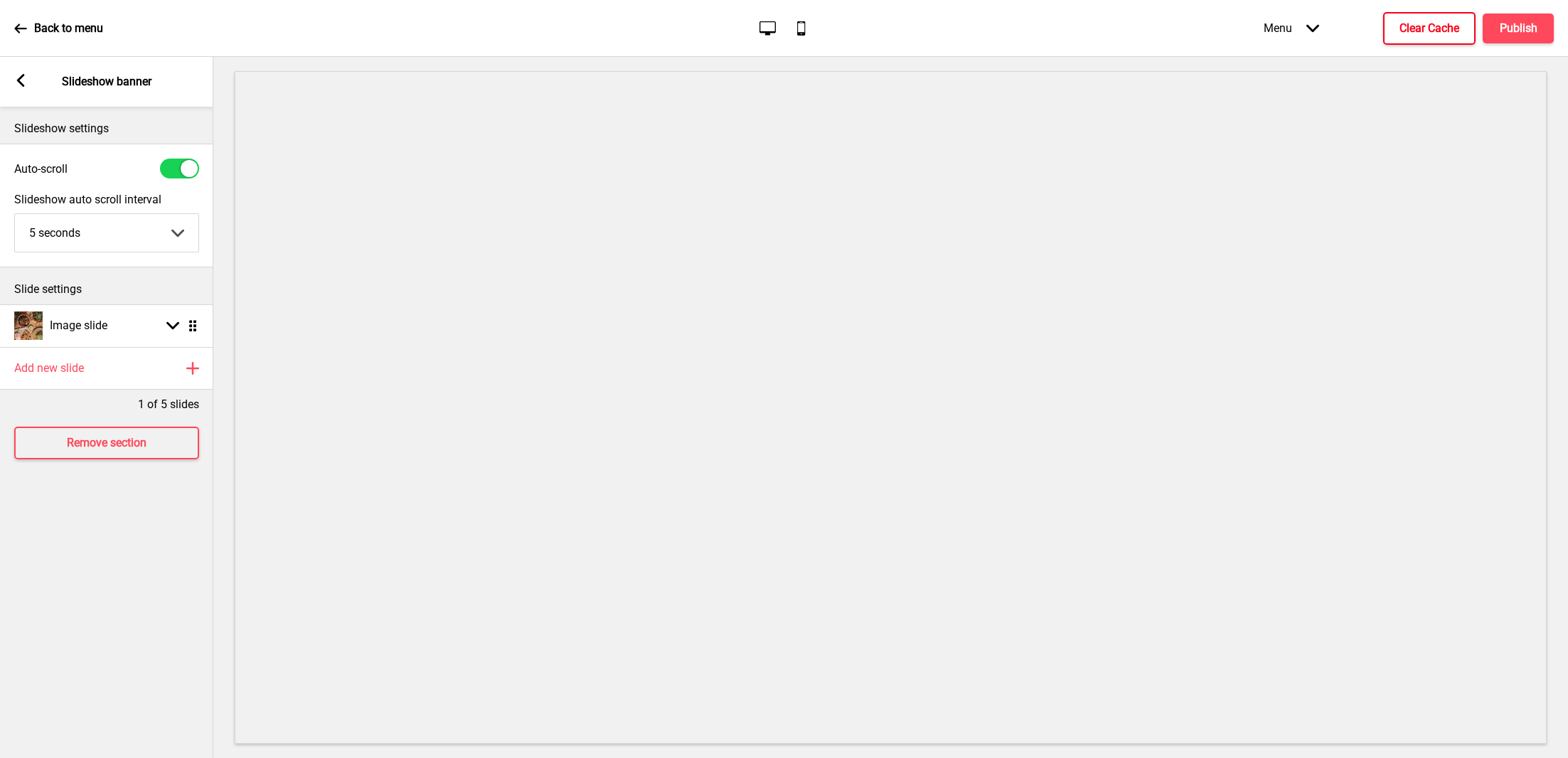
scroll to position [0, 0]
click at [25, 88] on div "Arrow left" at bounding box center [21, 82] width 13 height 16
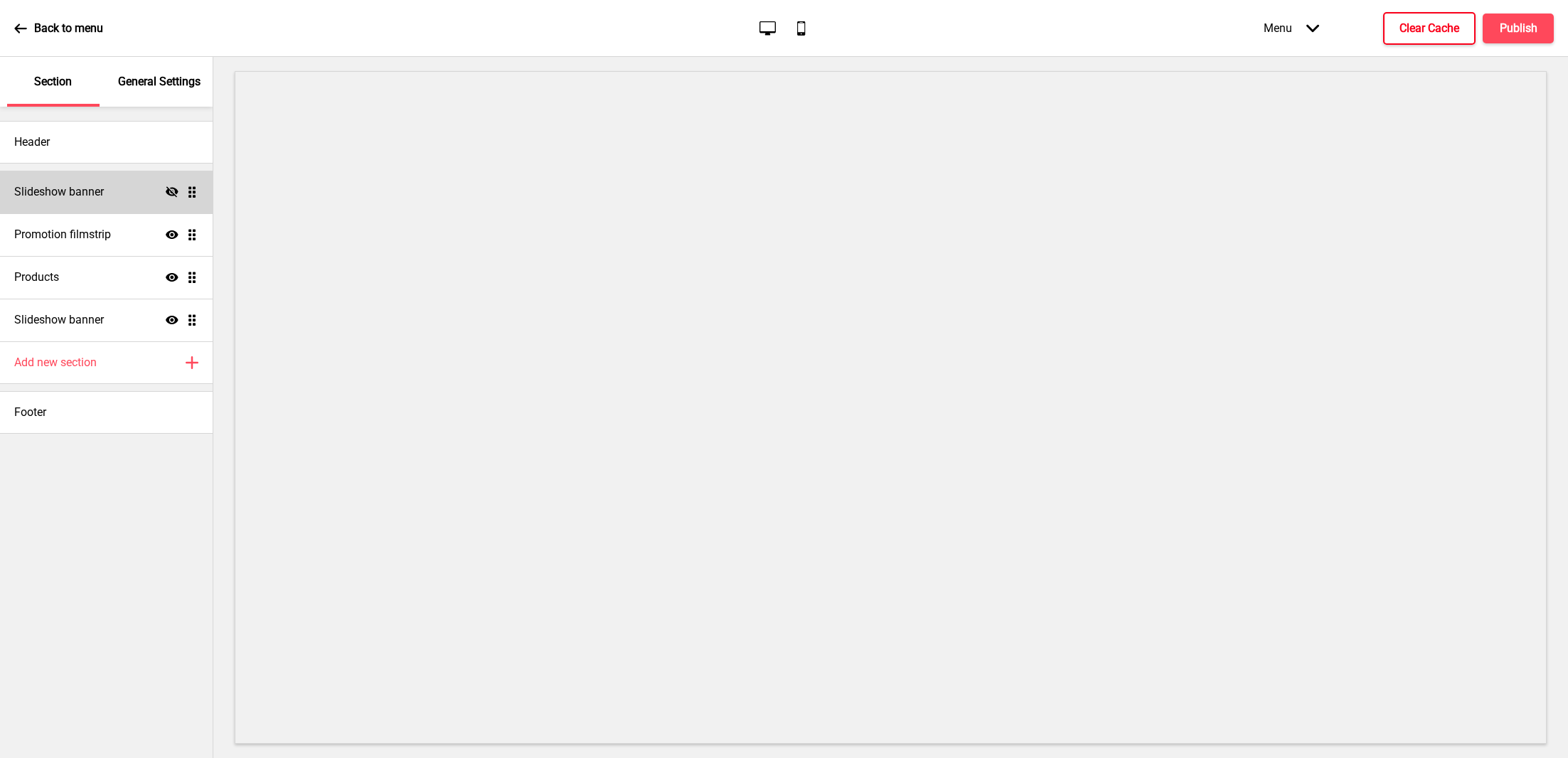
click at [172, 192] on icon at bounding box center [172, 191] width 13 height 10
click at [120, 202] on div "Slideshow banner Show Drag" at bounding box center [106, 192] width 212 height 42
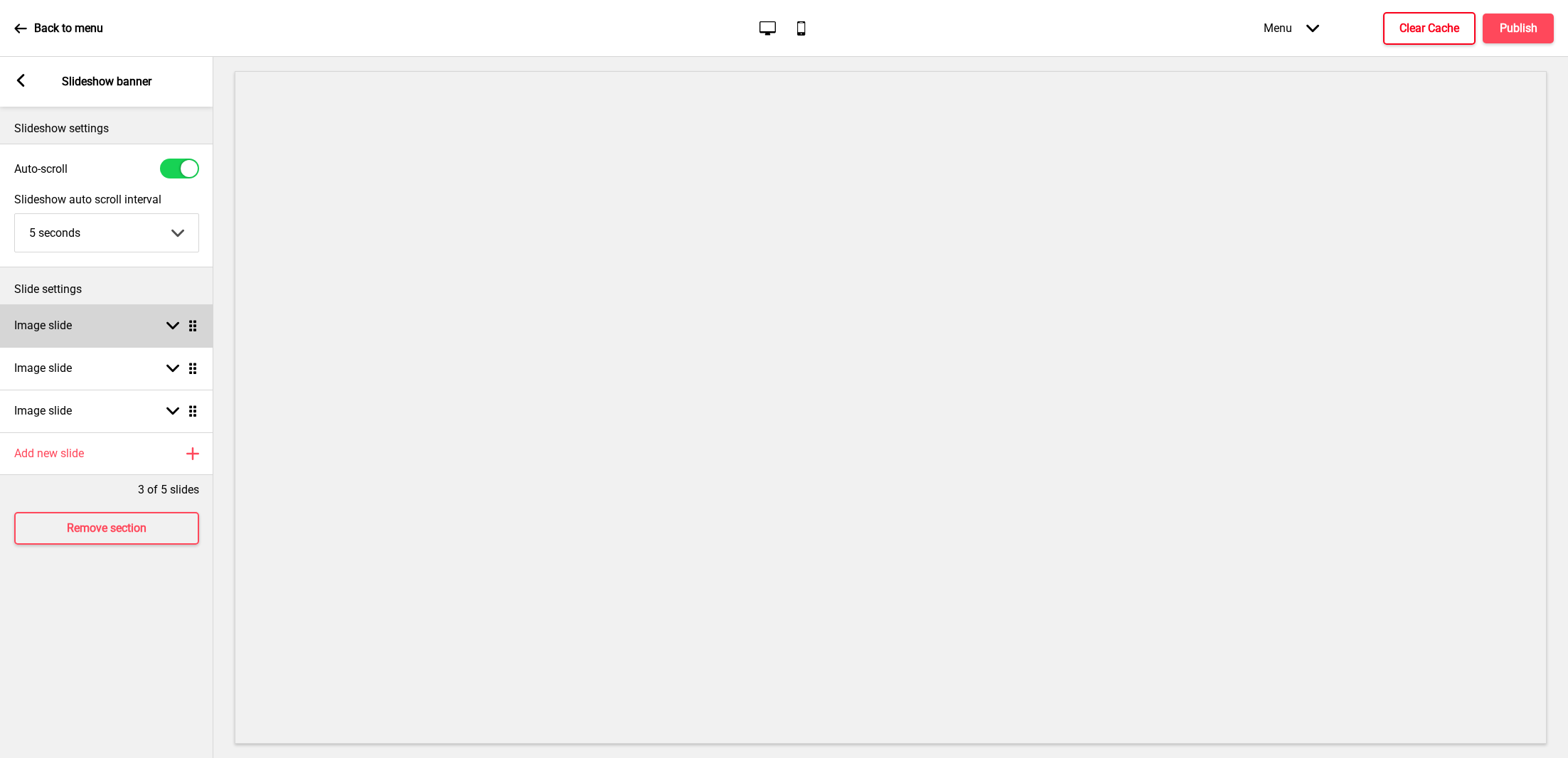
click at [101, 328] on div "Image slide Arrow down Drag" at bounding box center [106, 325] width 213 height 42
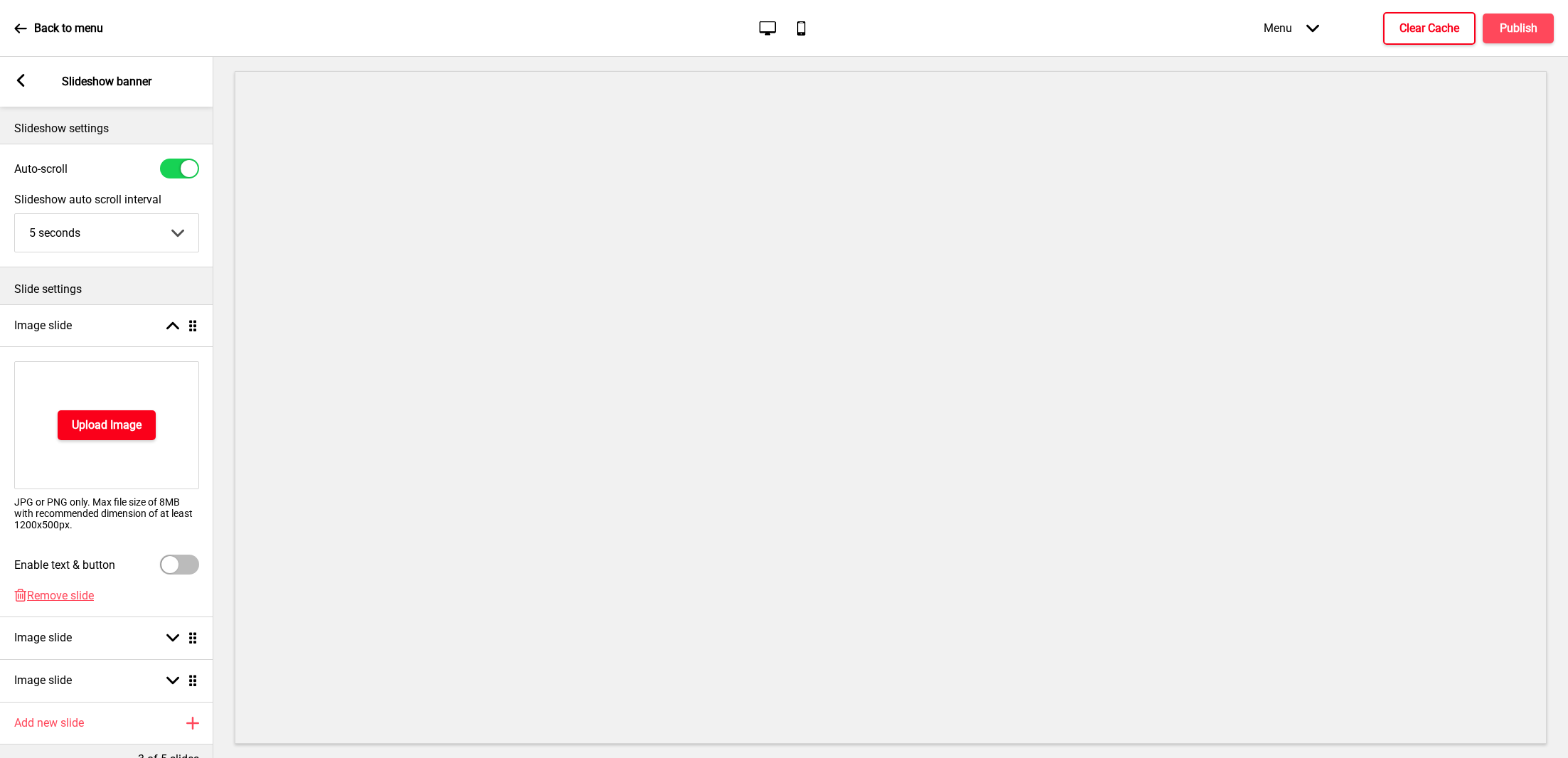
click at [127, 417] on h4 "Upload Image" at bounding box center [106, 425] width 69 height 16
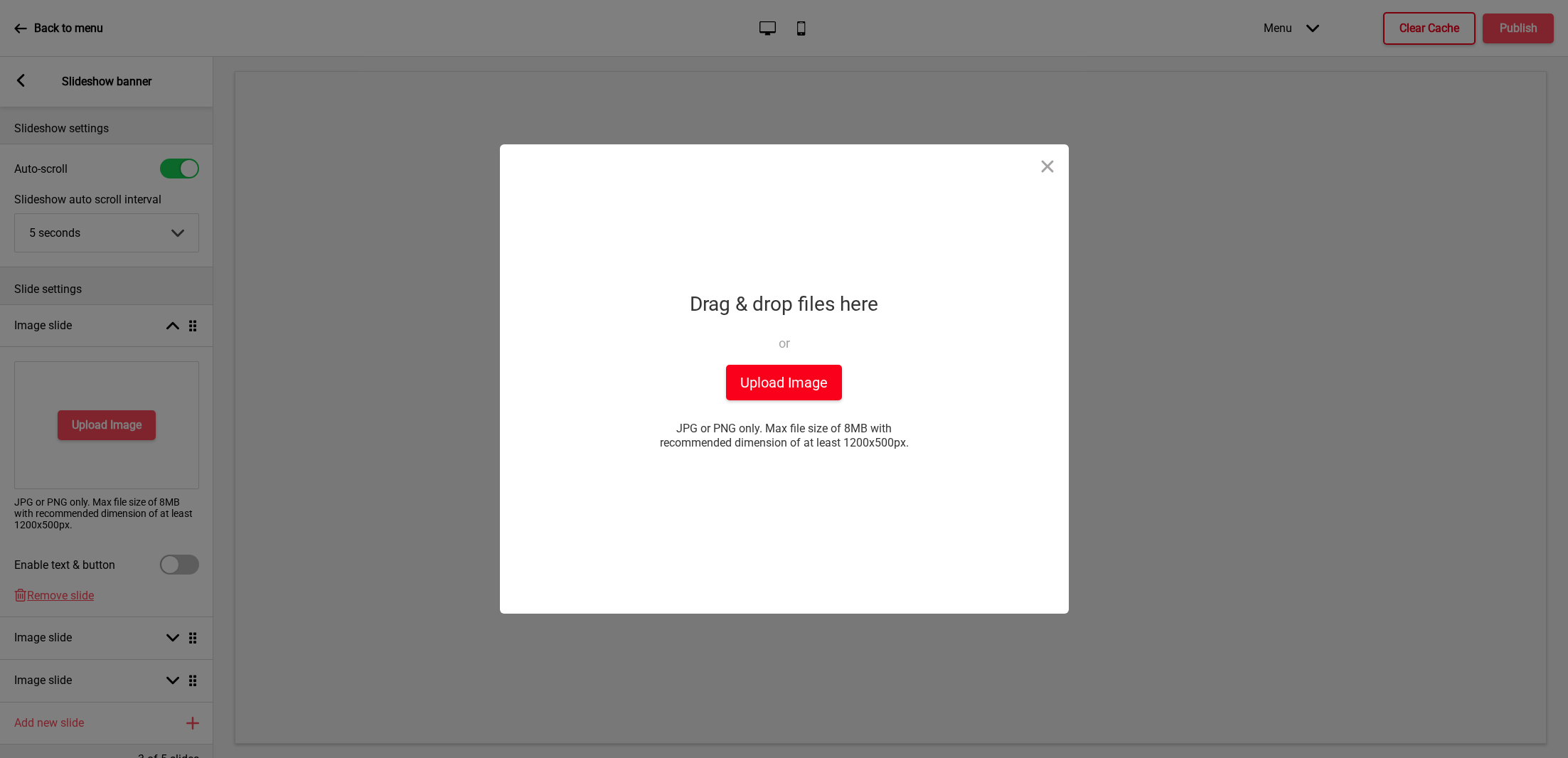
click at [788, 398] on button "Upload Image" at bounding box center [784, 383] width 116 height 36
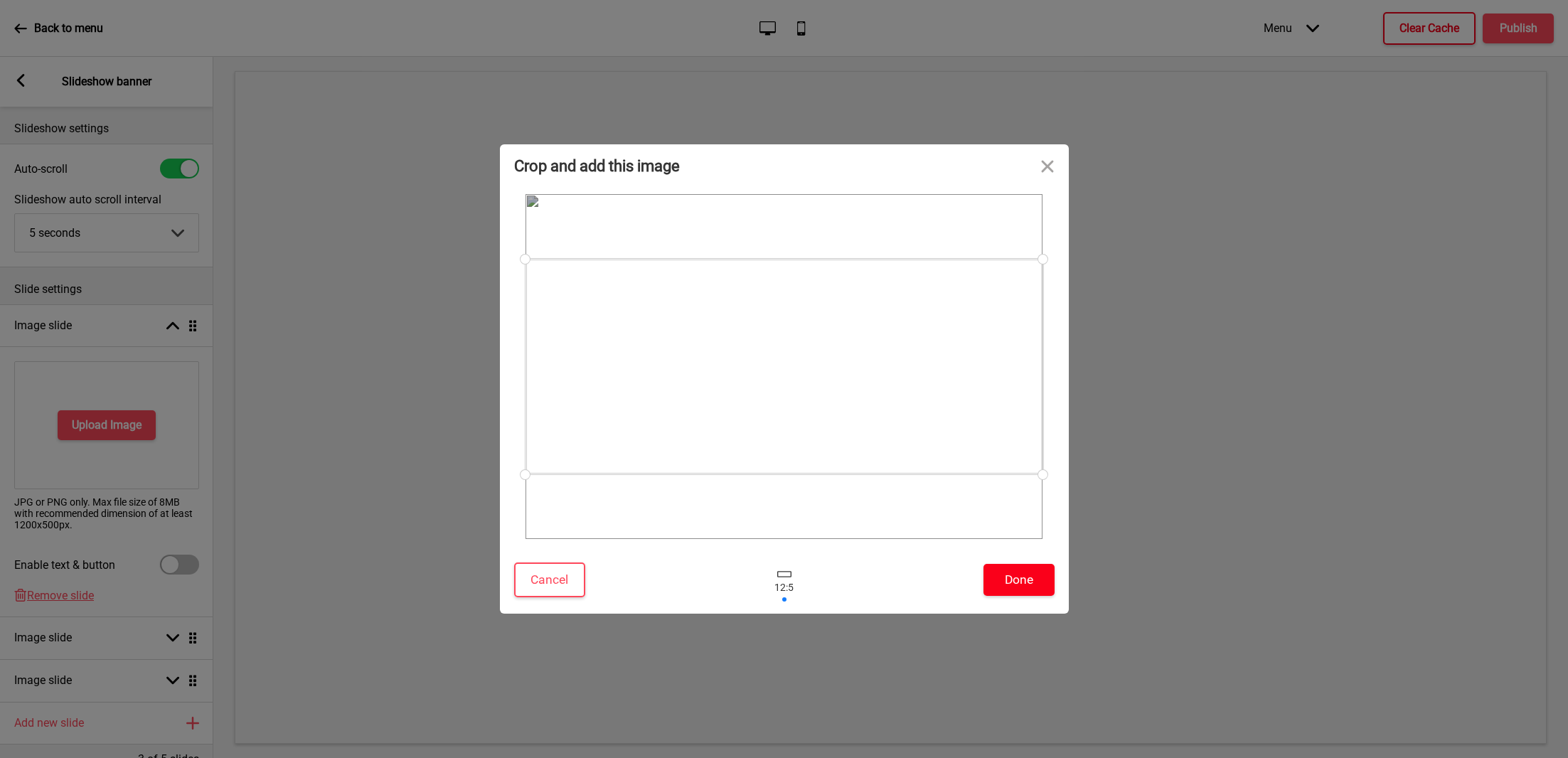
click at [1010, 572] on button "Done" at bounding box center [1018, 580] width 71 height 32
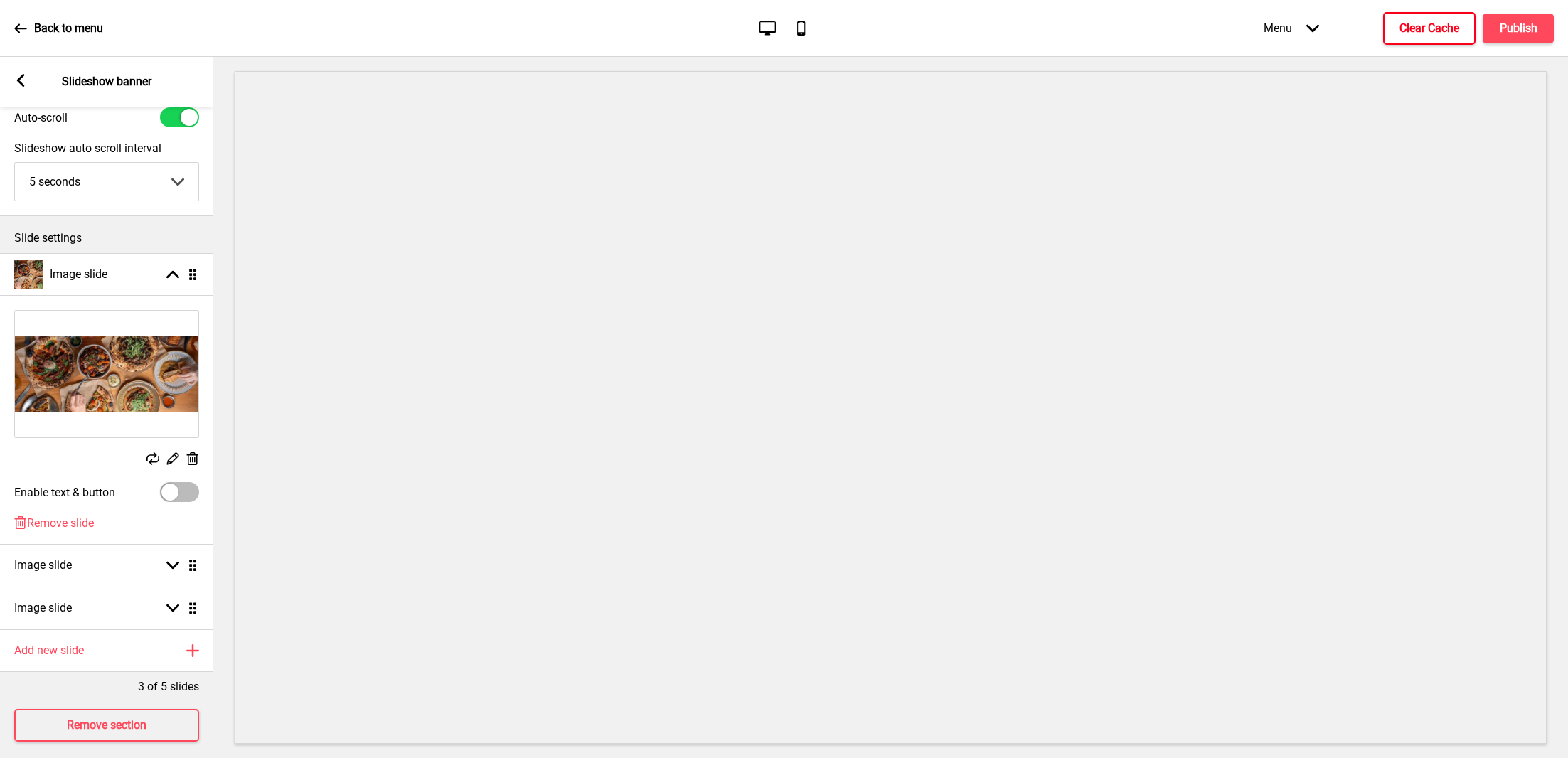
scroll to position [77, 0]
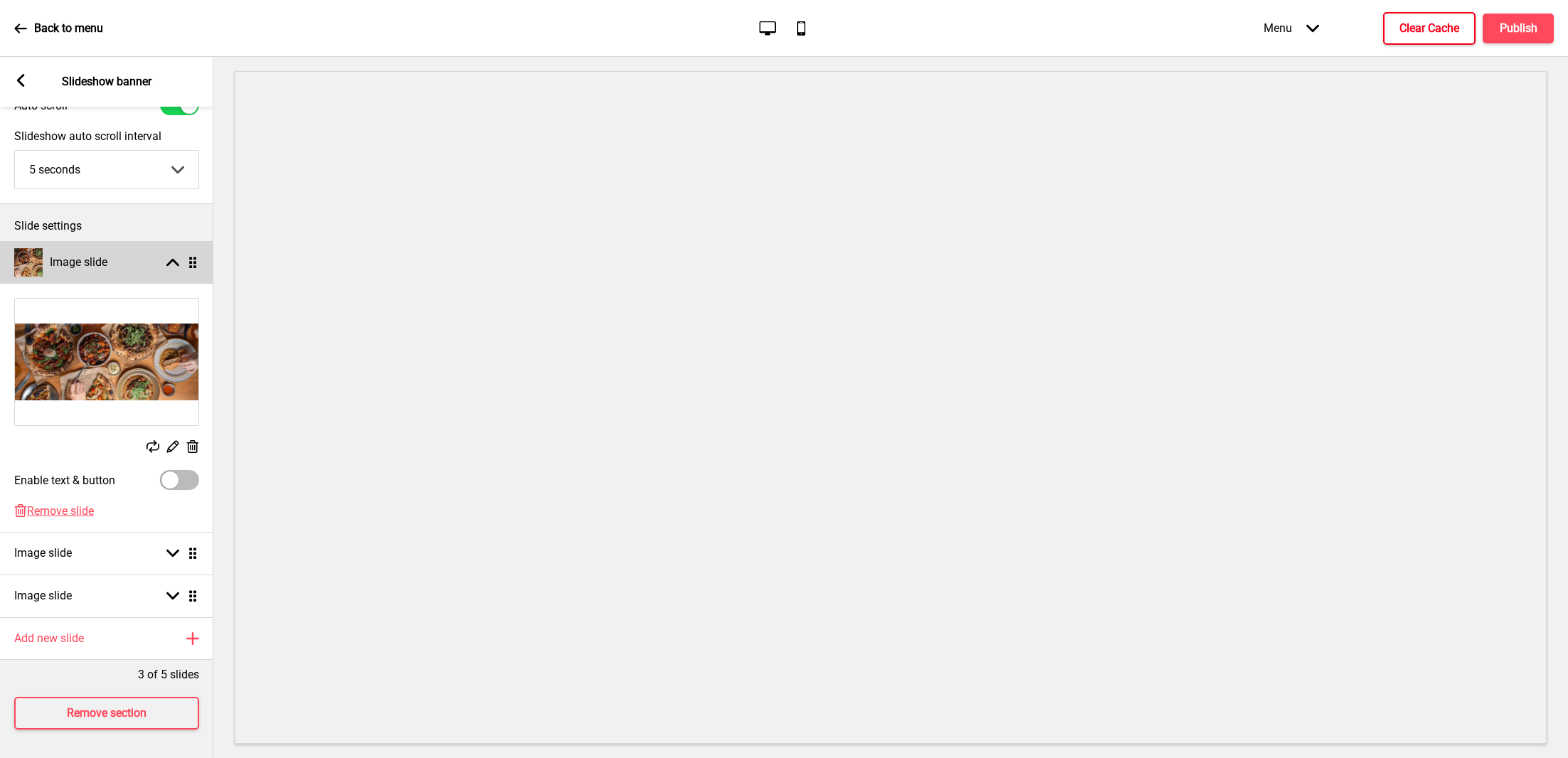
click at [137, 244] on div "Image slide Arrow up Drag" at bounding box center [106, 262] width 213 height 42
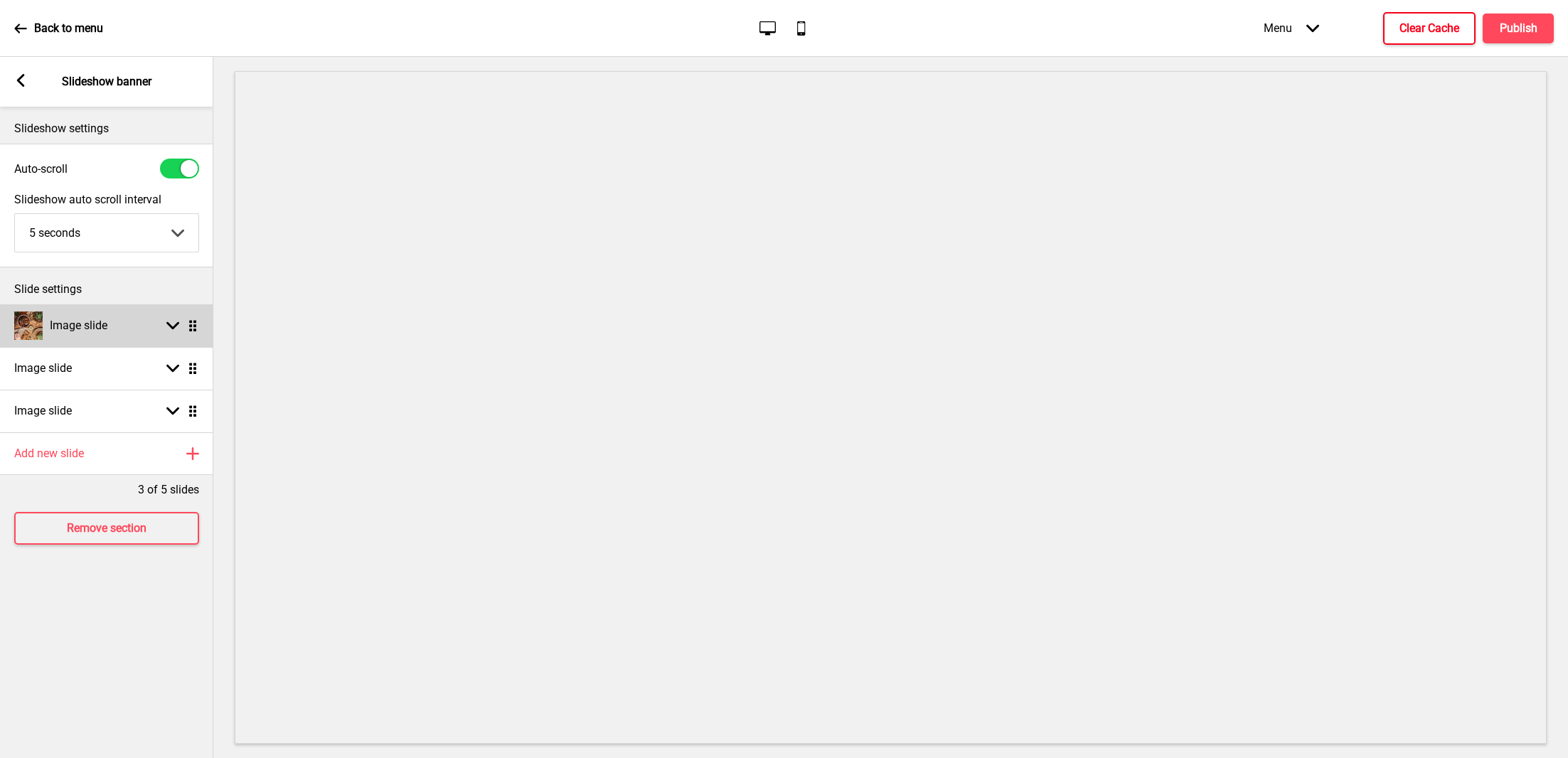
scroll to position [0, 0]
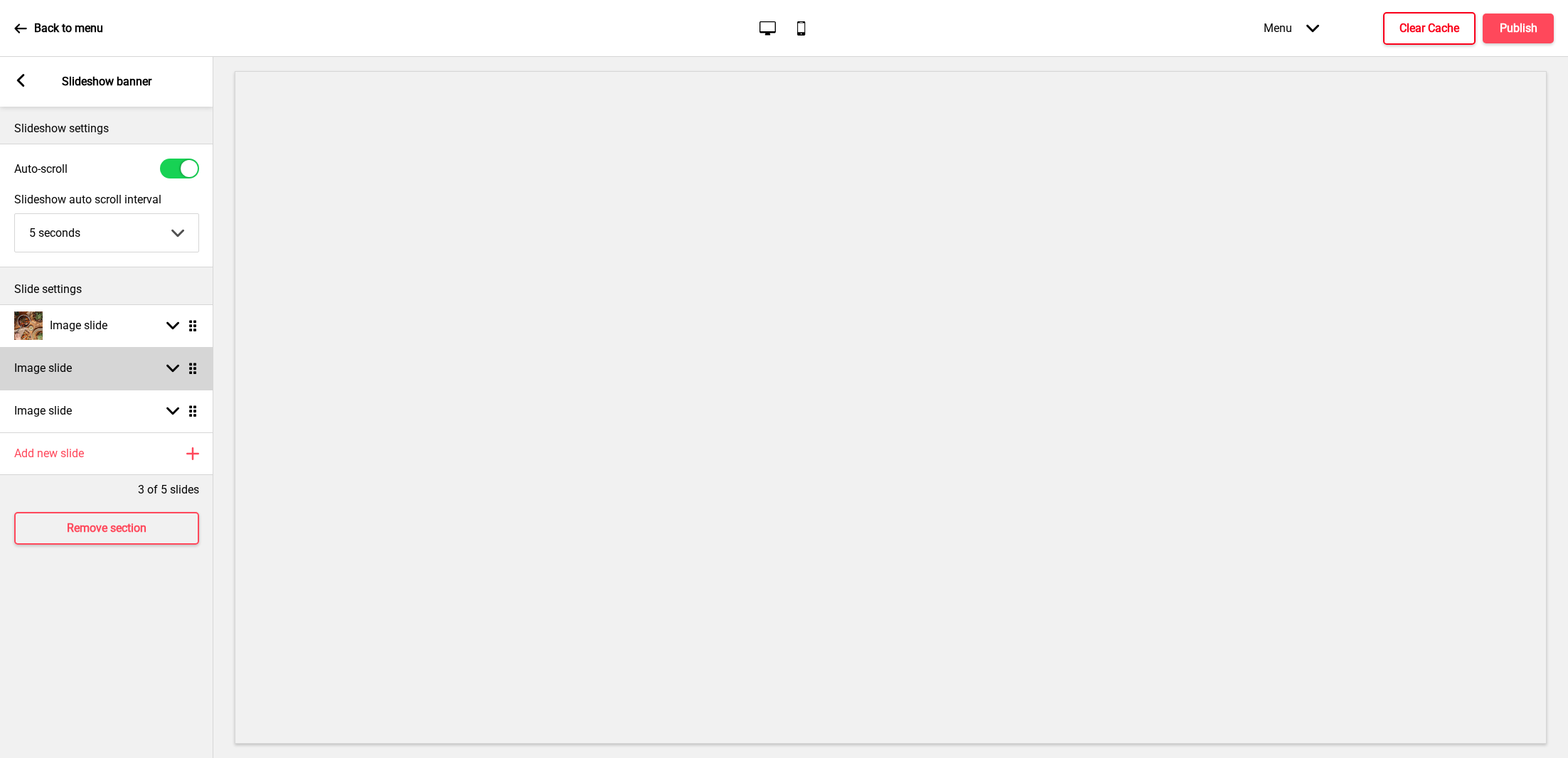
click at [134, 364] on div "Image slide Arrow down Drag" at bounding box center [106, 367] width 213 height 42
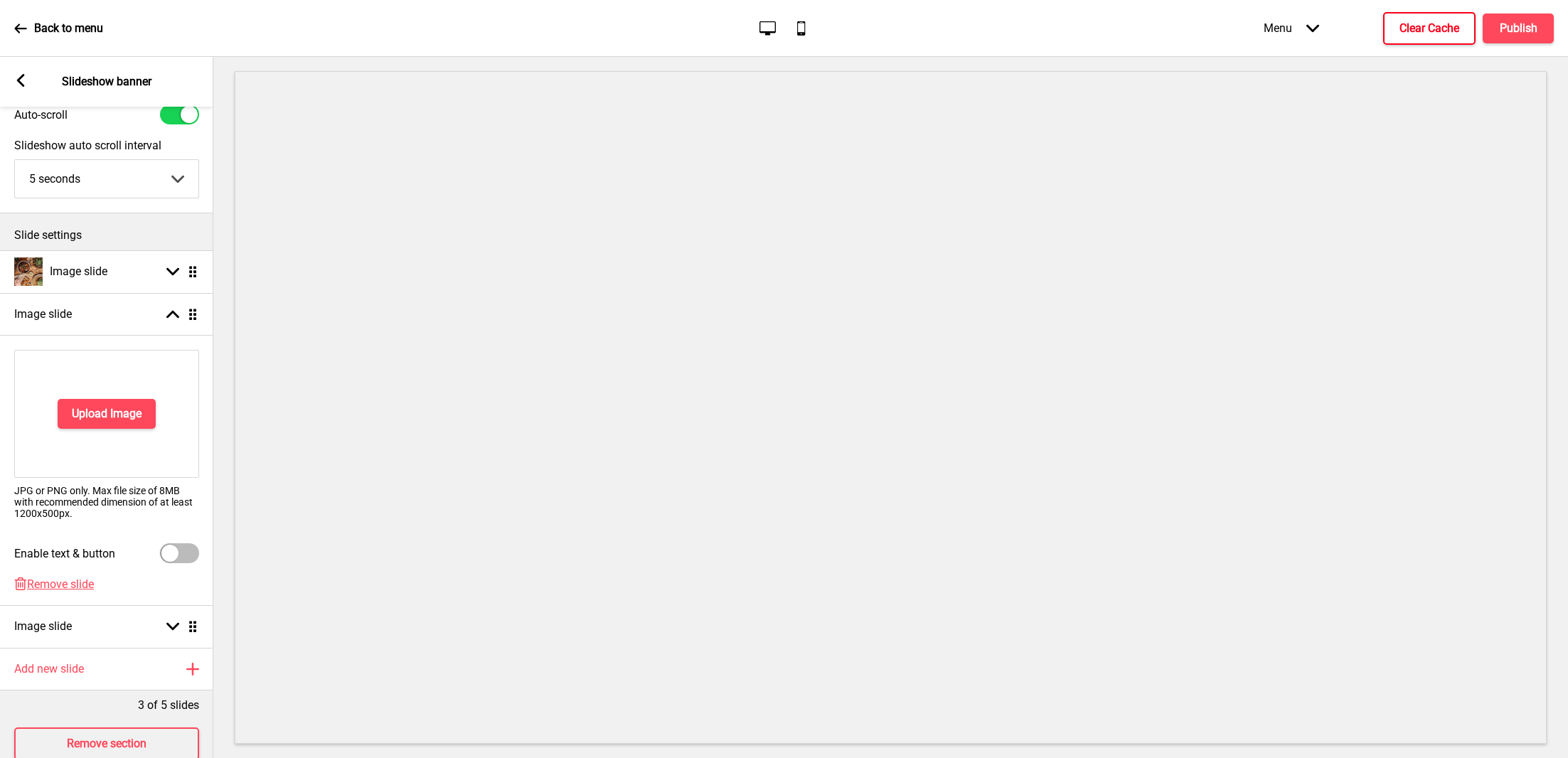
scroll to position [61, 0]
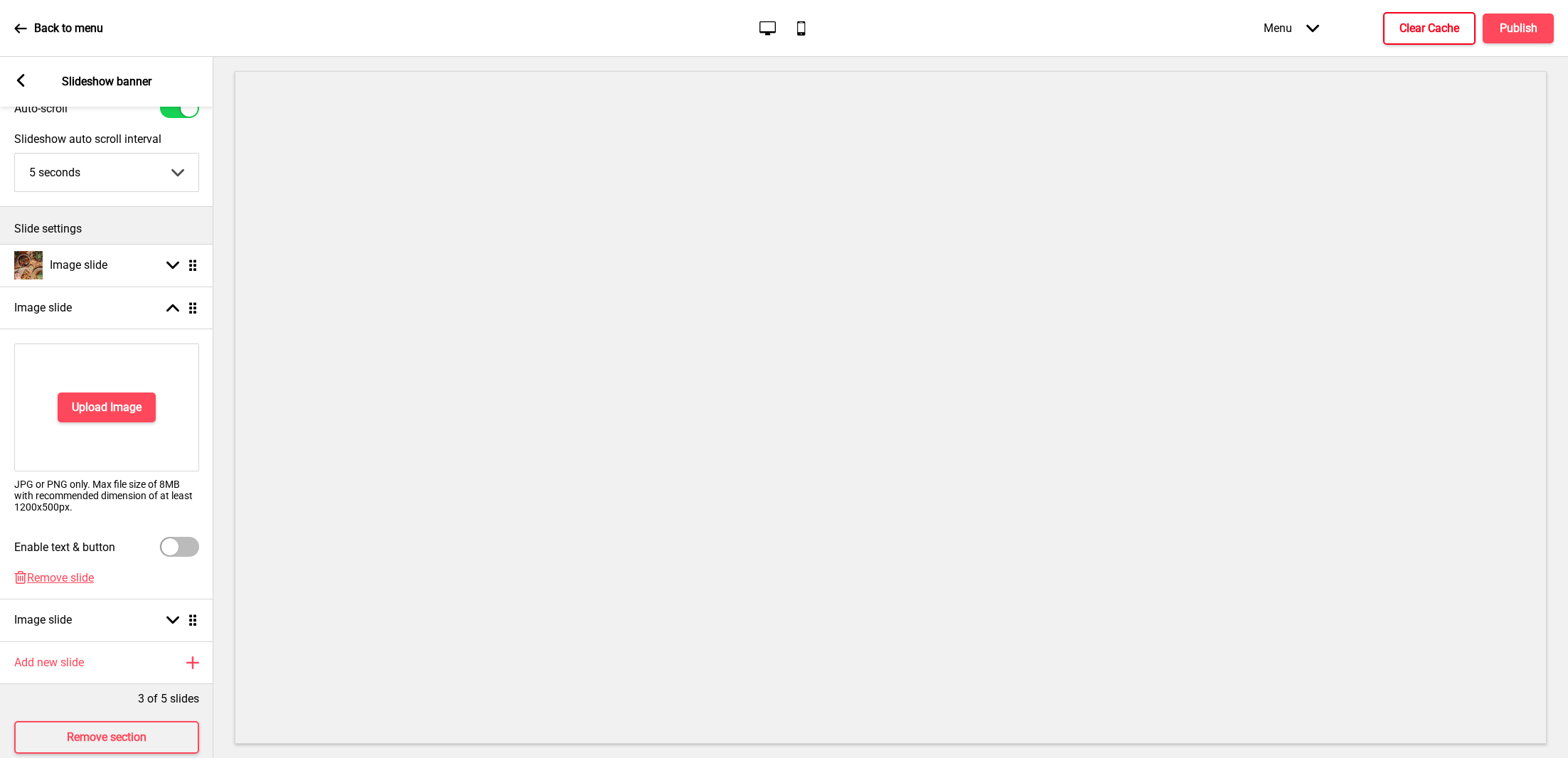
click at [60, 582] on span "Remove slide" at bounding box center [61, 577] width 67 height 14
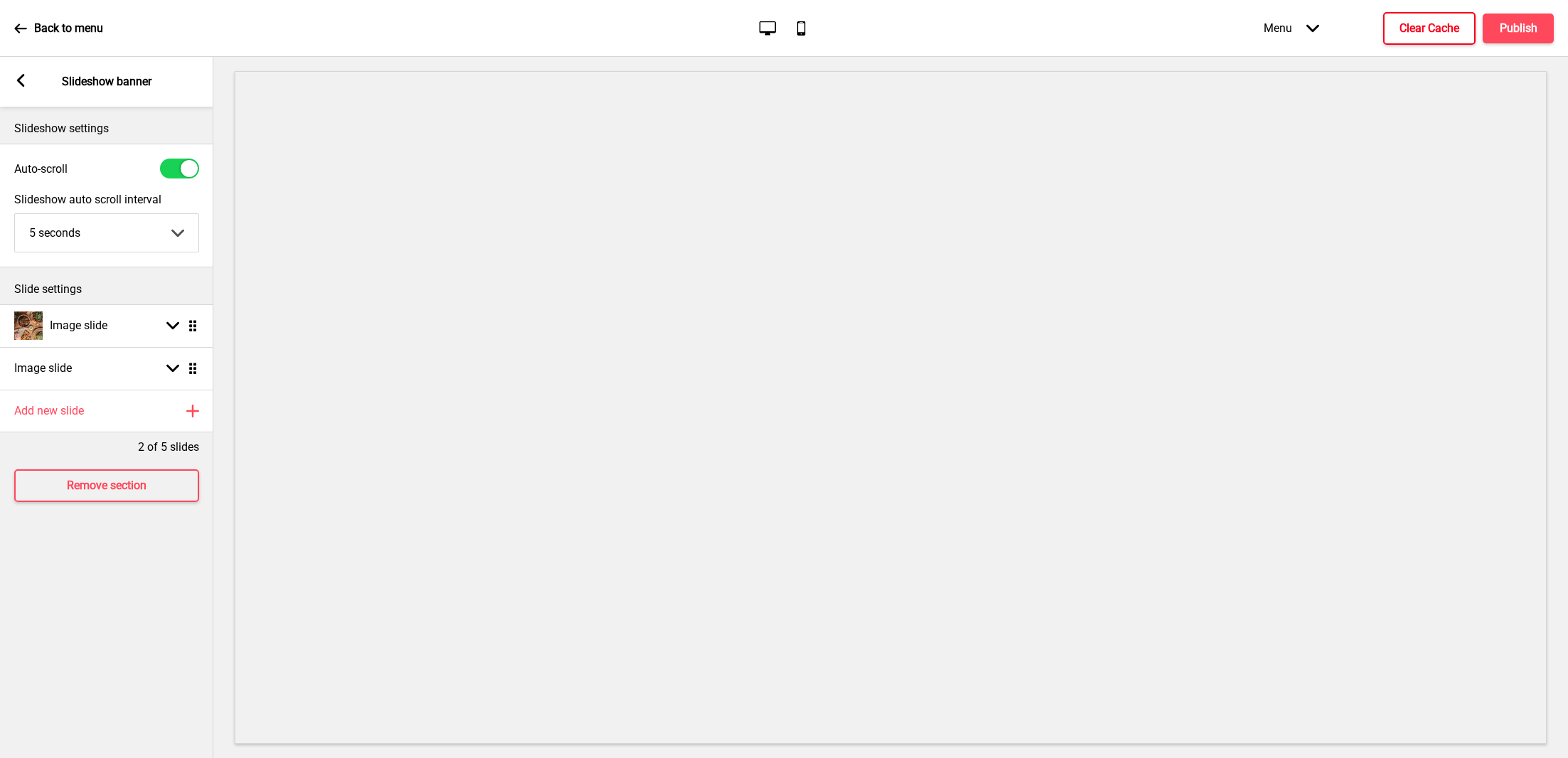
scroll to position [0, 0]
click at [105, 379] on div "Image slide Arrow down Drag" at bounding box center [106, 367] width 213 height 42
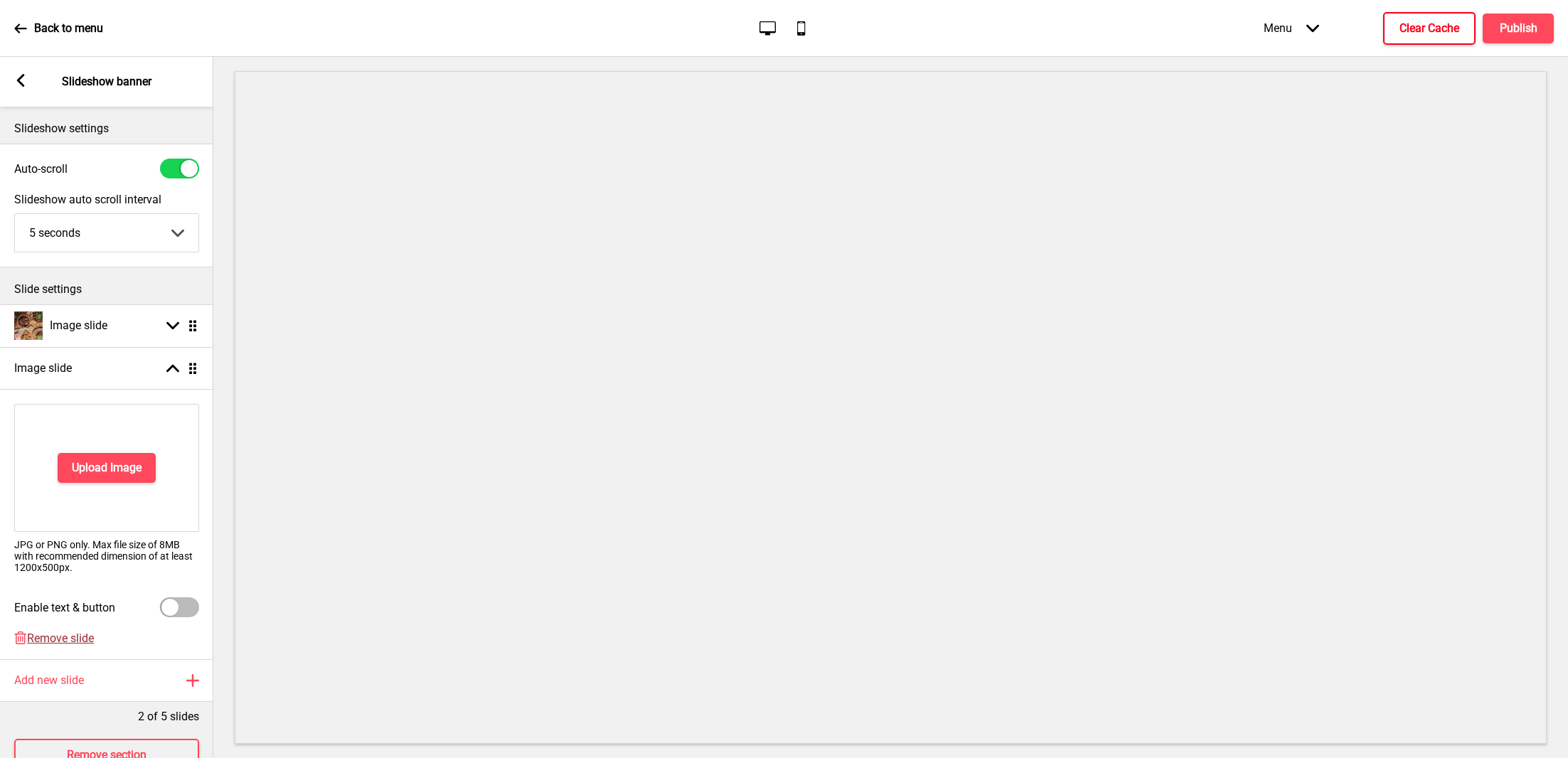
click at [50, 641] on span "Remove slide" at bounding box center [61, 637] width 67 height 14
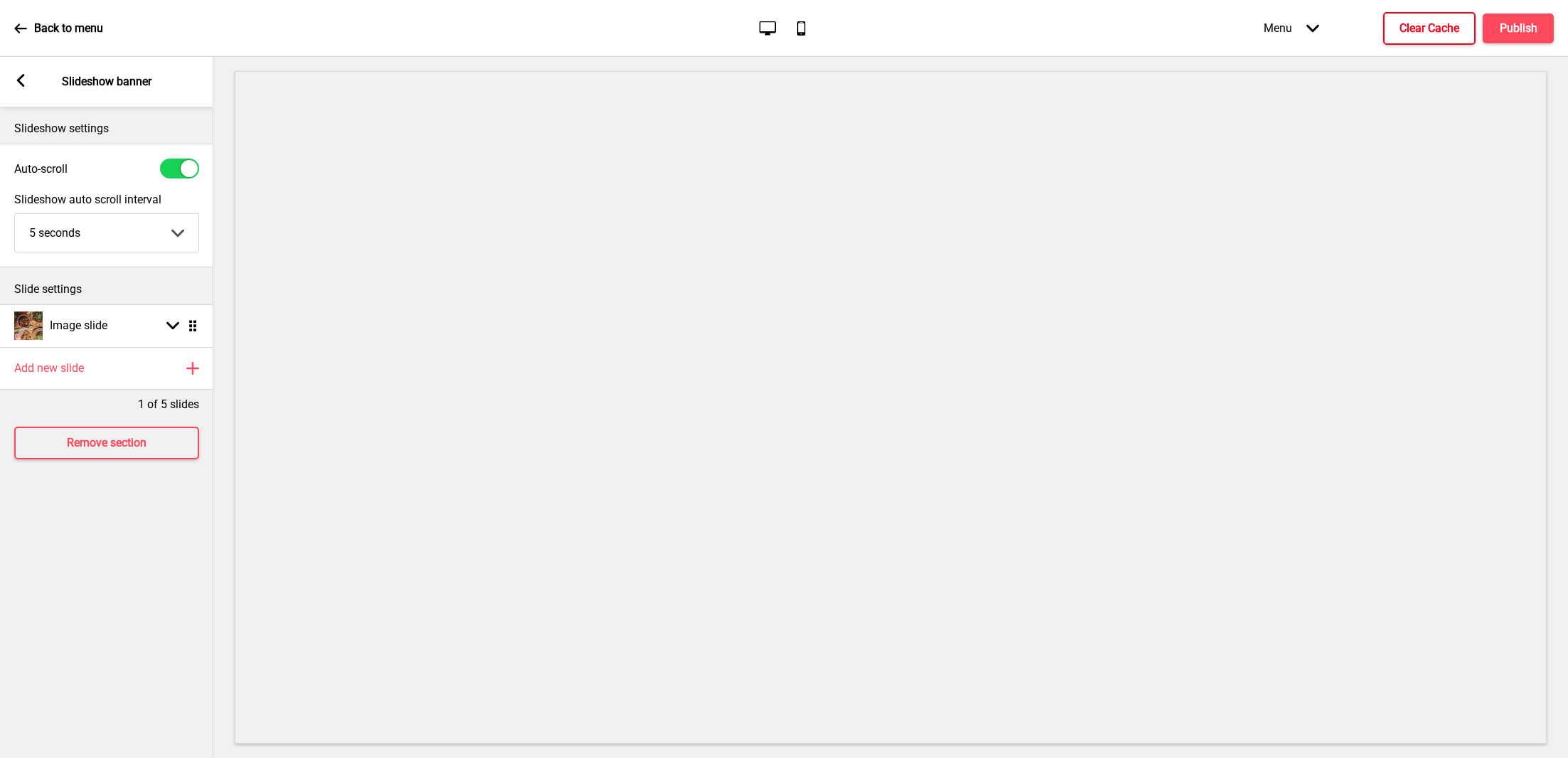
click at [128, 81] on p "Slideshow banner" at bounding box center [106, 82] width 89 height 16
click at [1527, 14] on button "Publish" at bounding box center [1518, 28] width 71 height 30
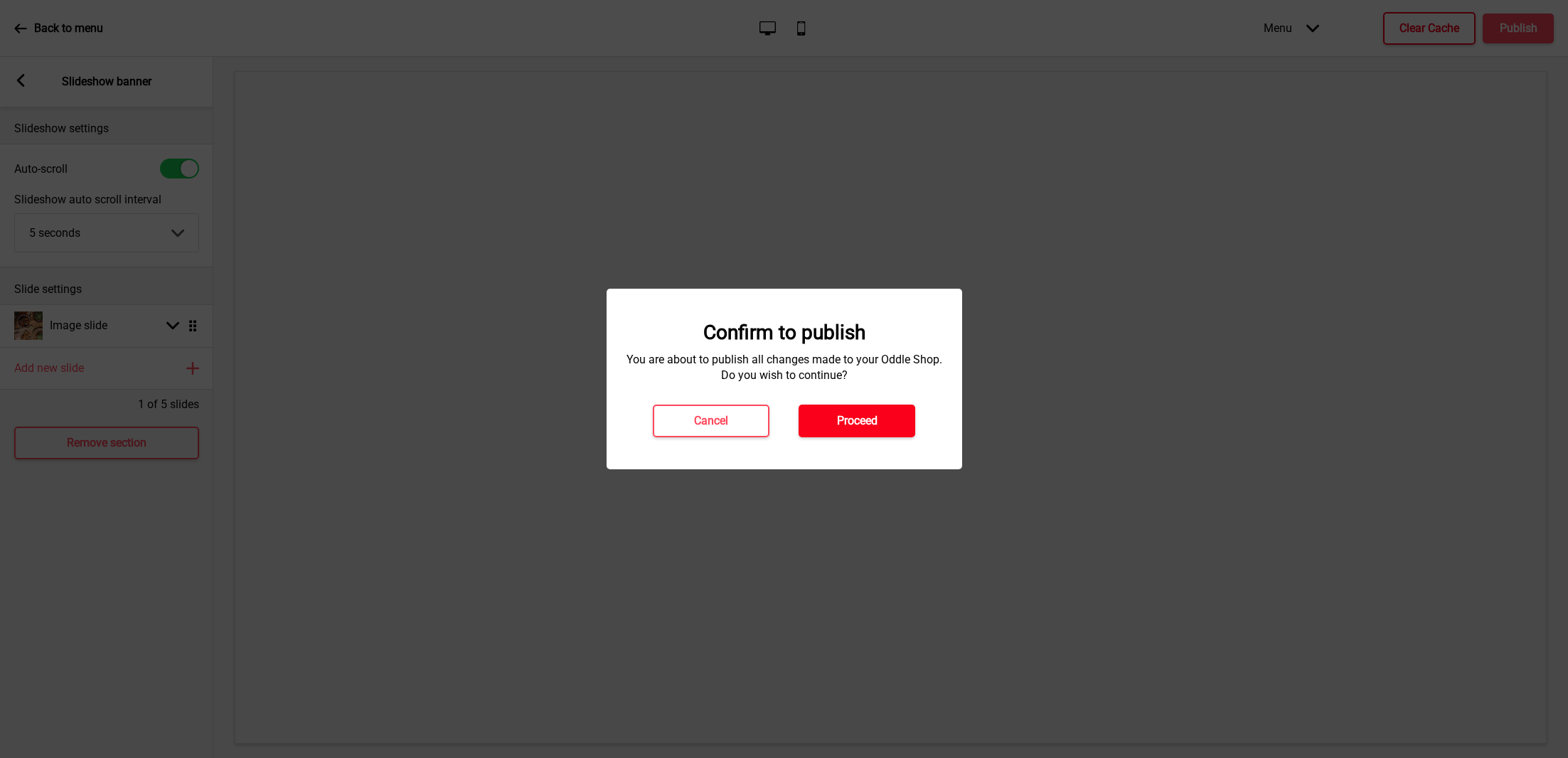
click at [883, 417] on button "Proceed" at bounding box center [857, 420] width 117 height 33
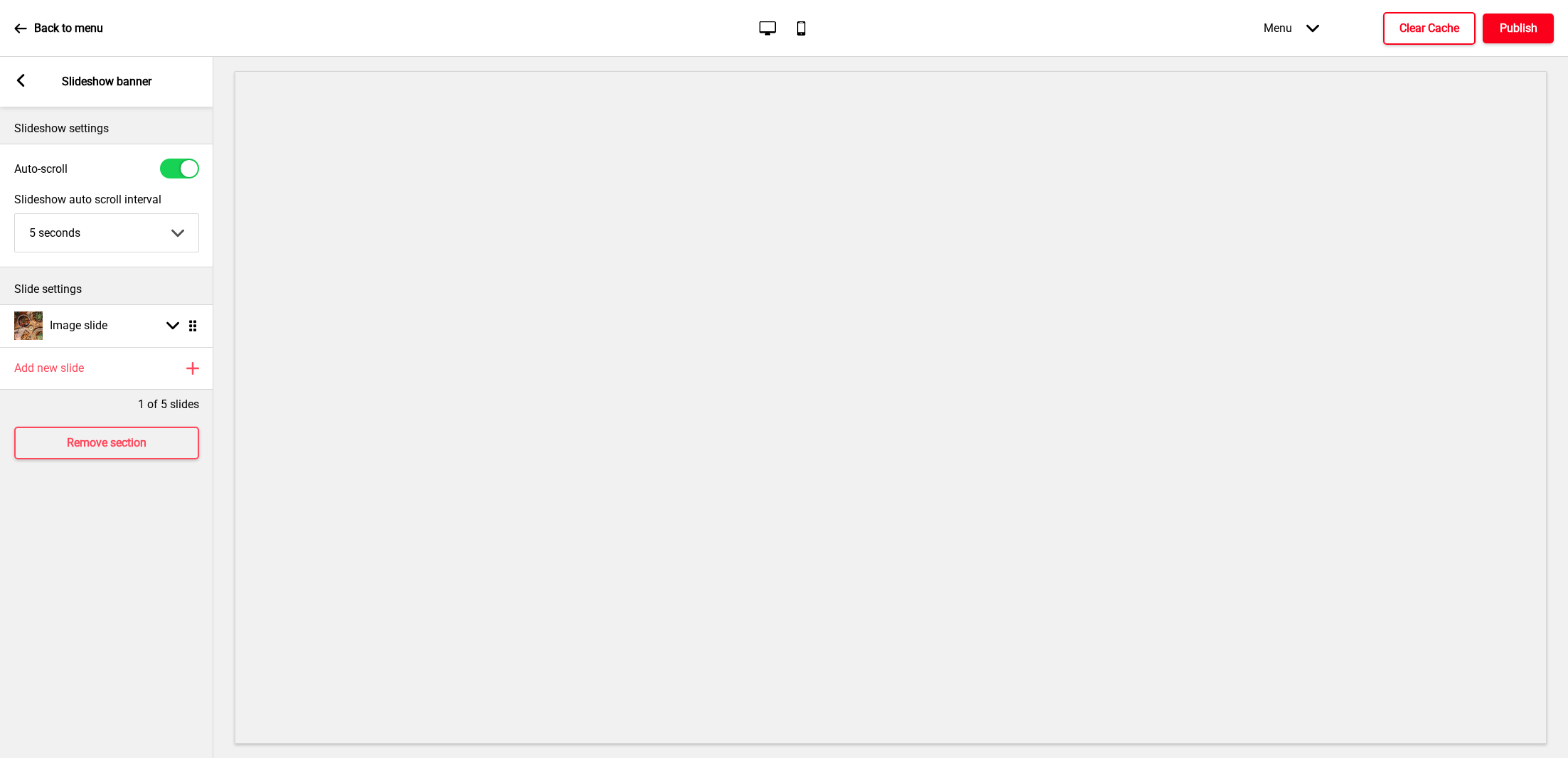
click at [1510, 35] on h4 "Publish" at bounding box center [1518, 29] width 38 height 16
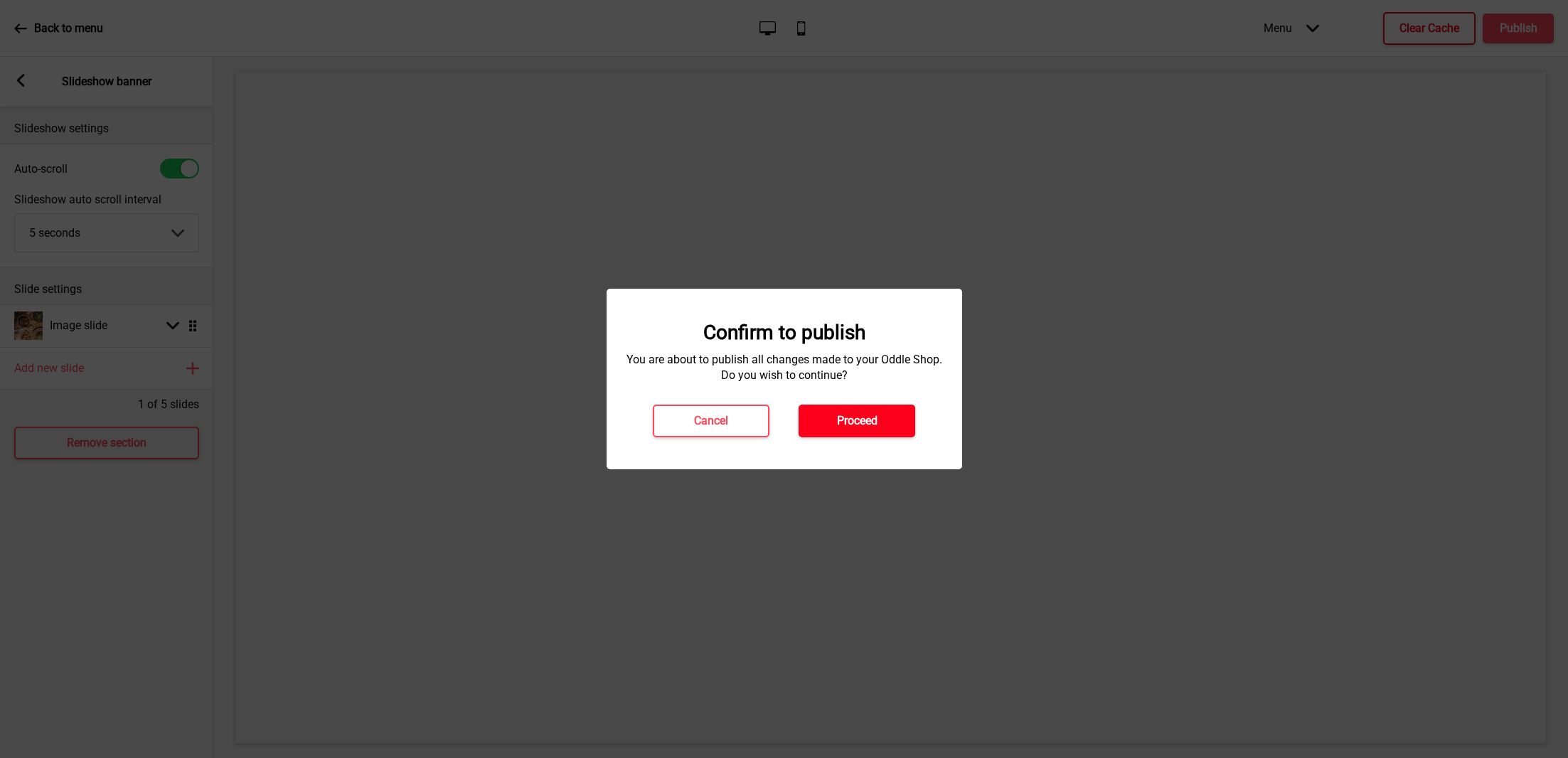
click at [891, 431] on button "Proceed" at bounding box center [857, 420] width 117 height 33
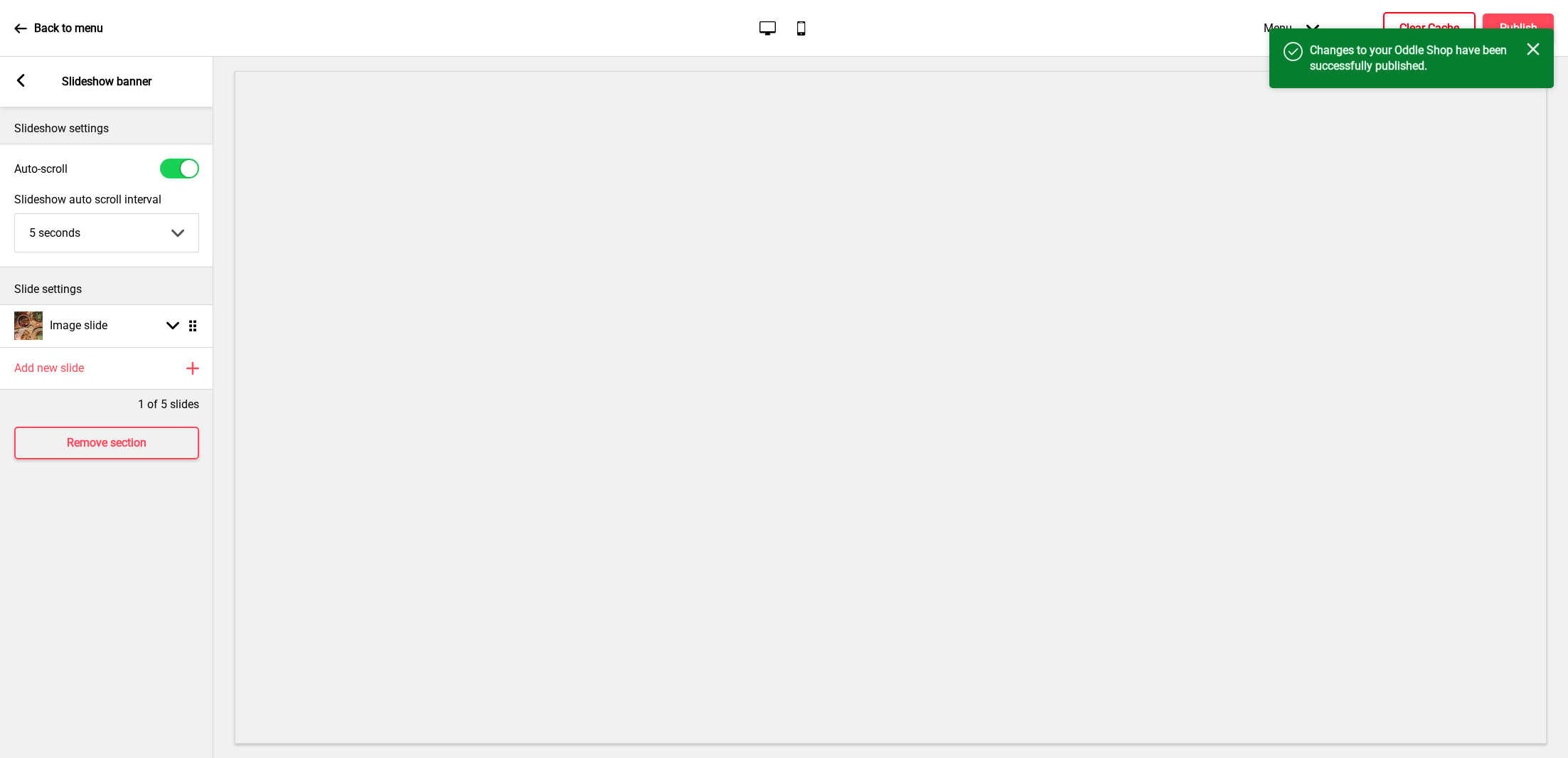
click at [1421, 39] on div "Success Changes to your Oddle Shop have been successfully published. Close" at bounding box center [1411, 58] width 284 height 60
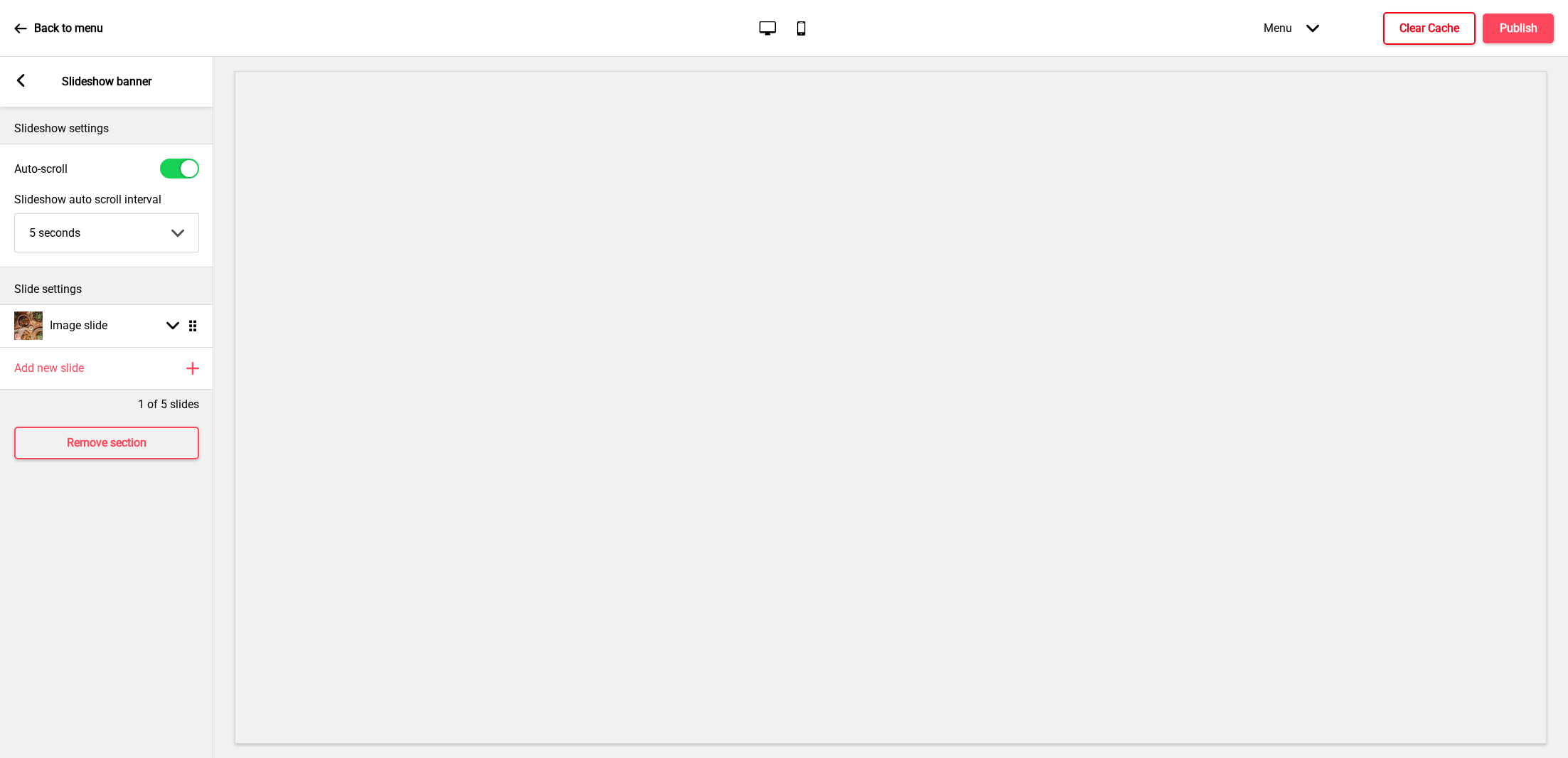
click at [1421, 33] on h4 "Clear Cache" at bounding box center [1429, 29] width 60 height 16
